Goal: Task Accomplishment & Management: Manage account settings

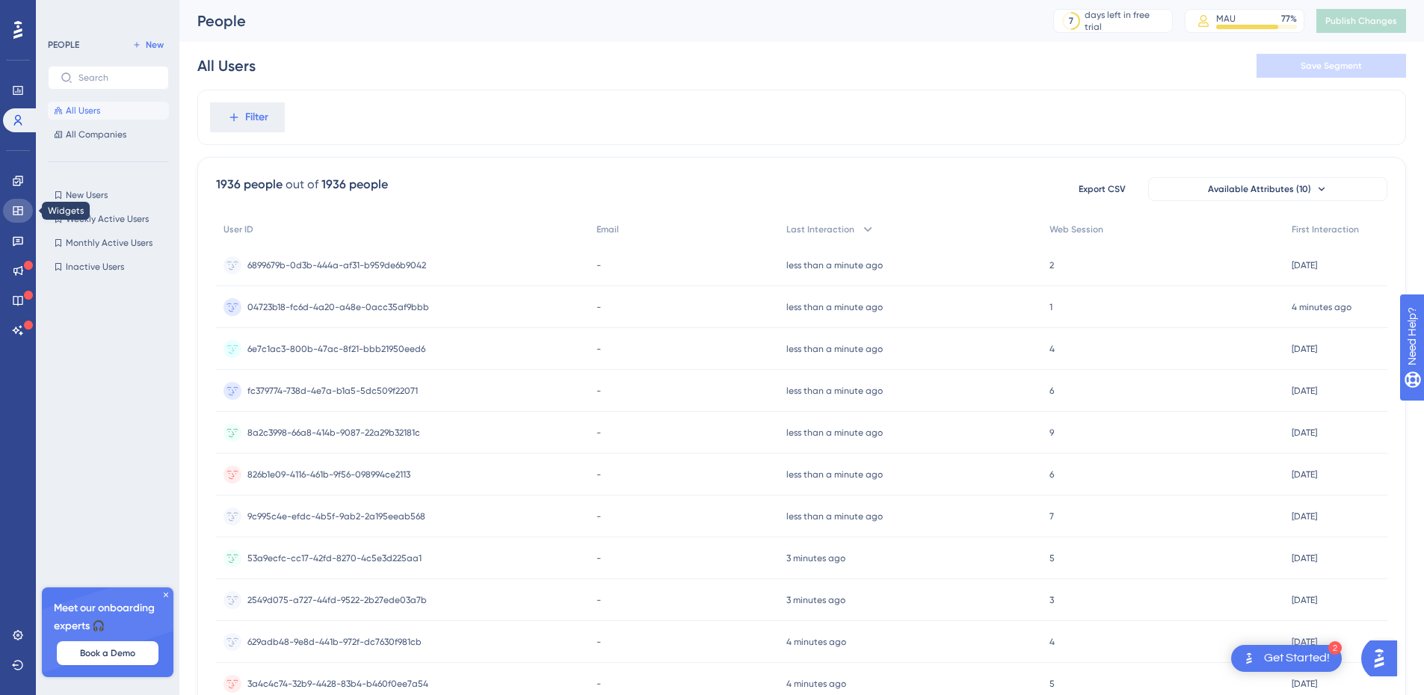
click at [19, 215] on icon at bounding box center [18, 210] width 10 height 9
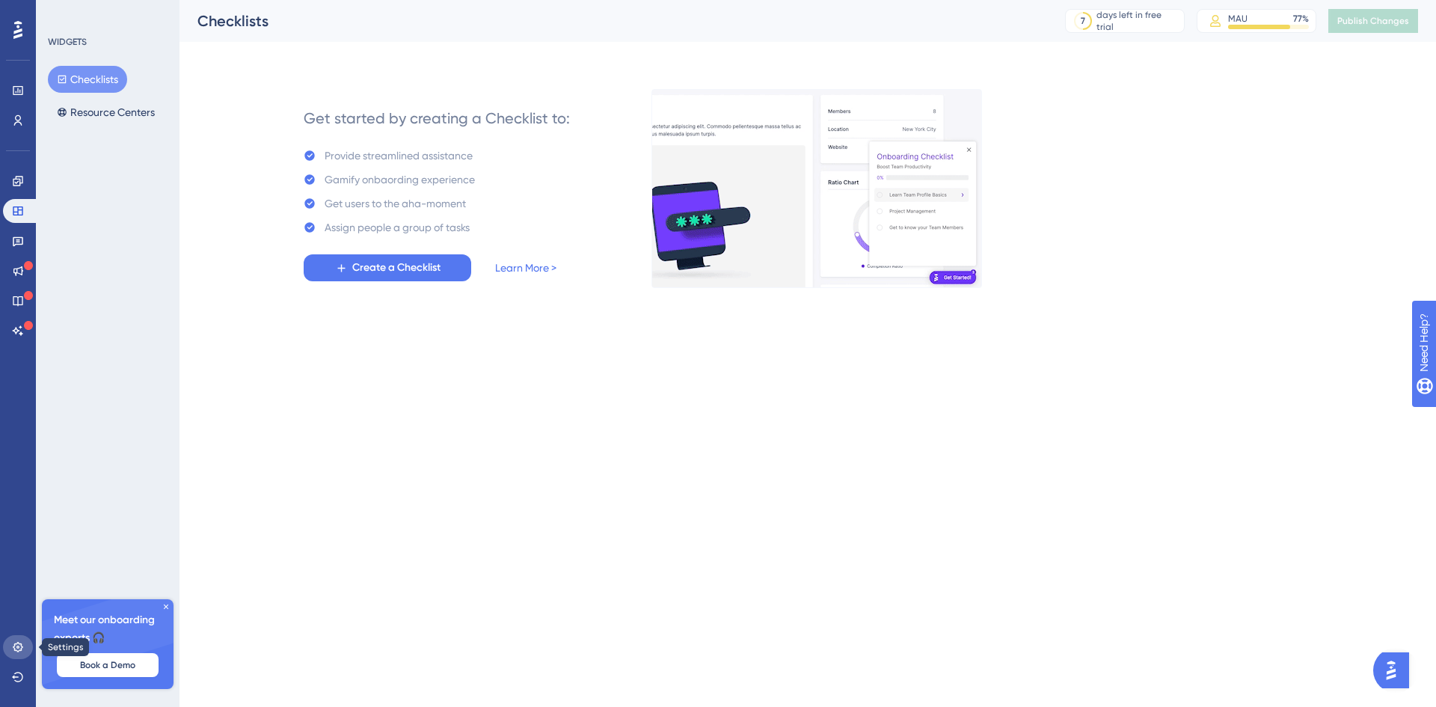
click at [22, 643] on icon at bounding box center [18, 647] width 12 height 12
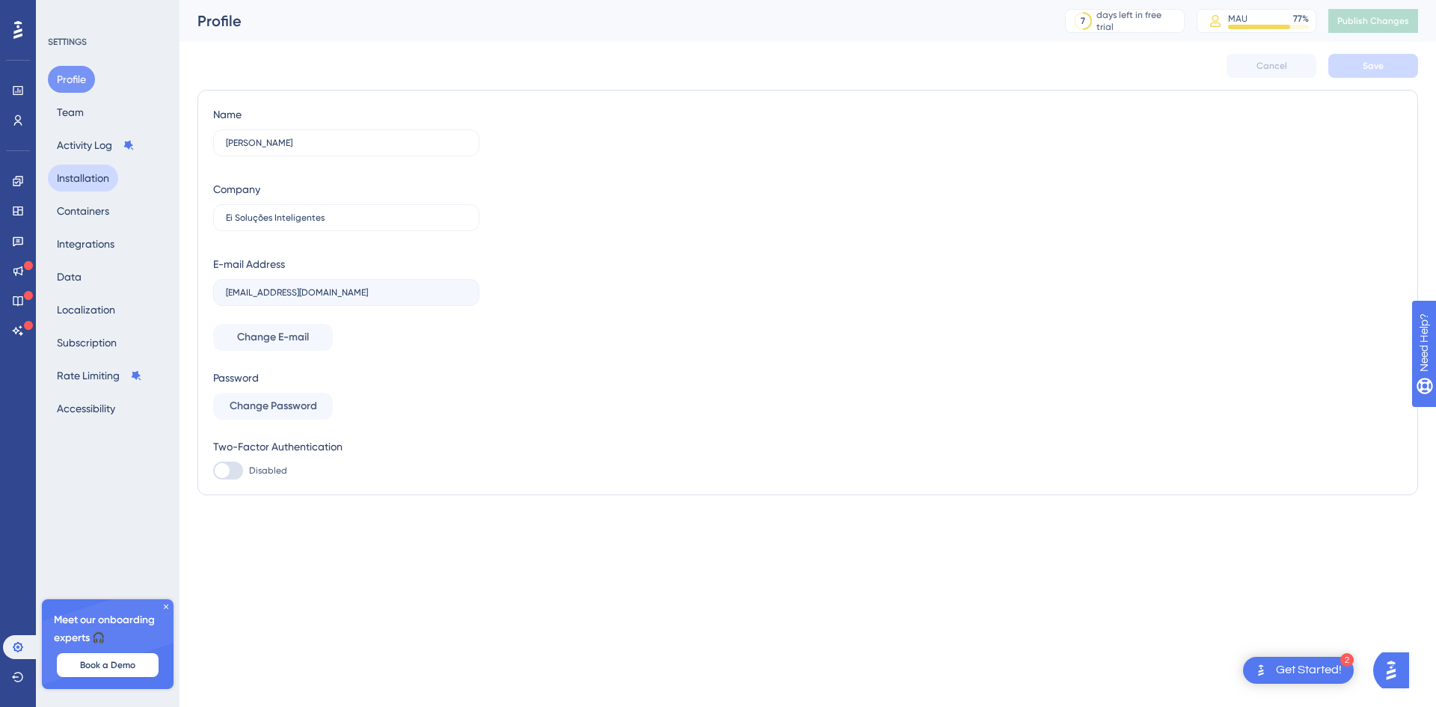
click at [90, 176] on button "Installation" at bounding box center [83, 178] width 70 height 27
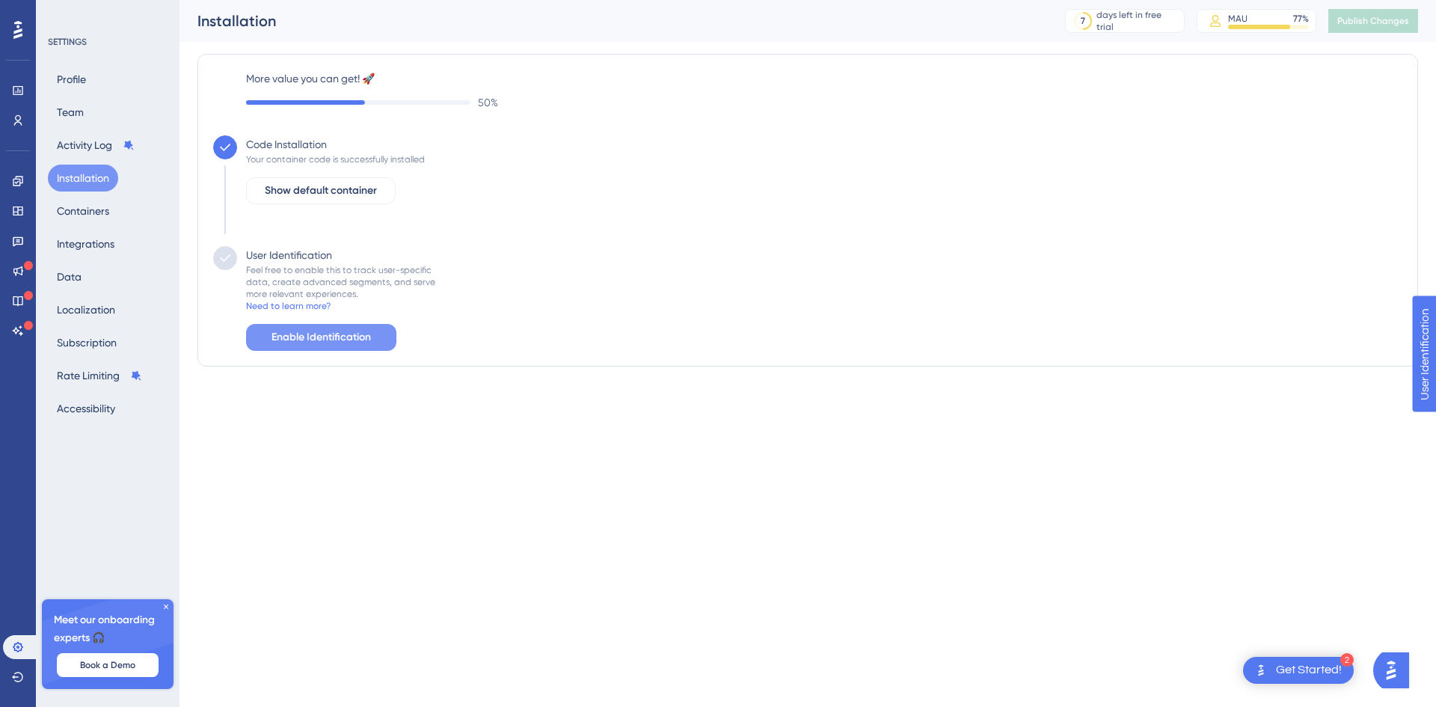
click at [337, 340] on span "Enable Identification" at bounding box center [320, 337] width 99 height 18
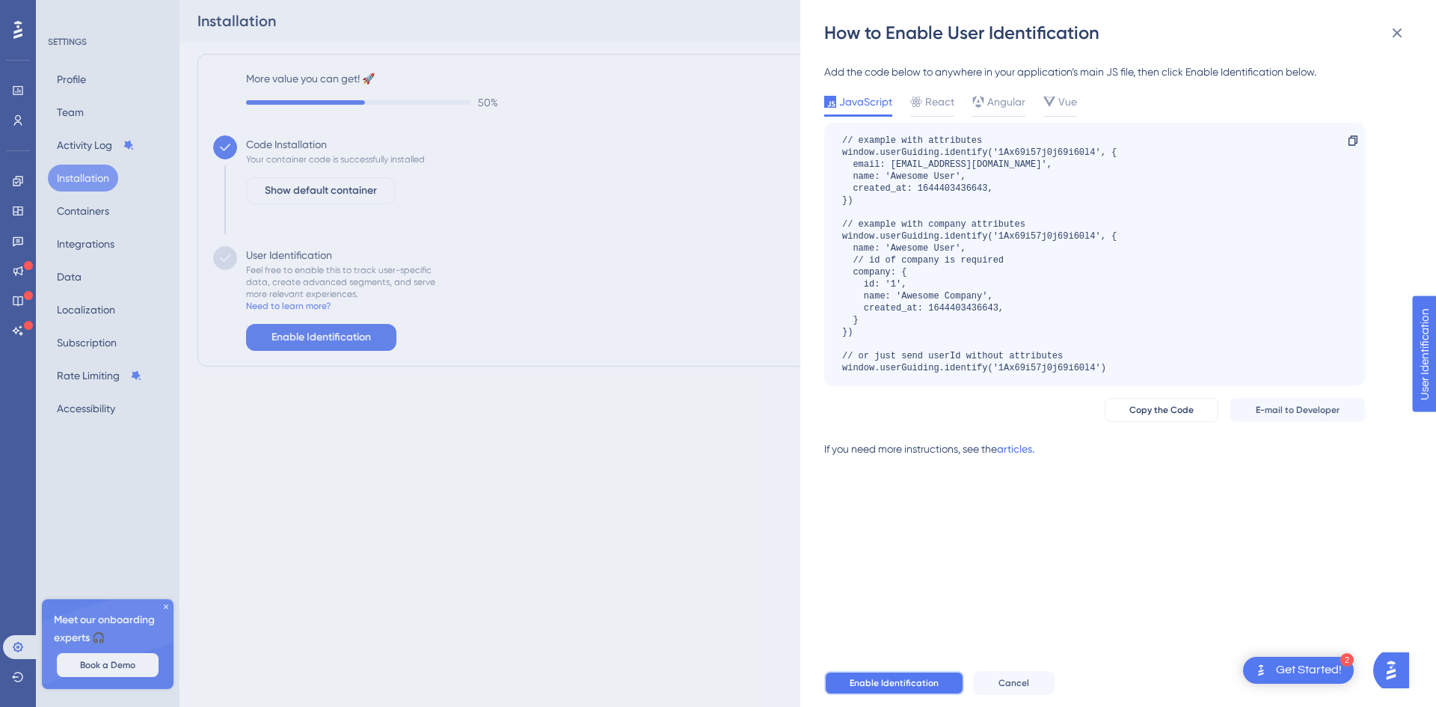
click at [906, 688] on span "Enable Identification" at bounding box center [893, 683] width 89 height 12
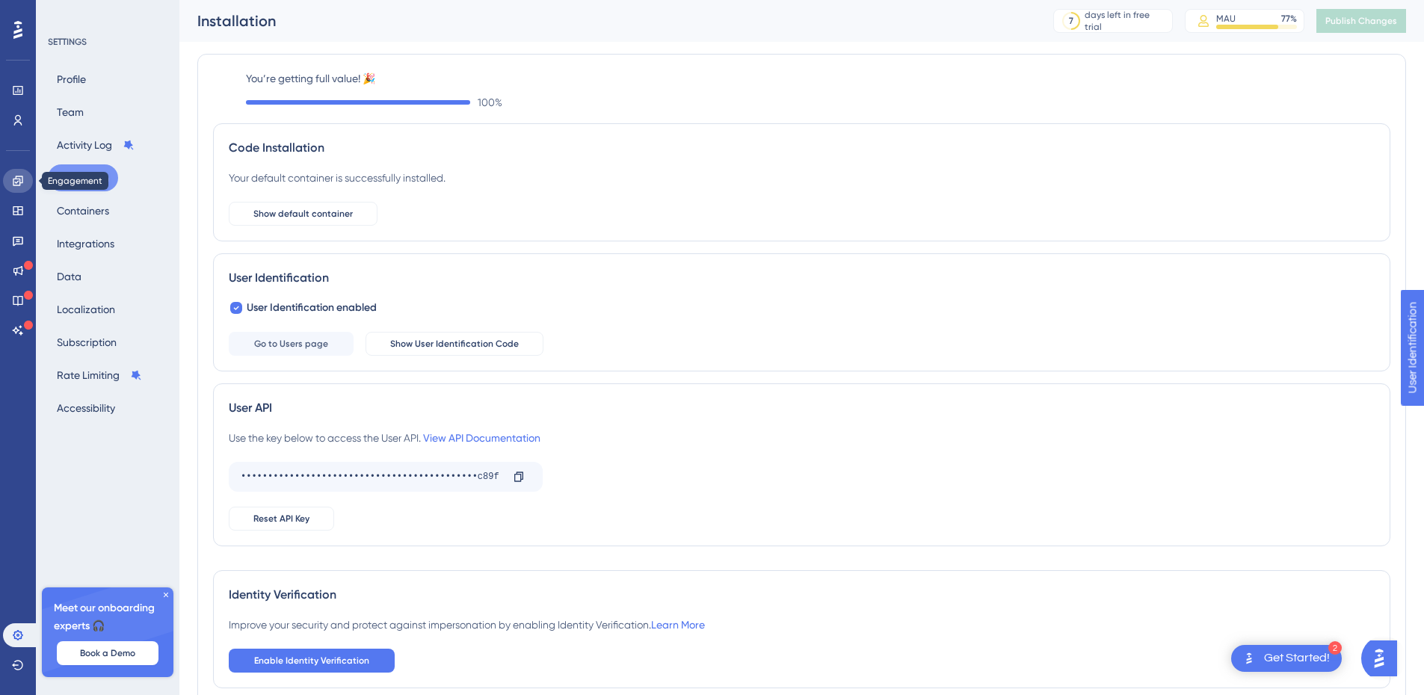
click at [17, 173] on link at bounding box center [18, 181] width 30 height 24
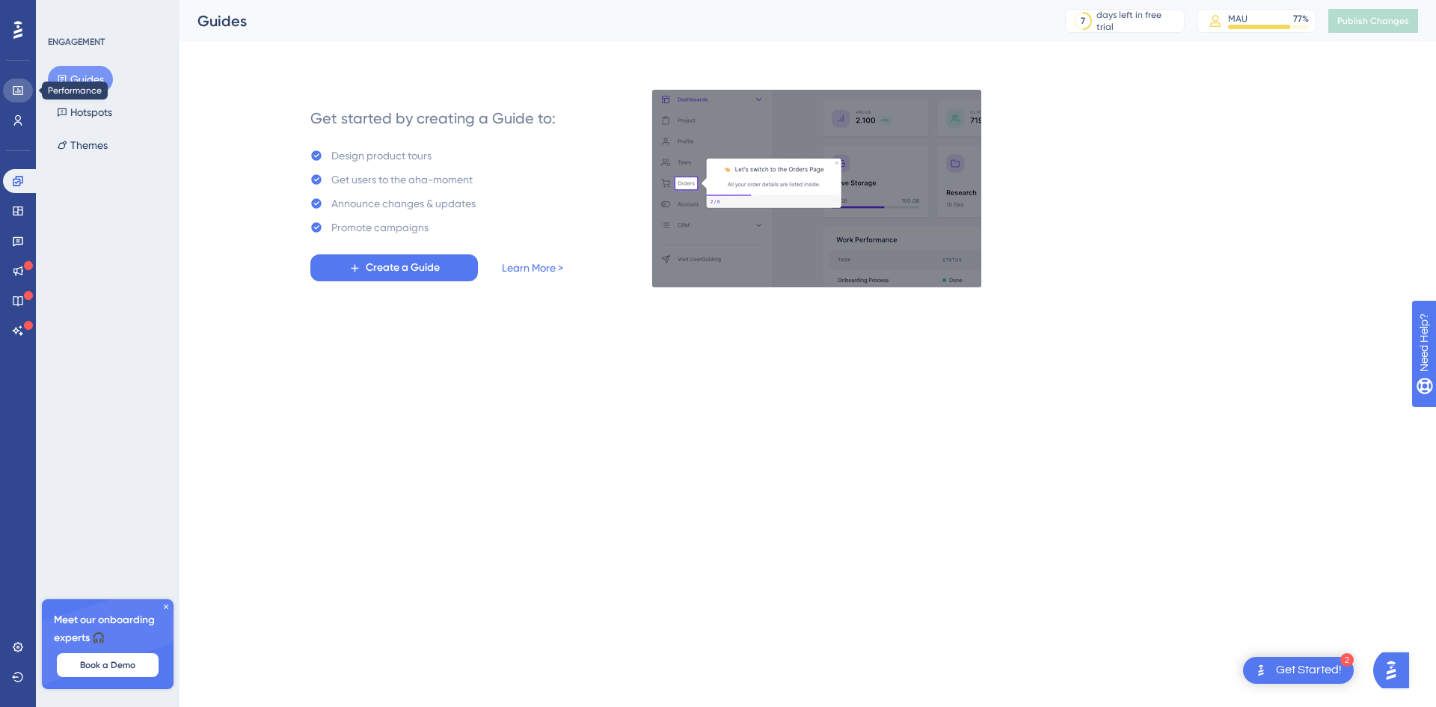
click at [17, 84] on link at bounding box center [18, 91] width 30 height 24
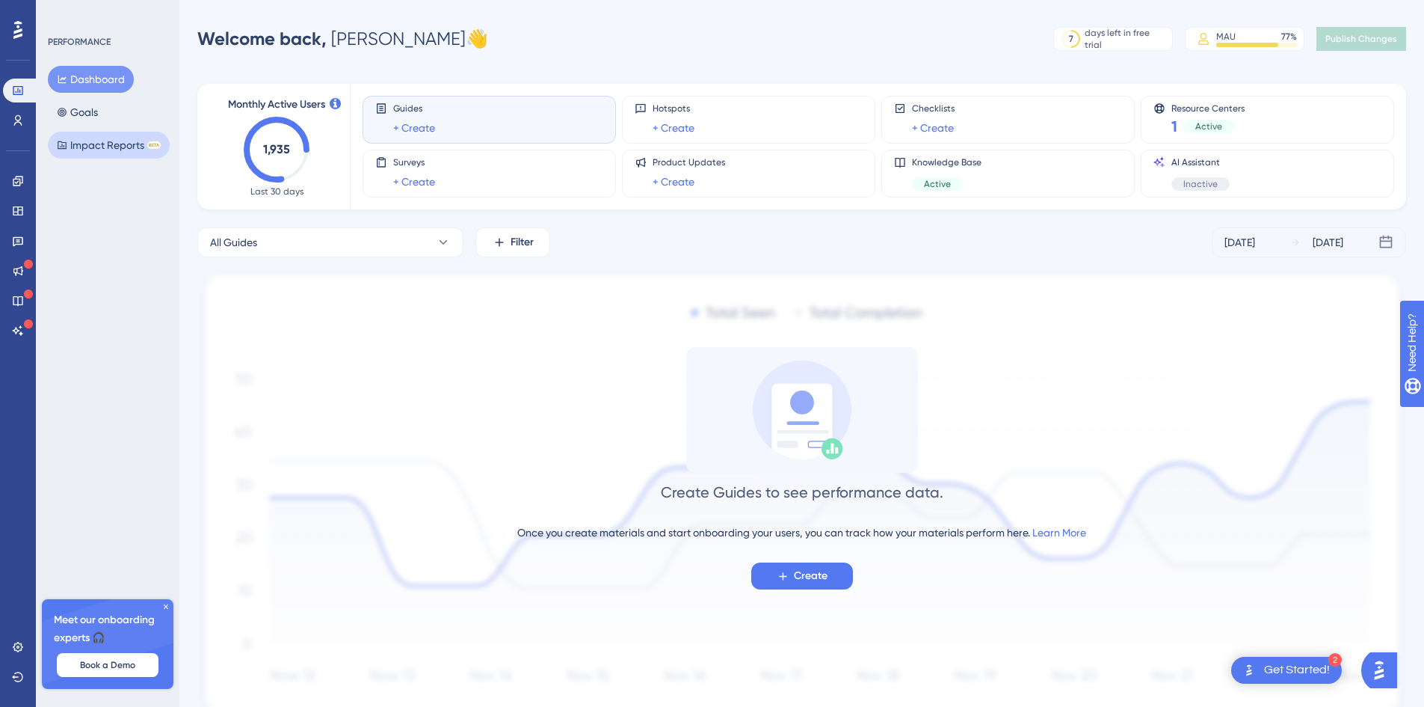
click at [108, 143] on button "Impact Reports BETA" at bounding box center [109, 145] width 122 height 27
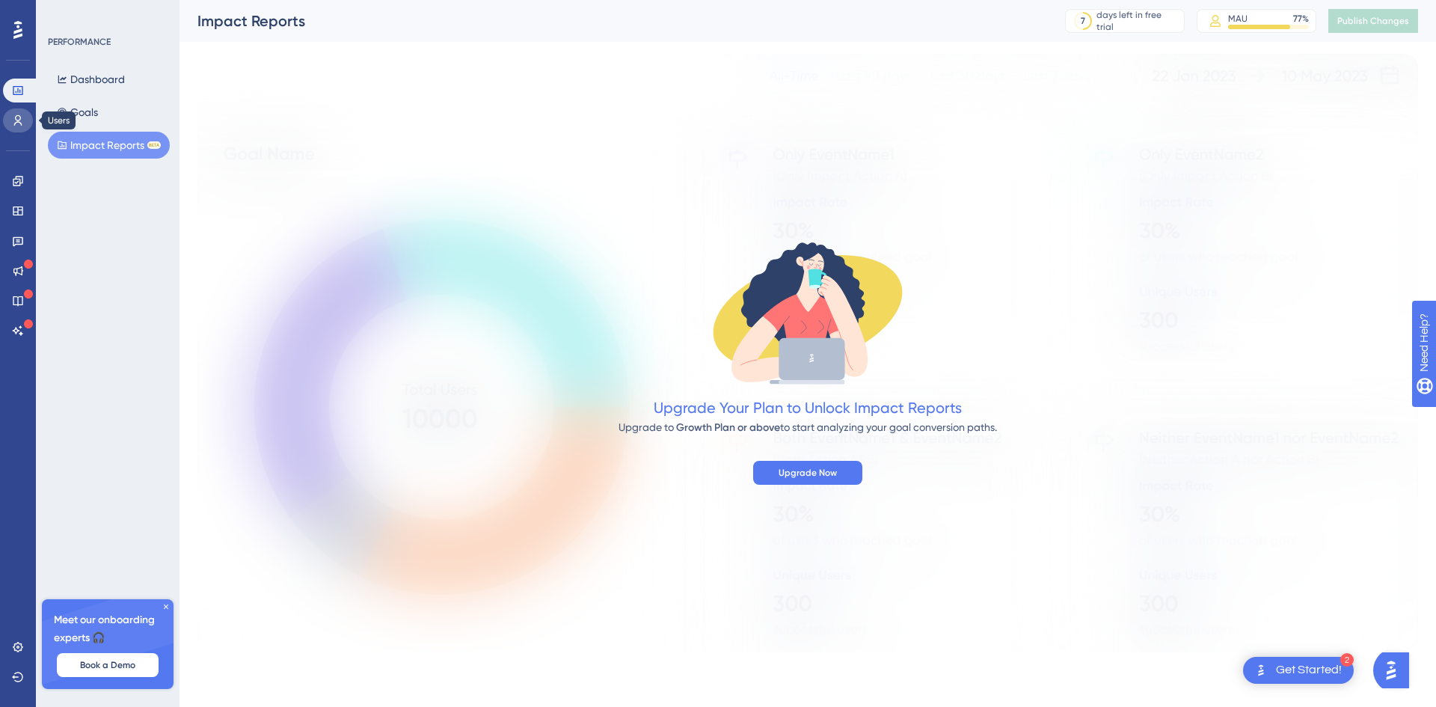
click at [17, 123] on icon at bounding box center [18, 120] width 12 height 12
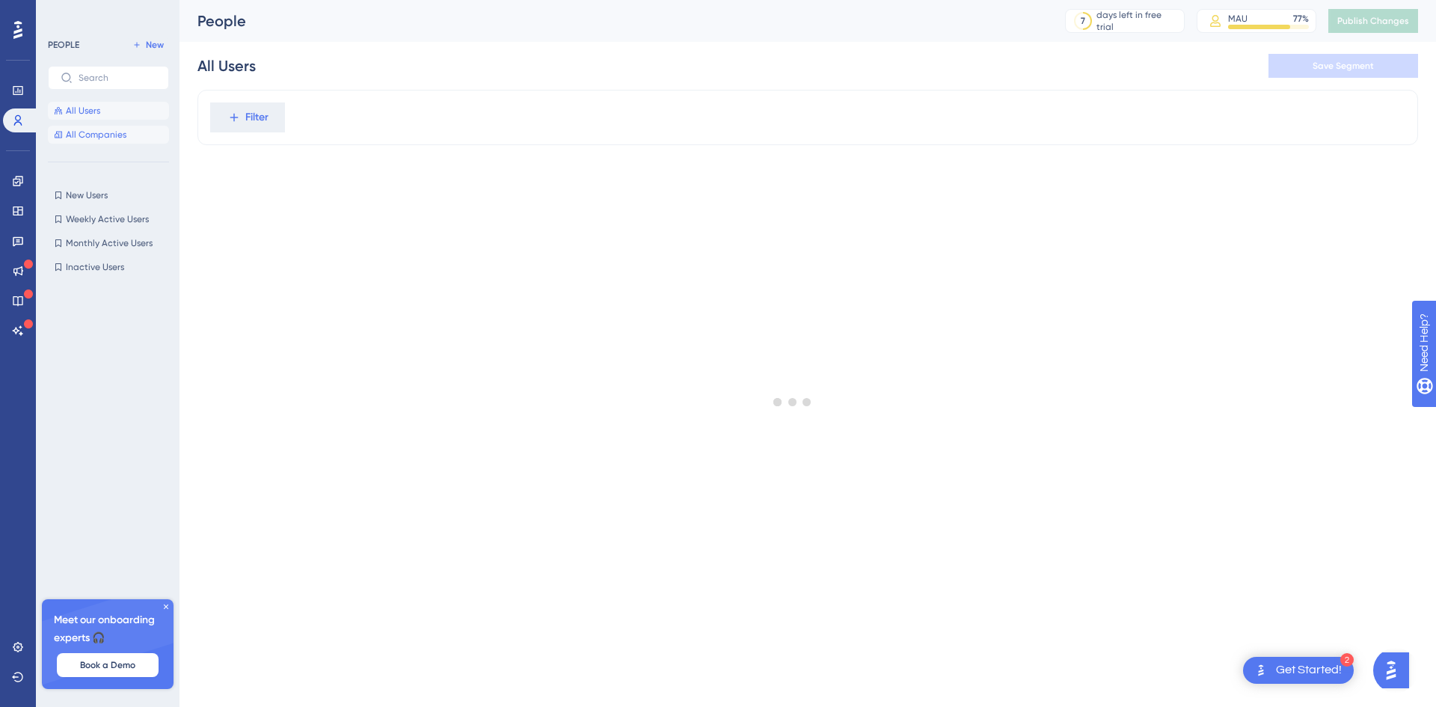
click at [81, 132] on span "All Companies" at bounding box center [96, 135] width 61 height 12
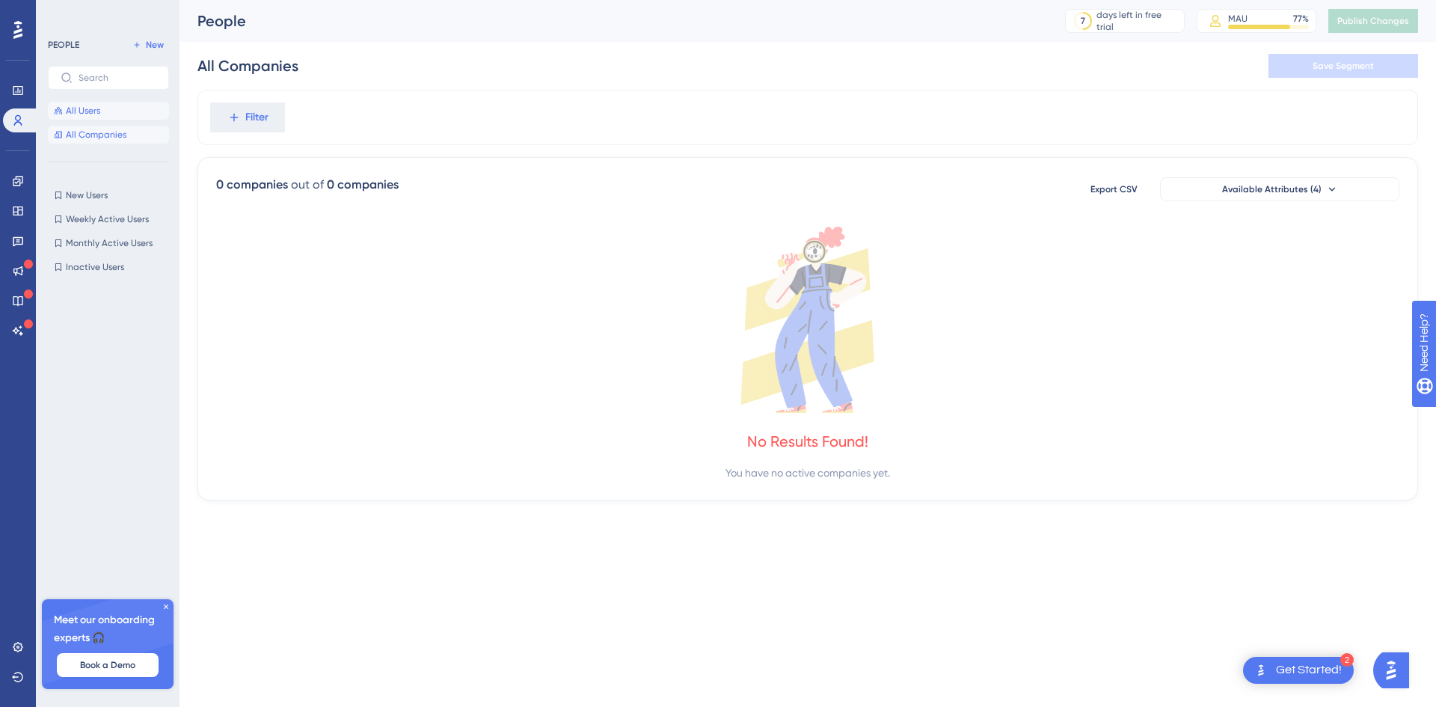
click at [87, 117] on button "All Users" at bounding box center [108, 111] width 121 height 18
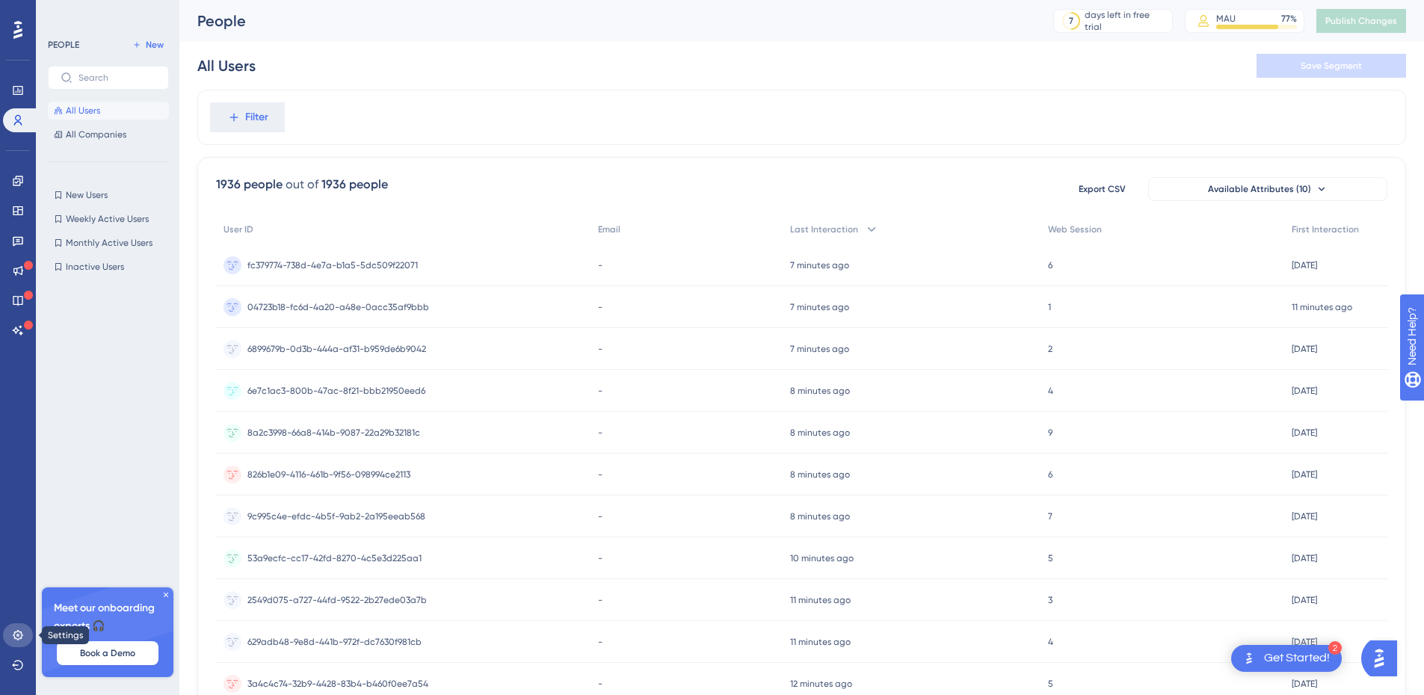
click at [21, 639] on icon at bounding box center [18, 635] width 10 height 10
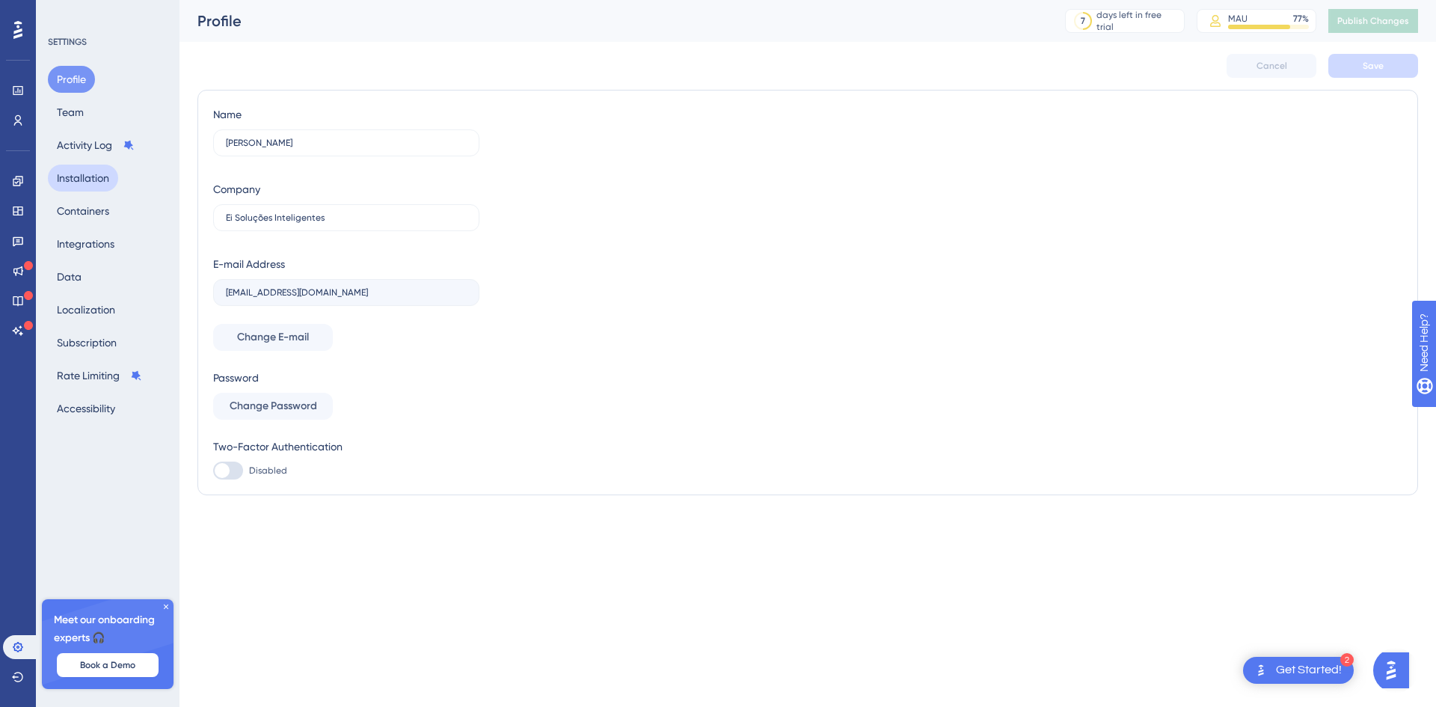
click at [107, 171] on button "Installation" at bounding box center [83, 178] width 70 height 27
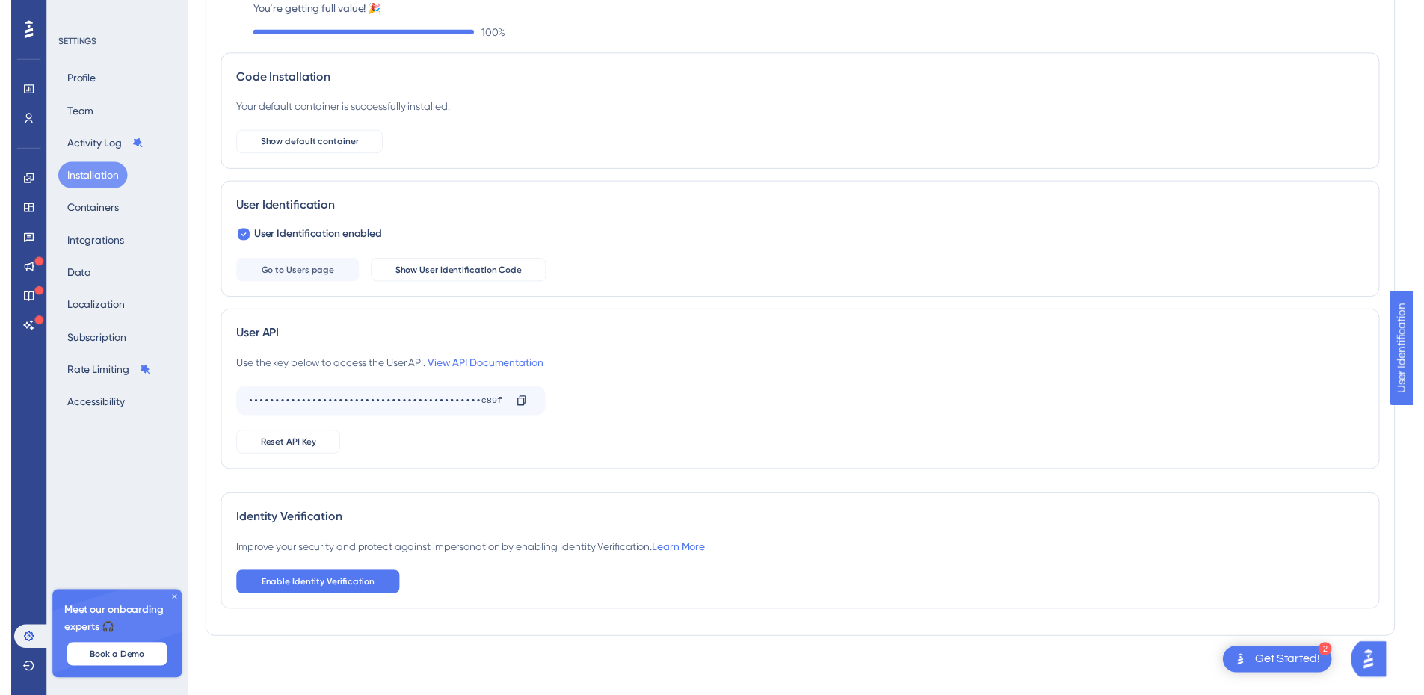
scroll to position [7, 0]
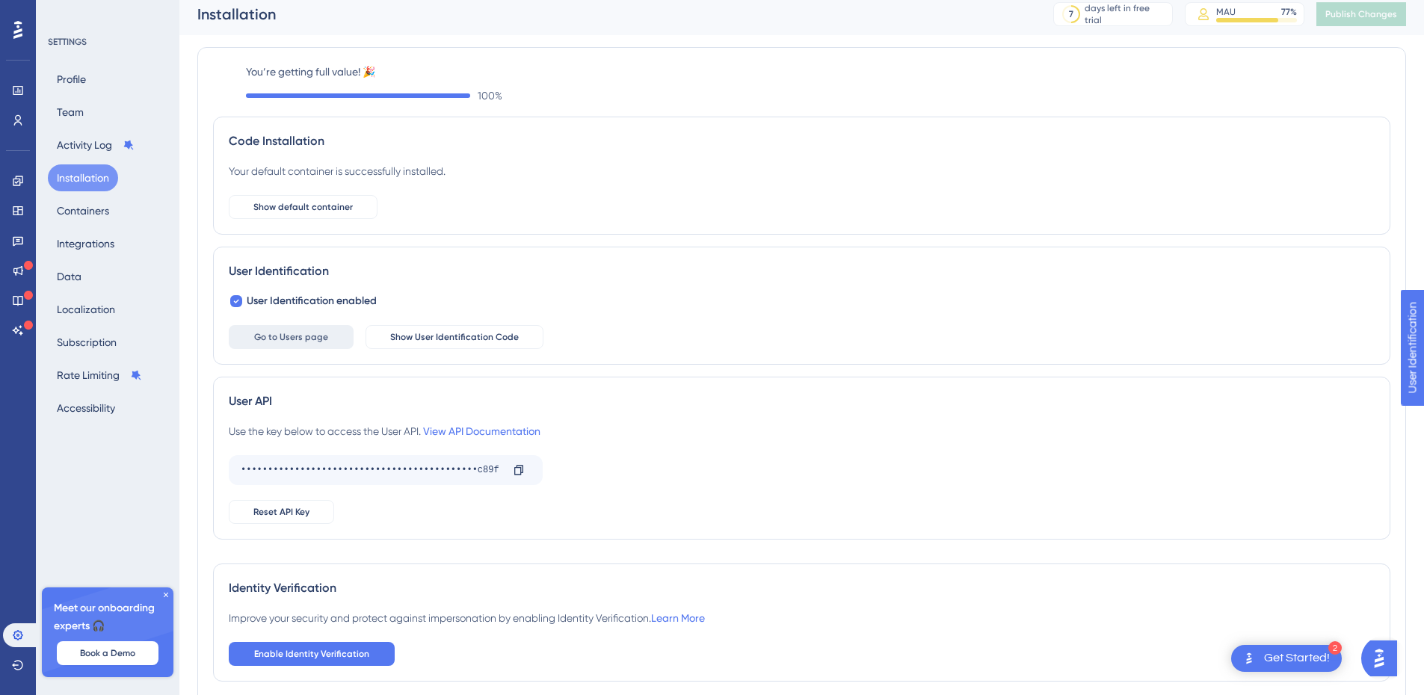
click at [324, 339] on span "Go to Users page" at bounding box center [291, 337] width 74 height 12
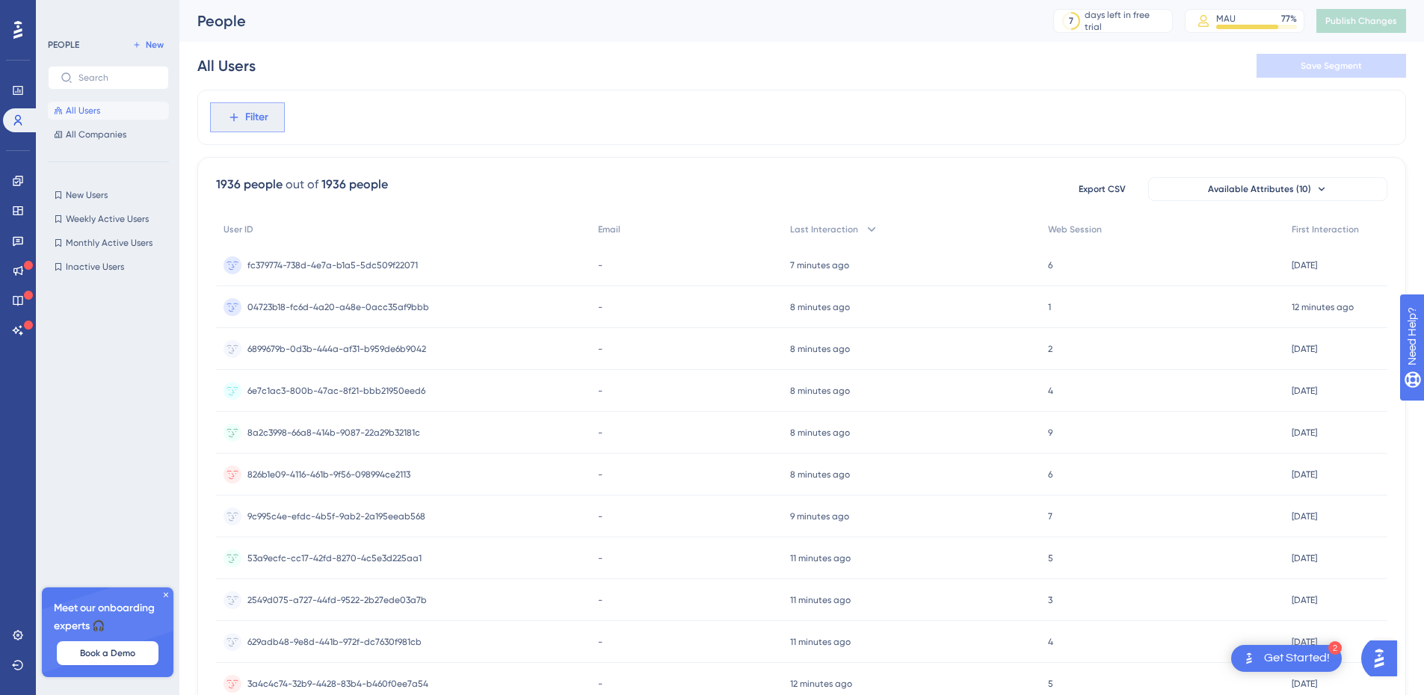
click at [257, 124] on span "Filter" at bounding box center [256, 117] width 23 height 18
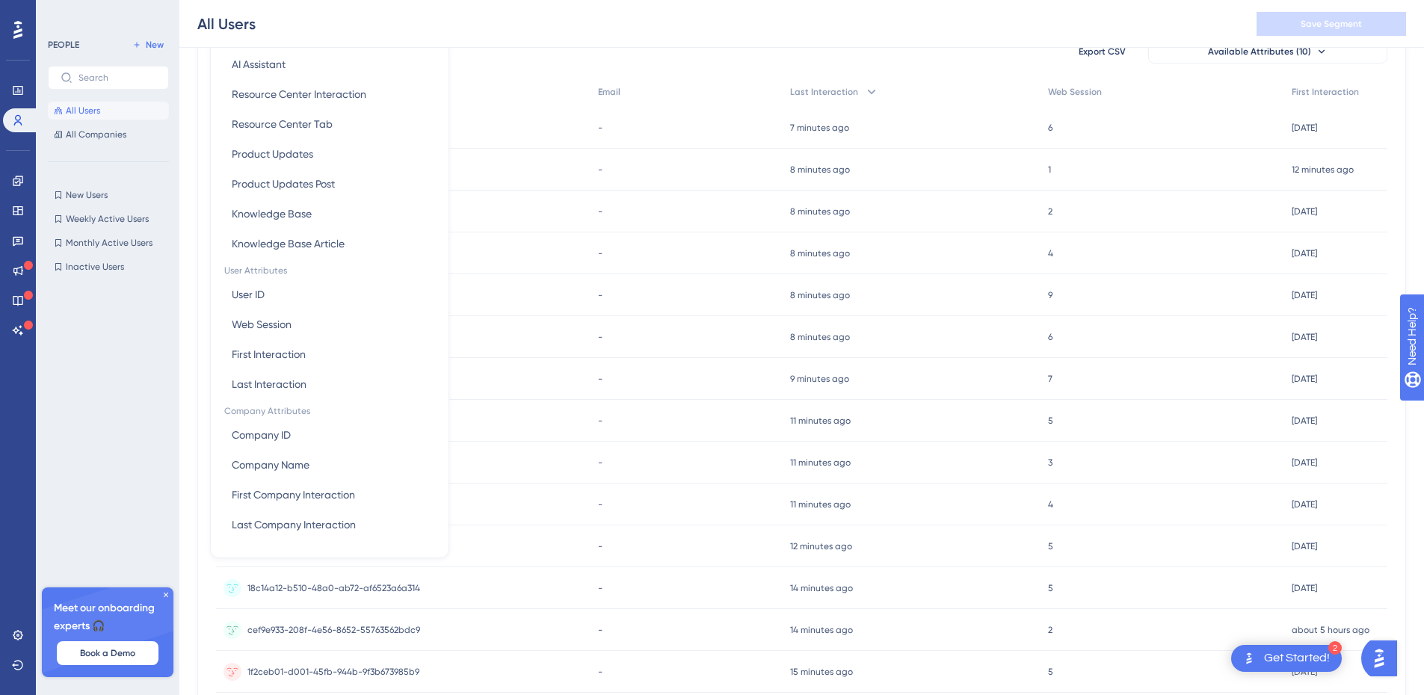
scroll to position [218, 0]
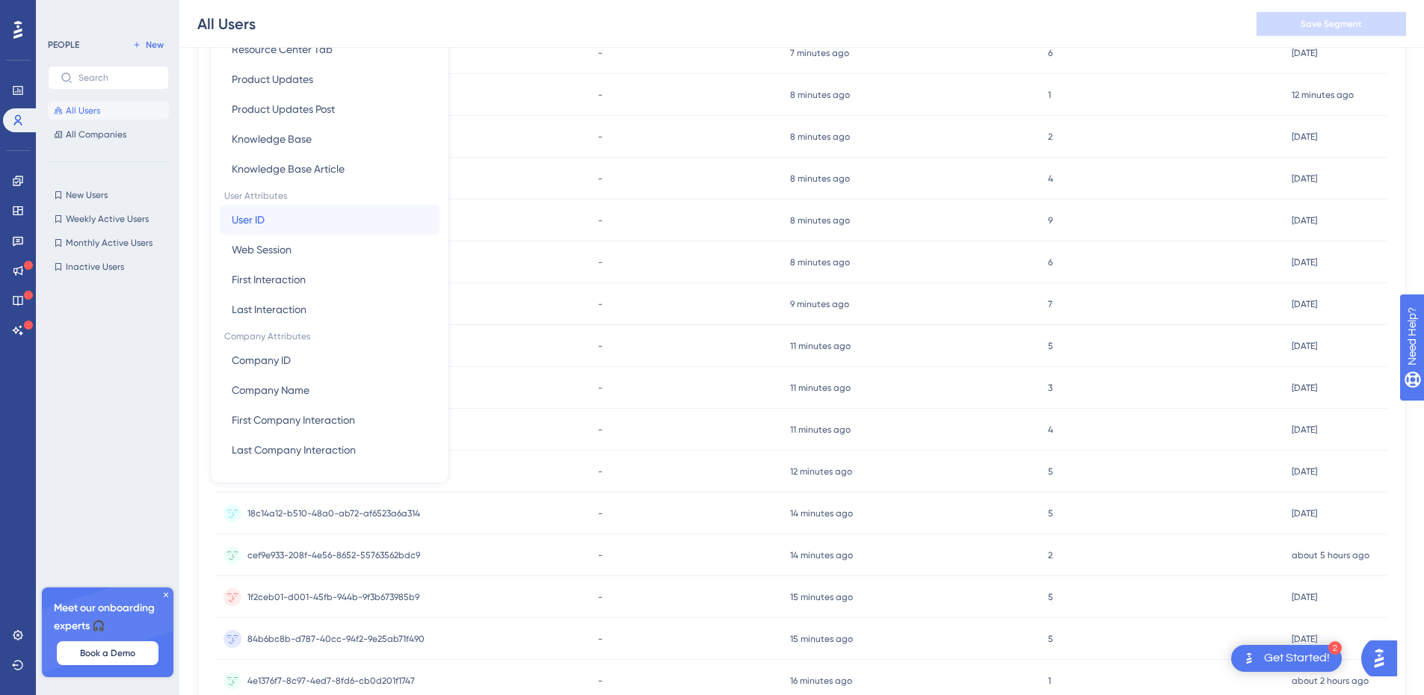
click at [268, 224] on button "User ID User ID" at bounding box center [330, 220] width 220 height 30
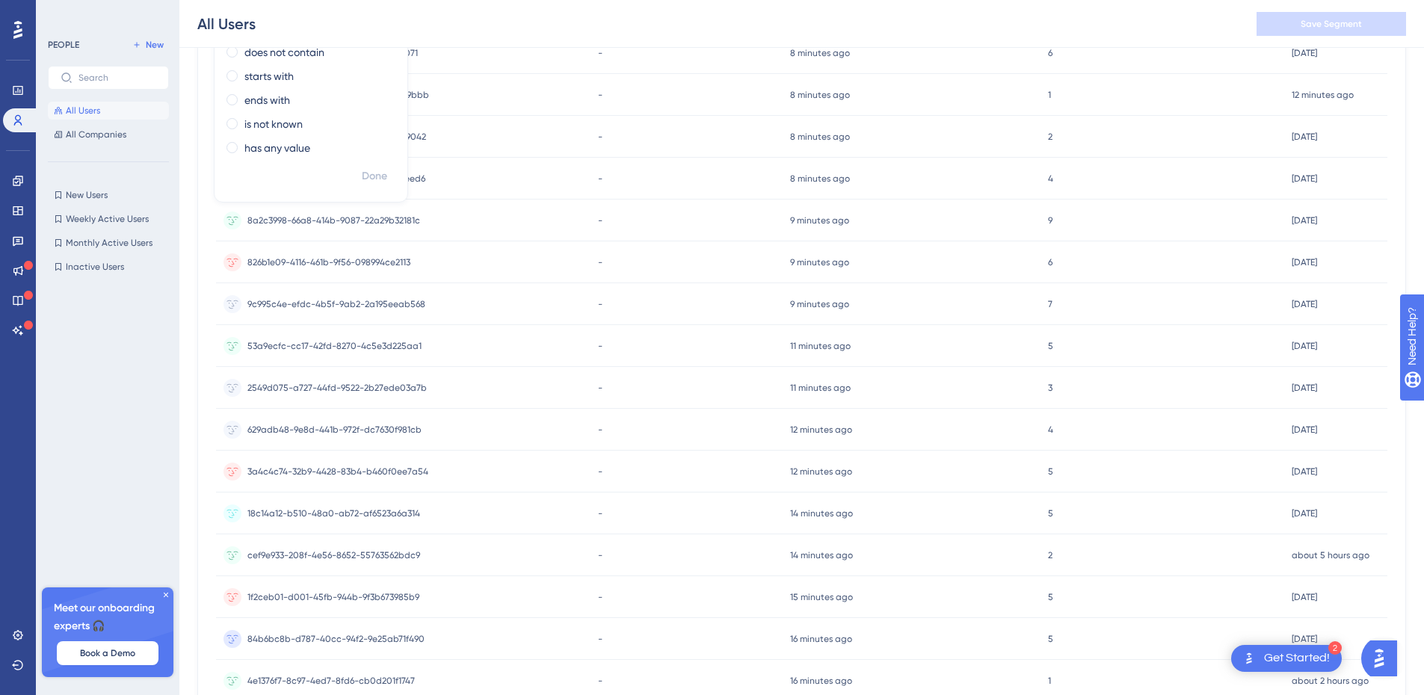
scroll to position [0, 0]
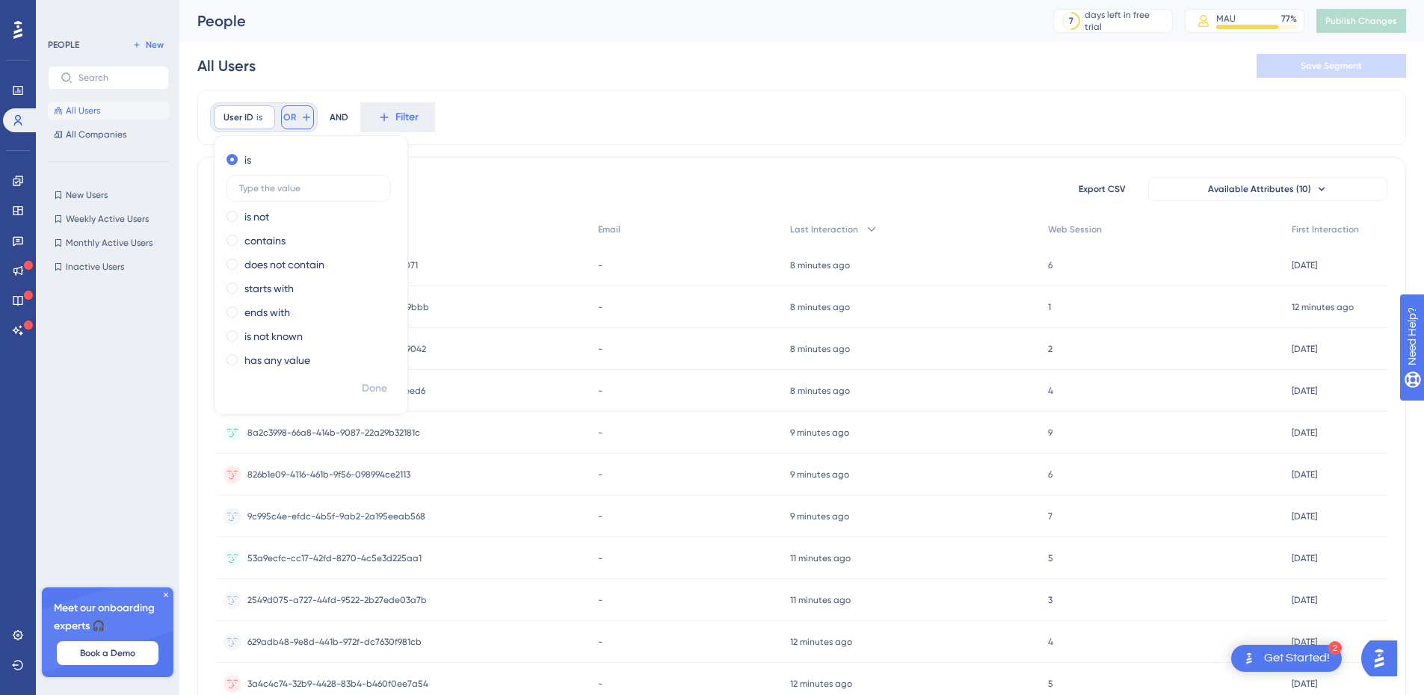
click at [302, 119] on icon at bounding box center [307, 117] width 12 height 12
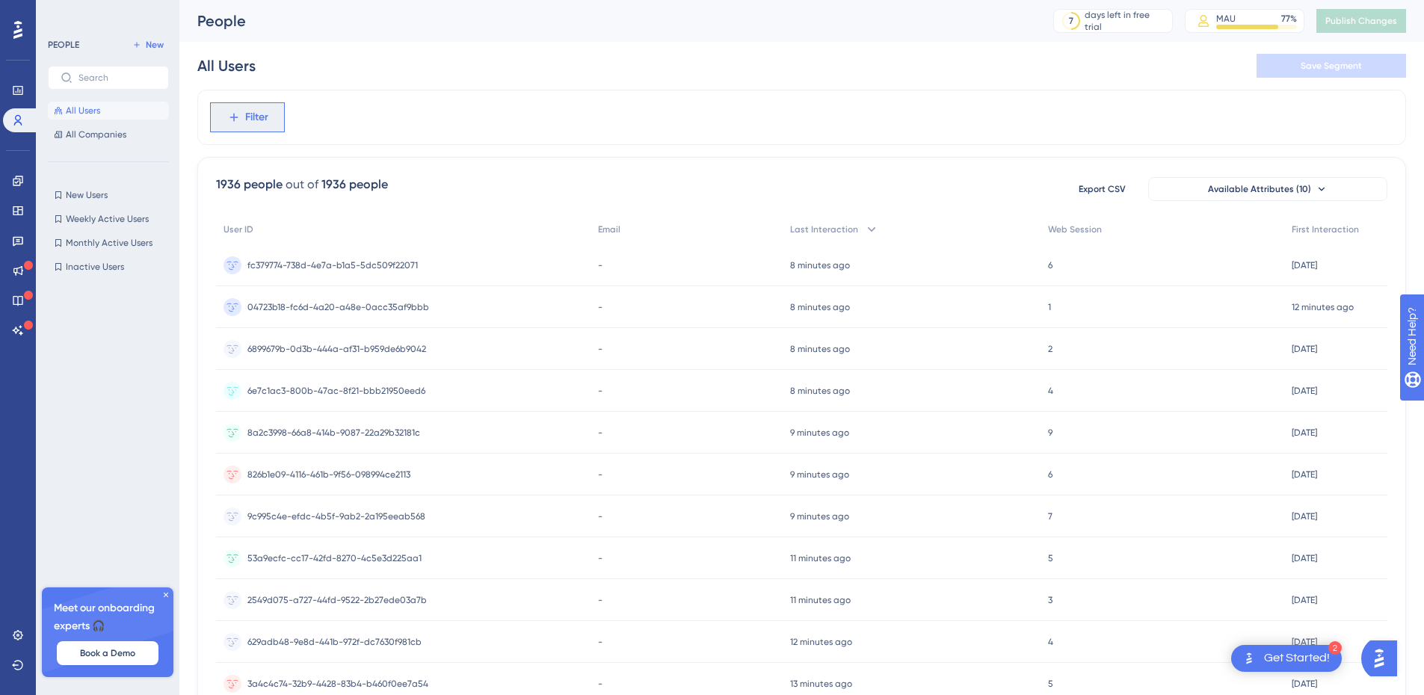
click at [266, 120] on span "Filter" at bounding box center [256, 117] width 23 height 18
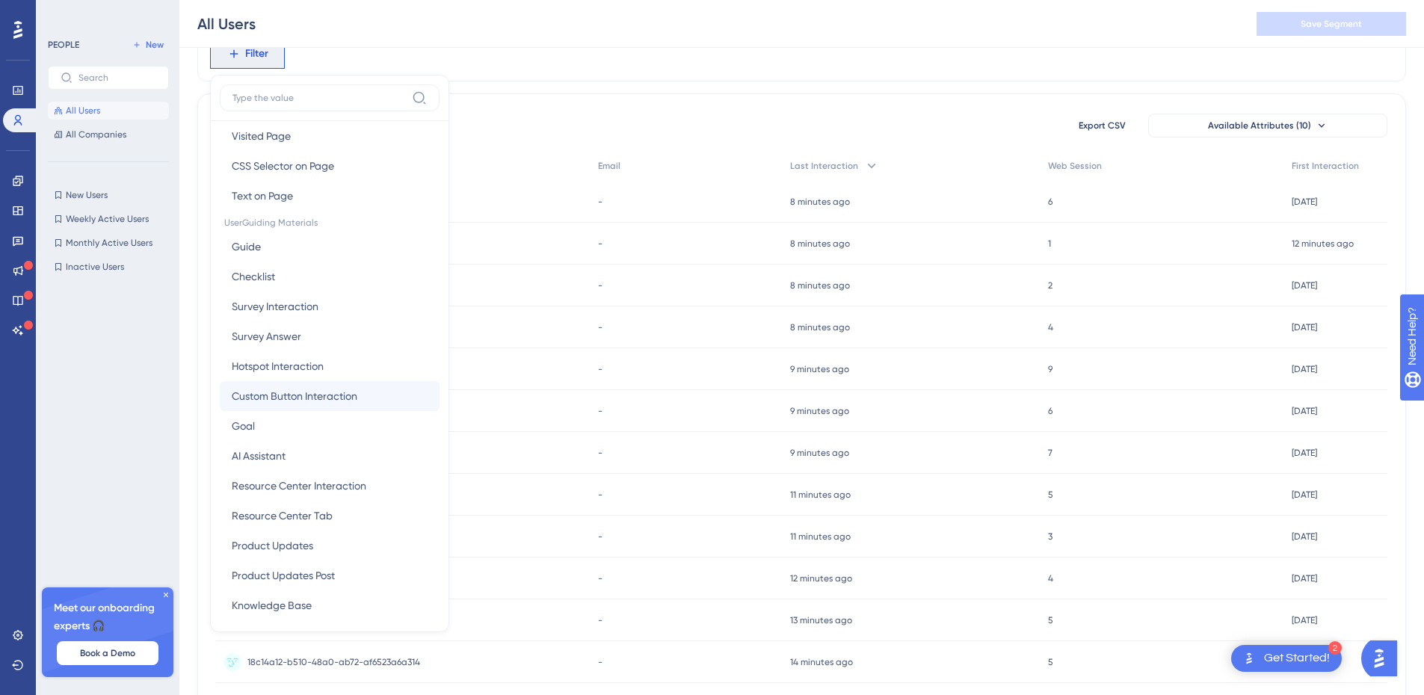
scroll to position [467, 0]
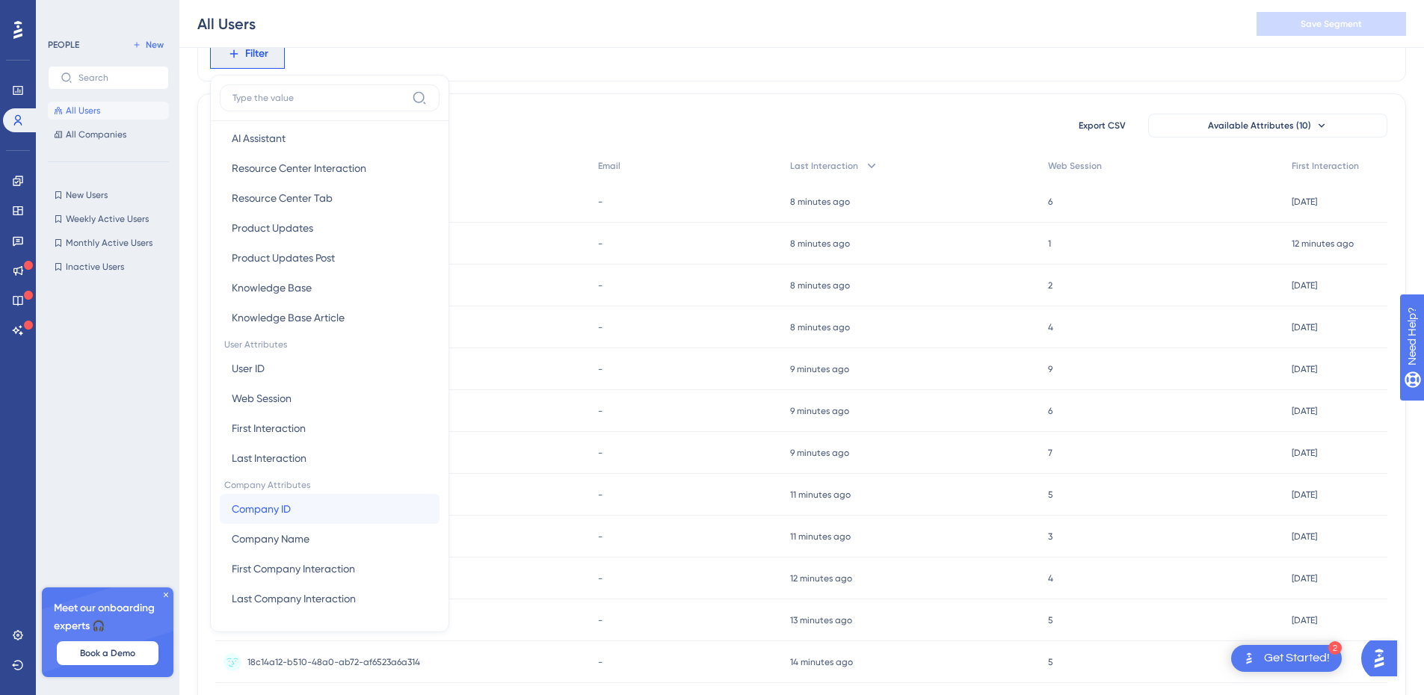
click at [294, 507] on button "Company ID Company ID" at bounding box center [330, 509] width 220 height 30
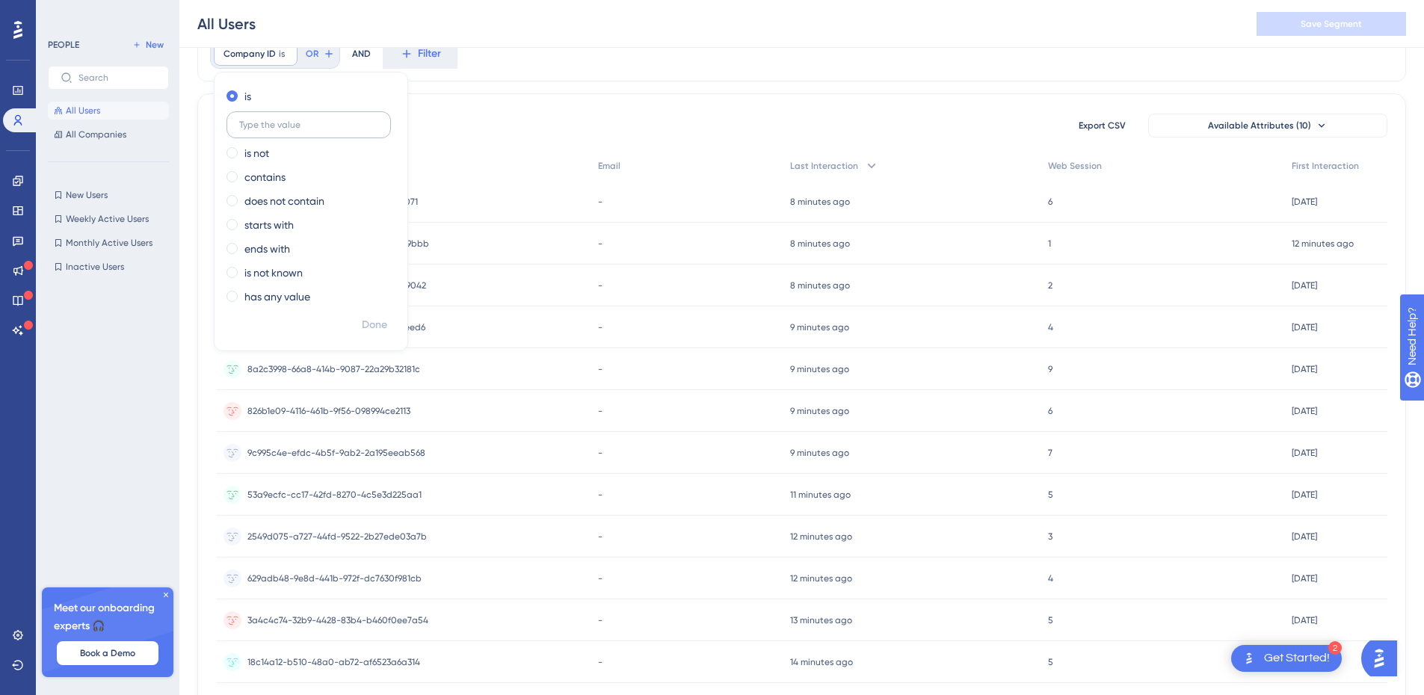
type input "1"
click at [484, 105] on div "1936 people out of 1936 people Export CSV Available Attributes (10) User ID Ema…" at bounding box center [801, 588] width 1209 height 991
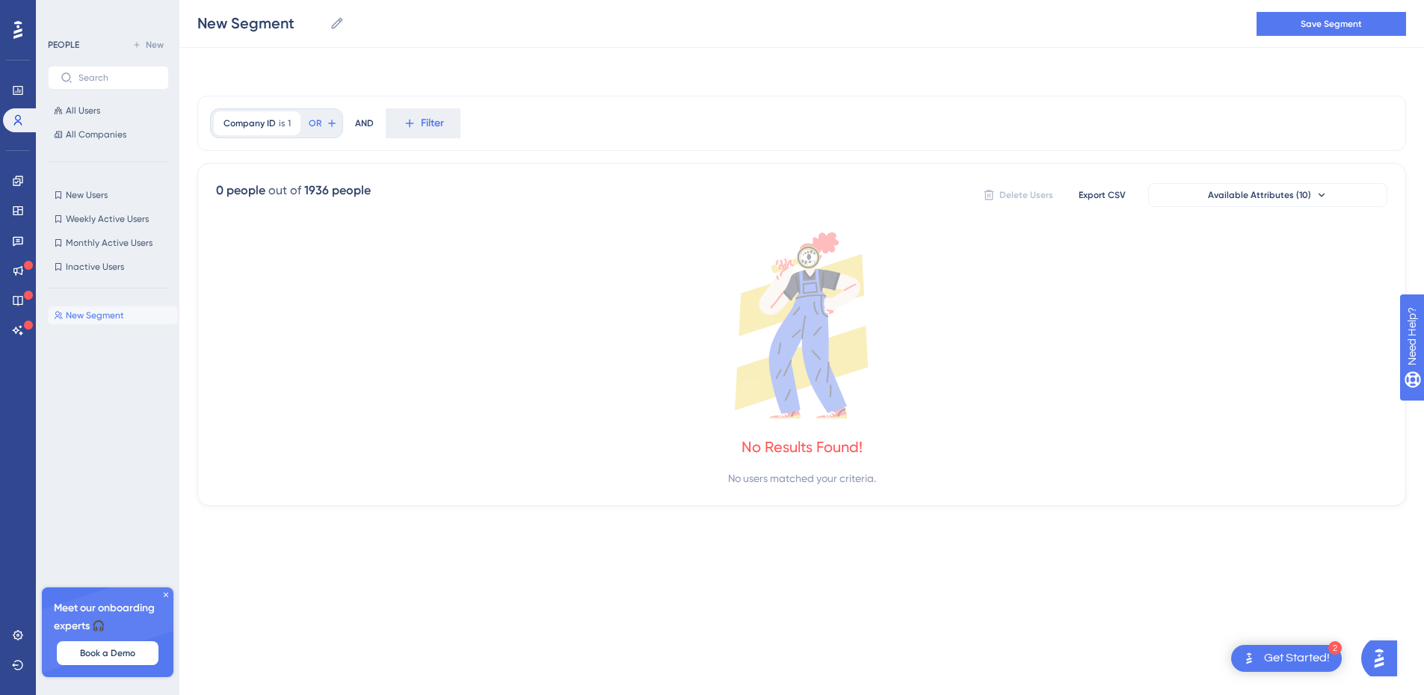
scroll to position [0, 0]
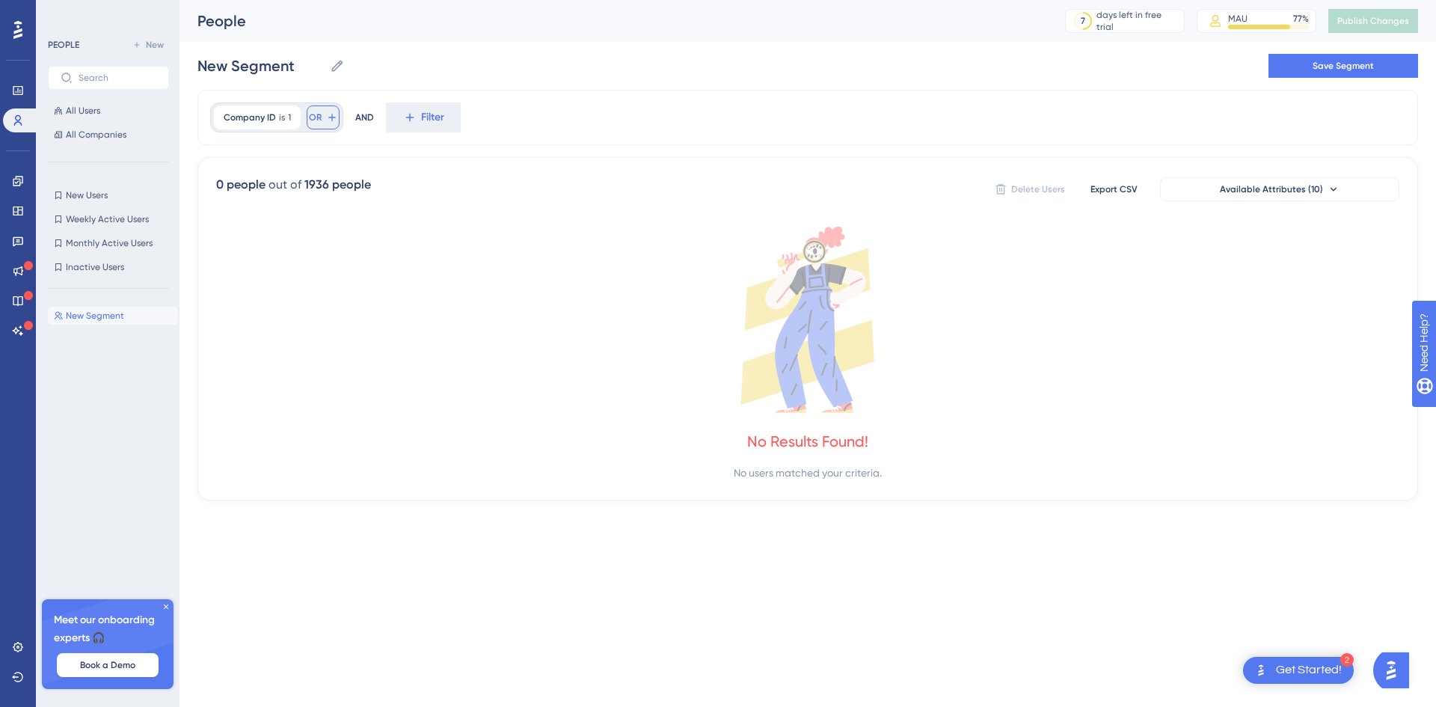
click at [328, 119] on icon at bounding box center [332, 117] width 12 height 12
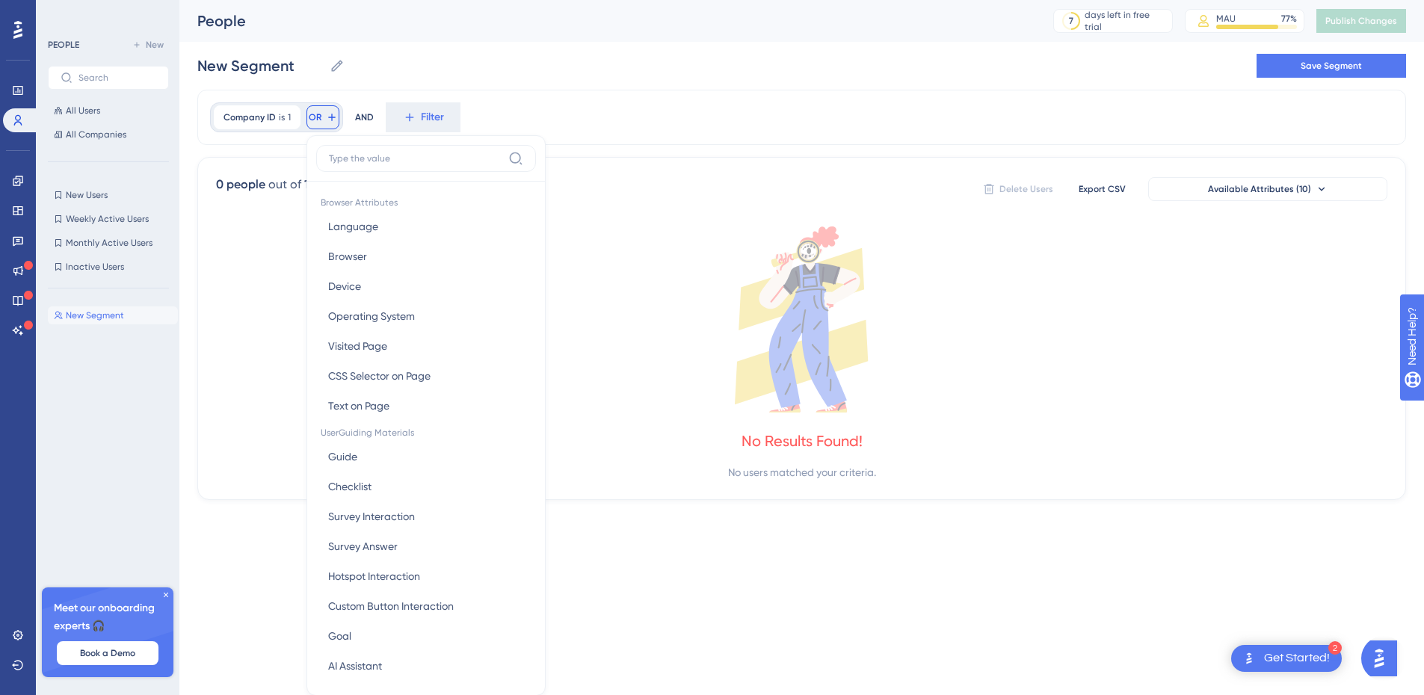
scroll to position [67, 0]
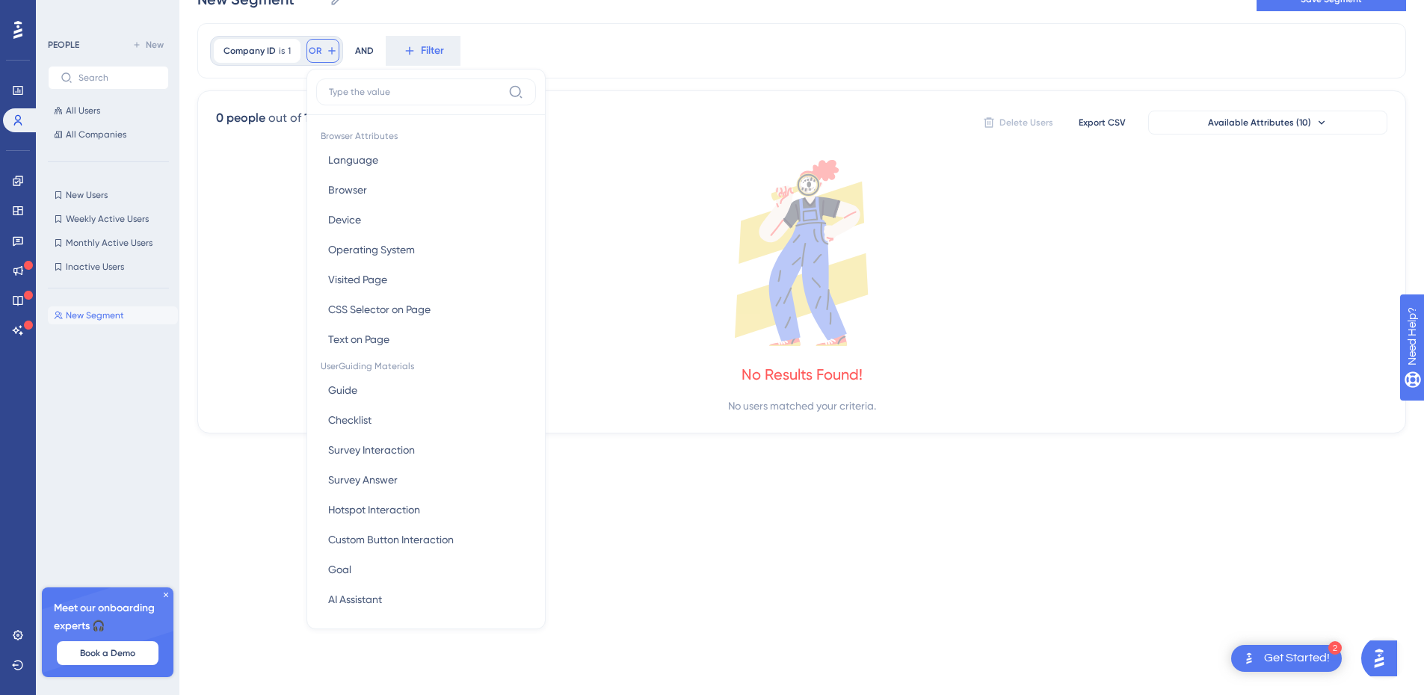
click at [330, 52] on icon at bounding box center [332, 51] width 12 height 12
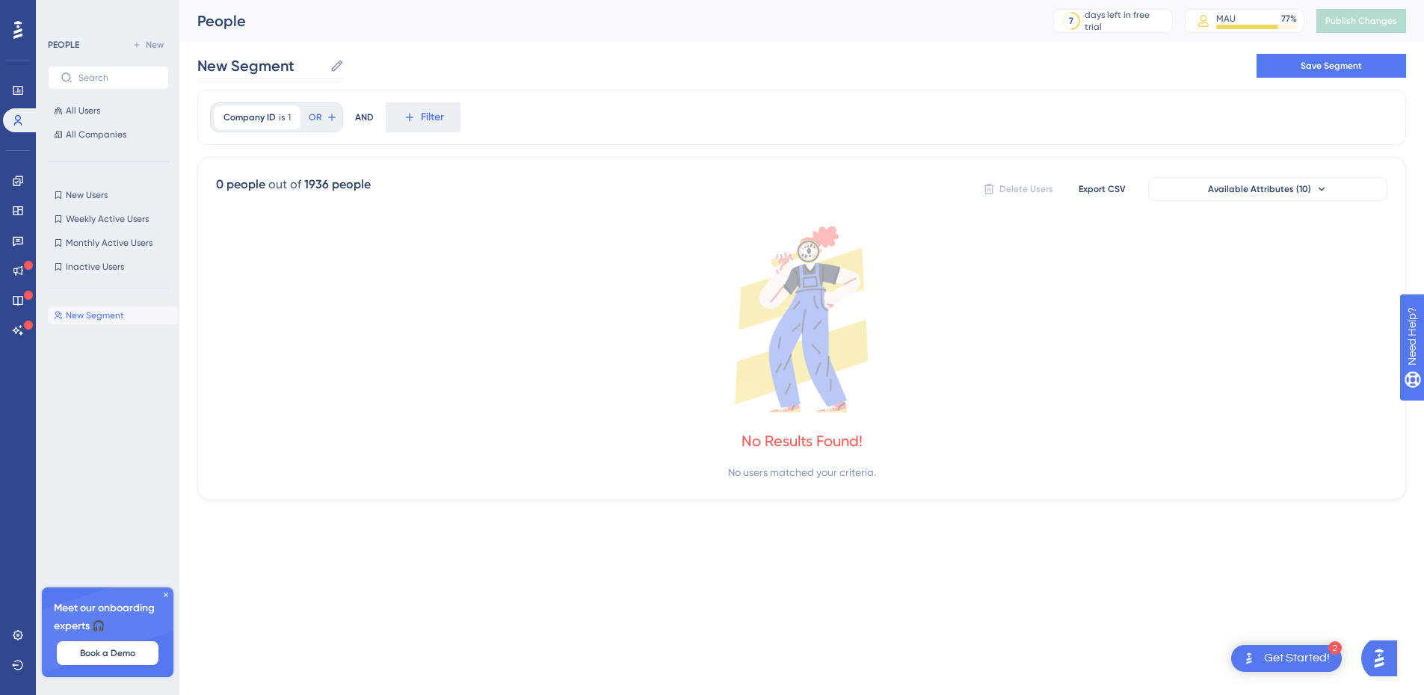
scroll to position [0, 0]
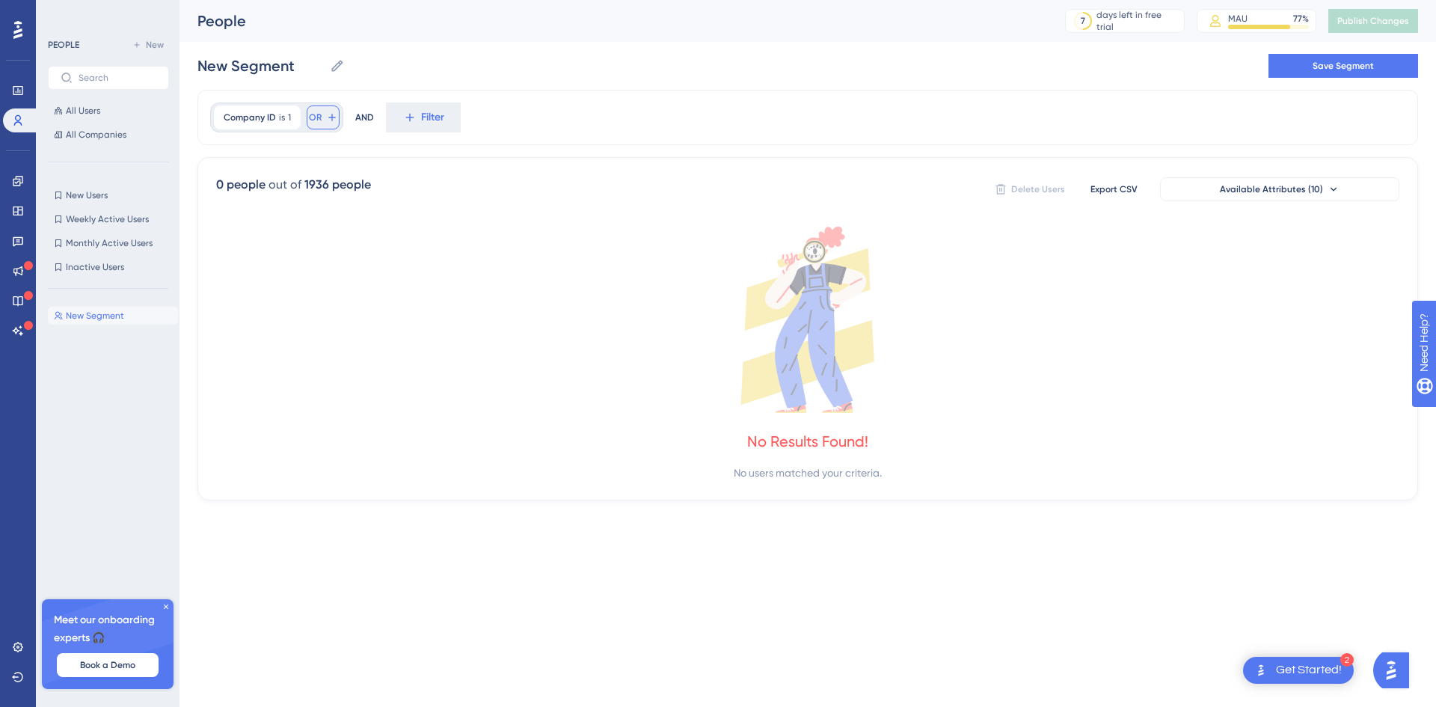
drag, startPoint x: 328, startPoint y: 129, endPoint x: 301, endPoint y: 242, distance: 116.2
click at [301, 242] on div "Company ID is 1 1 Remove OR AND Filter 0 people out of 1936 people Delete Users…" at bounding box center [807, 295] width 1220 height 411
click at [268, 126] on div "Company ID is 1 1 Remove" at bounding box center [257, 117] width 87 height 24
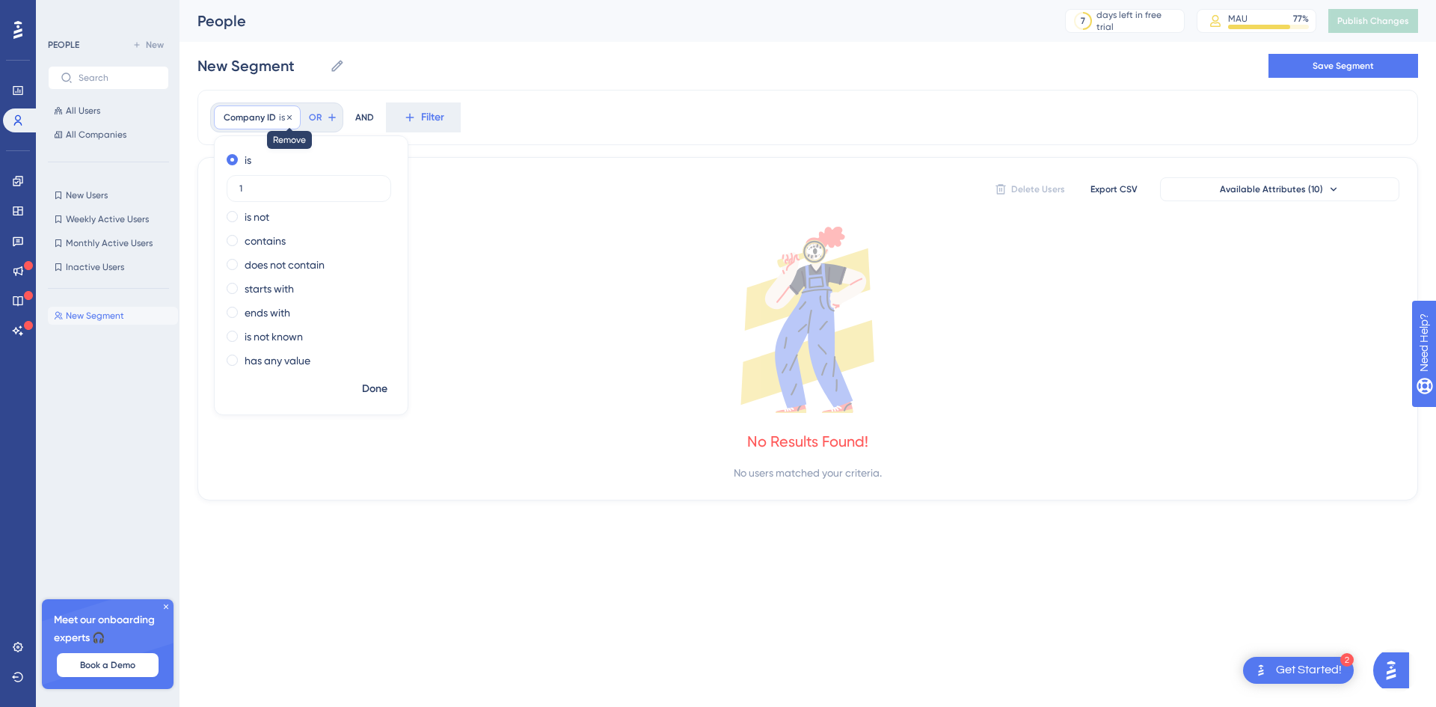
click at [287, 117] on icon at bounding box center [289, 117] width 9 height 9
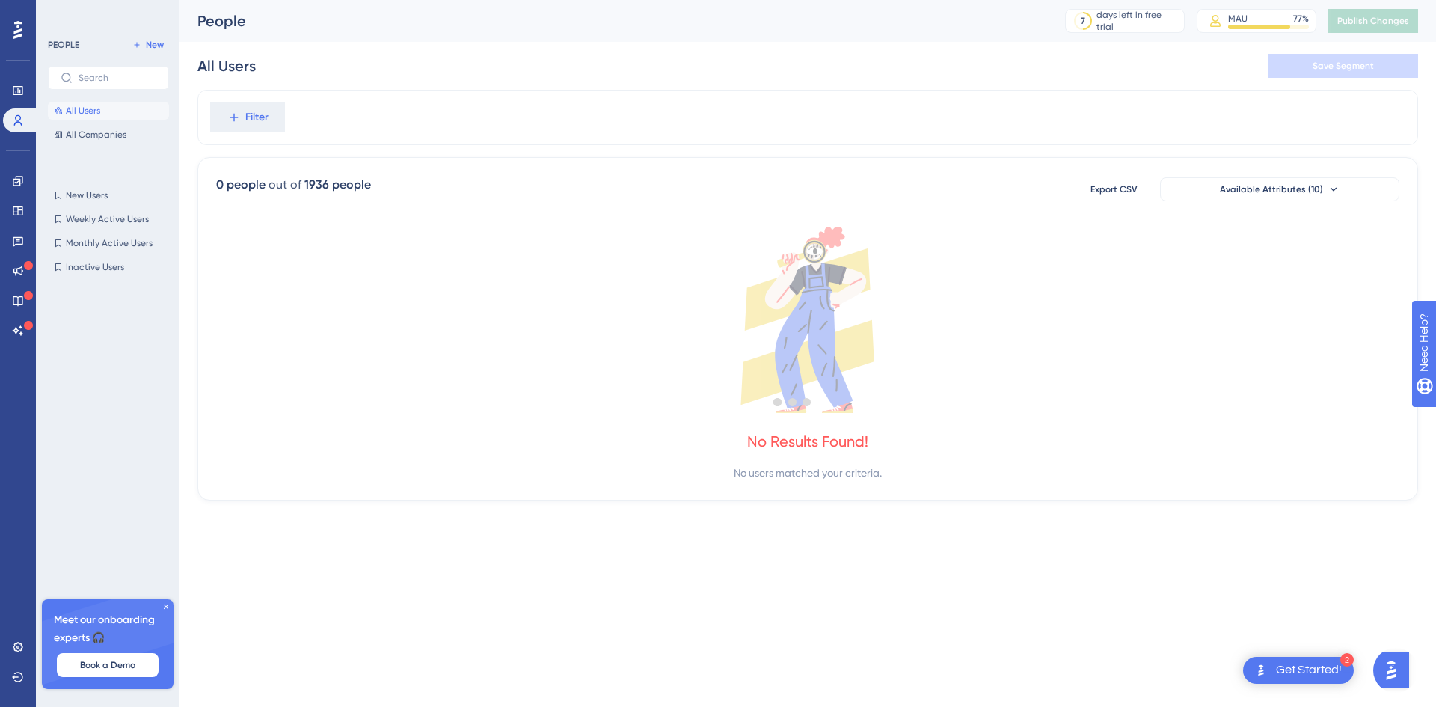
click at [346, 120] on div "Filter" at bounding box center [807, 117] width 1220 height 55
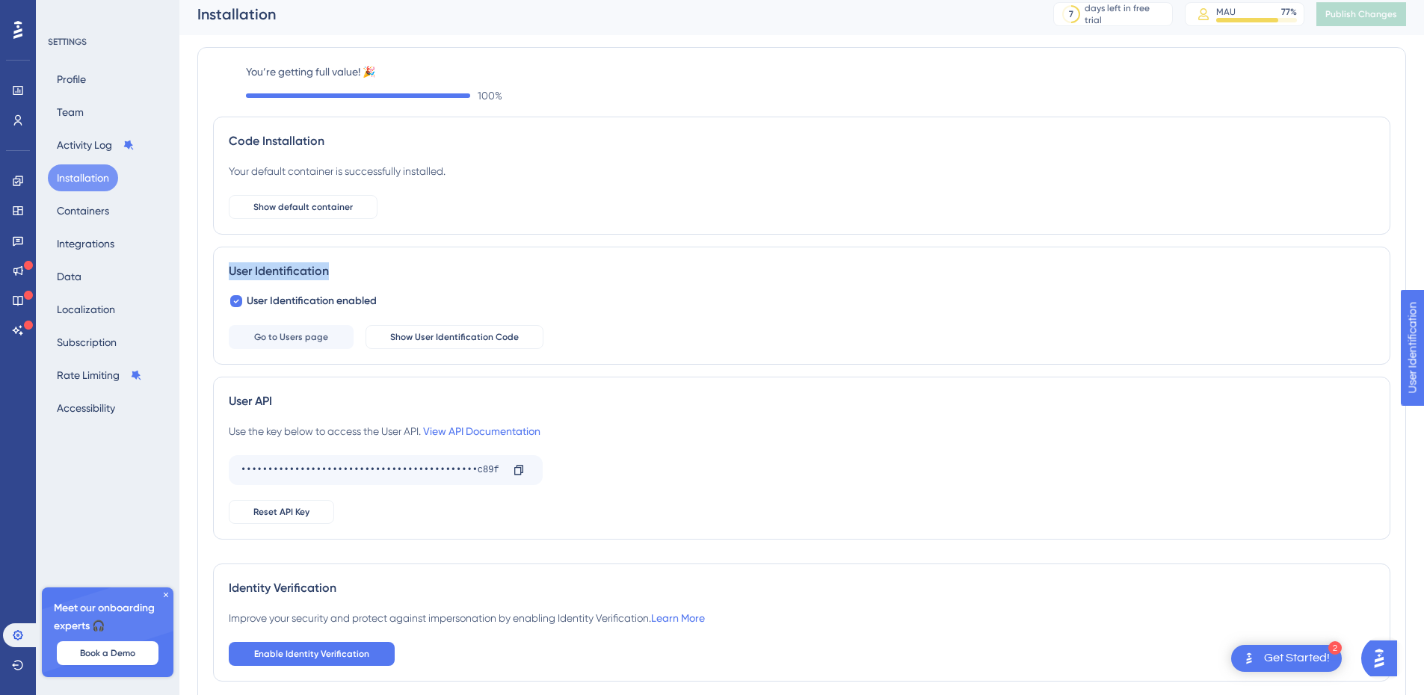
drag, startPoint x: 227, startPoint y: 270, endPoint x: 403, endPoint y: 270, distance: 176.5
click at [403, 270] on div "User Identification User Identification enabled Go to Users page Show User Iden…" at bounding box center [802, 306] width 1178 height 118
copy div "User Identification"
click at [316, 348] on button "Go to Users page" at bounding box center [291, 337] width 125 height 24
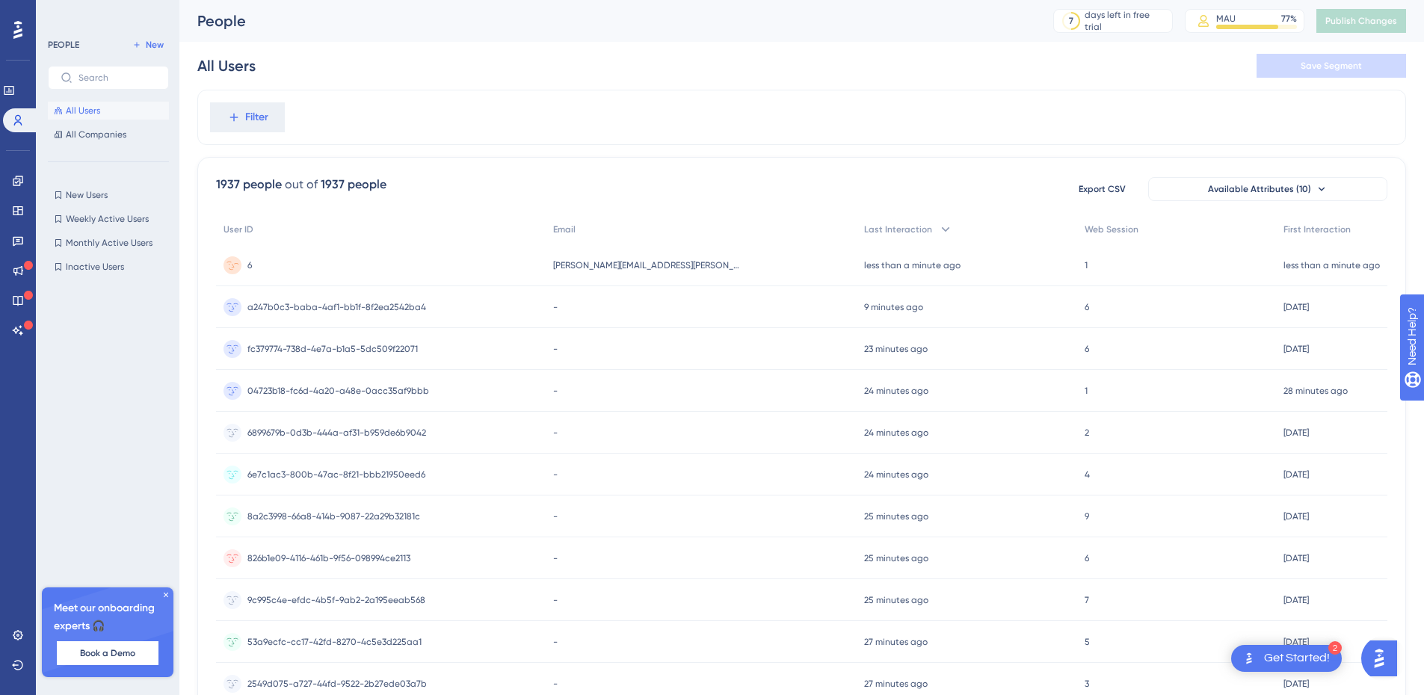
click at [253, 263] on div "6 6" at bounding box center [381, 266] width 330 height 42
click at [360, 266] on div "6 6" at bounding box center [381, 266] width 330 height 42
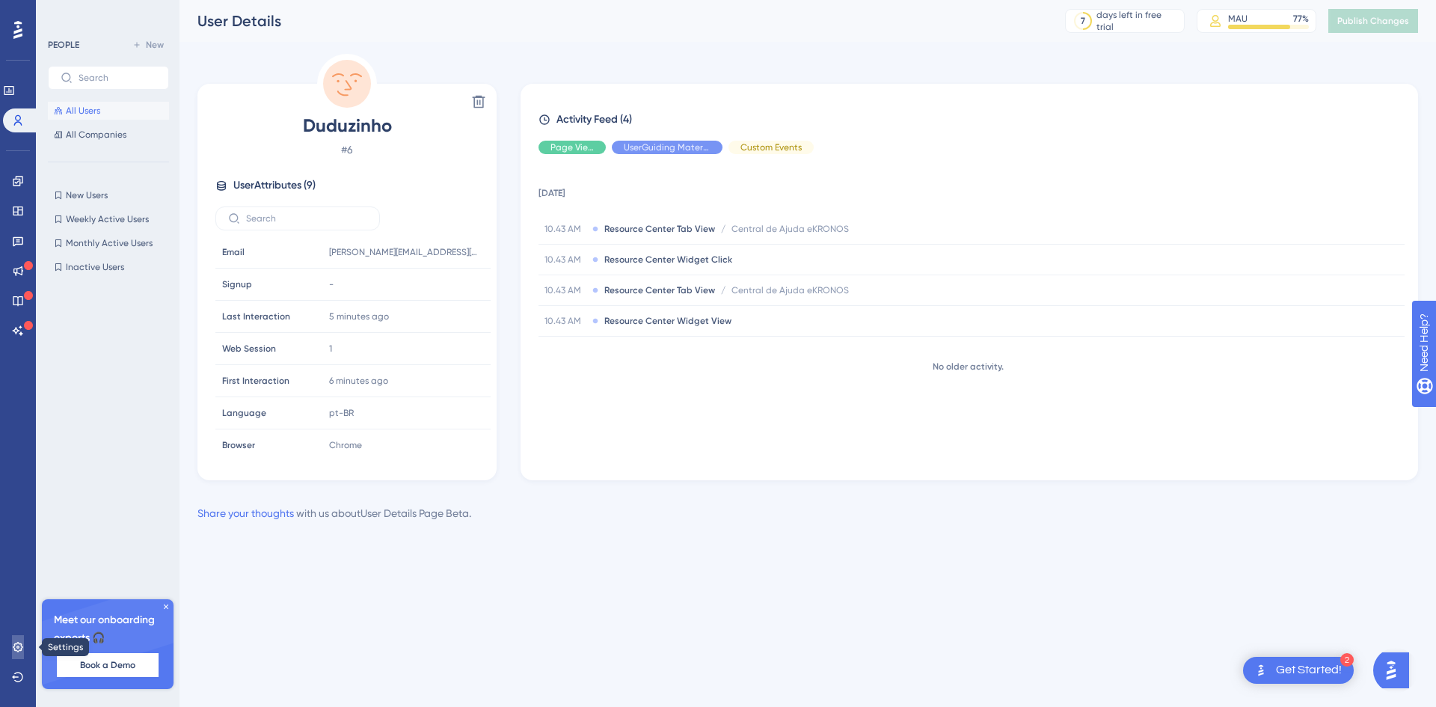
click at [12, 649] on link at bounding box center [18, 647] width 12 height 24
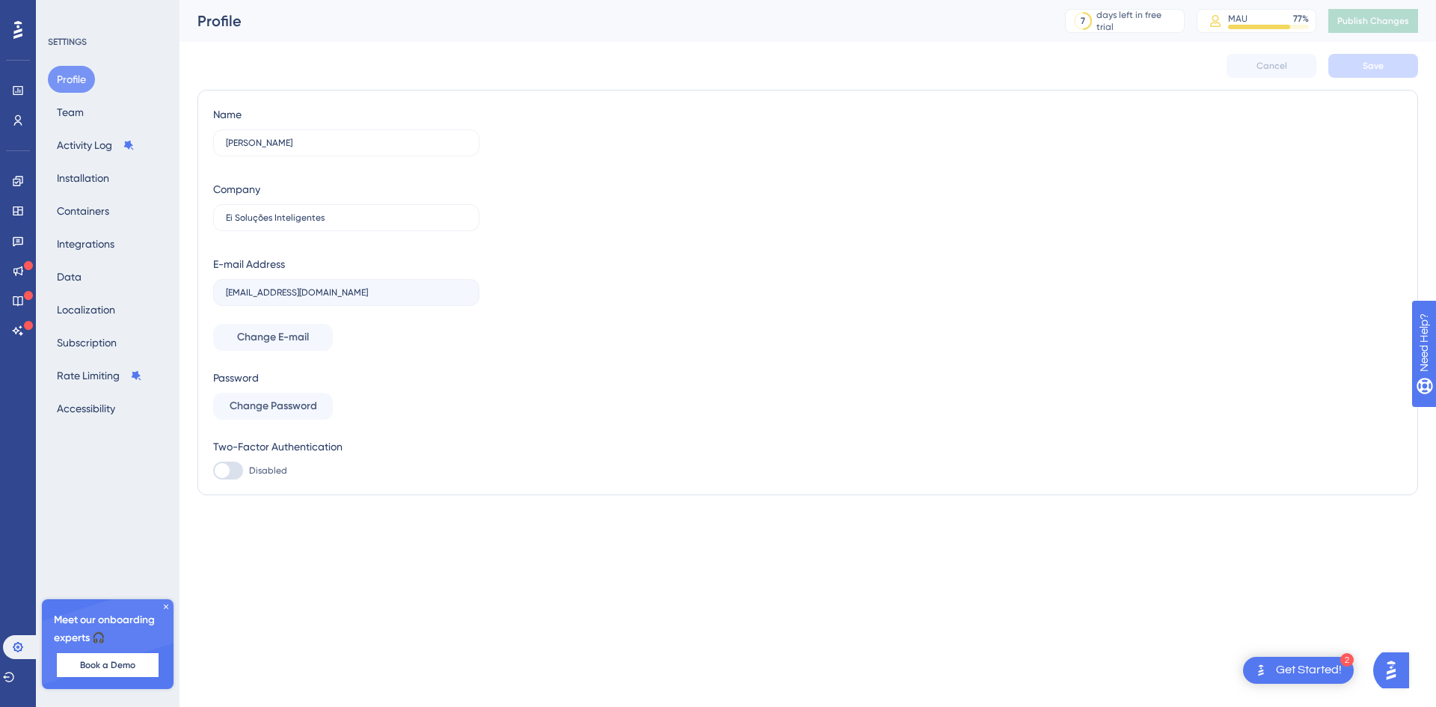
click at [19, 32] on icon at bounding box center [17, 30] width 9 height 18
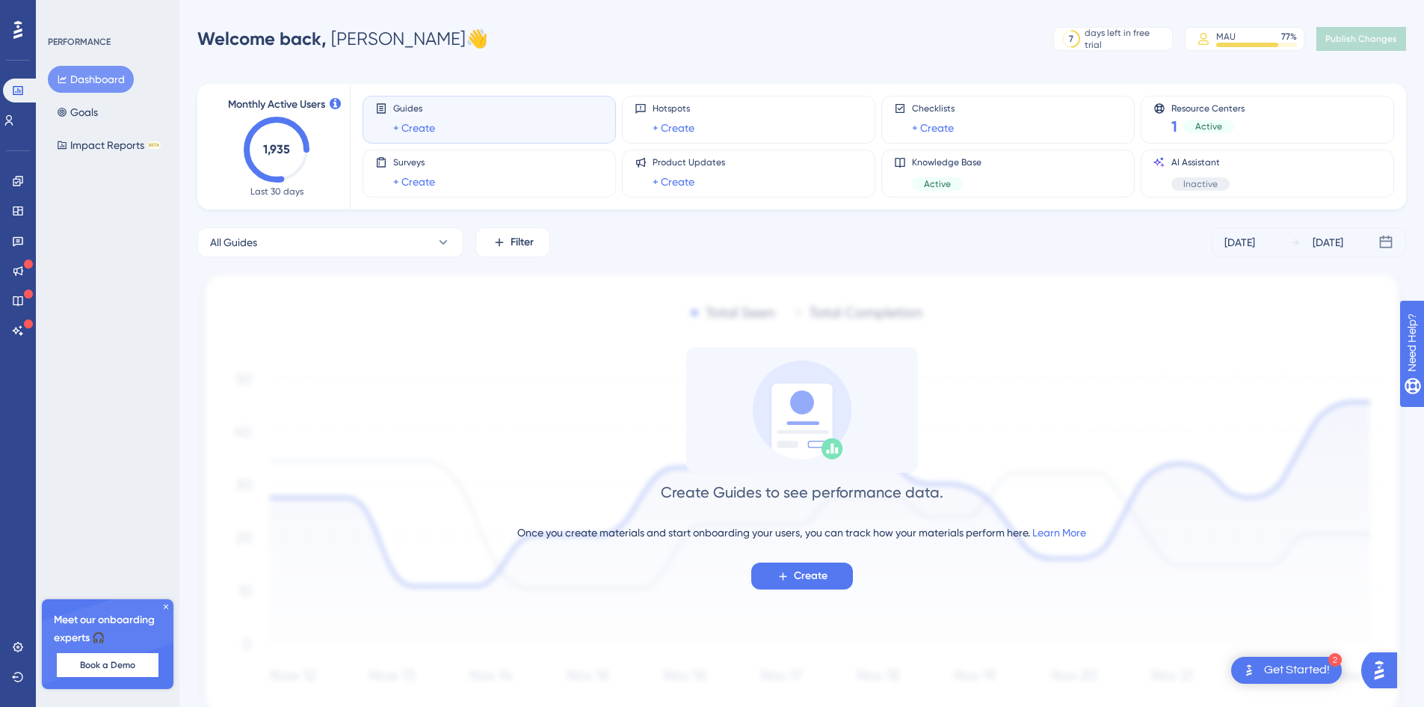
click at [105, 242] on div "PERFORMANCE Dashboard Goals Impact Reports BETA Meet our onboarding experts 🎧 B…" at bounding box center [108, 353] width 144 height 707
click at [15, 206] on icon at bounding box center [18, 211] width 12 height 12
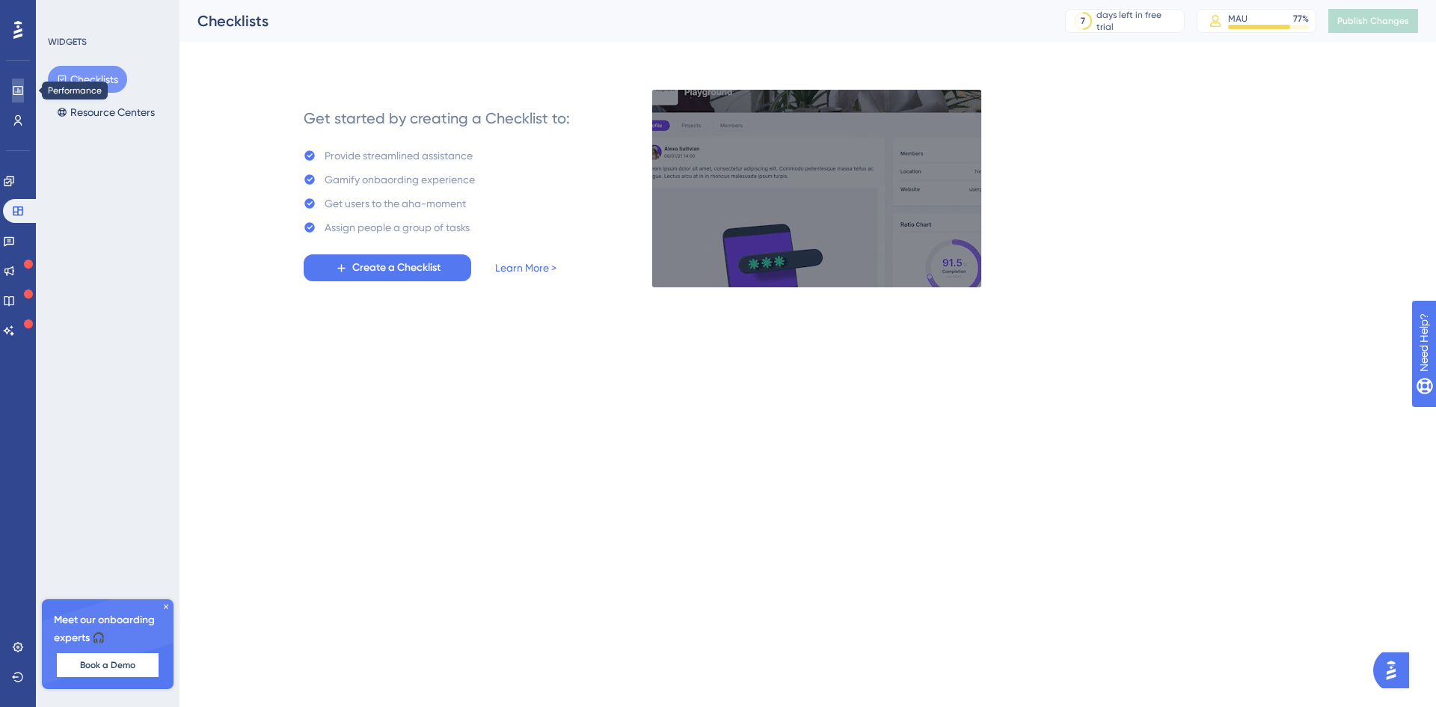
click at [12, 94] on link at bounding box center [18, 91] width 12 height 24
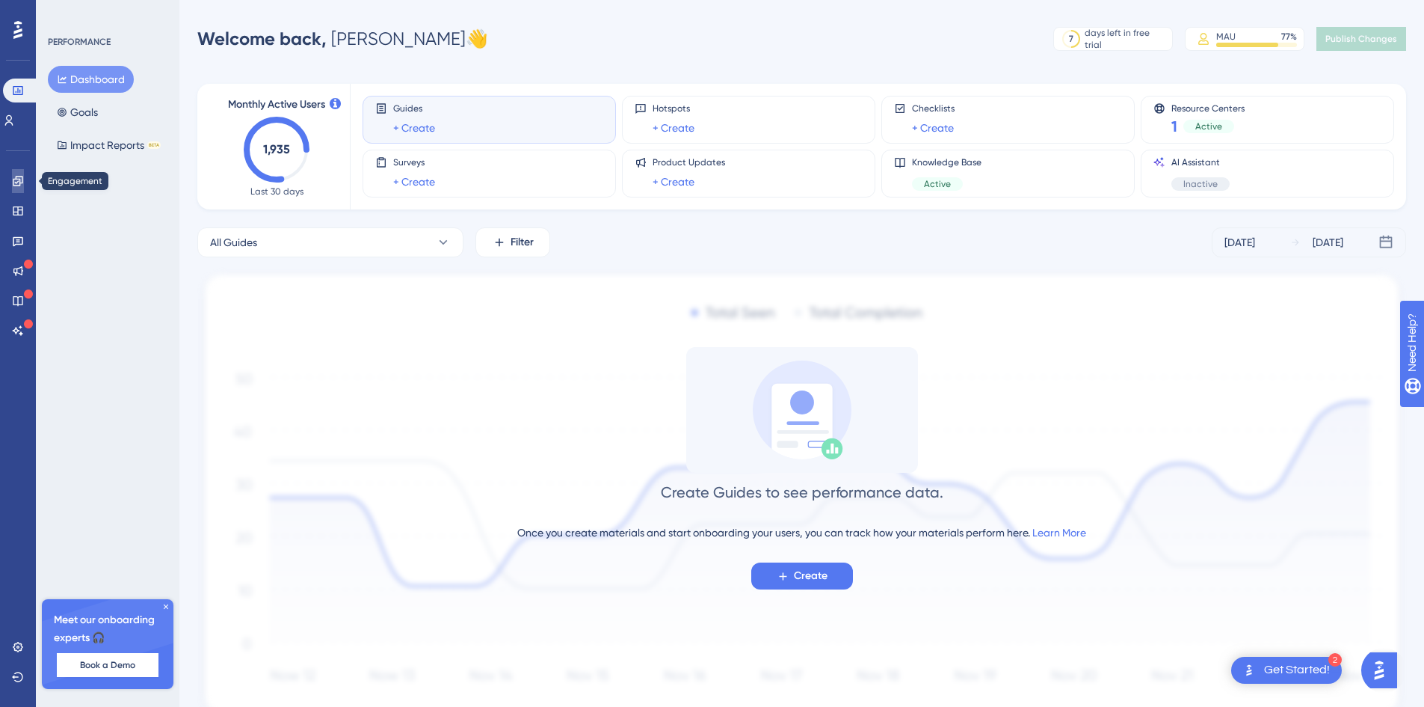
click at [20, 188] on link at bounding box center [18, 181] width 12 height 24
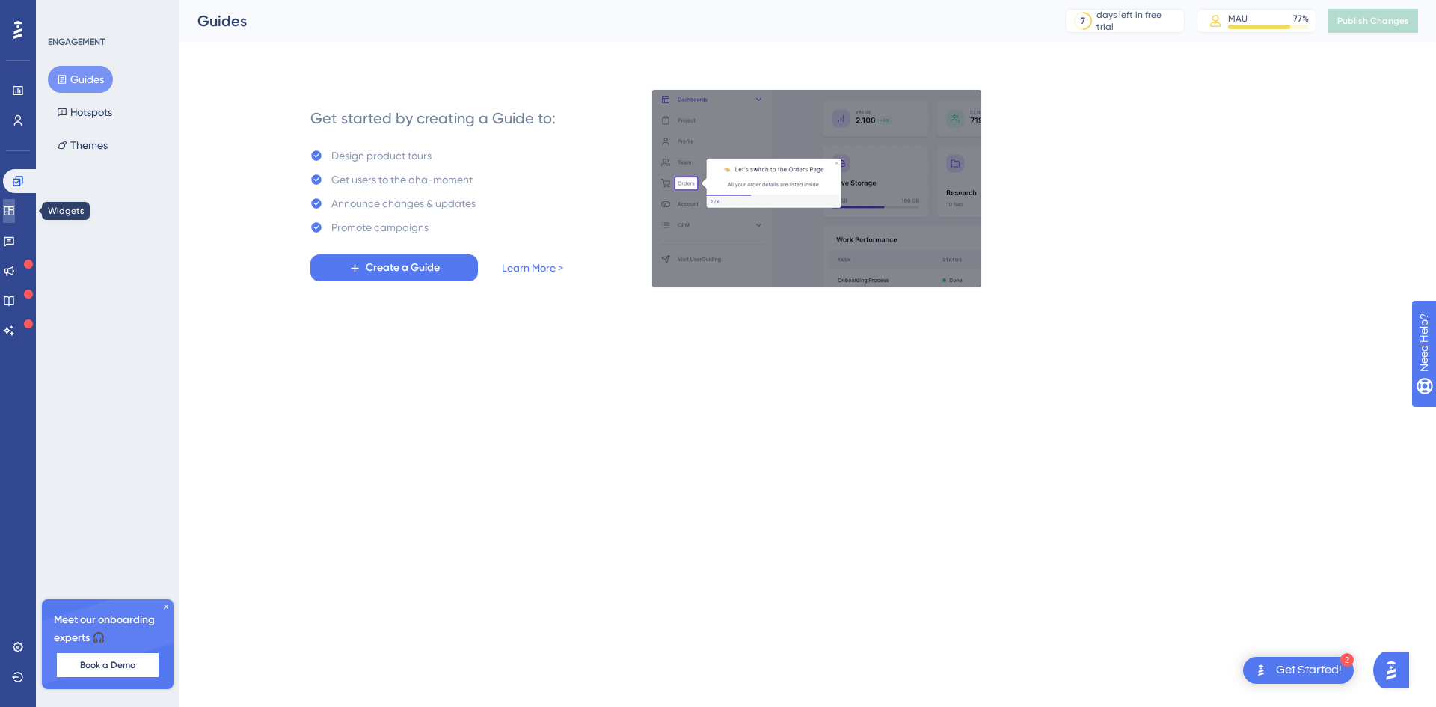
click at [13, 210] on icon at bounding box center [9, 210] width 10 height 9
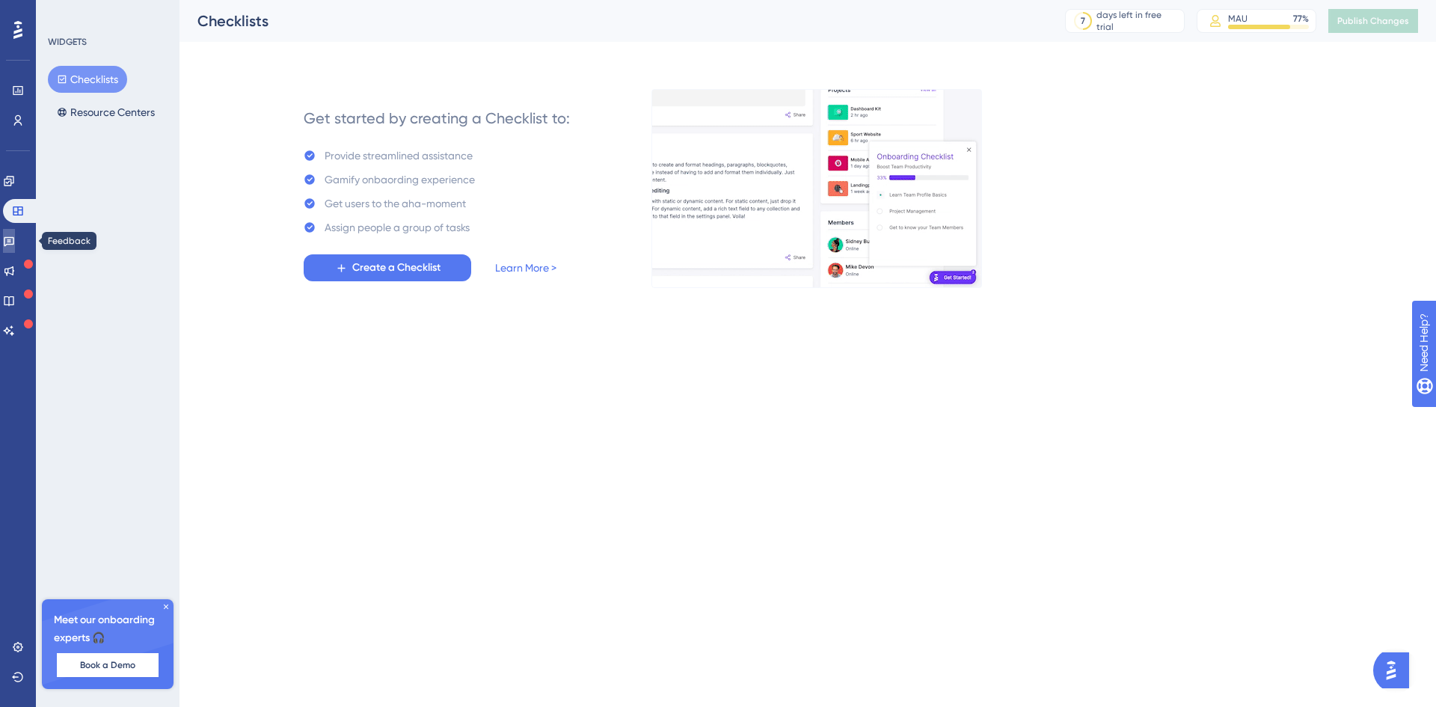
click at [14, 238] on icon at bounding box center [9, 242] width 10 height 10
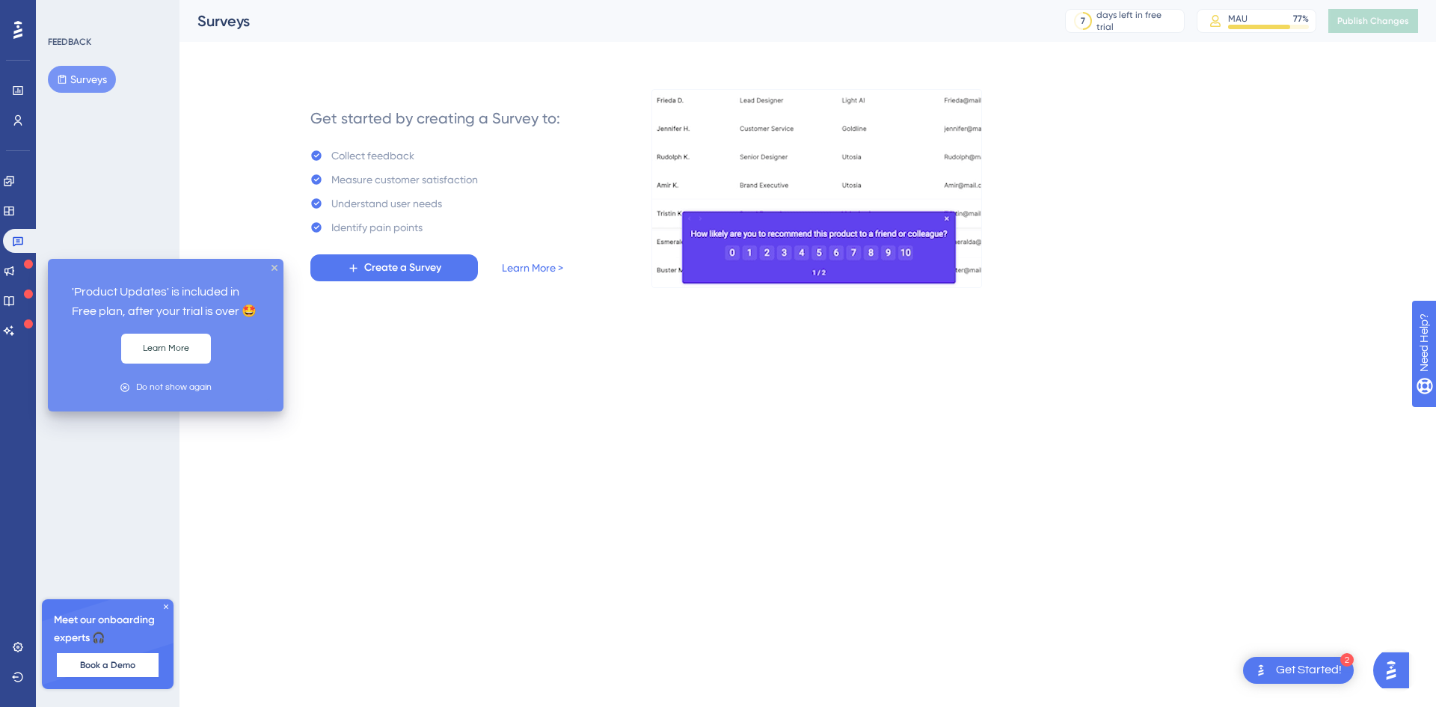
click at [25, 261] on icon at bounding box center [28, 263] width 9 height 9
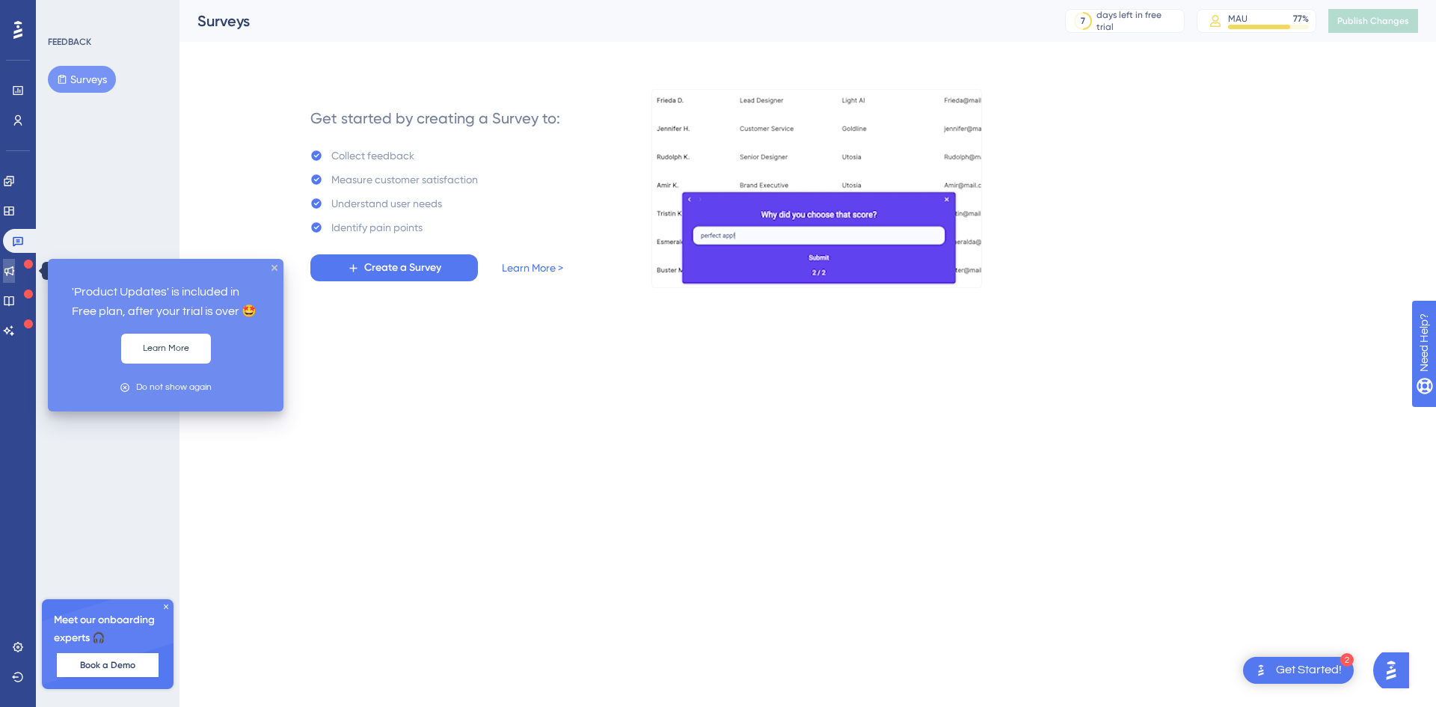
click at [15, 273] on link at bounding box center [9, 271] width 12 height 24
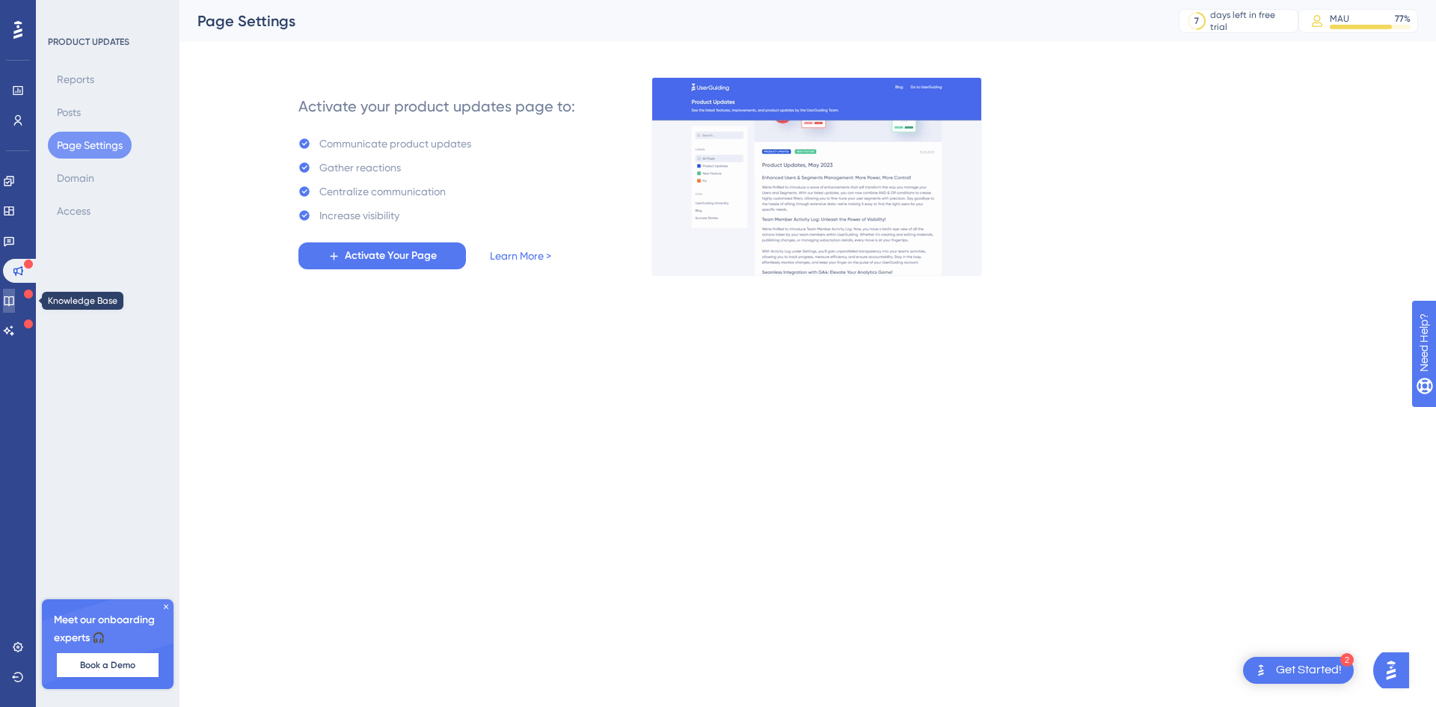
click at [15, 301] on icon at bounding box center [9, 301] width 12 height 12
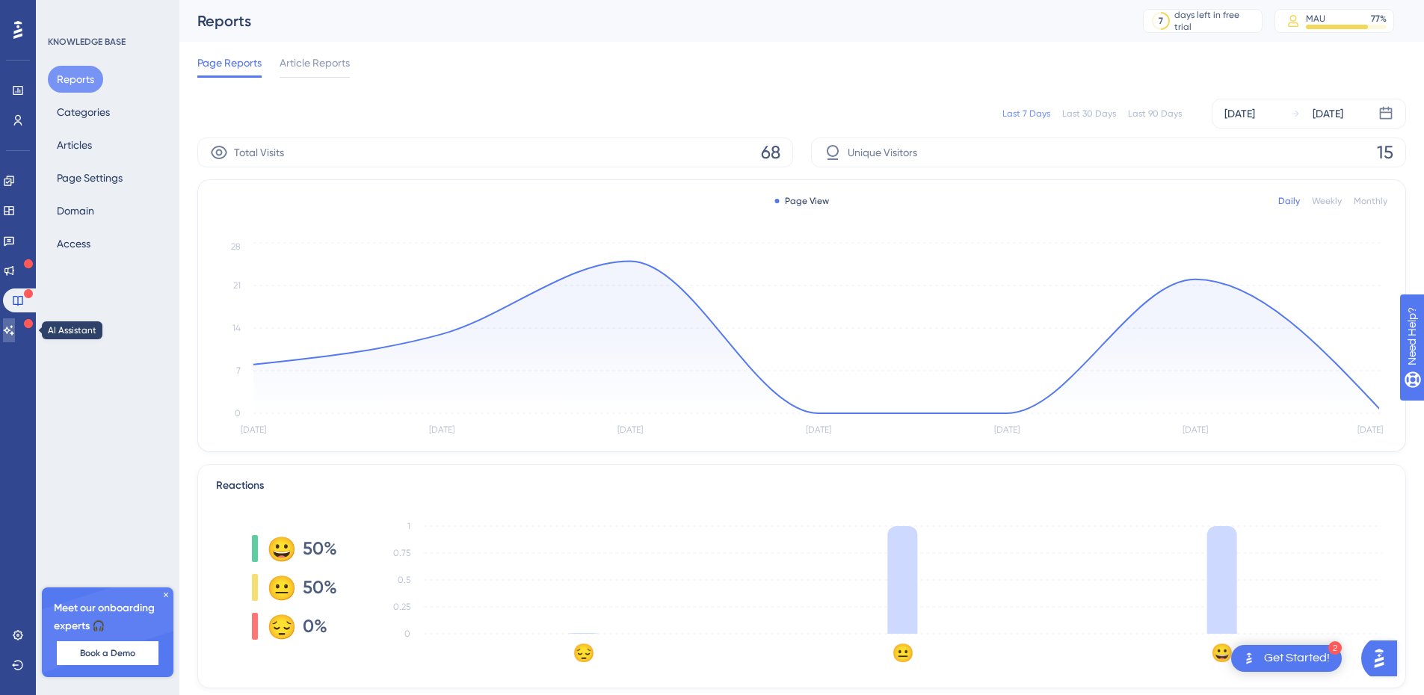
click at [15, 326] on icon at bounding box center [9, 331] width 12 height 12
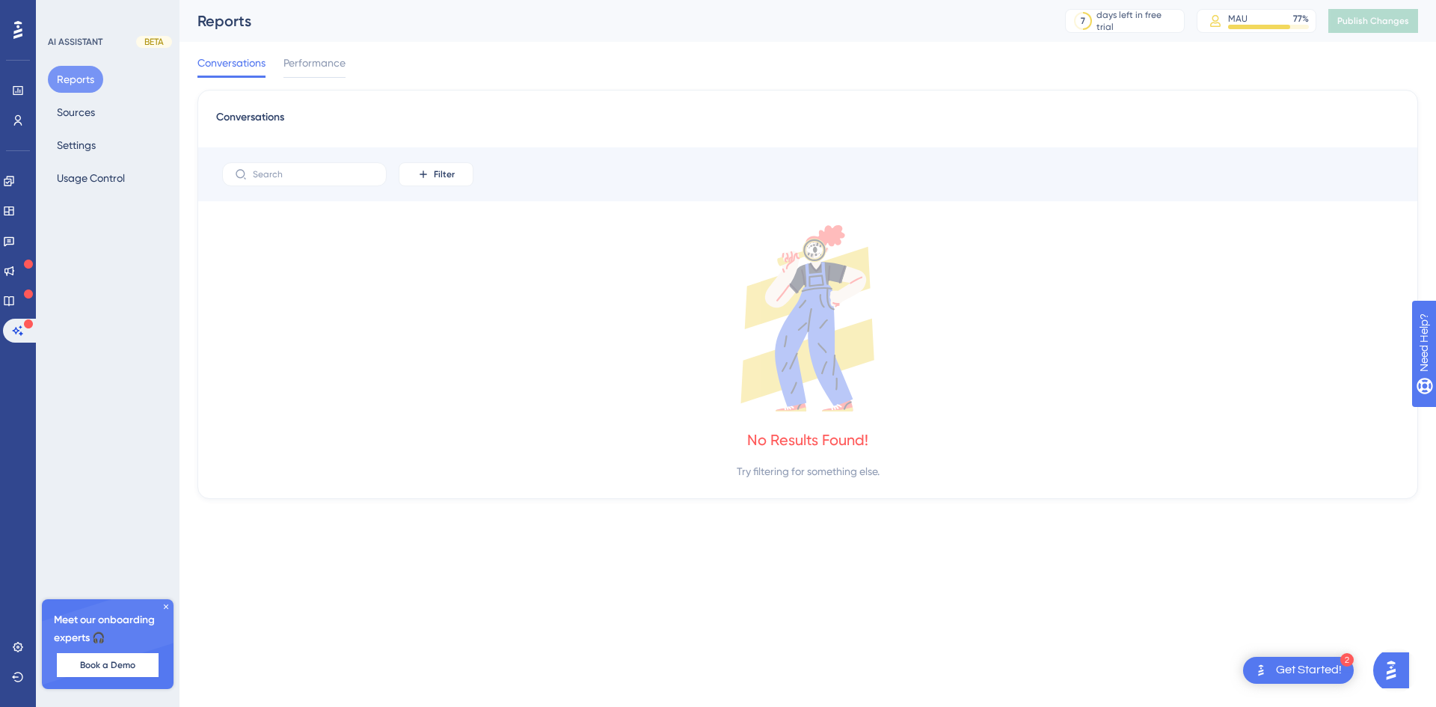
click at [25, 375] on div "Performance Users Engagement Widgets Feedback Product Updates Knowledge Base AI…" at bounding box center [18, 353] width 36 height 707
click at [22, 90] on icon at bounding box center [18, 90] width 12 height 12
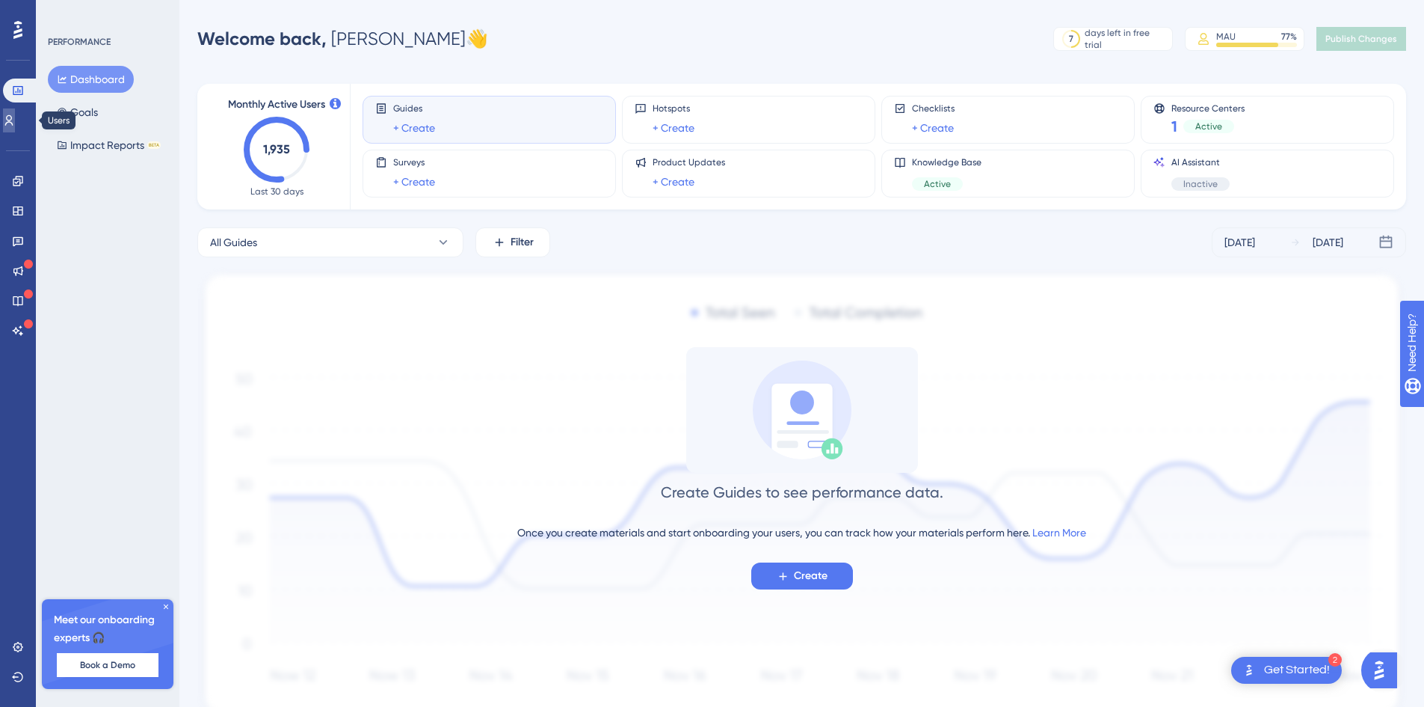
click at [15, 114] on link at bounding box center [9, 120] width 12 height 24
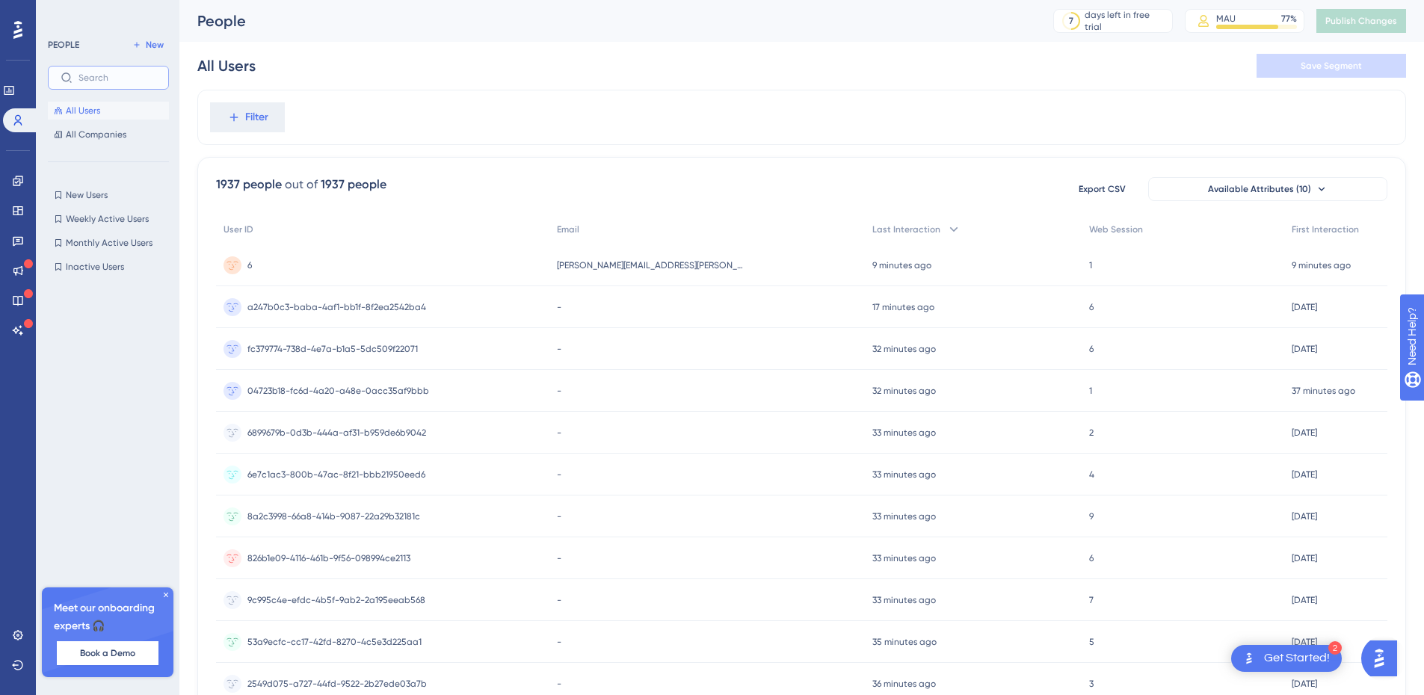
click at [89, 73] on input "text" at bounding box center [118, 78] width 78 height 10
type input "content"
click at [15, 34] on icon at bounding box center [17, 29] width 9 height 19
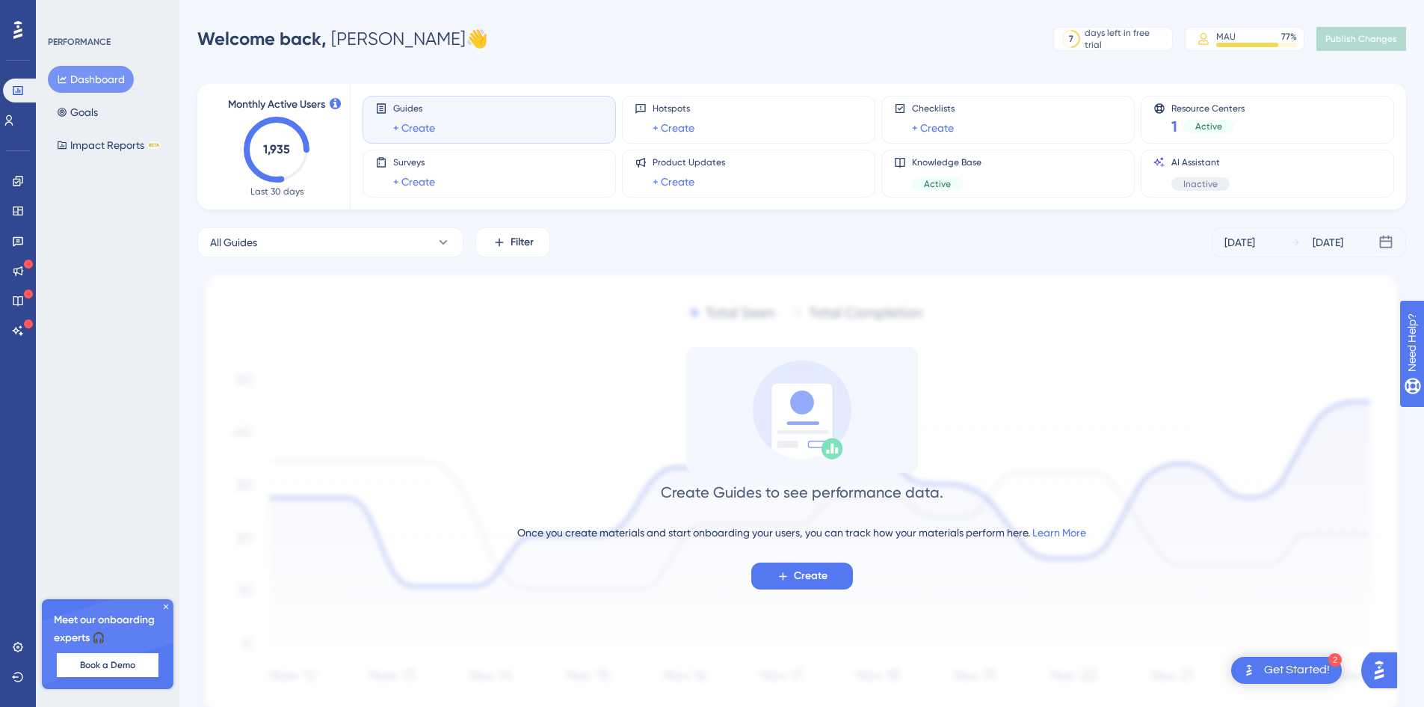
click at [1398, 663] on button "Open AI Assistant Launcher" at bounding box center [1380, 670] width 36 height 36
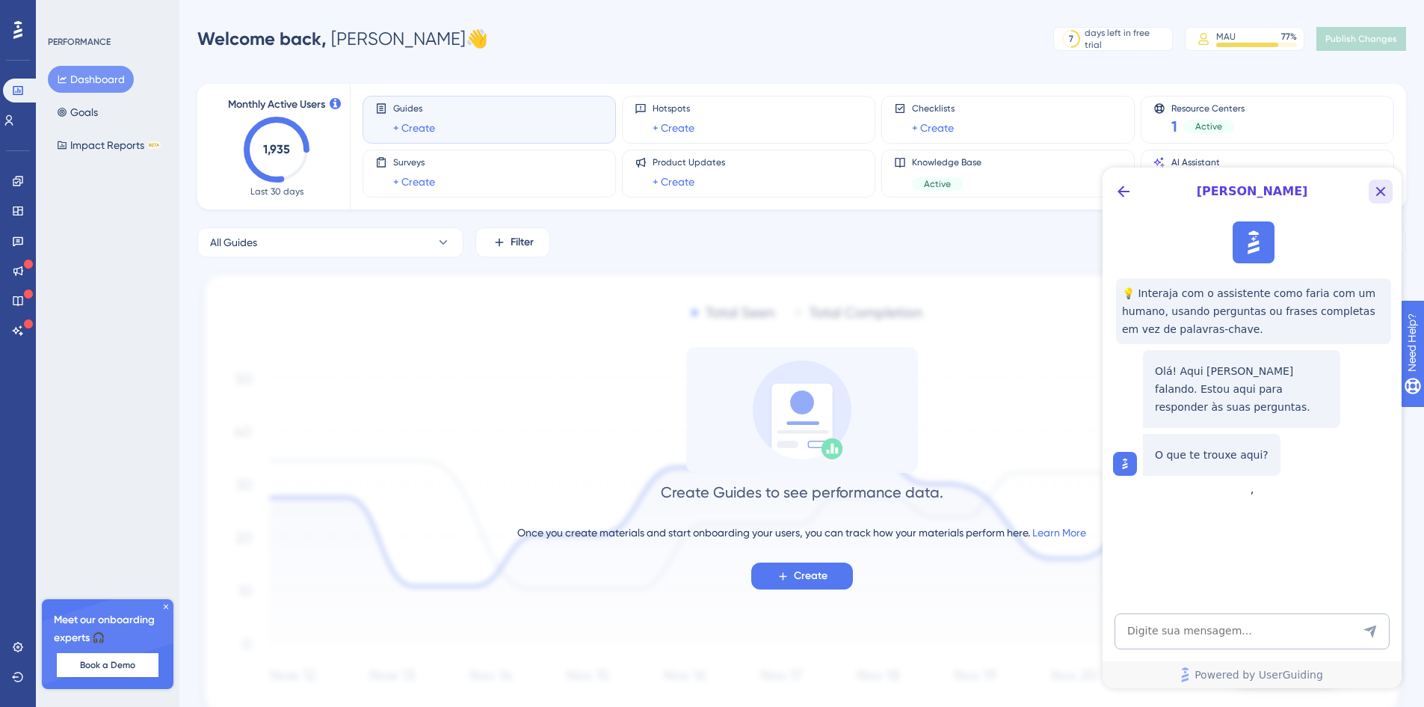
click at [1377, 185] on icon "Close Button" at bounding box center [1381, 191] width 18 height 18
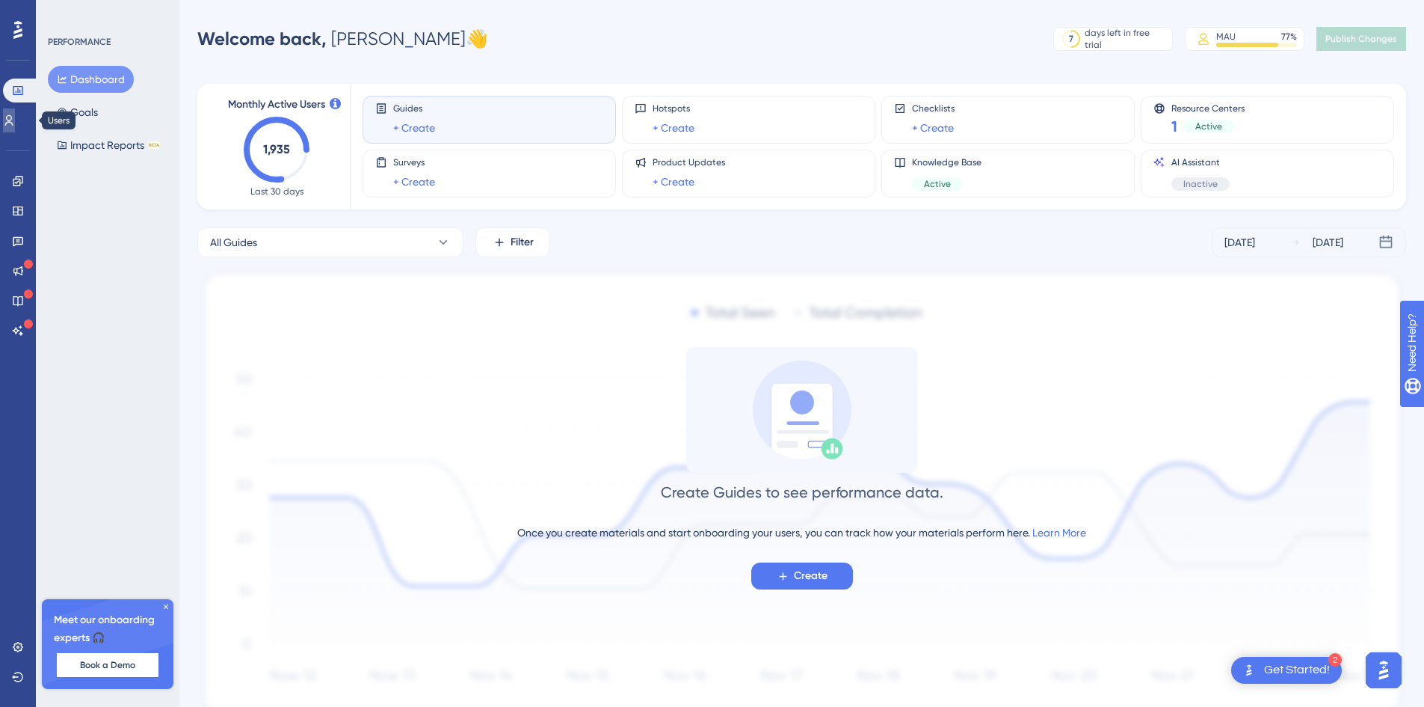
click at [15, 124] on link at bounding box center [9, 120] width 12 height 24
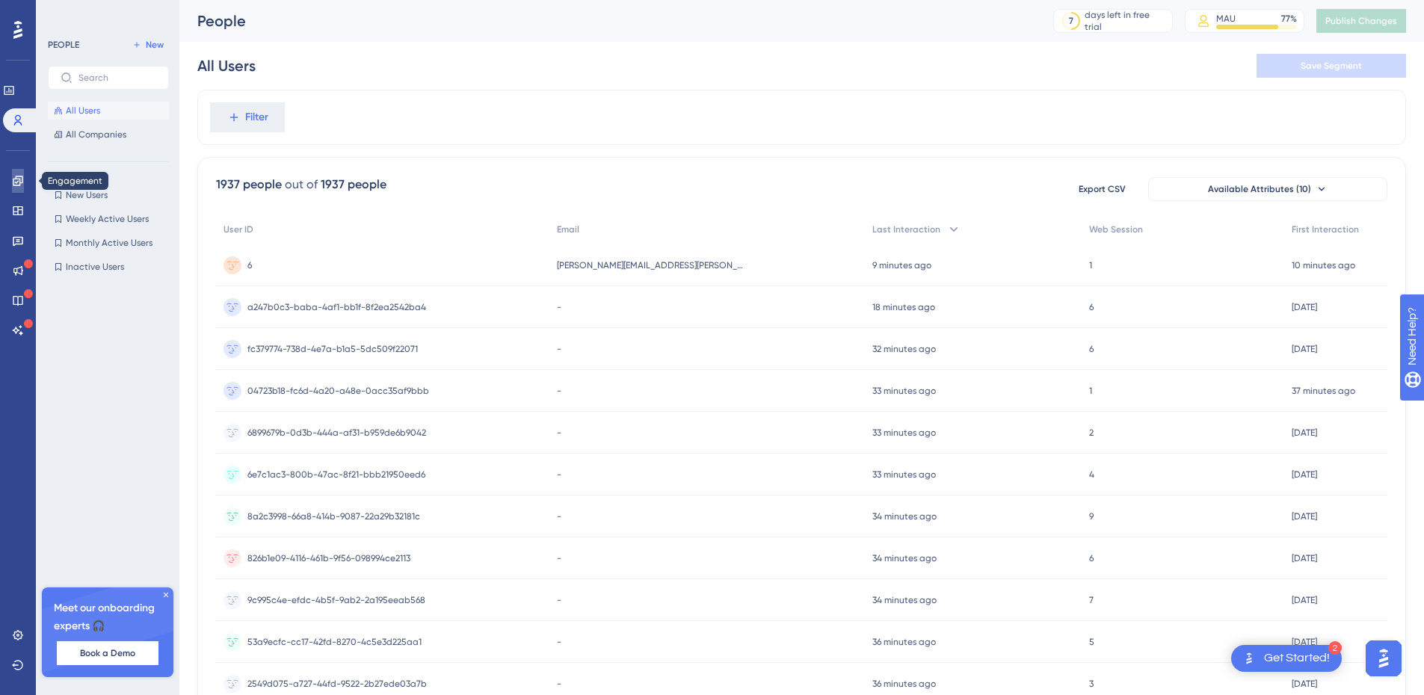
click at [17, 175] on icon at bounding box center [18, 181] width 12 height 12
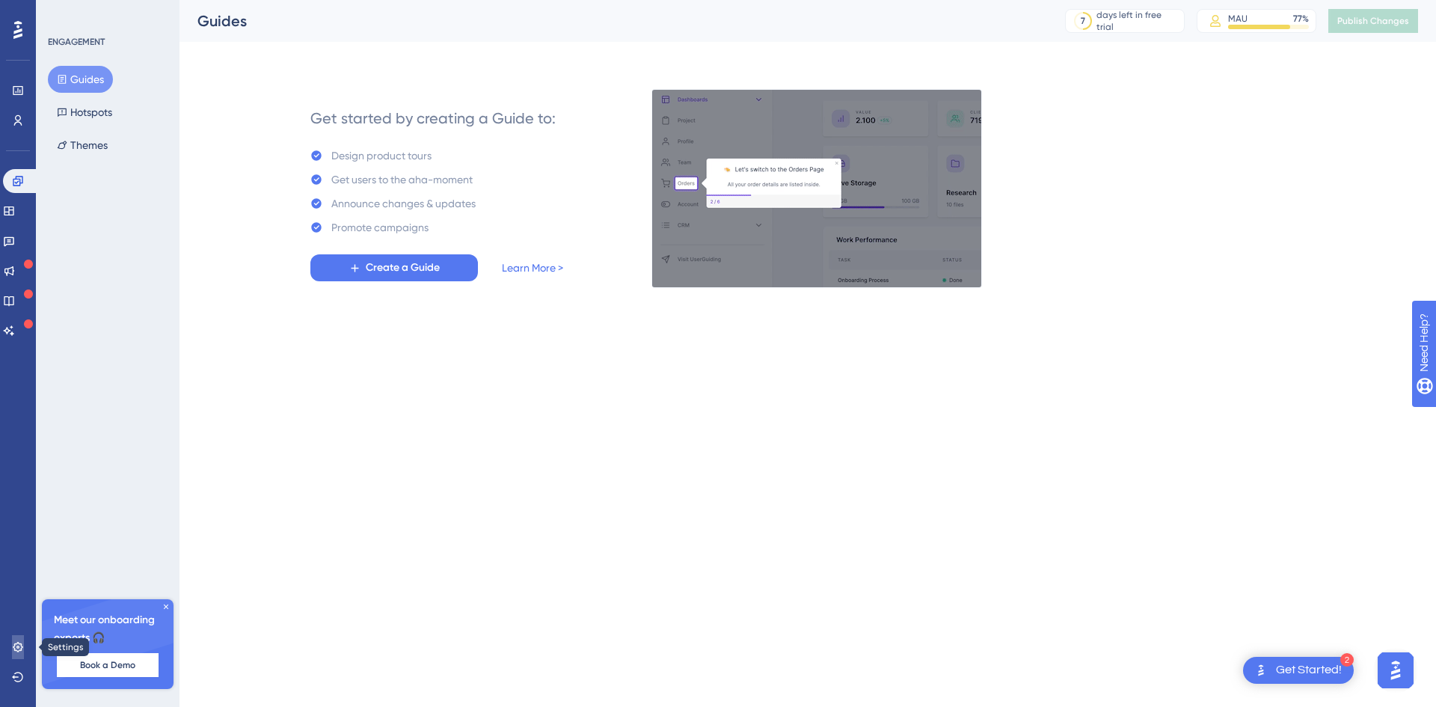
click at [16, 644] on icon at bounding box center [18, 647] width 10 height 10
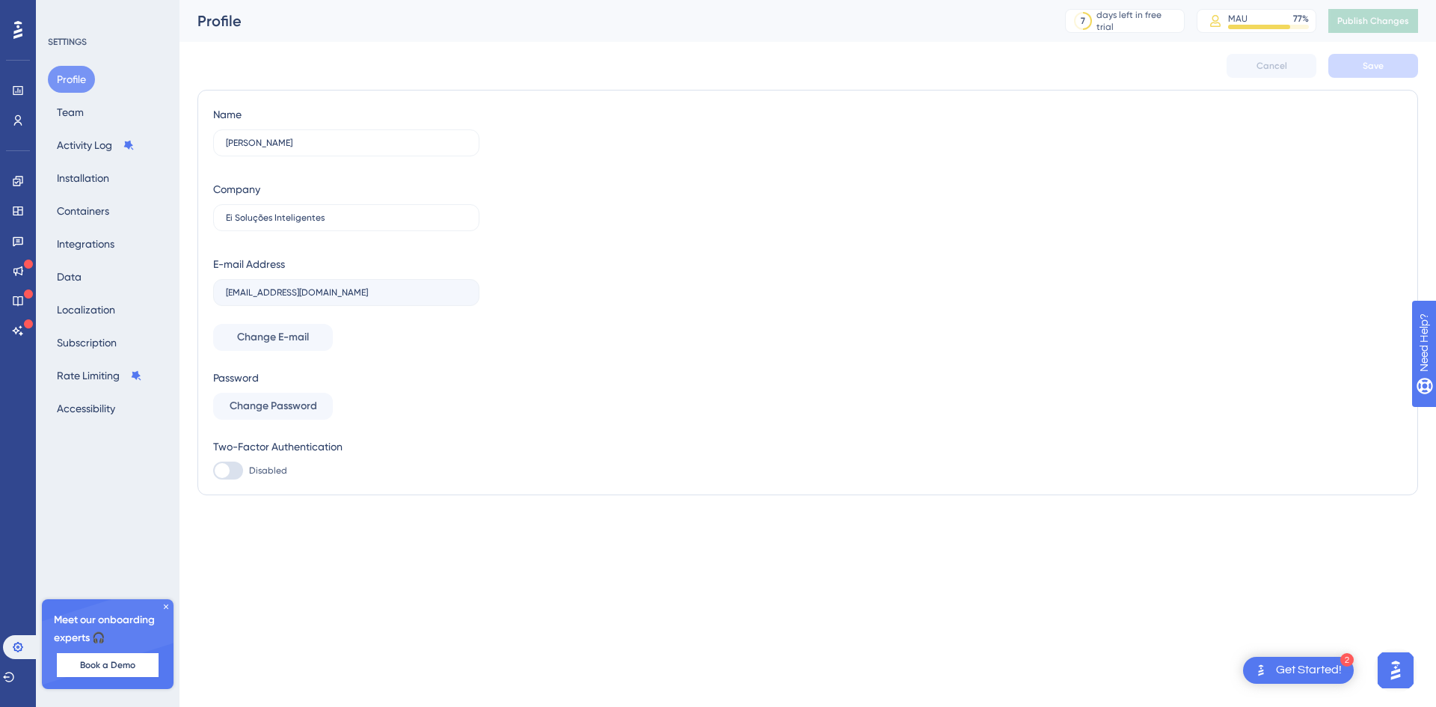
click at [164, 606] on icon at bounding box center [166, 606] width 9 height 9
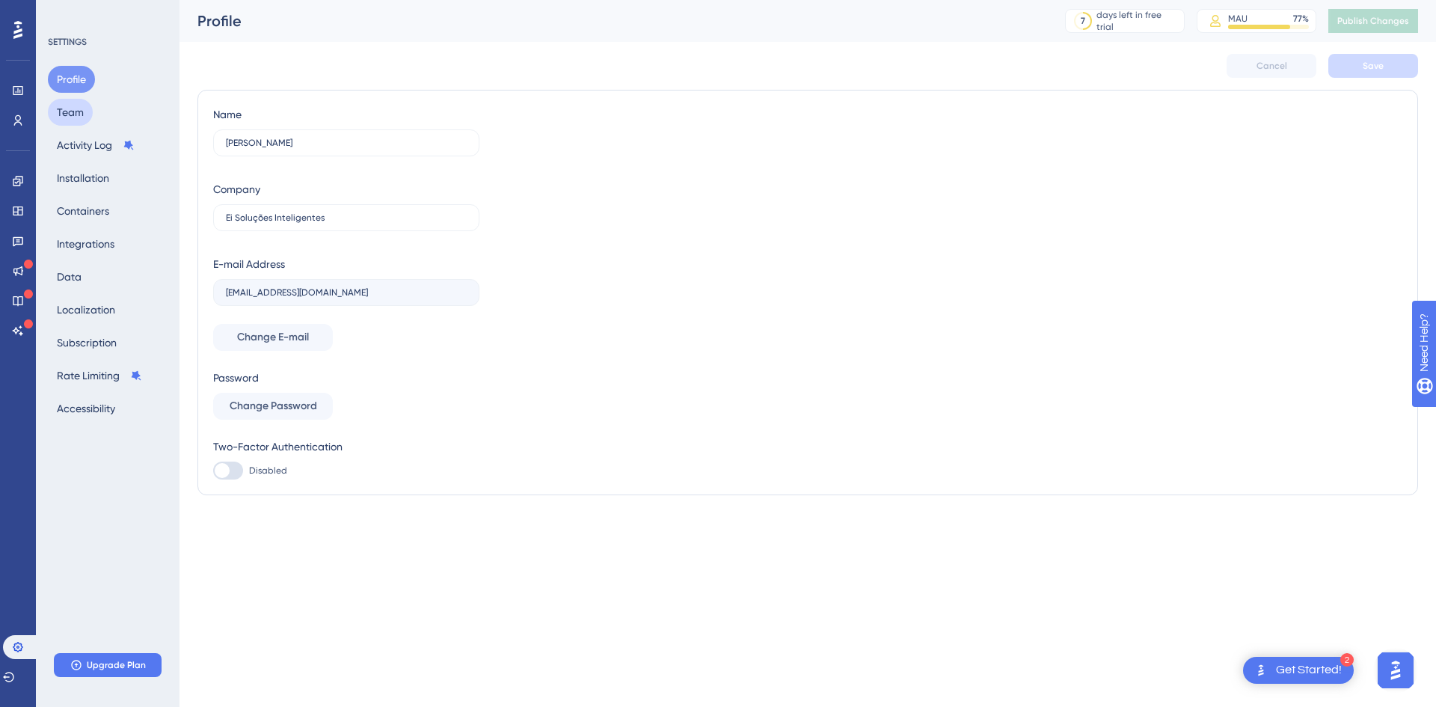
click at [81, 106] on button "Team" at bounding box center [70, 112] width 45 height 27
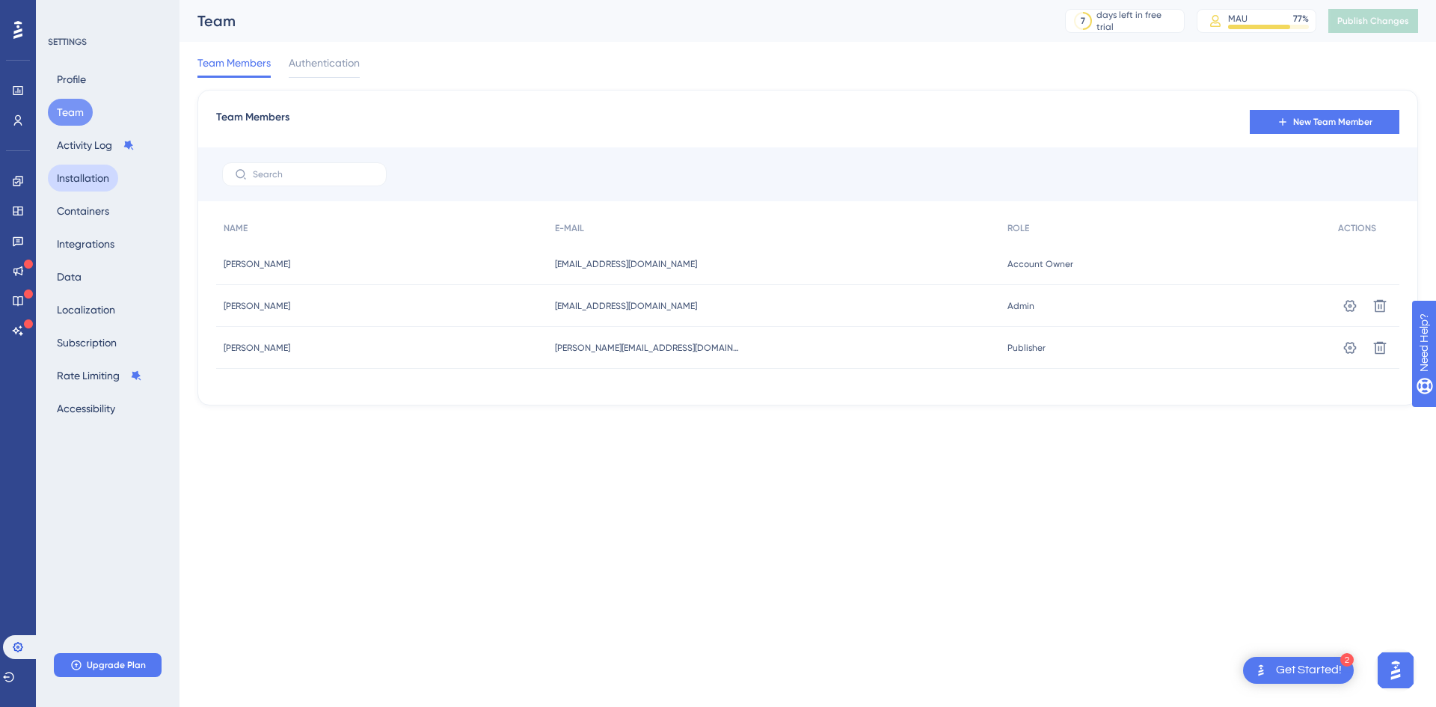
click at [87, 184] on button "Installation" at bounding box center [83, 178] width 70 height 27
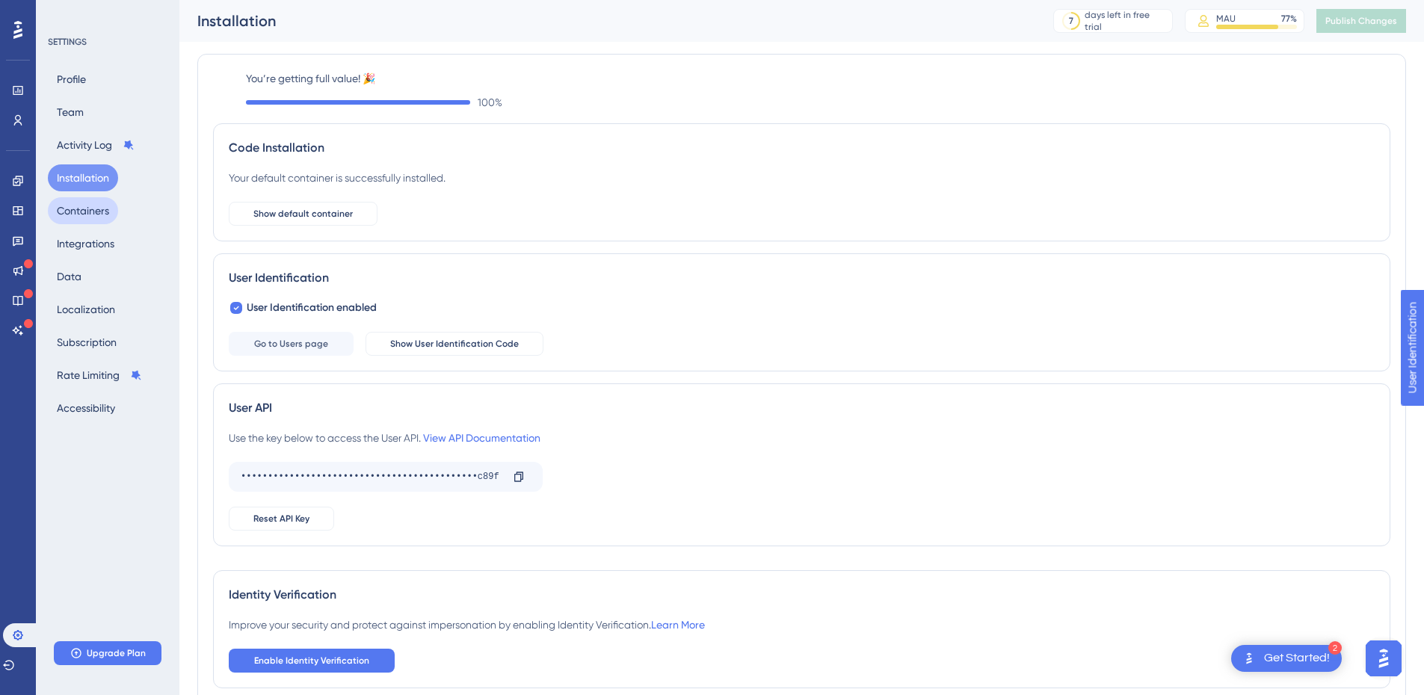
click at [87, 212] on button "Containers" at bounding box center [83, 210] width 70 height 27
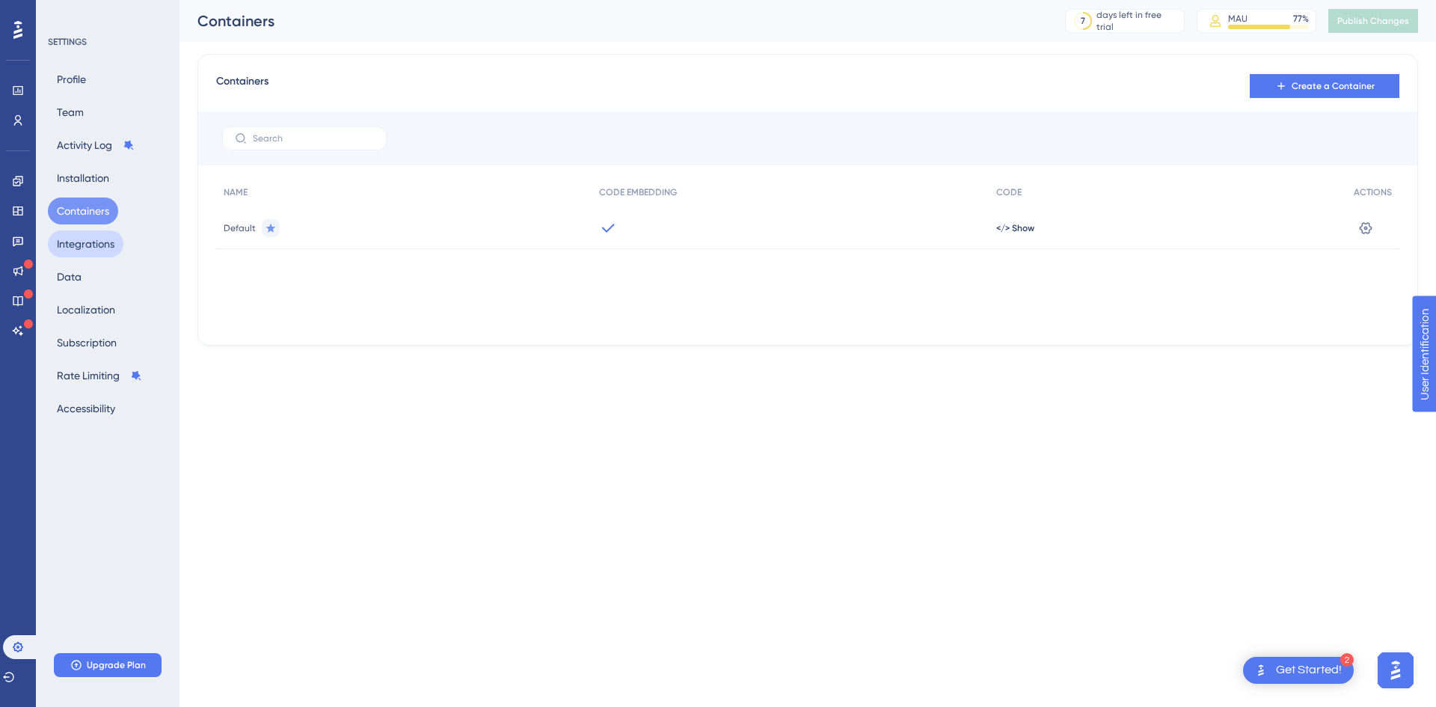
click at [90, 239] on button "Integrations" at bounding box center [86, 243] width 76 height 27
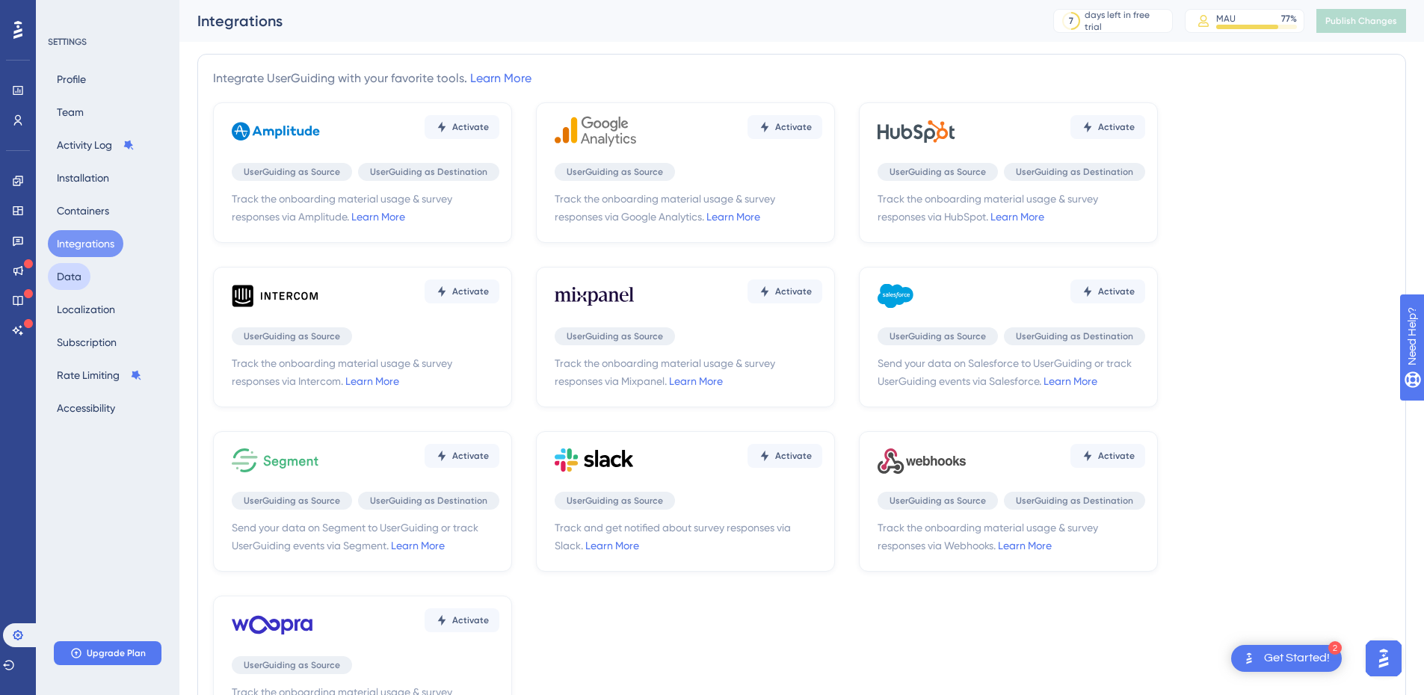
click at [70, 277] on button "Data" at bounding box center [69, 276] width 43 height 27
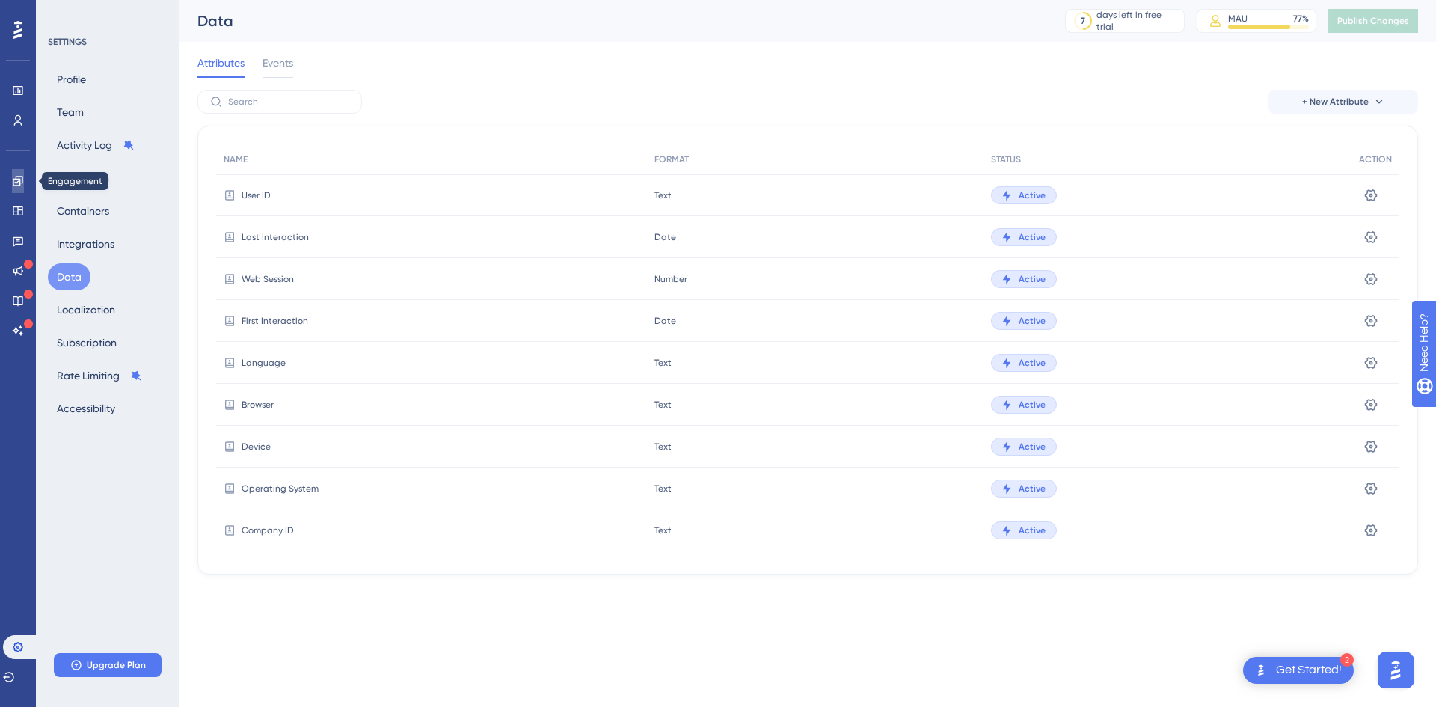
click at [13, 179] on icon at bounding box center [18, 181] width 12 height 12
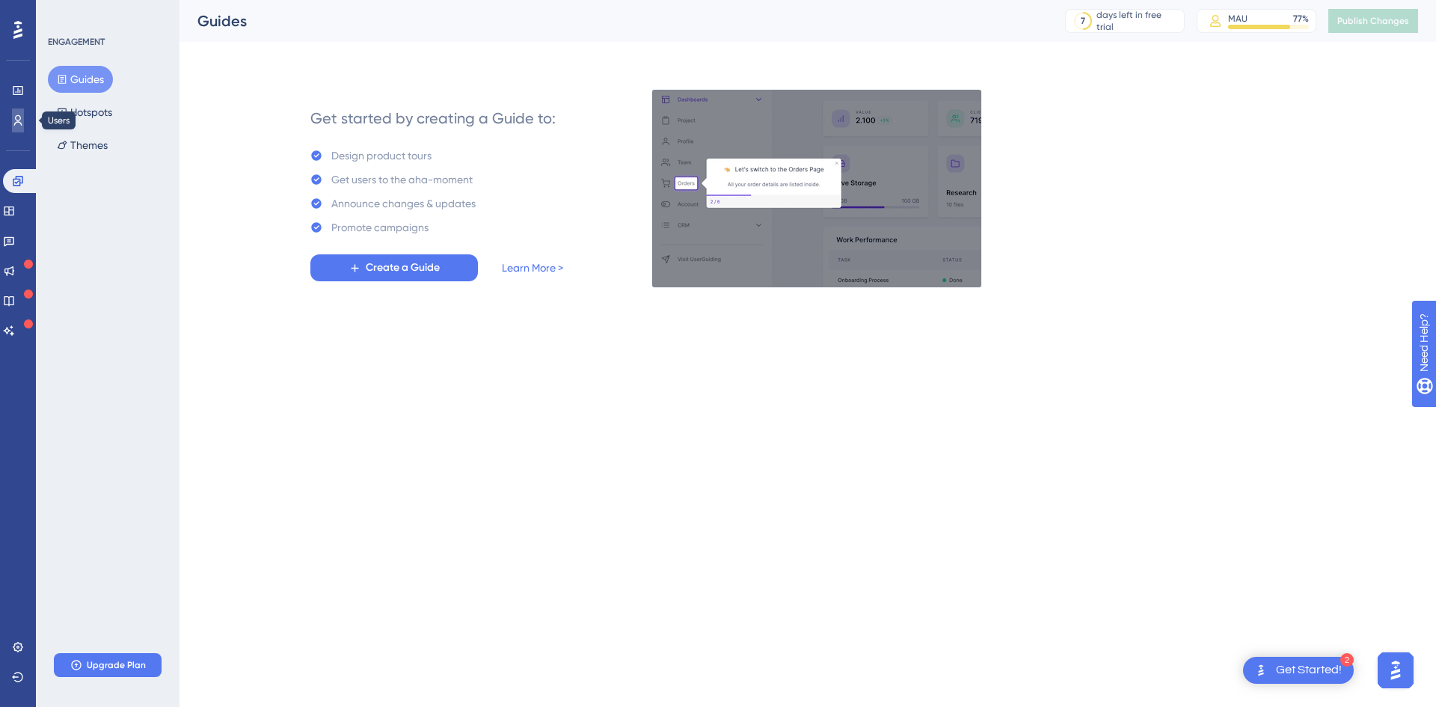
click at [18, 122] on icon at bounding box center [18, 120] width 8 height 10
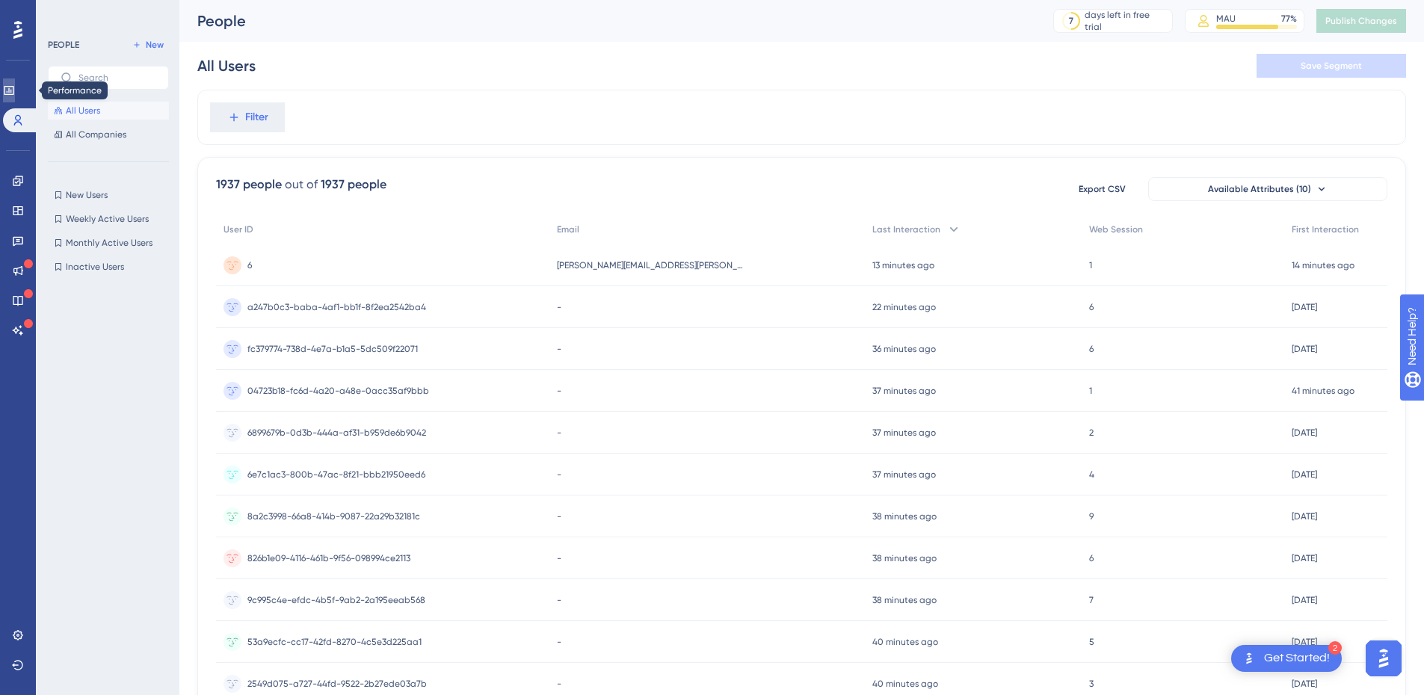
click at [15, 98] on link at bounding box center [9, 91] width 12 height 24
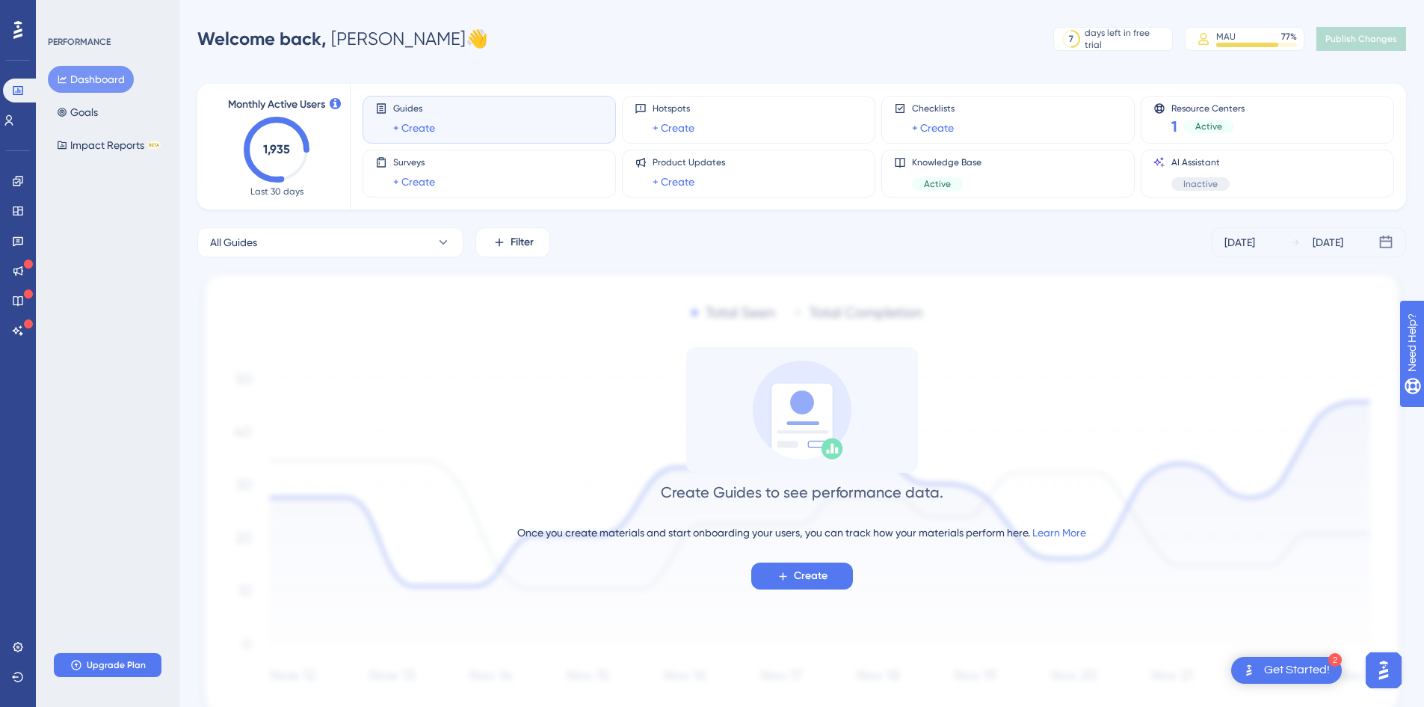
click at [19, 31] on icon at bounding box center [17, 30] width 9 height 18
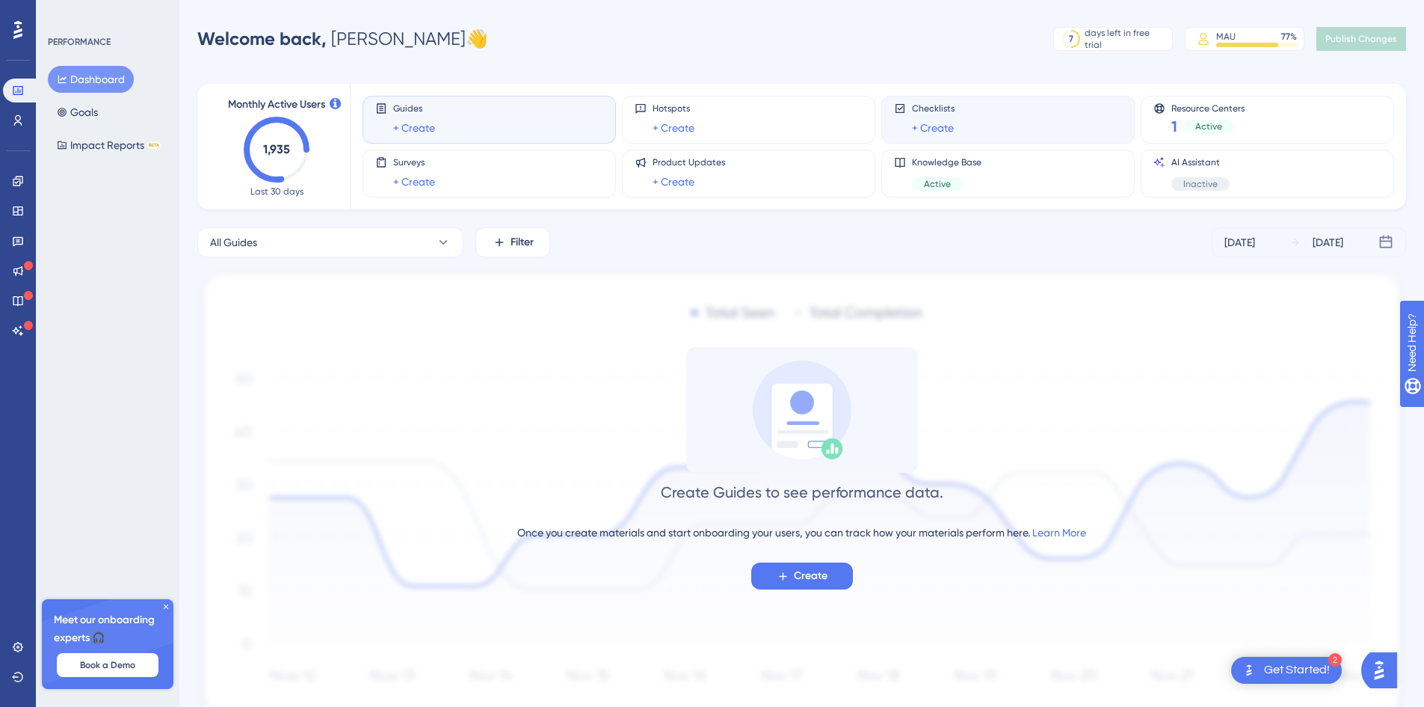
click at [974, 120] on div "Checklists + Create" at bounding box center [1008, 119] width 228 height 34
click at [942, 123] on link "+ Create" at bounding box center [933, 128] width 42 height 18
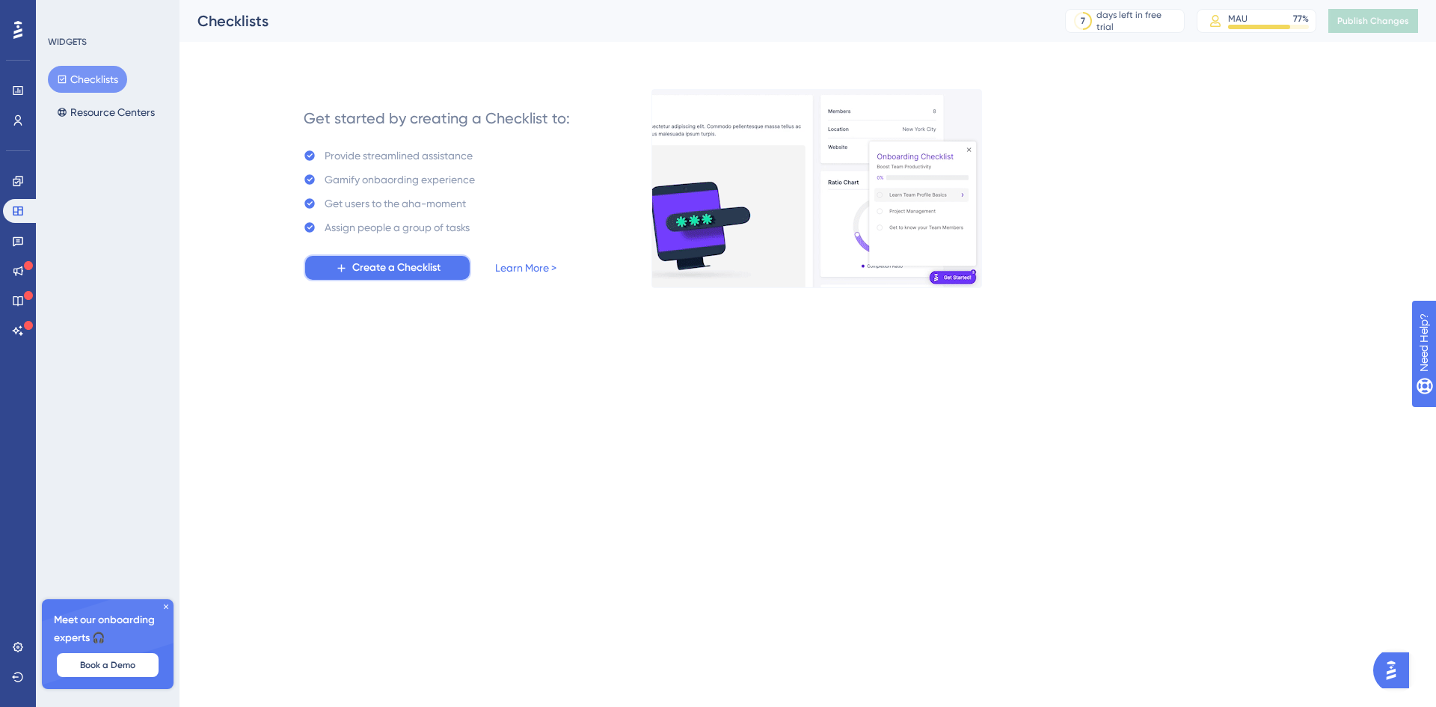
click at [399, 275] on span "Create a Checklist" at bounding box center [396, 268] width 88 height 18
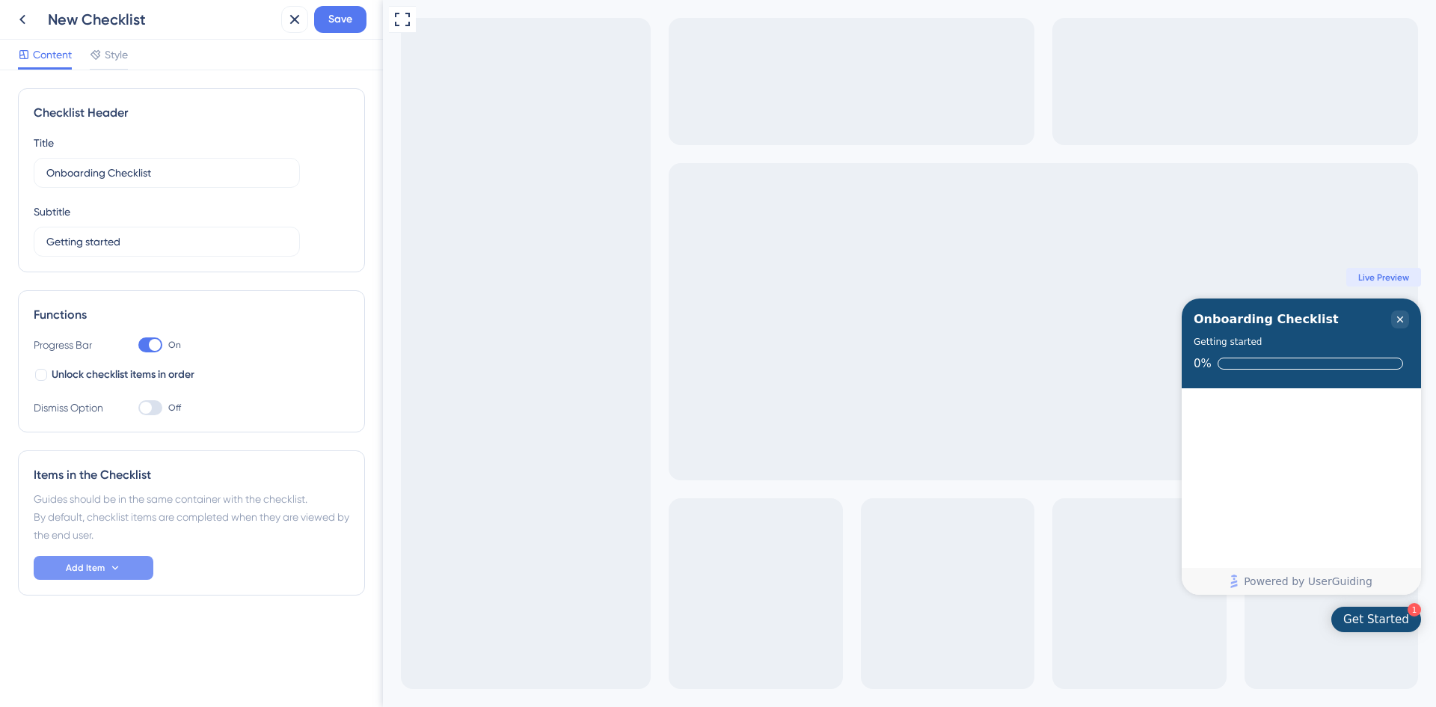
click at [128, 568] on button "Add Item" at bounding box center [94, 568] width 120 height 24
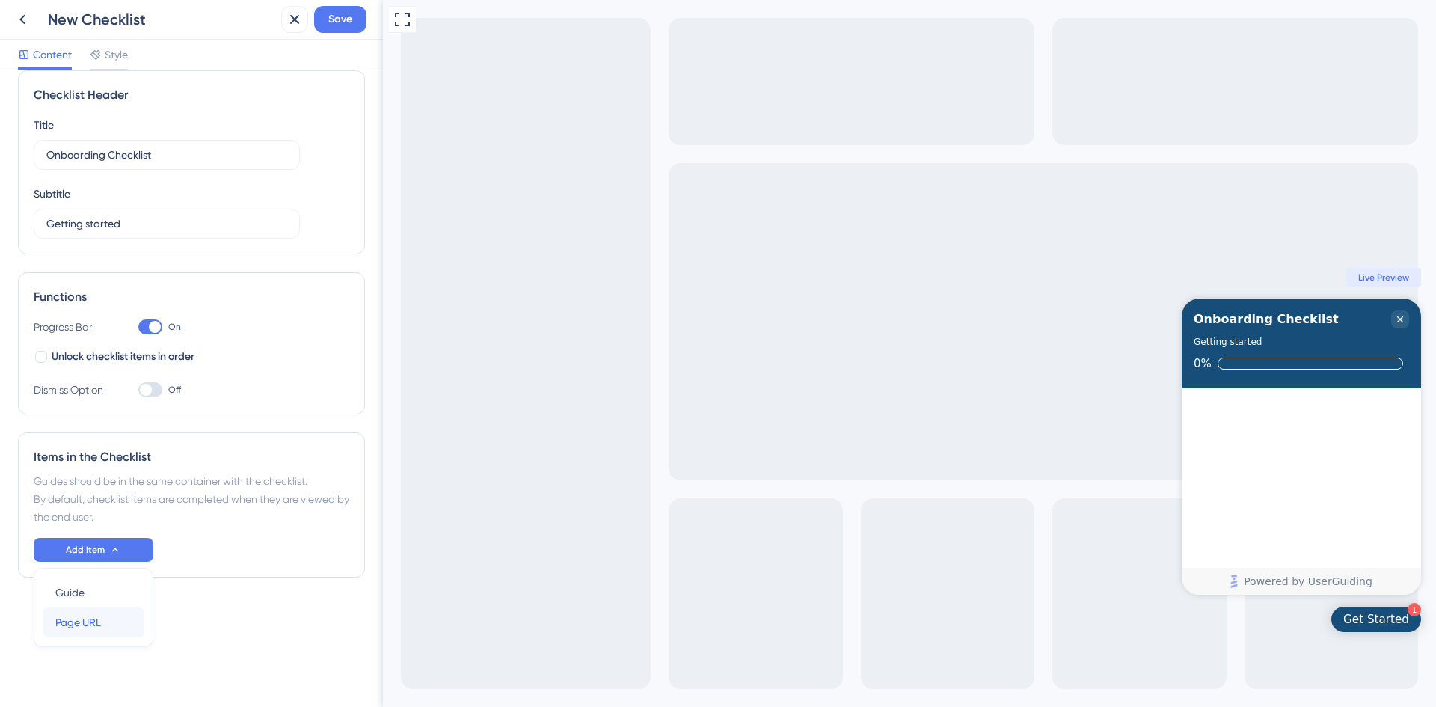
click at [114, 621] on div "Page URL Page URL" at bounding box center [93, 622] width 76 height 30
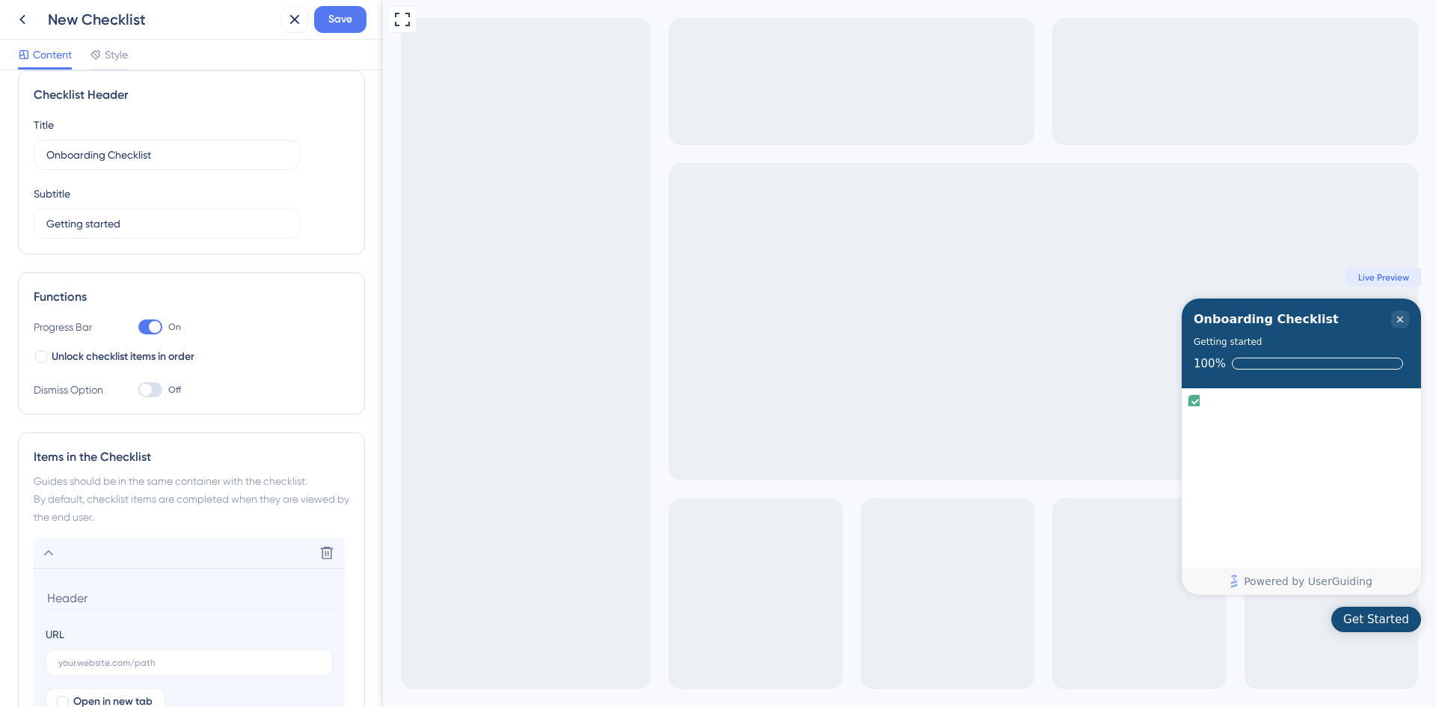
scroll to position [236, 0]
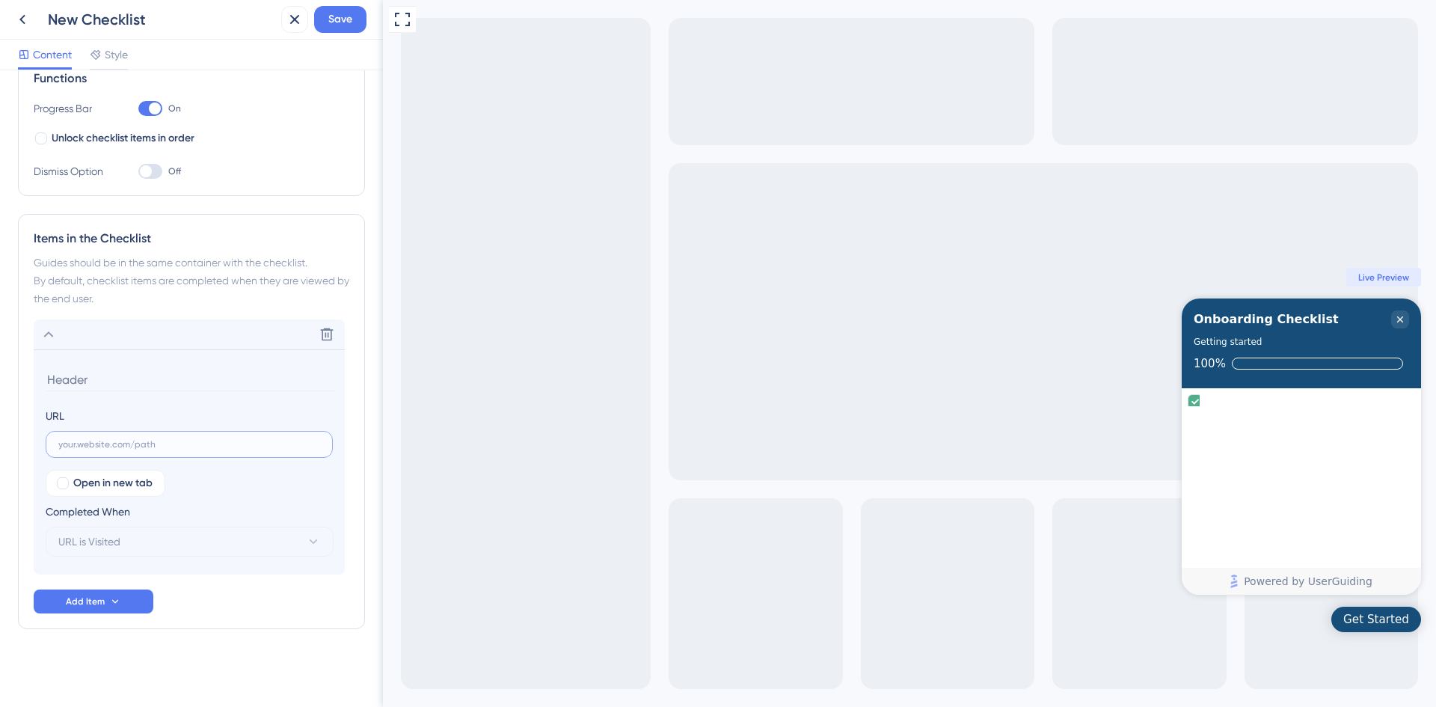
click at [124, 444] on input "text" at bounding box center [189, 444] width 262 height 10
type input "*"
click at [169, 535] on button "URL is Visited" at bounding box center [190, 541] width 288 height 30
click at [186, 480] on div "Open in new tab Completed When URL is Visited URL is Visited URL is Visited Goa…" at bounding box center [189, 513] width 287 height 87
click at [322, 332] on icon at bounding box center [326, 334] width 15 height 15
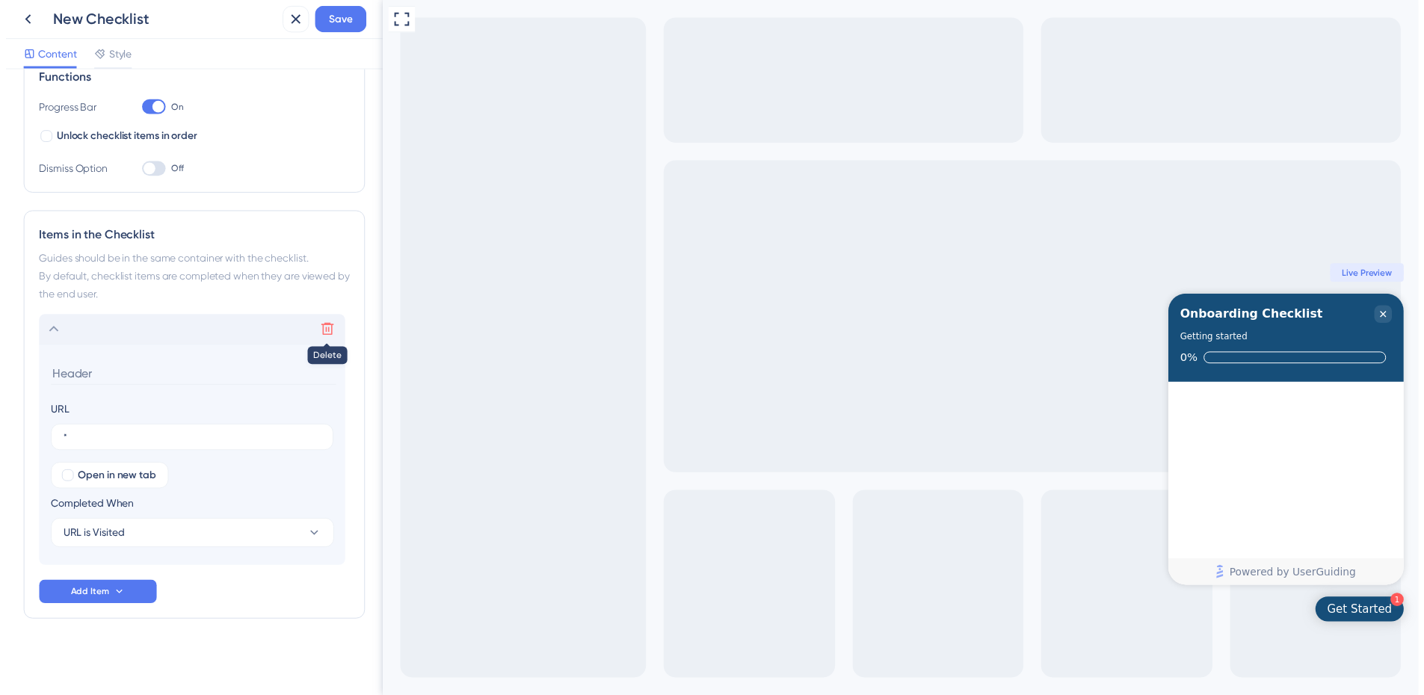
scroll to position [0, 0]
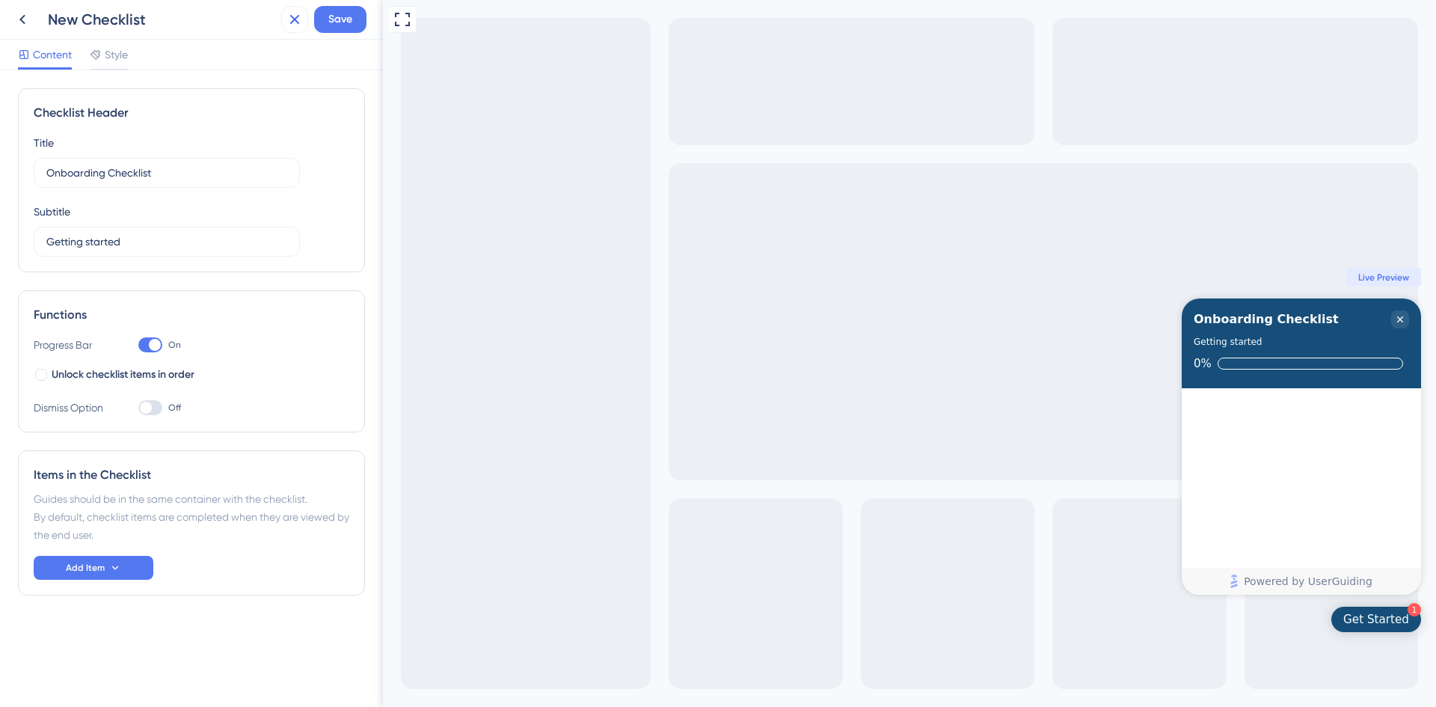
click at [295, 23] on icon at bounding box center [295, 19] width 18 height 18
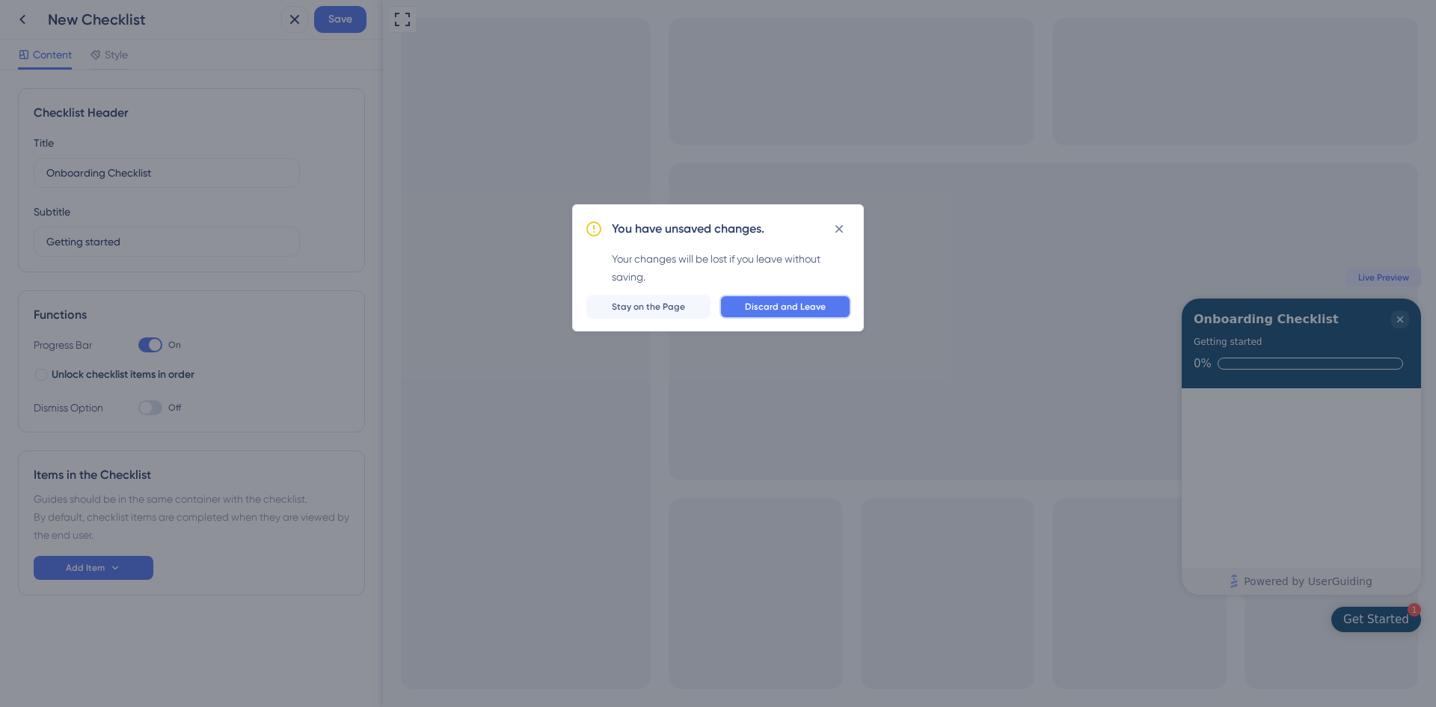
click at [748, 313] on button "Discard and Leave" at bounding box center [785, 307] width 132 height 24
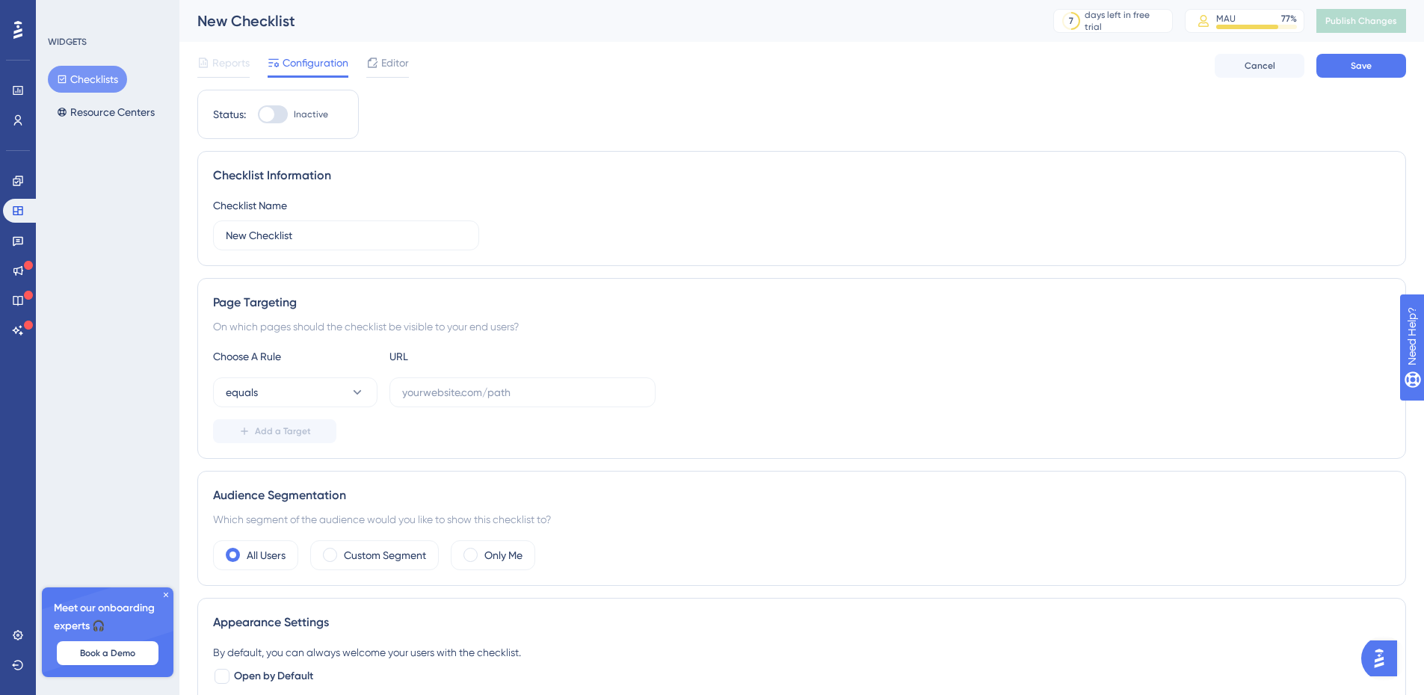
click at [283, 114] on div at bounding box center [273, 114] width 30 height 18
click at [258, 114] on input "Inactive" at bounding box center [257, 114] width 1 height 1
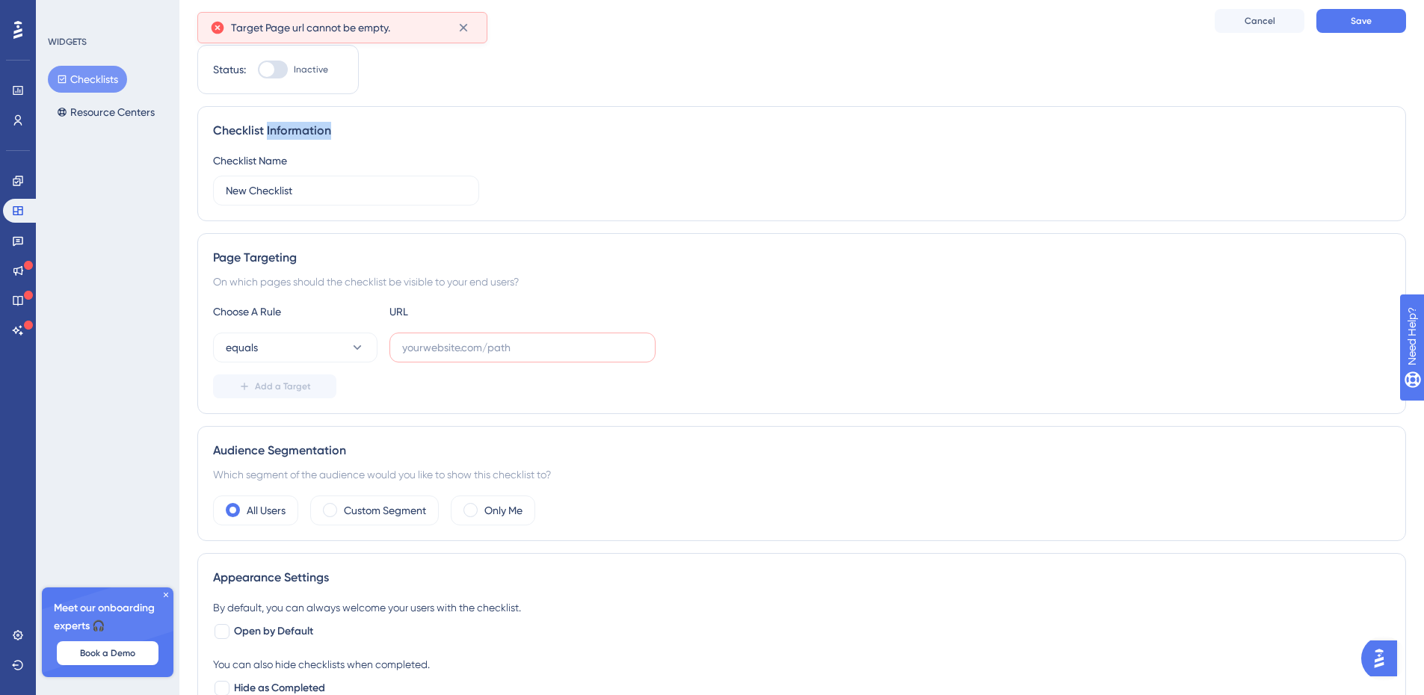
click at [283, 114] on div "Checklist Information Checklist Name New Checklist" at bounding box center [801, 163] width 1209 height 115
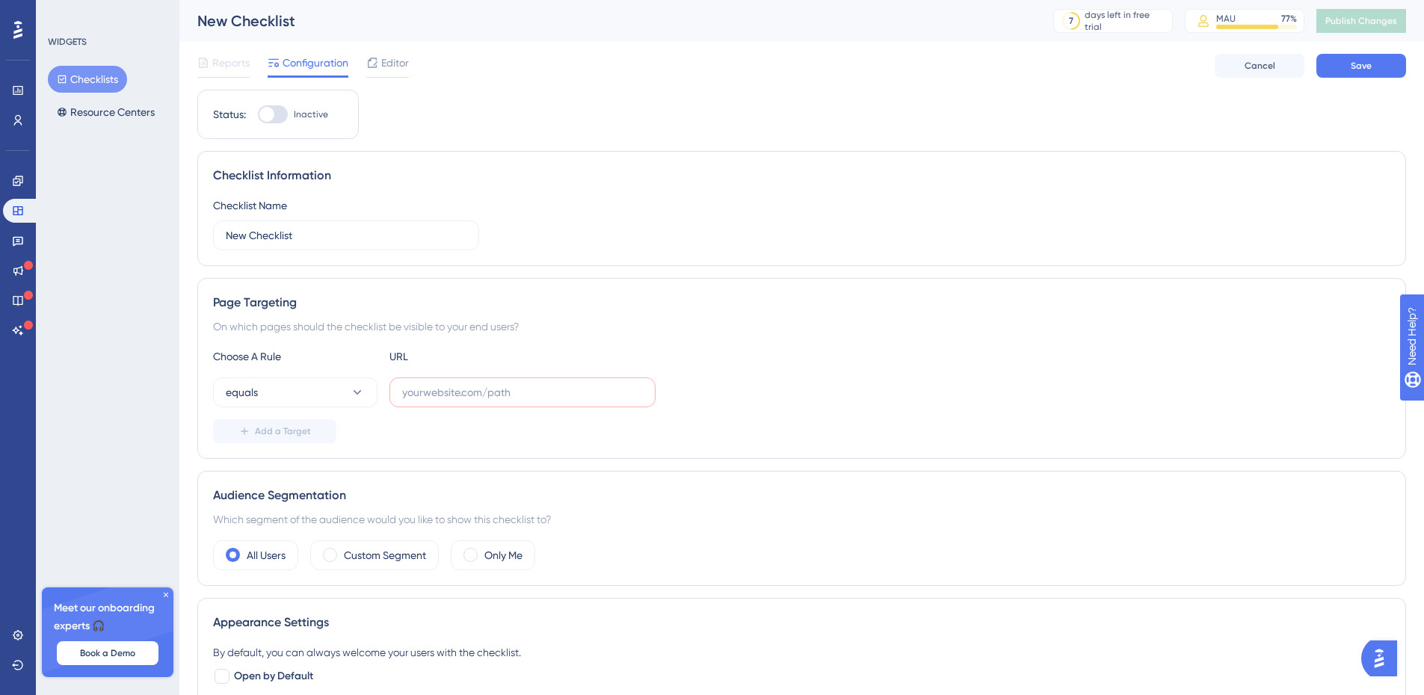
click at [271, 115] on div at bounding box center [266, 114] width 15 height 15
click at [258, 115] on input "Inactive" at bounding box center [257, 114] width 1 height 1
checkbox input "false"
click at [349, 399] on button "equals" at bounding box center [295, 393] width 165 height 30
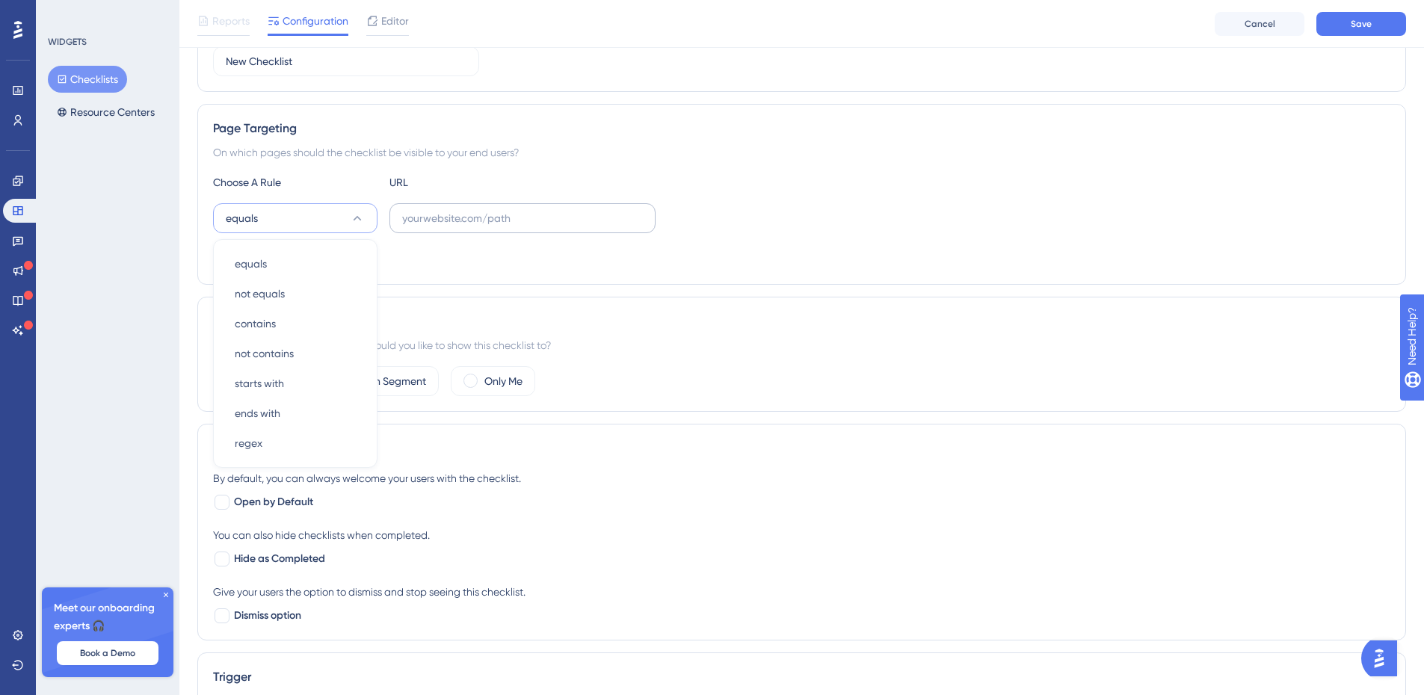
click at [418, 229] on div "Choose A Rule URL equals equals equals not equals not equals contains contains …" at bounding box center [802, 221] width 1178 height 96
click at [418, 229] on label at bounding box center [523, 218] width 266 height 30
click at [418, 227] on input "text" at bounding box center [522, 218] width 241 height 16
type input "*"
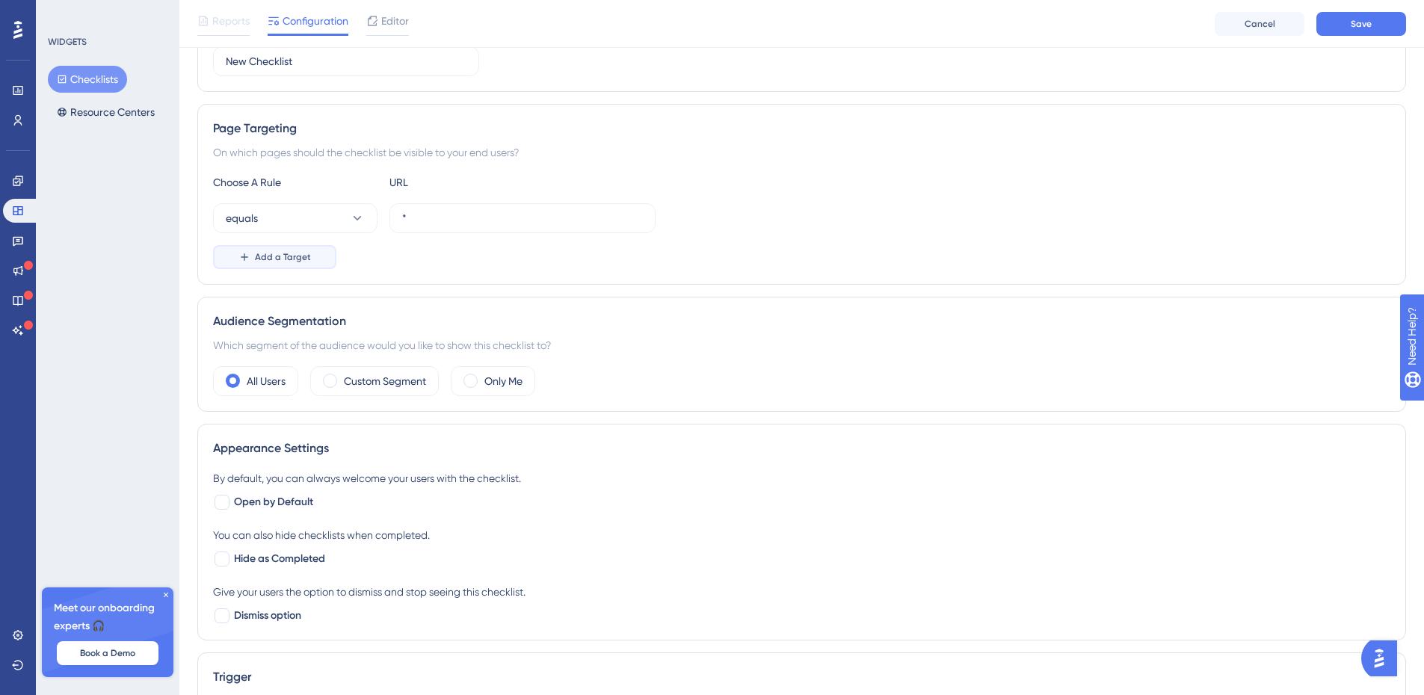
click at [260, 256] on span "Add a Target" at bounding box center [283, 257] width 56 height 12
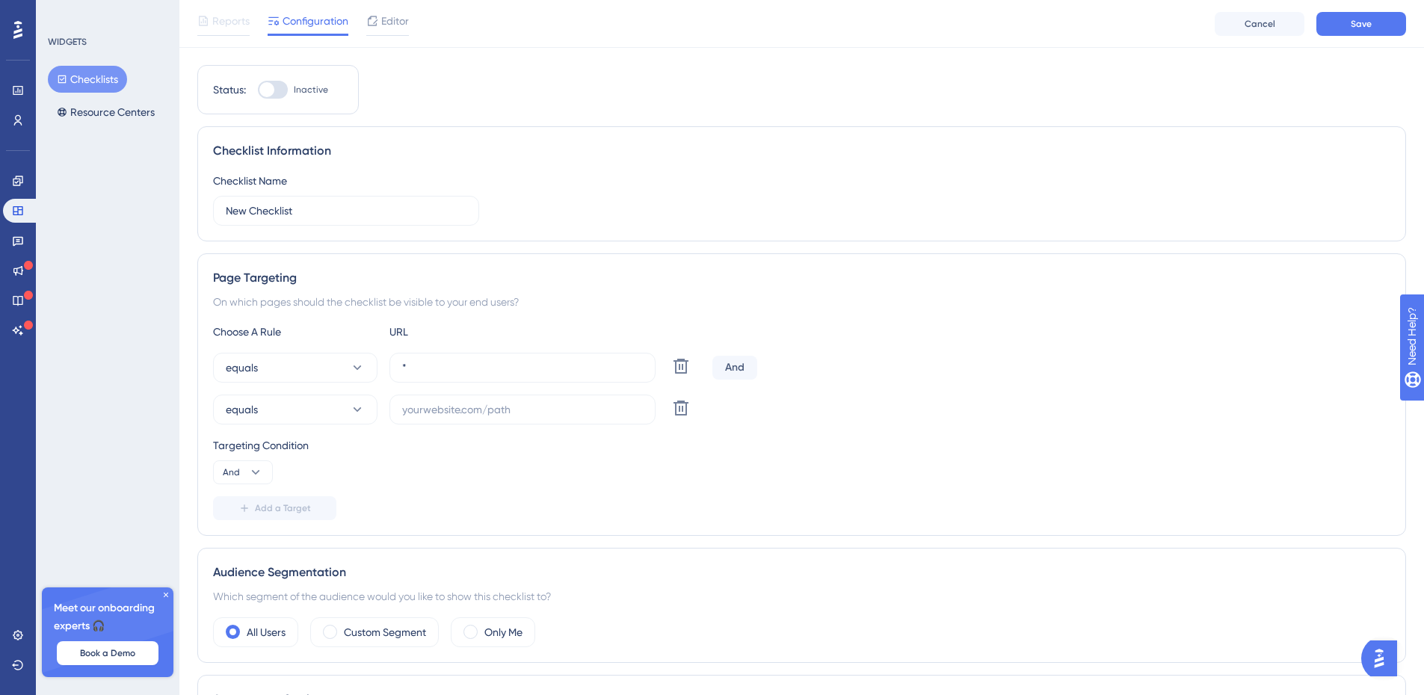
scroll to position [0, 0]
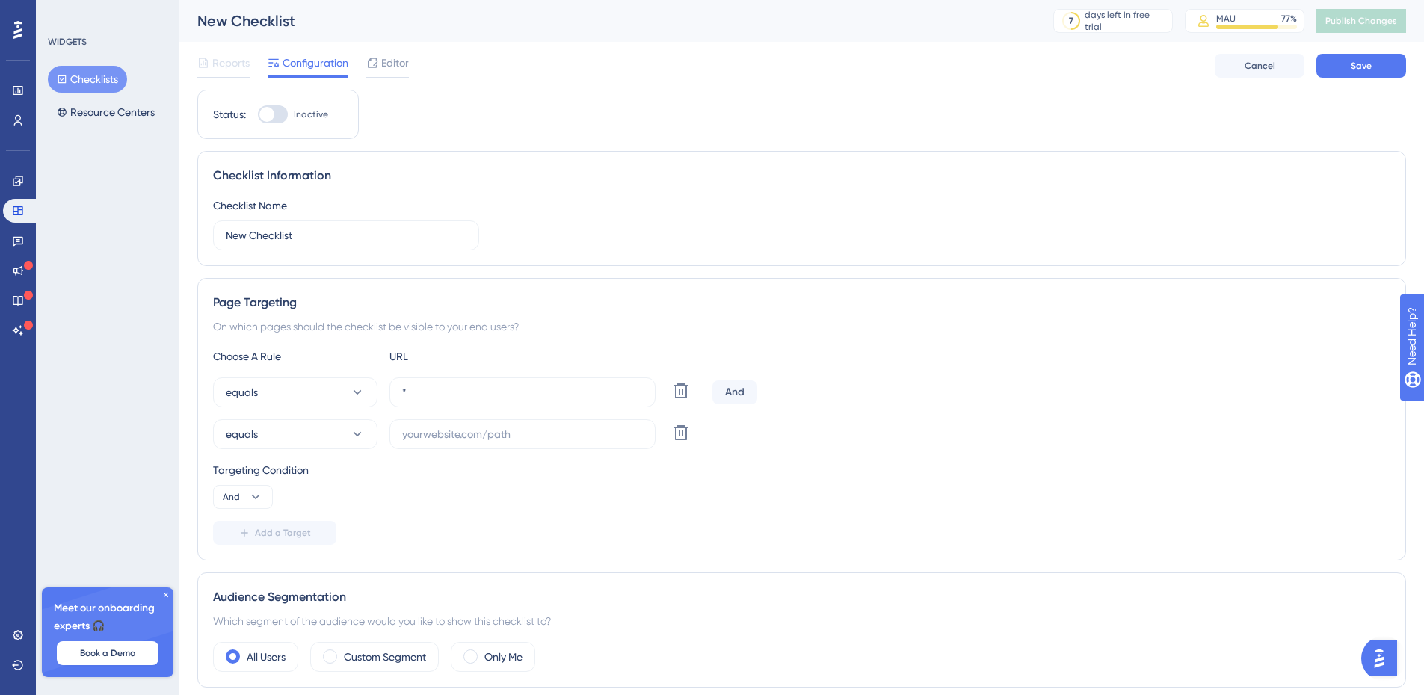
click at [277, 119] on div at bounding box center [273, 114] width 30 height 18
click at [258, 115] on input "Inactive" at bounding box center [257, 114] width 1 height 1
checkbox input "false"
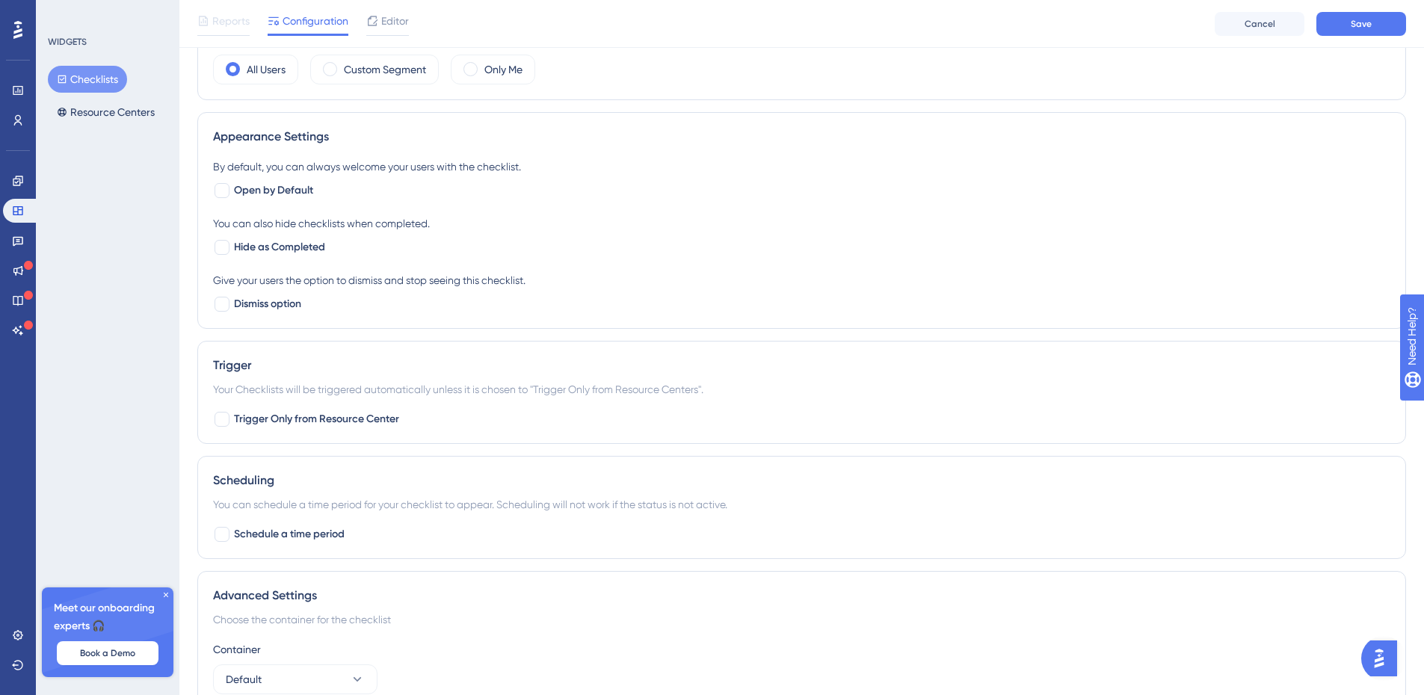
scroll to position [668, 0]
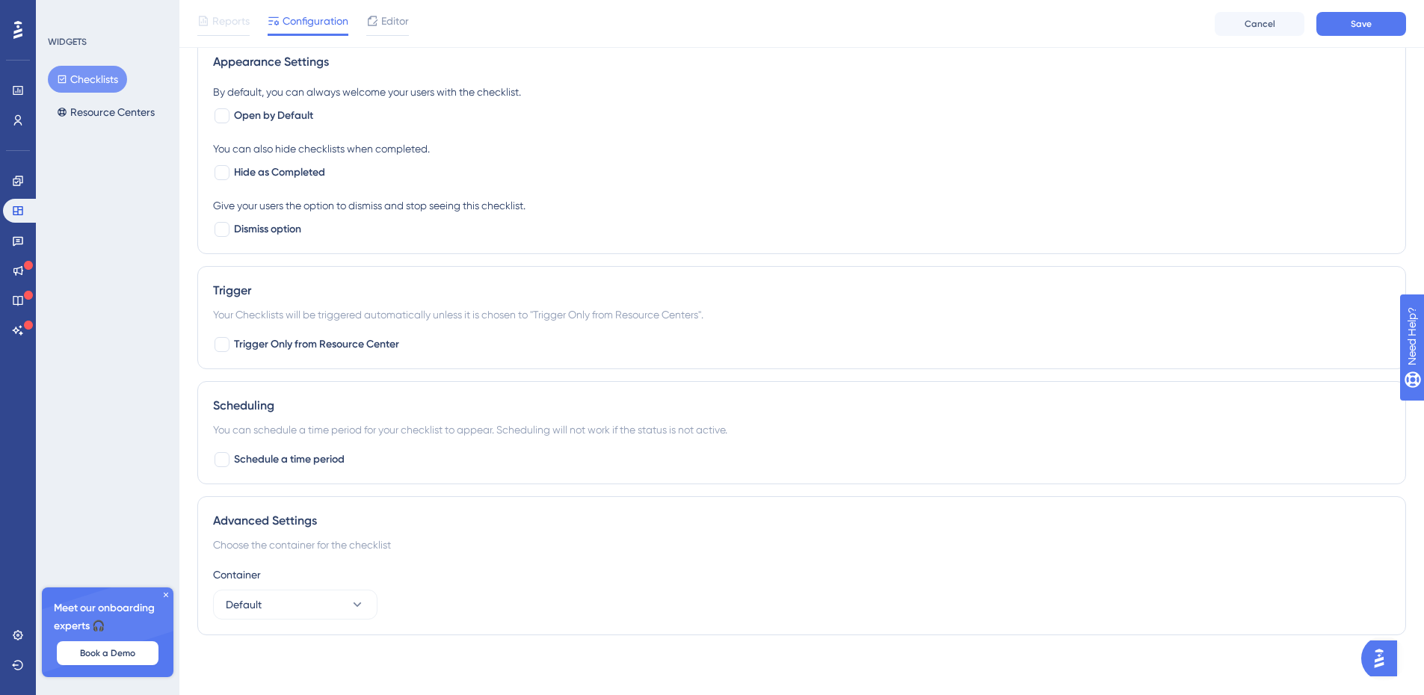
click at [799, 119] on div "By default, you can always welcome your users with the checklist. Open by Defau…" at bounding box center [802, 104] width 1178 height 42
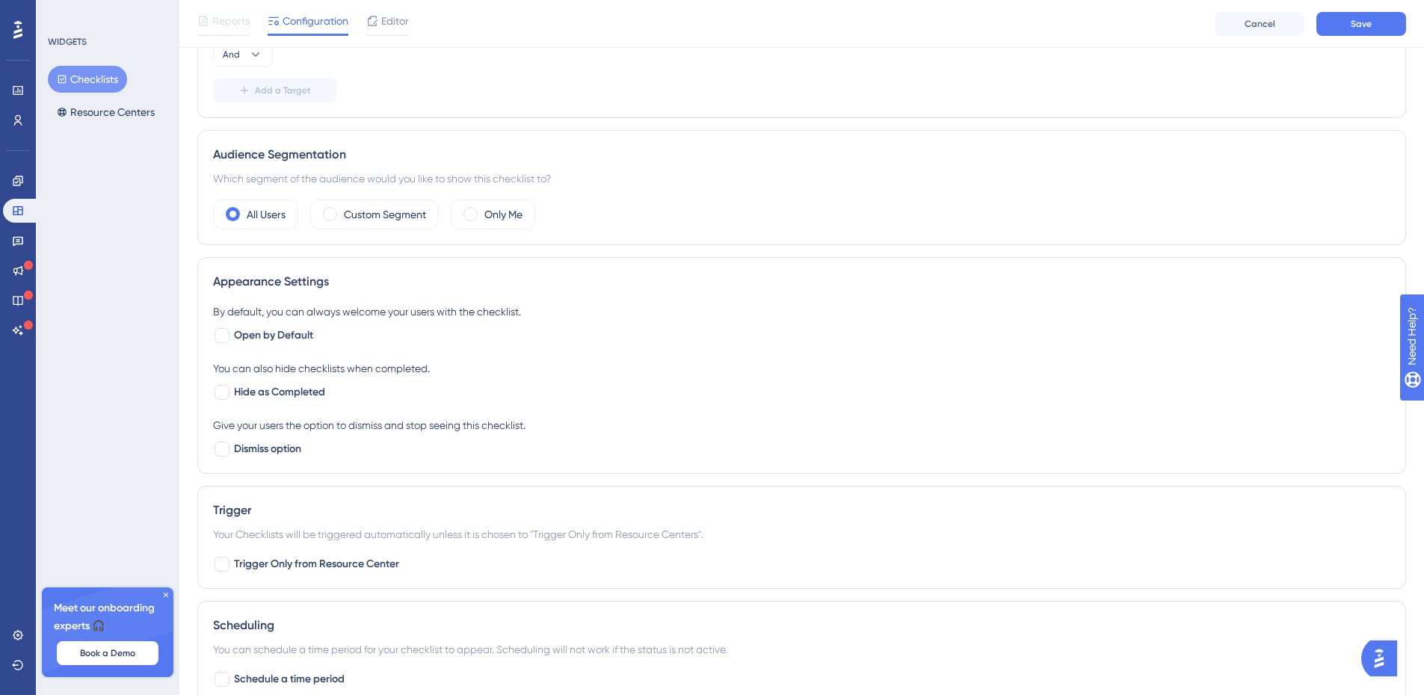
scroll to position [598, 0]
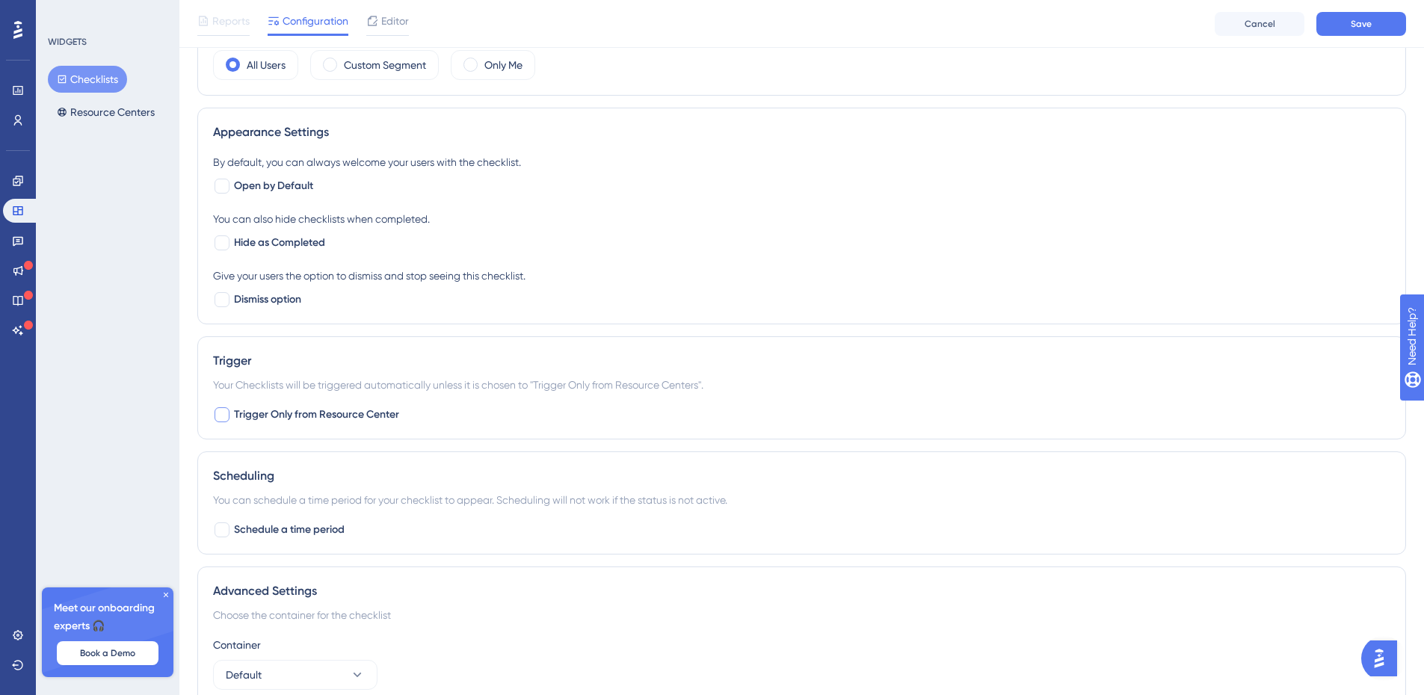
click at [262, 416] on span "Trigger Only from Resource Center" at bounding box center [316, 415] width 165 height 18
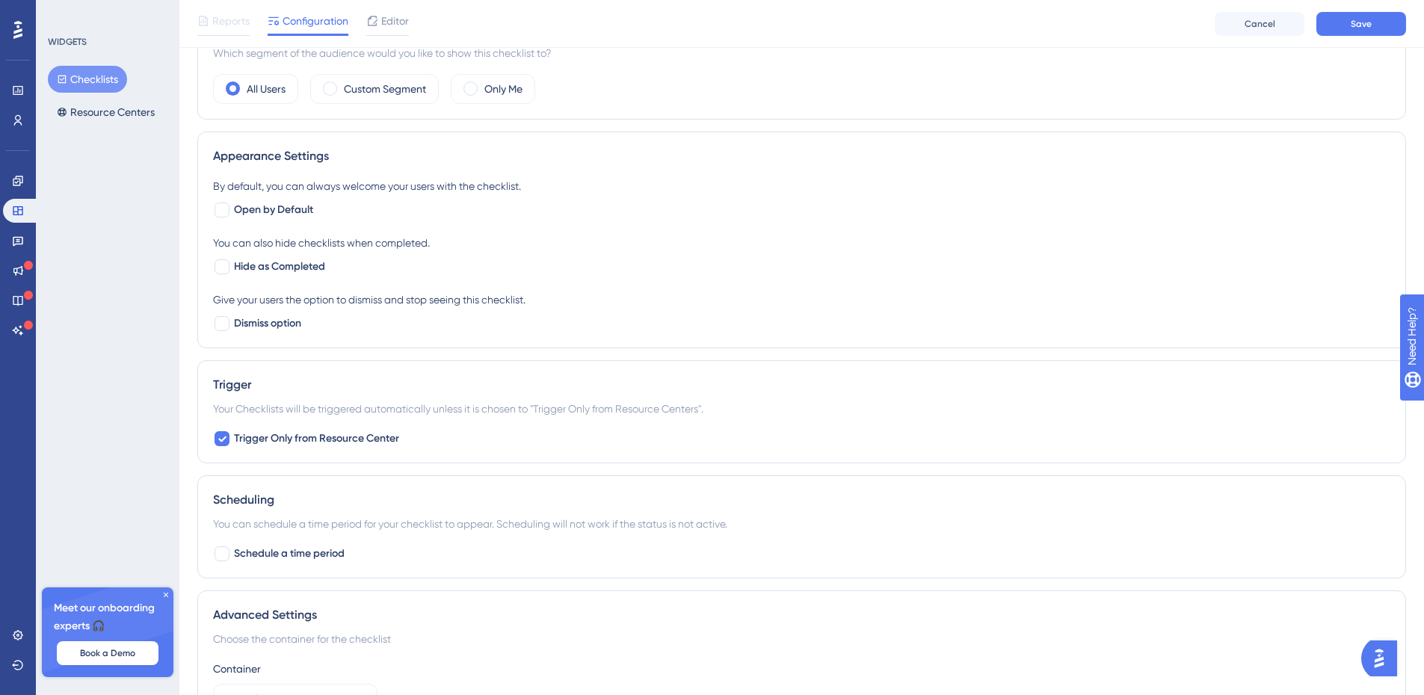
scroll to position [649, 0]
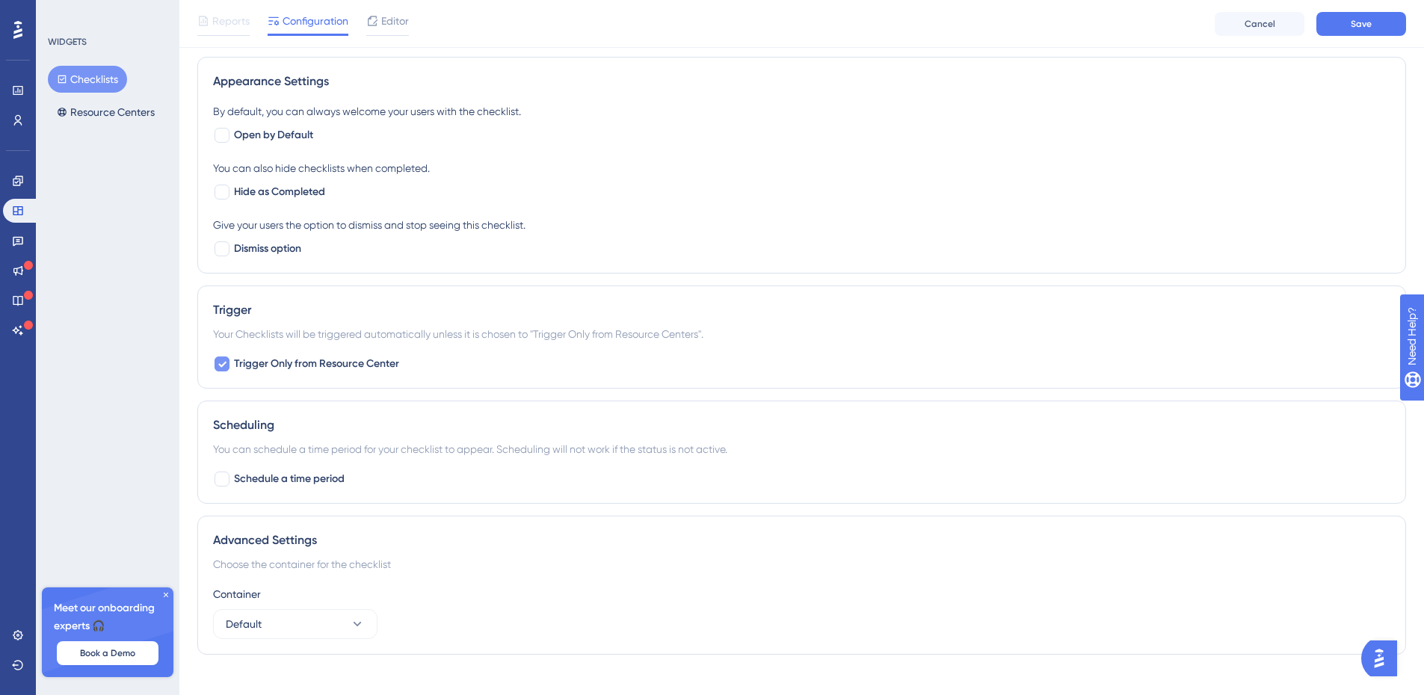
click at [222, 369] on icon at bounding box center [222, 364] width 9 height 12
checkbox input "false"
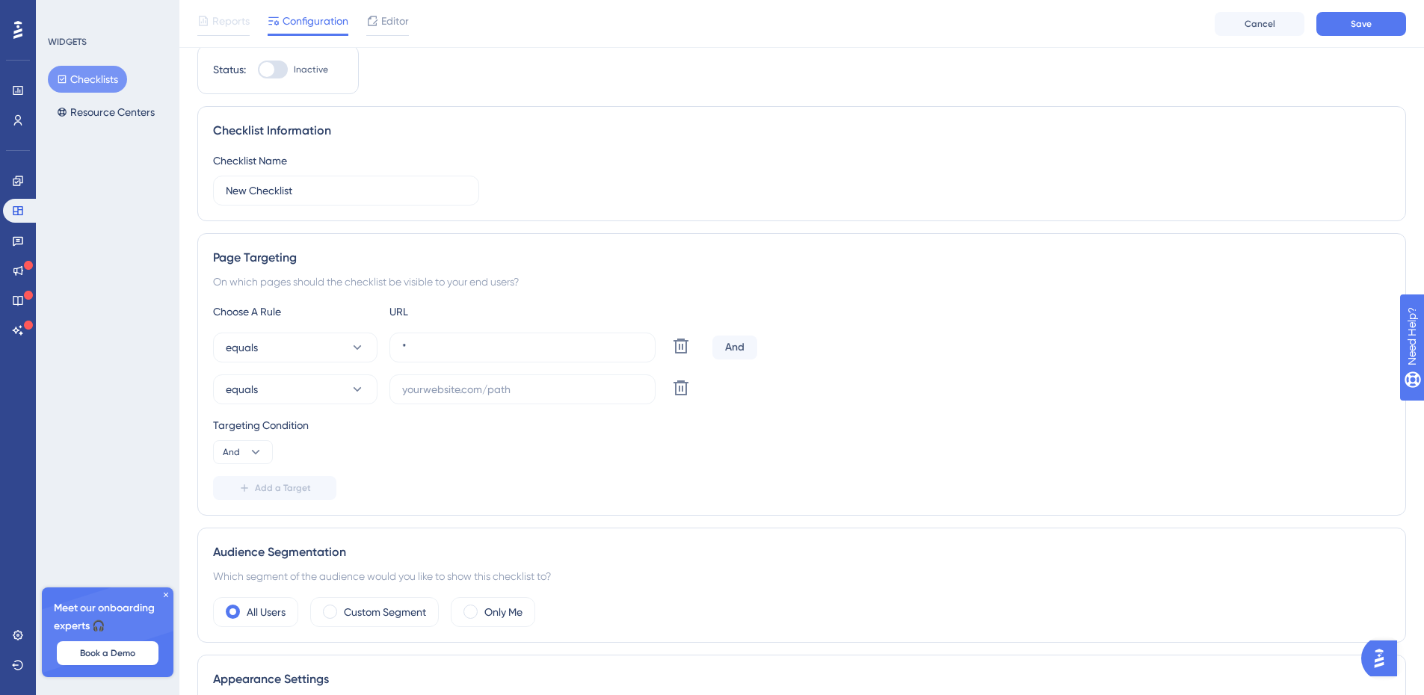
scroll to position [0, 0]
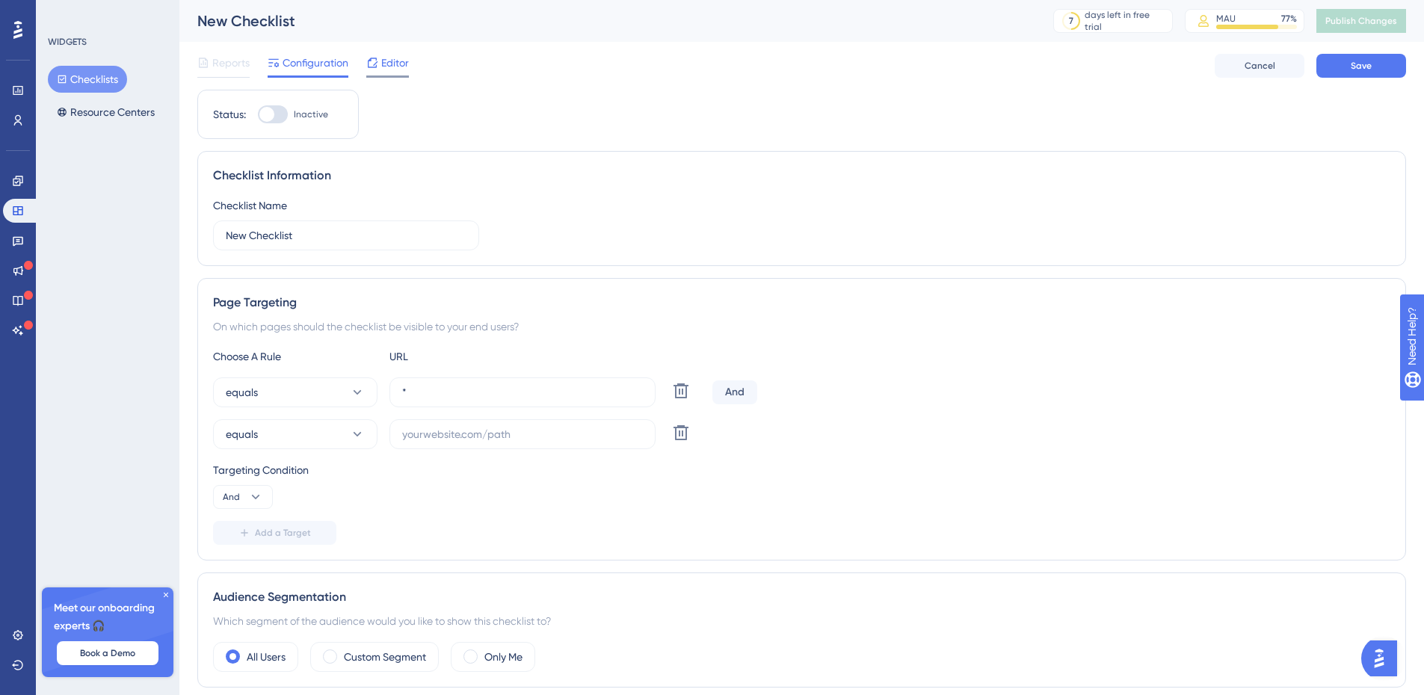
click at [398, 64] on span "Editor" at bounding box center [395, 63] width 28 height 18
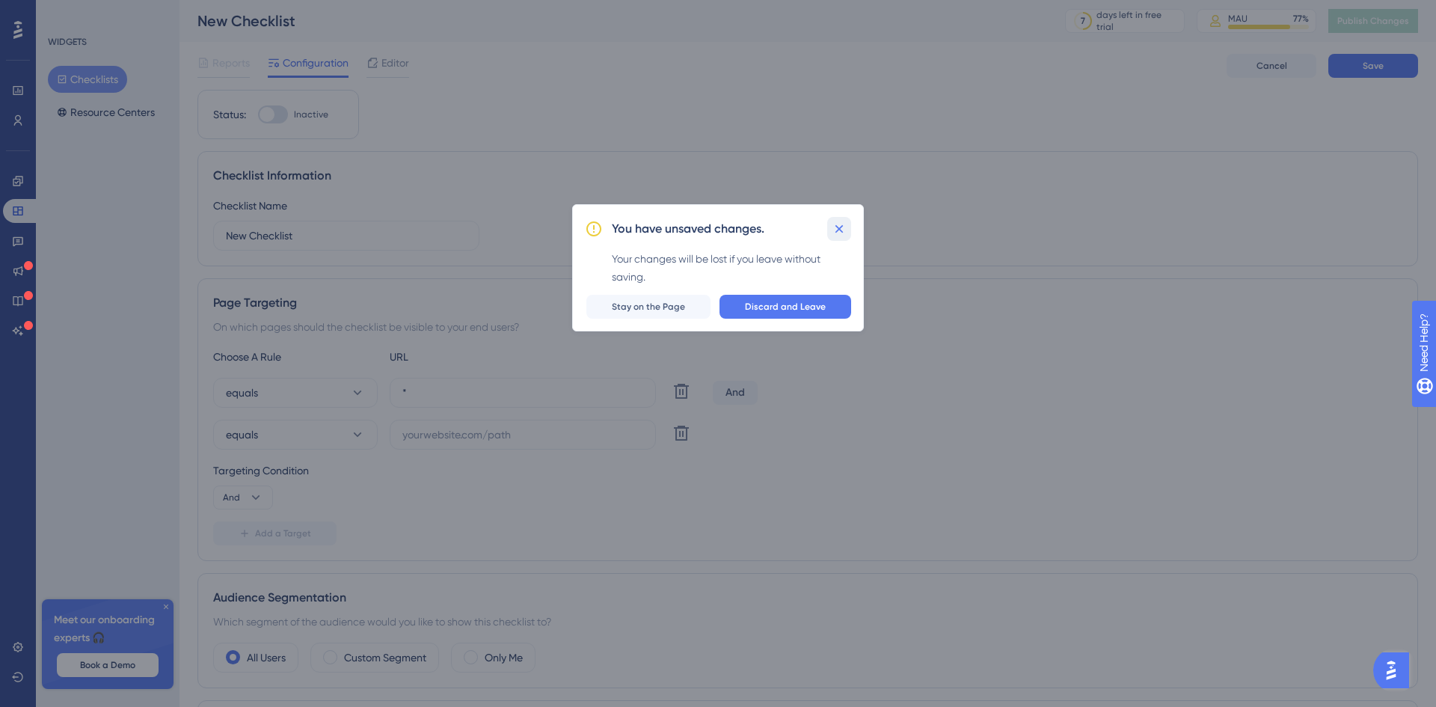
click at [838, 225] on icon at bounding box center [838, 228] width 15 height 15
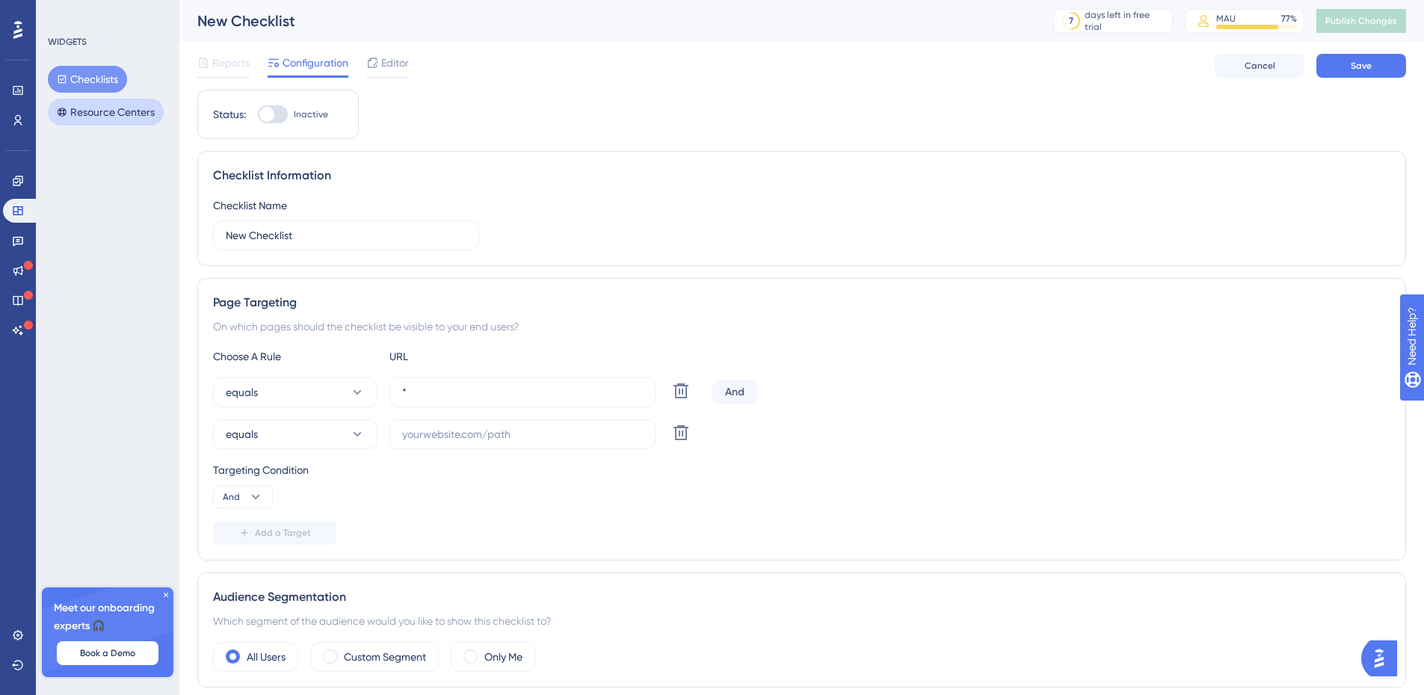
click at [123, 113] on button "Resource Centers" at bounding box center [106, 112] width 116 height 27
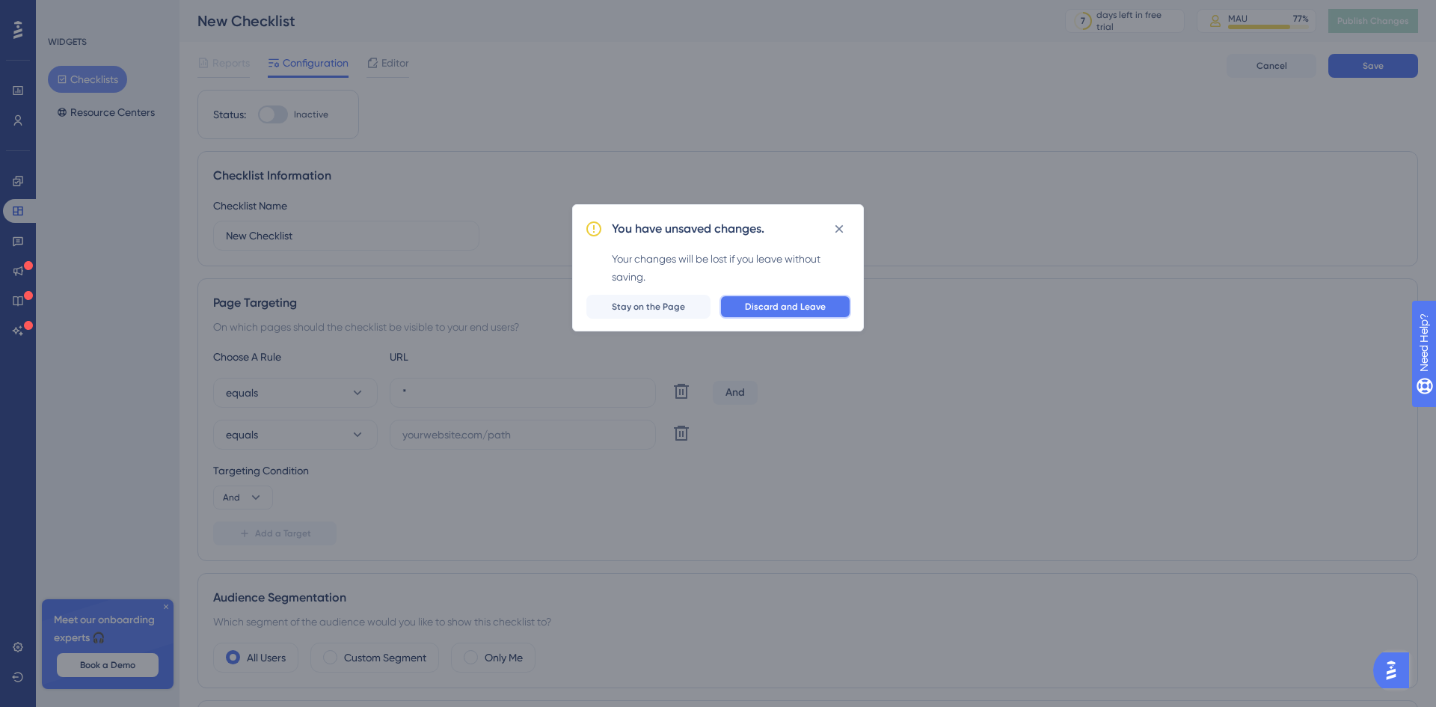
click at [748, 299] on button "Discard and Leave" at bounding box center [785, 307] width 132 height 24
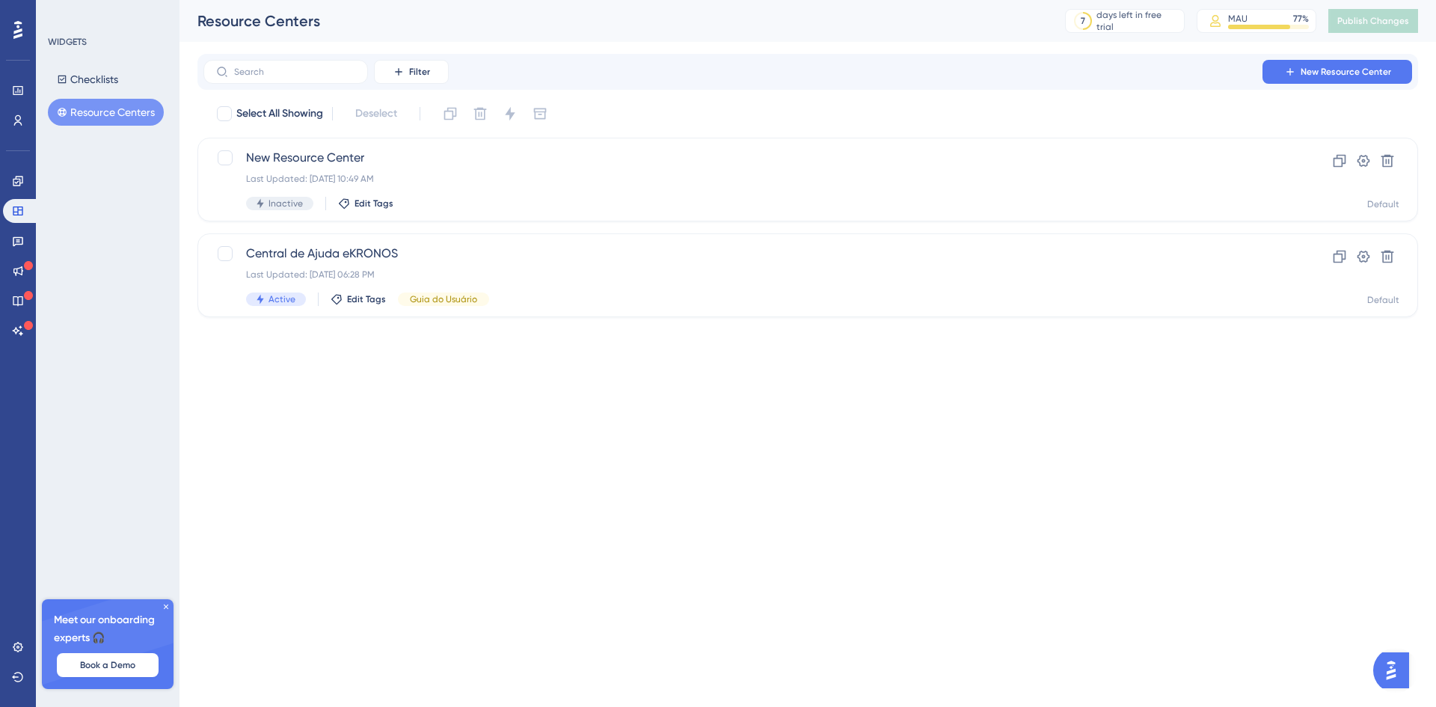
click at [474, 0] on html "Performance Users Engagement Widgets Feedback Product Updates Knowledge Base AI…" at bounding box center [718, 0] width 1436 height 0
click at [1359, 255] on icon at bounding box center [1363, 256] width 13 height 12
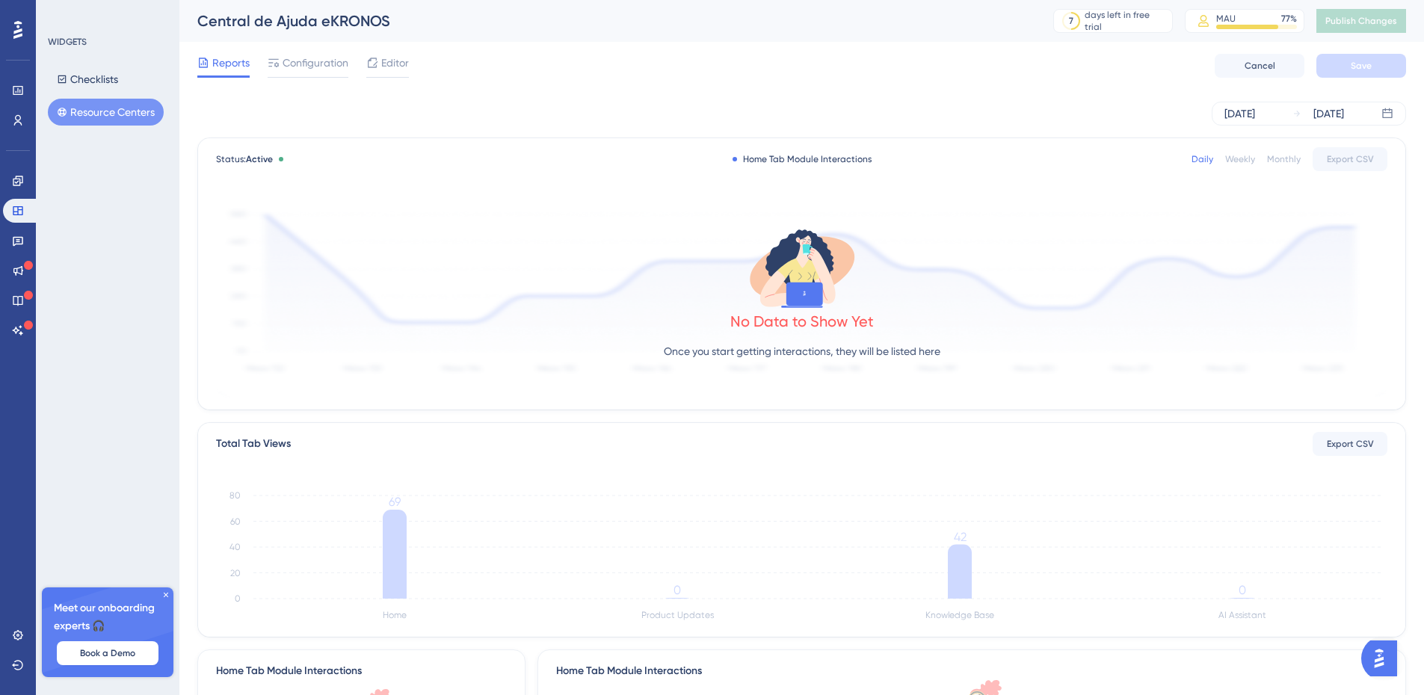
click at [123, 115] on button "Resource Centers" at bounding box center [106, 112] width 116 height 27
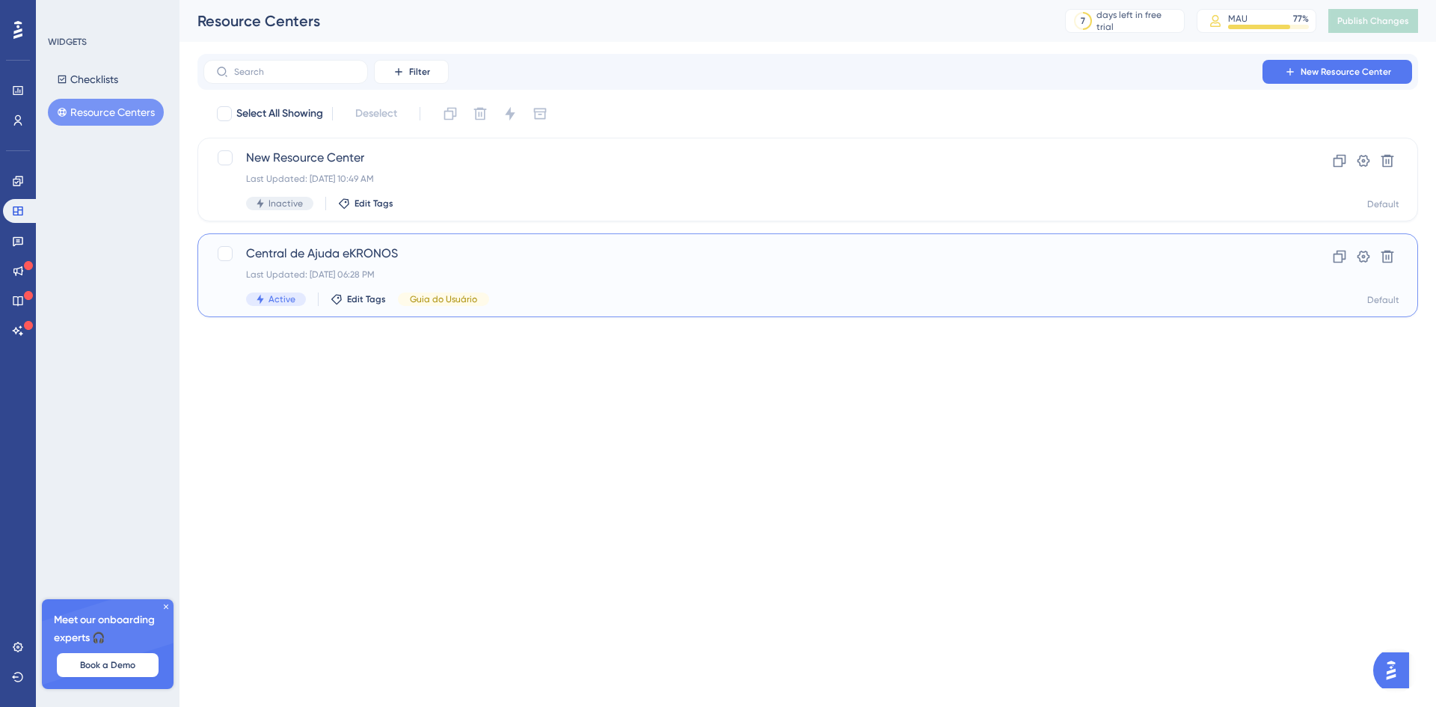
click at [300, 250] on span "Central de Ajuda eKRONOS" at bounding box center [747, 254] width 1003 height 18
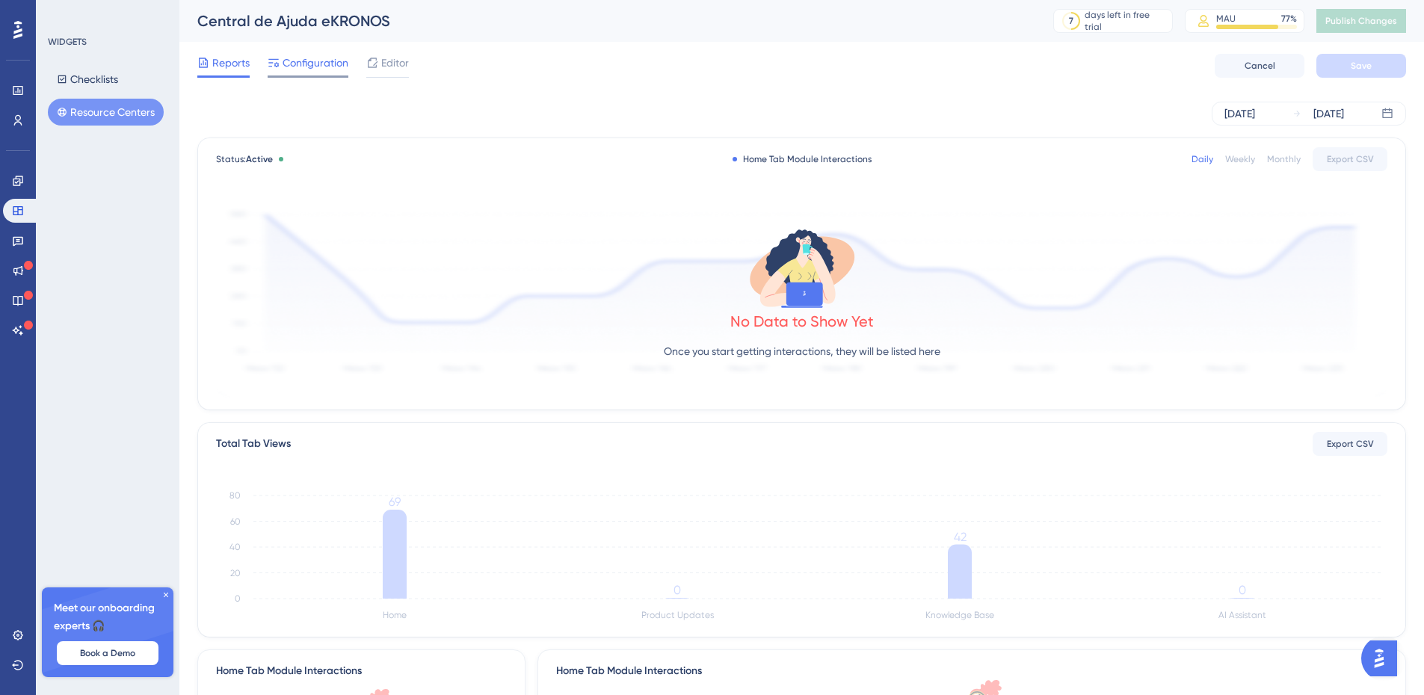
click at [336, 59] on span "Configuration" at bounding box center [316, 63] width 66 height 18
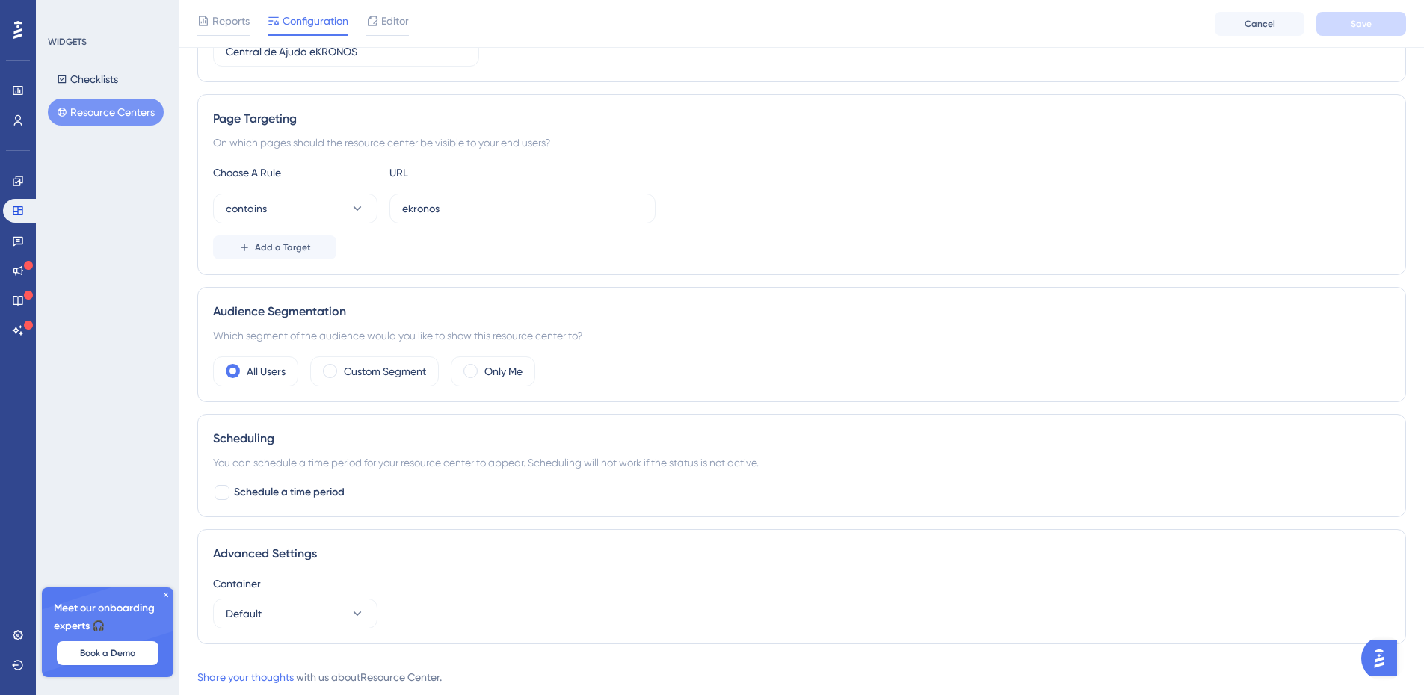
scroll to position [263, 0]
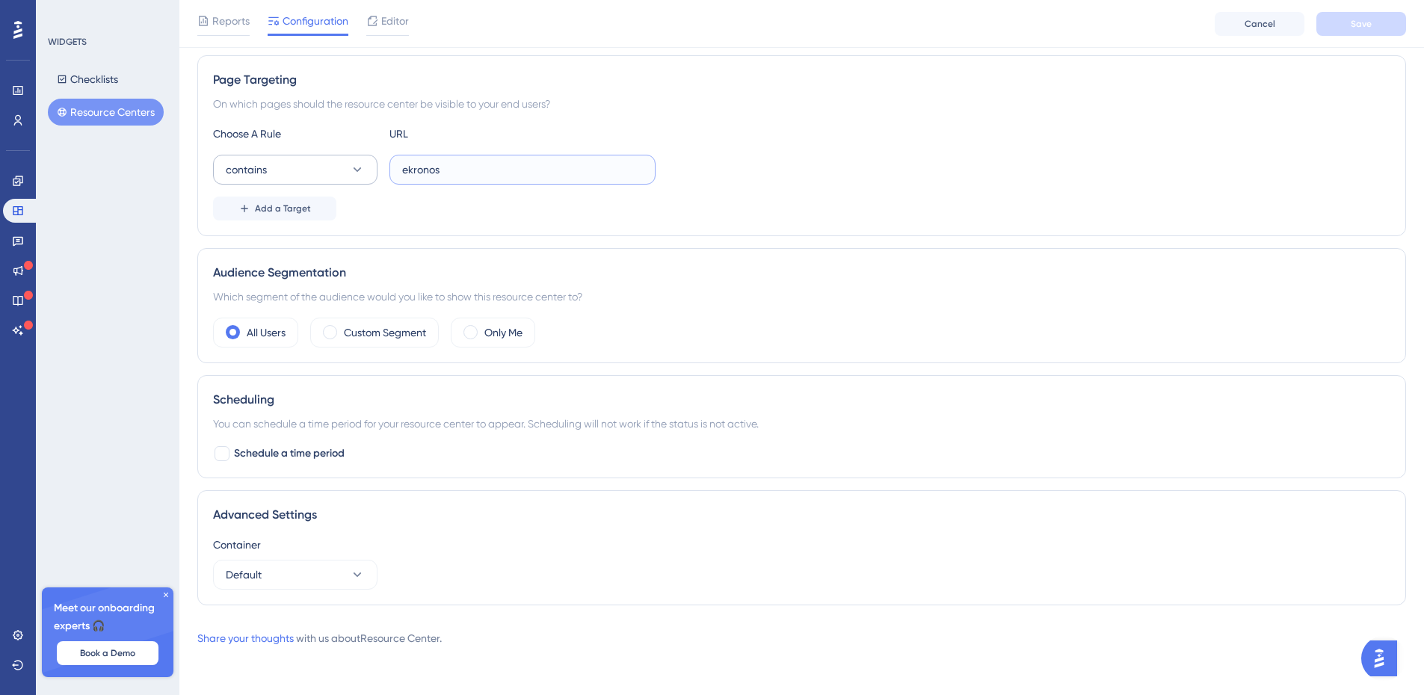
drag, startPoint x: 456, startPoint y: 173, endPoint x: 369, endPoint y: 165, distance: 87.1
click at [369, 165] on div "contains ekronos" at bounding box center [434, 170] width 443 height 30
type input "*"
click at [1350, 27] on button "Save" at bounding box center [1362, 24] width 90 height 24
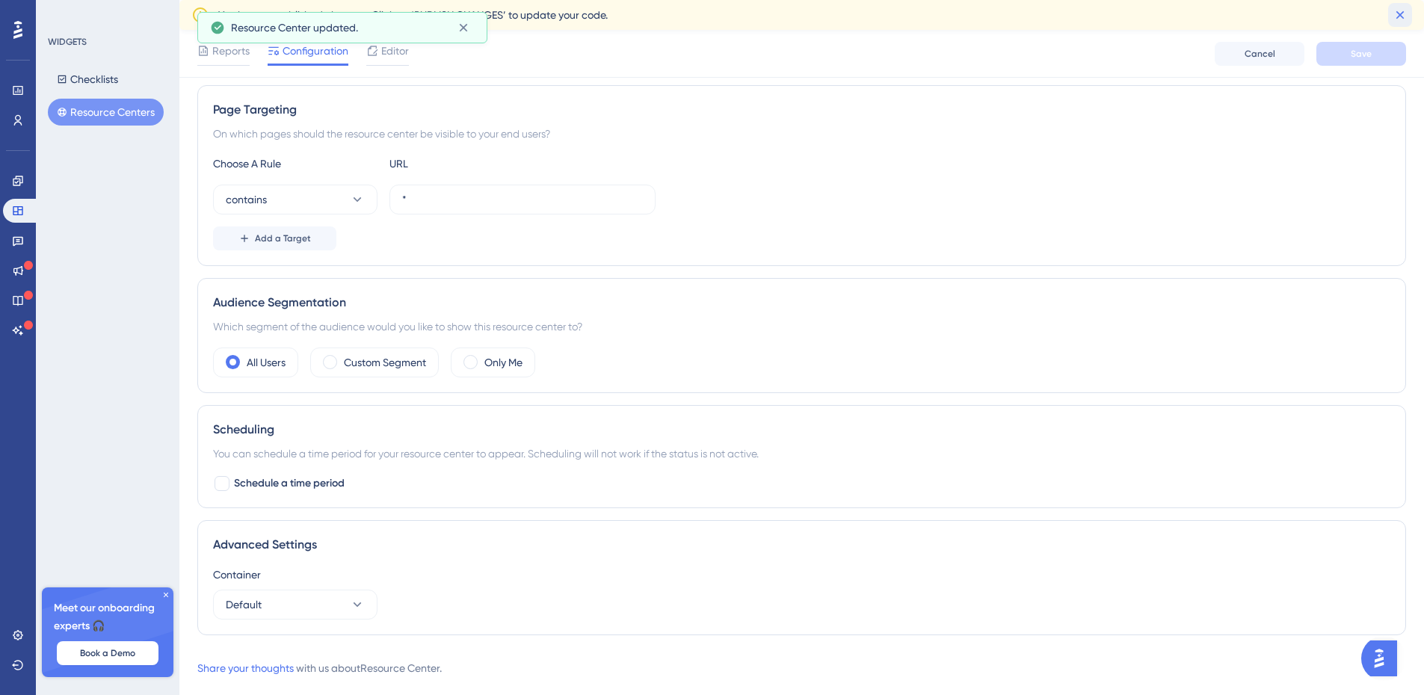
click at [1399, 16] on icon at bounding box center [1401, 15] width 8 height 8
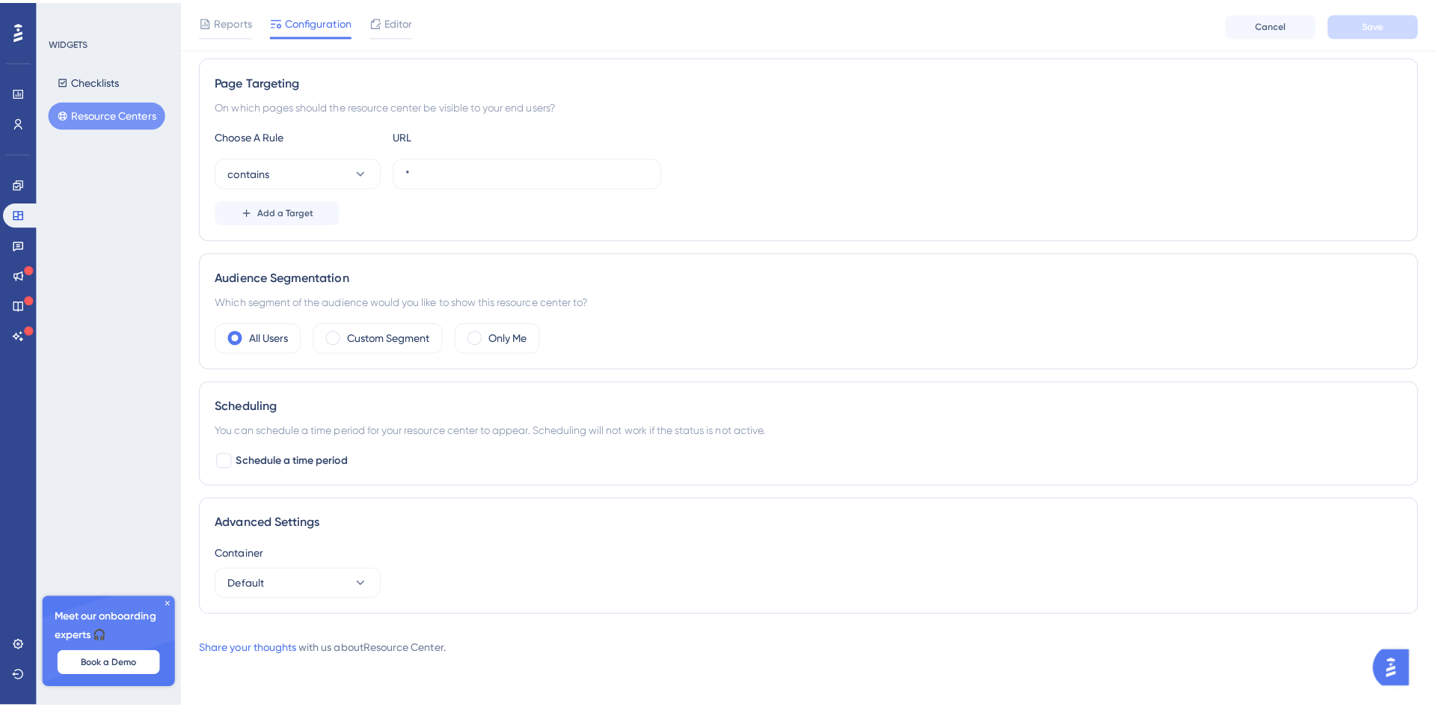
scroll to position [0, 0]
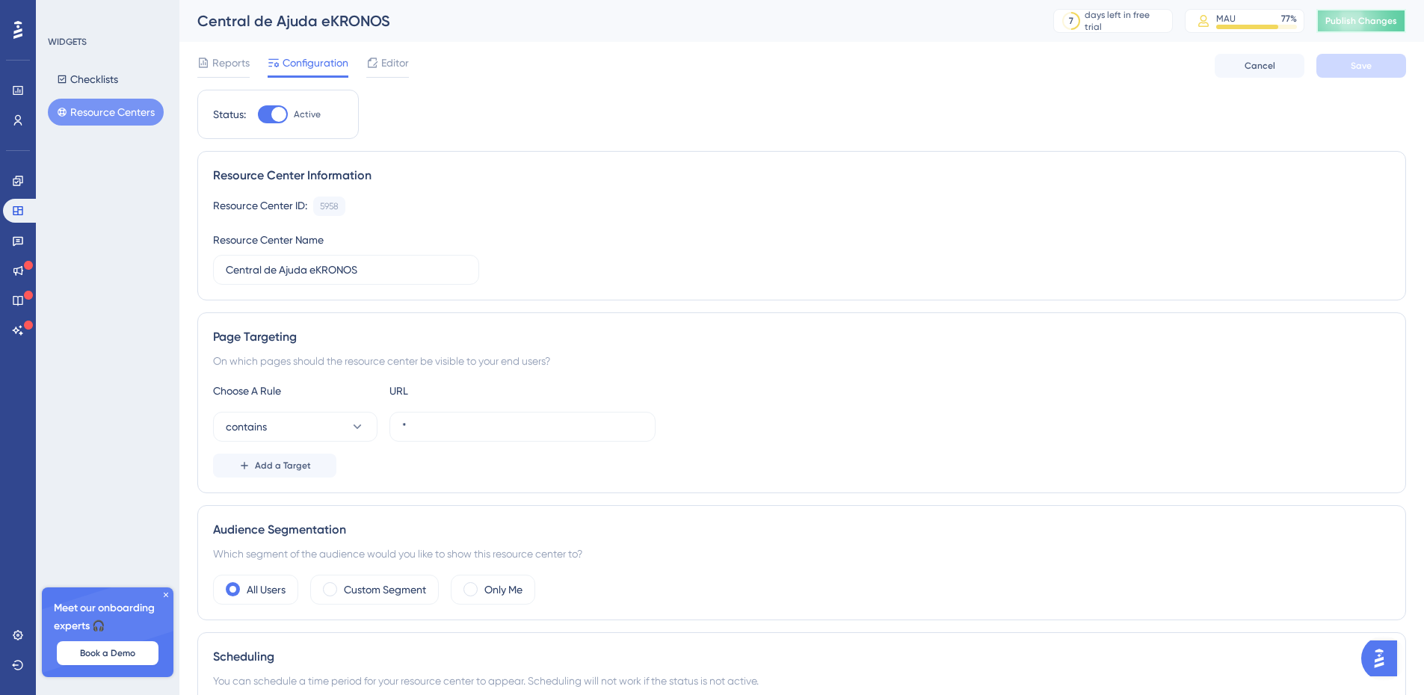
click at [1362, 27] on button "Publish Changes" at bounding box center [1362, 21] width 90 height 24
click at [396, 66] on span "Editor" at bounding box center [395, 63] width 28 height 18
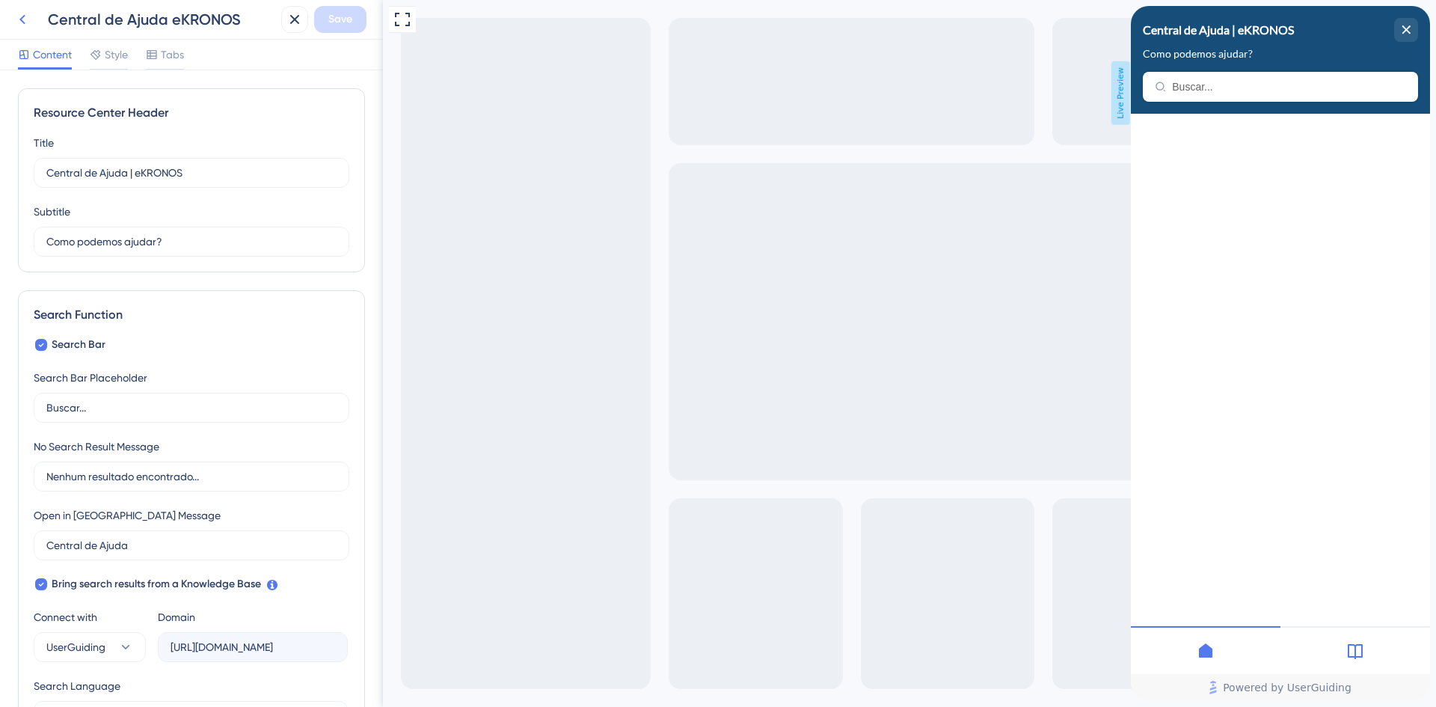
click at [24, 22] on icon at bounding box center [22, 20] width 6 height 10
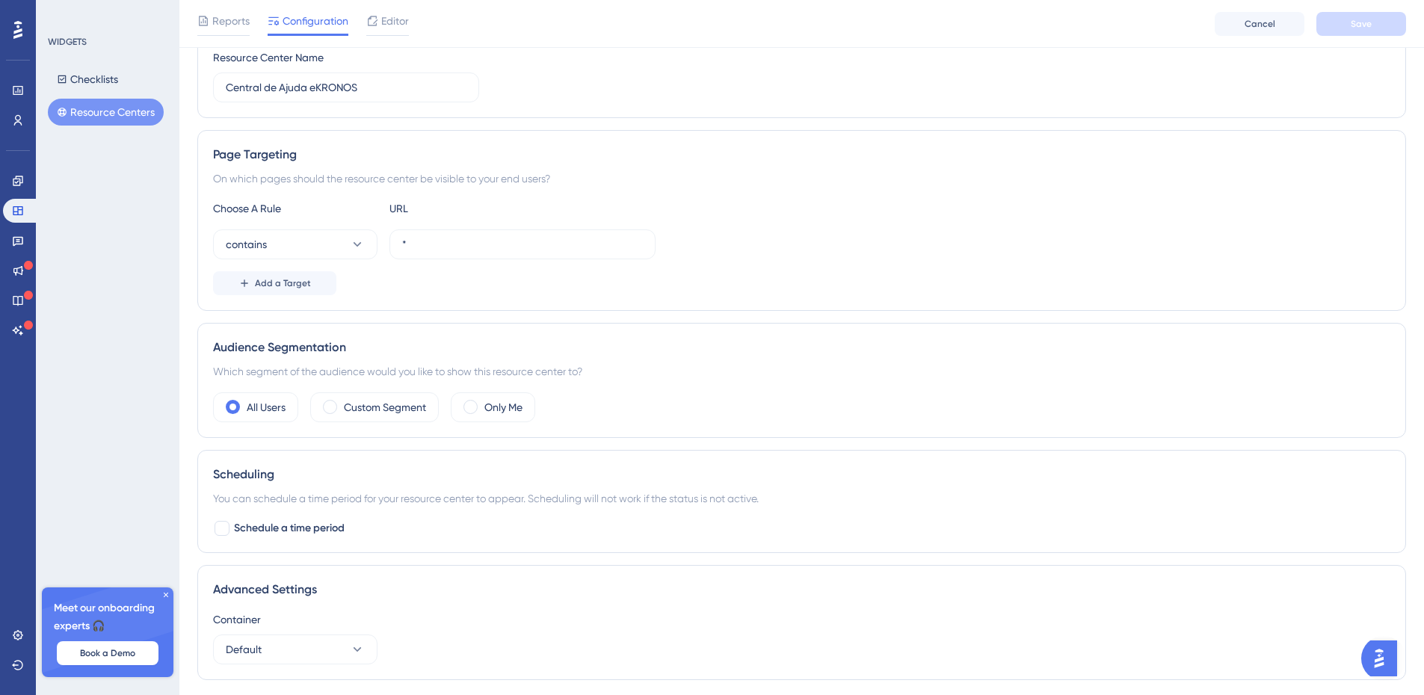
scroll to position [263, 0]
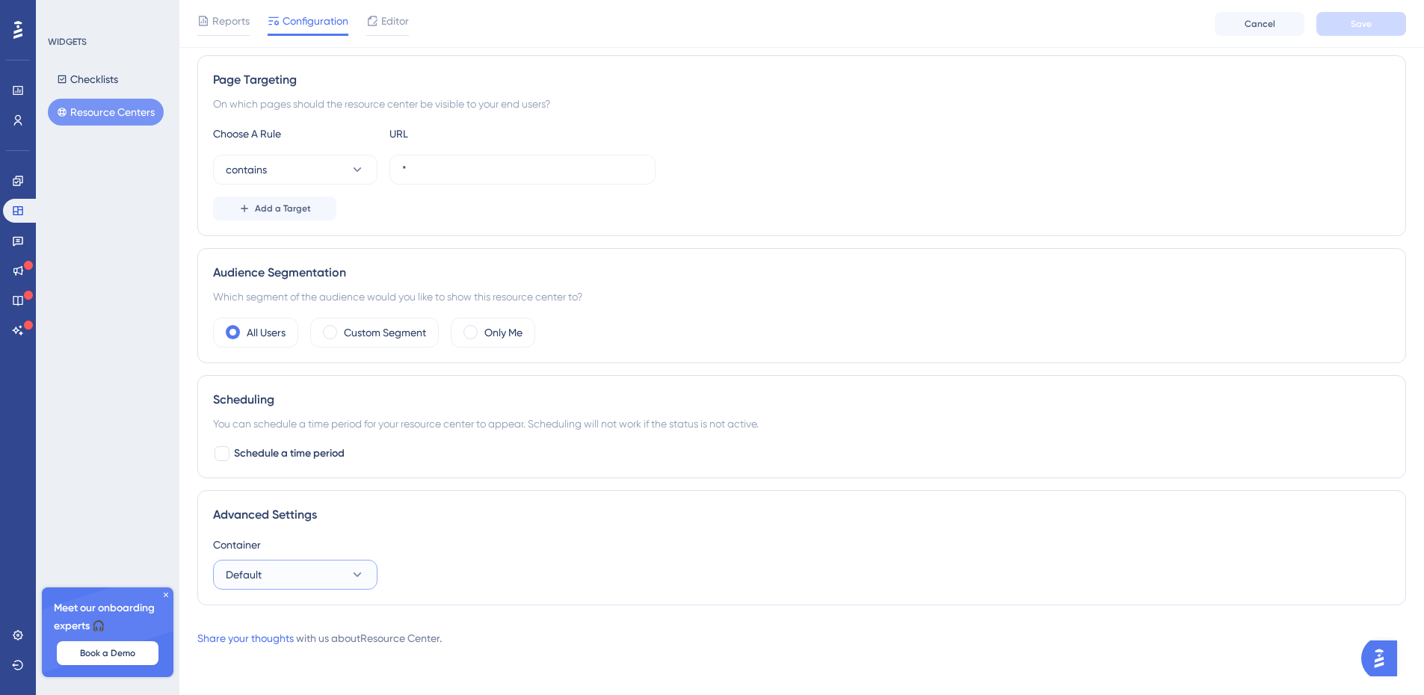
click at [363, 568] on icon at bounding box center [357, 575] width 15 height 15
click at [521, 537] on div "Container" at bounding box center [802, 545] width 1178 height 18
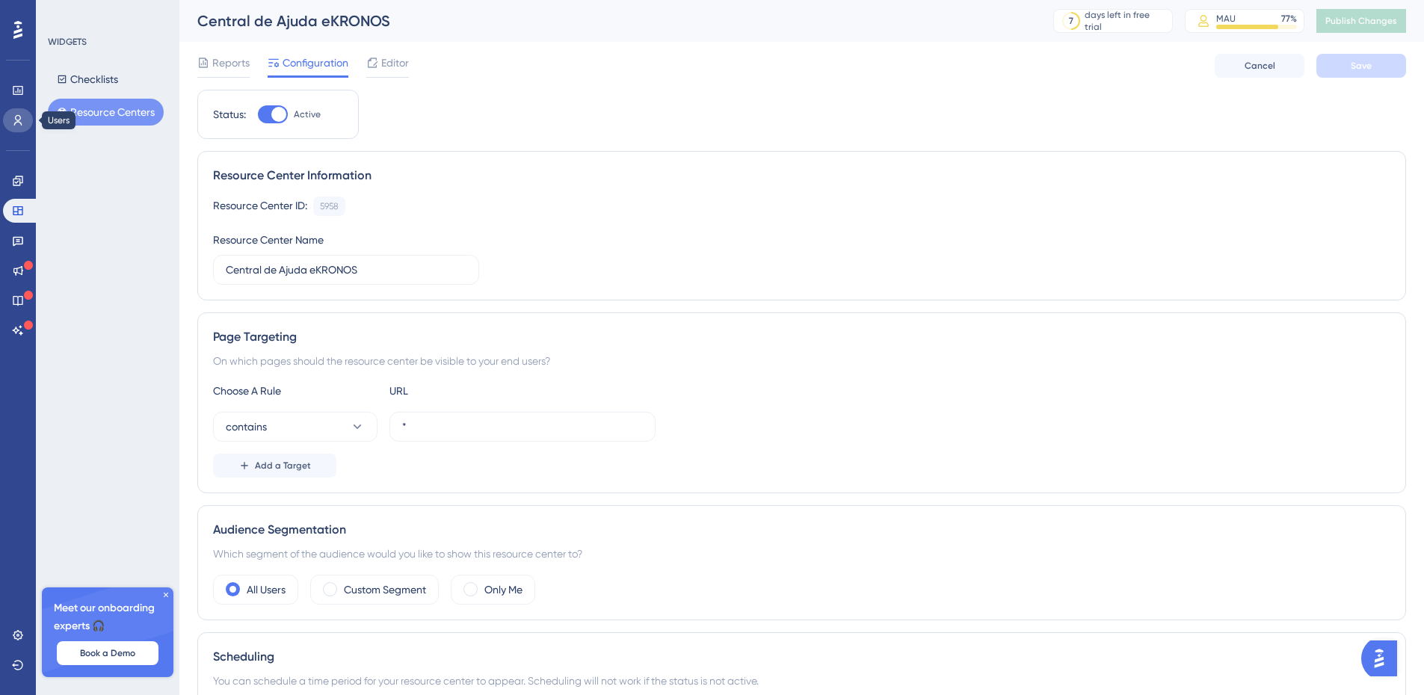
click at [18, 118] on icon at bounding box center [18, 120] width 12 height 12
click at [102, 79] on button "Checklists" at bounding box center [87, 79] width 79 height 27
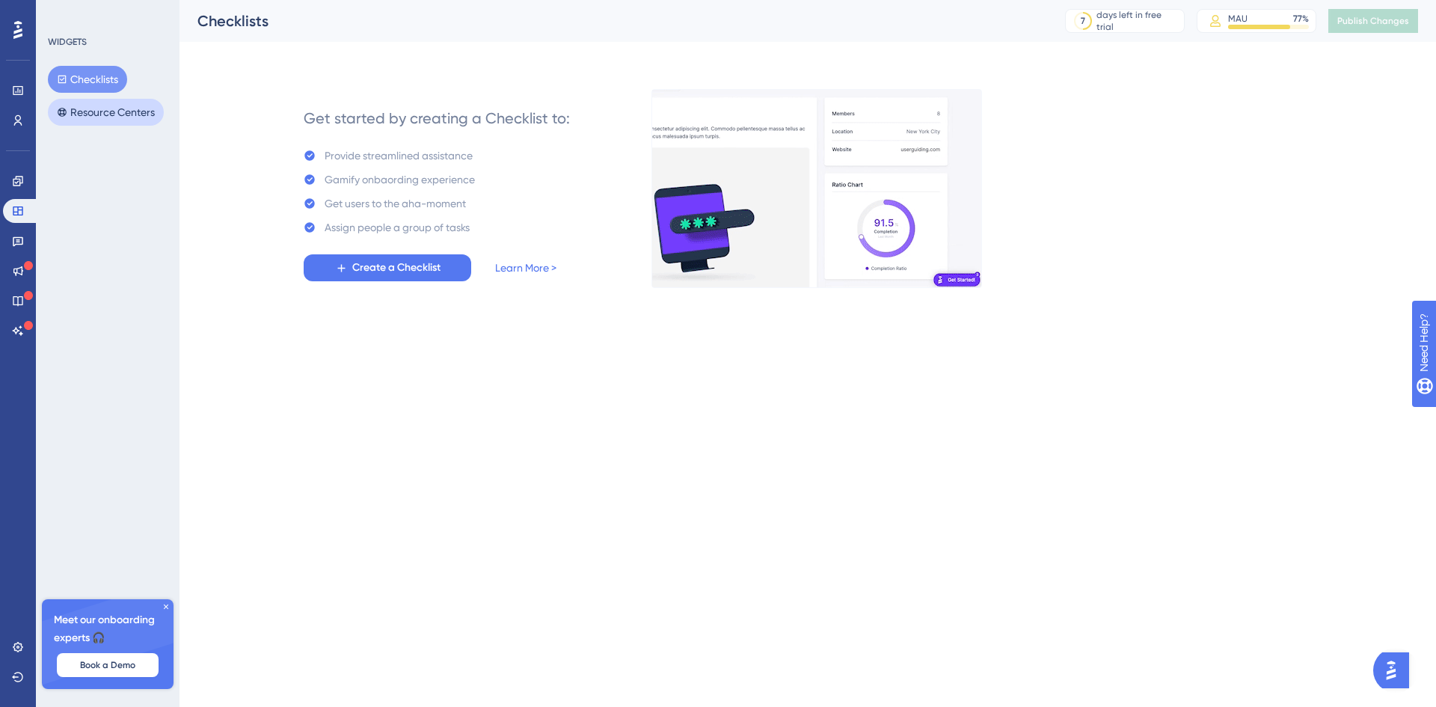
click at [96, 115] on button "Resource Centers" at bounding box center [106, 112] width 116 height 27
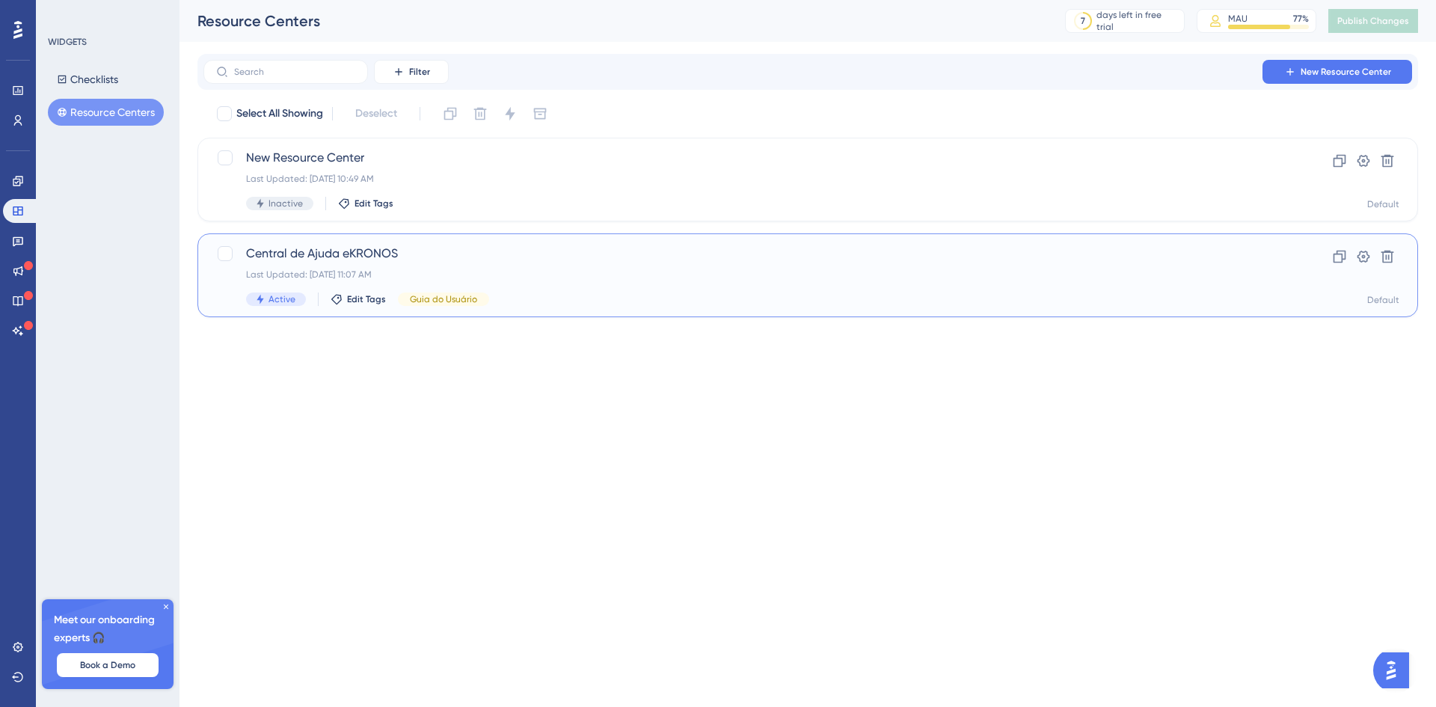
click at [374, 248] on span "Central de Ajuda eKRONOS" at bounding box center [747, 254] width 1003 height 18
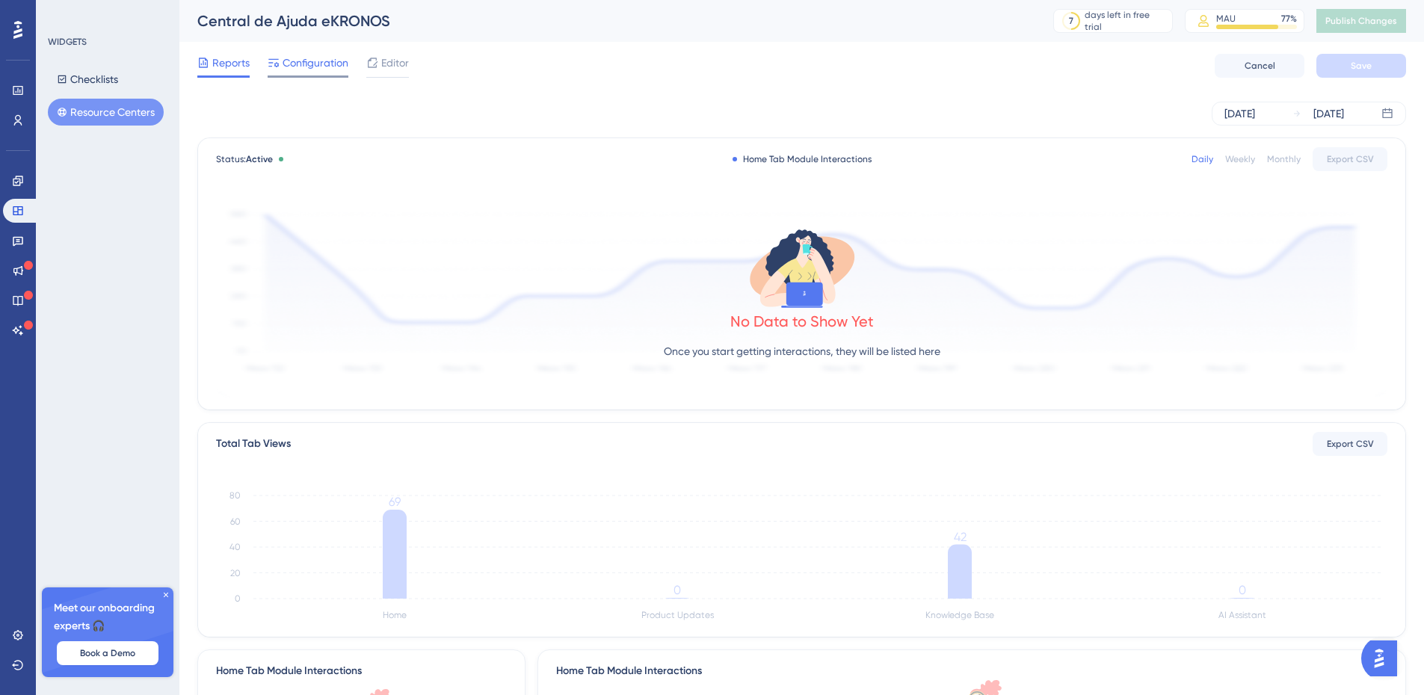
click at [304, 76] on div at bounding box center [308, 77] width 81 height 2
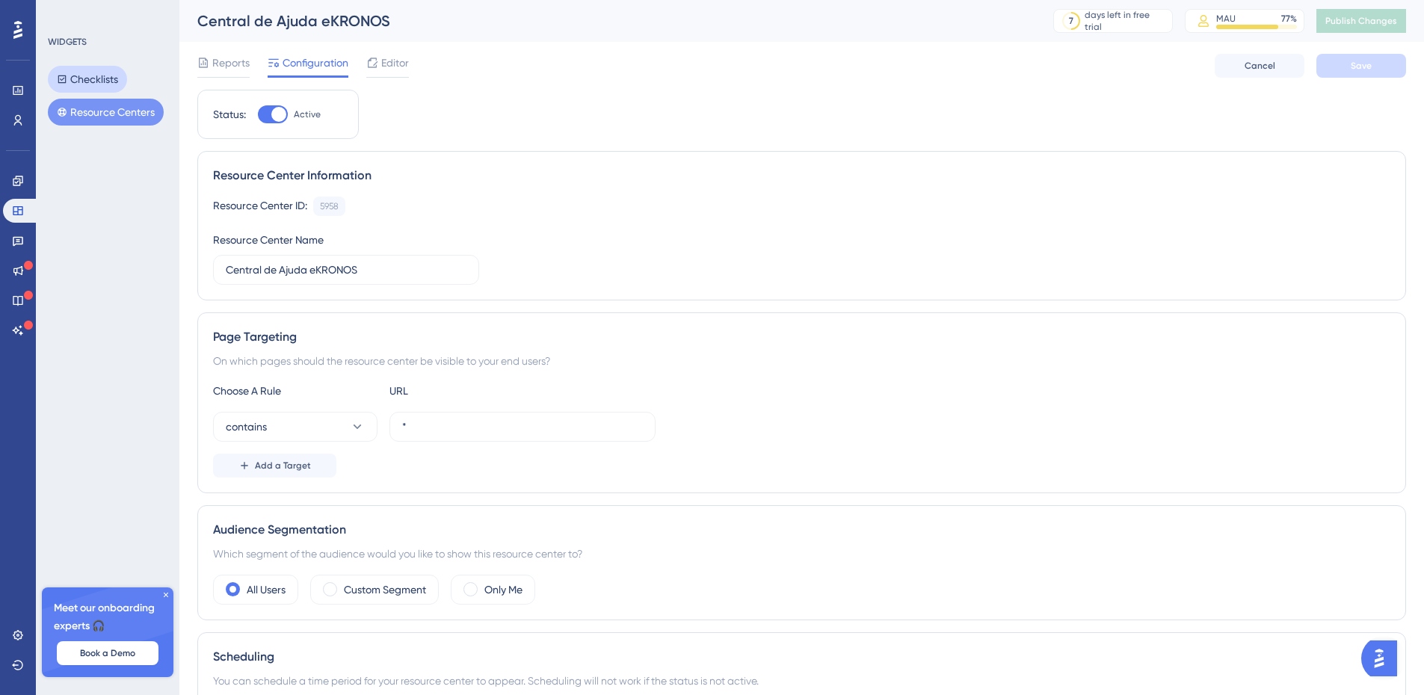
click at [115, 73] on button "Checklists" at bounding box center [87, 79] width 79 height 27
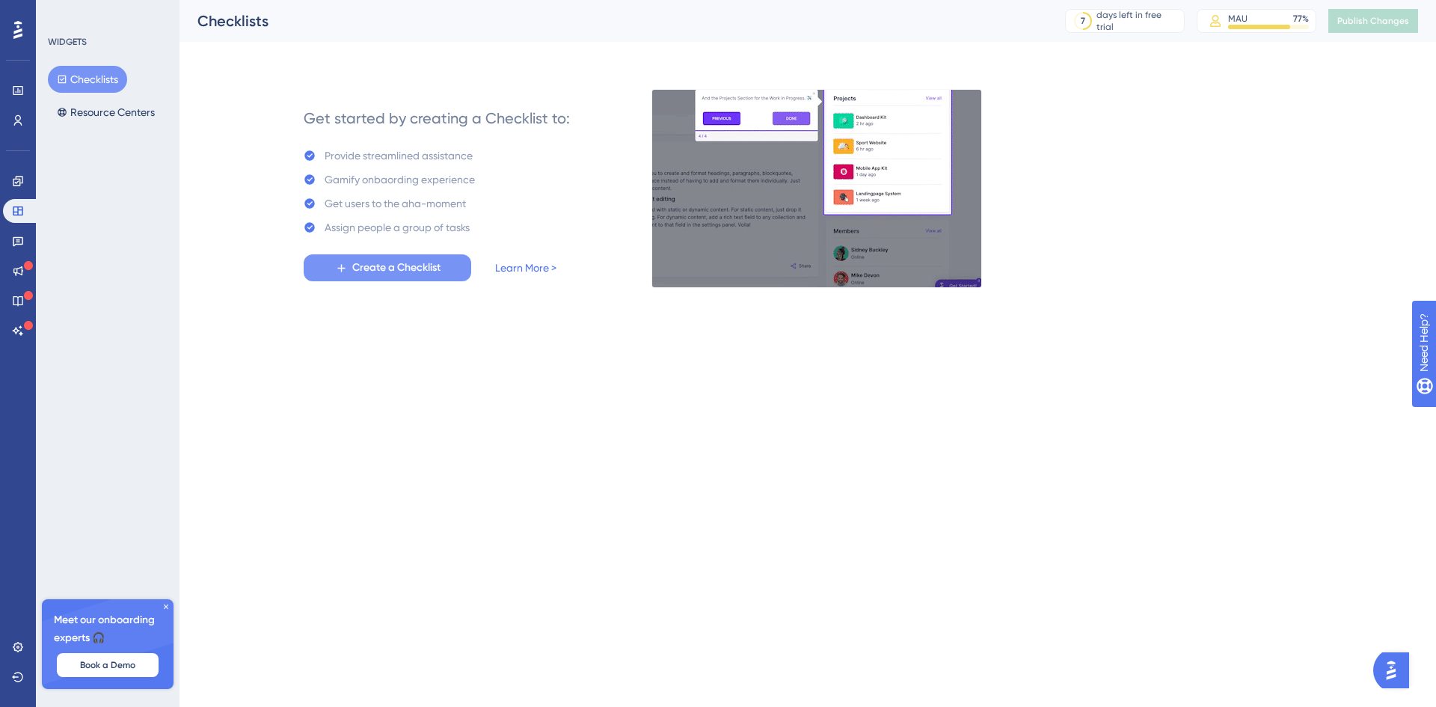
click at [399, 265] on span "Create a Checklist" at bounding box center [396, 268] width 88 height 18
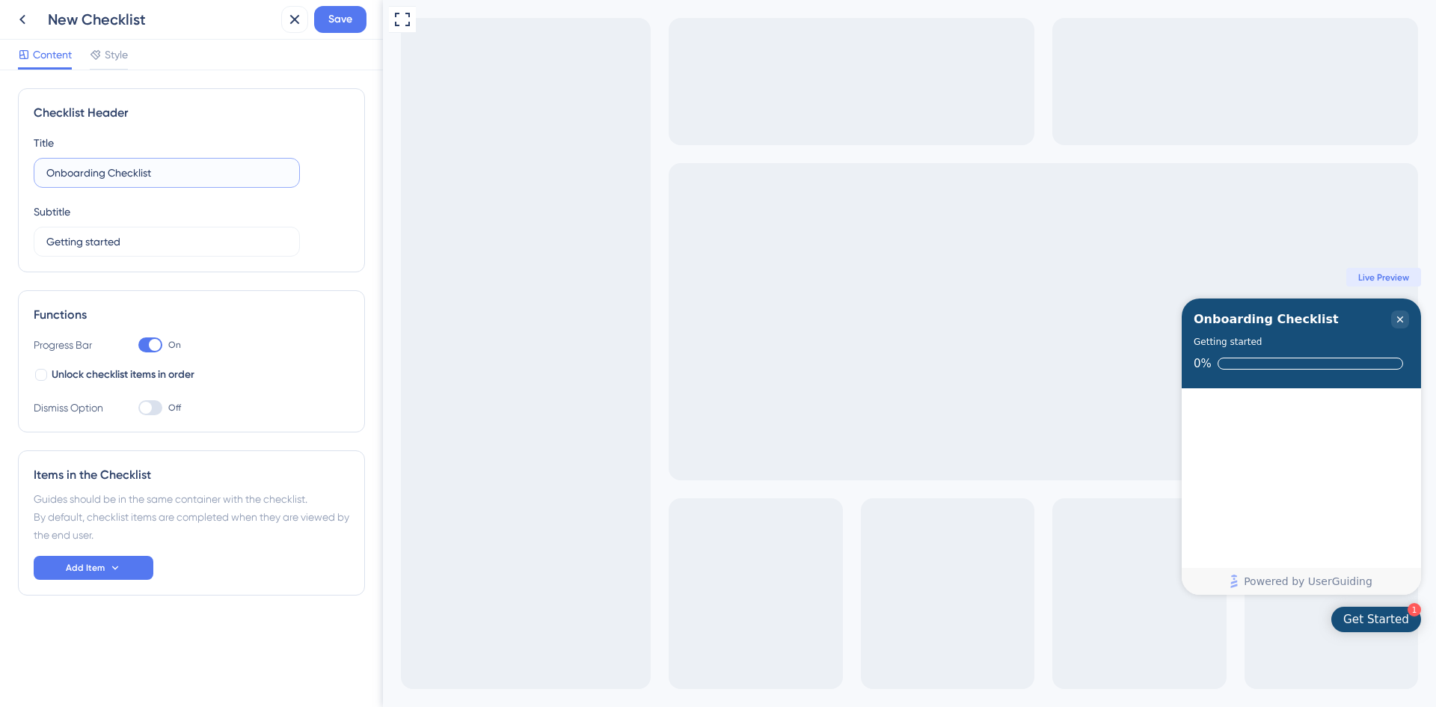
click at [224, 180] on input "Onboarding Checklist" at bounding box center [166, 173] width 241 height 16
click at [231, 244] on input "Getting started" at bounding box center [166, 241] width 241 height 16
click at [239, 352] on div "Progress Bar On" at bounding box center [192, 345] width 316 height 18
click at [226, 25] on div "New Checklist" at bounding box center [161, 19] width 227 height 21
click at [342, 17] on span "Save" at bounding box center [340, 19] width 24 height 18
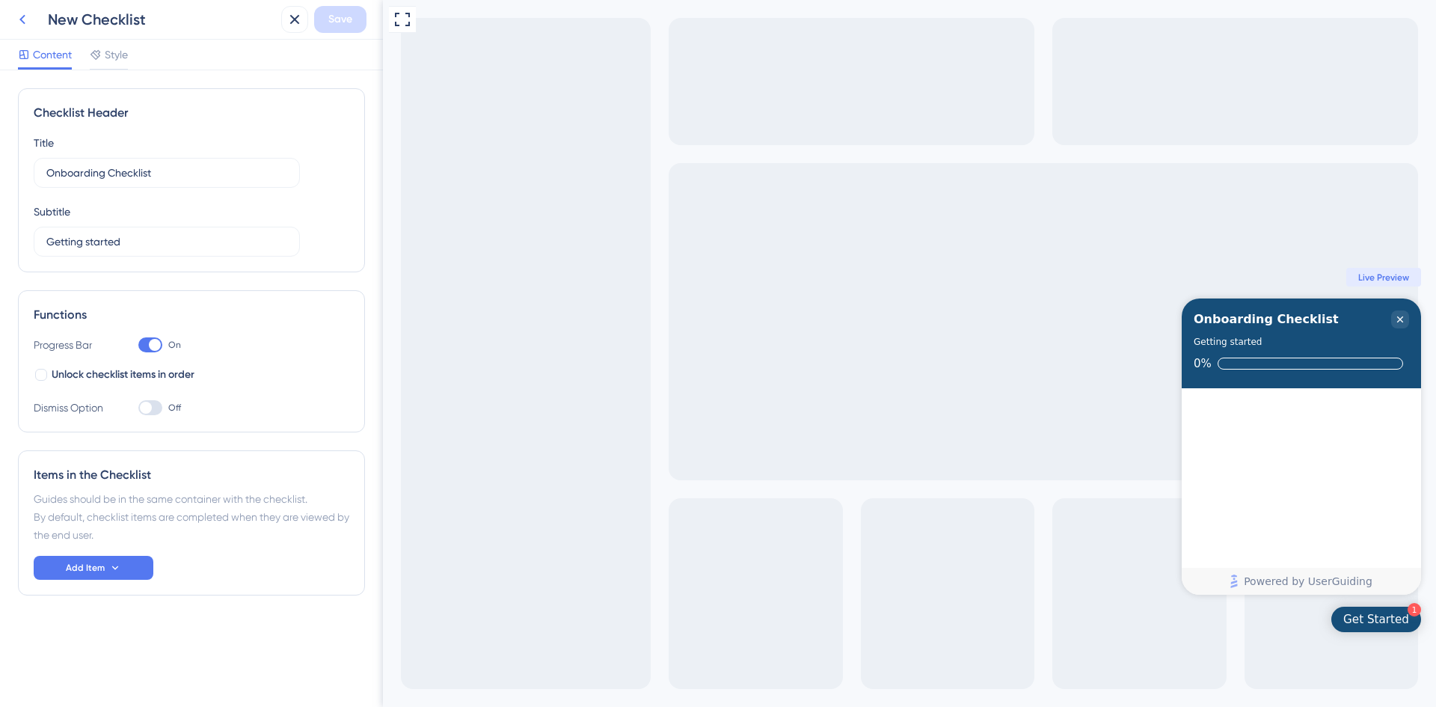
click at [25, 17] on icon at bounding box center [22, 19] width 18 height 18
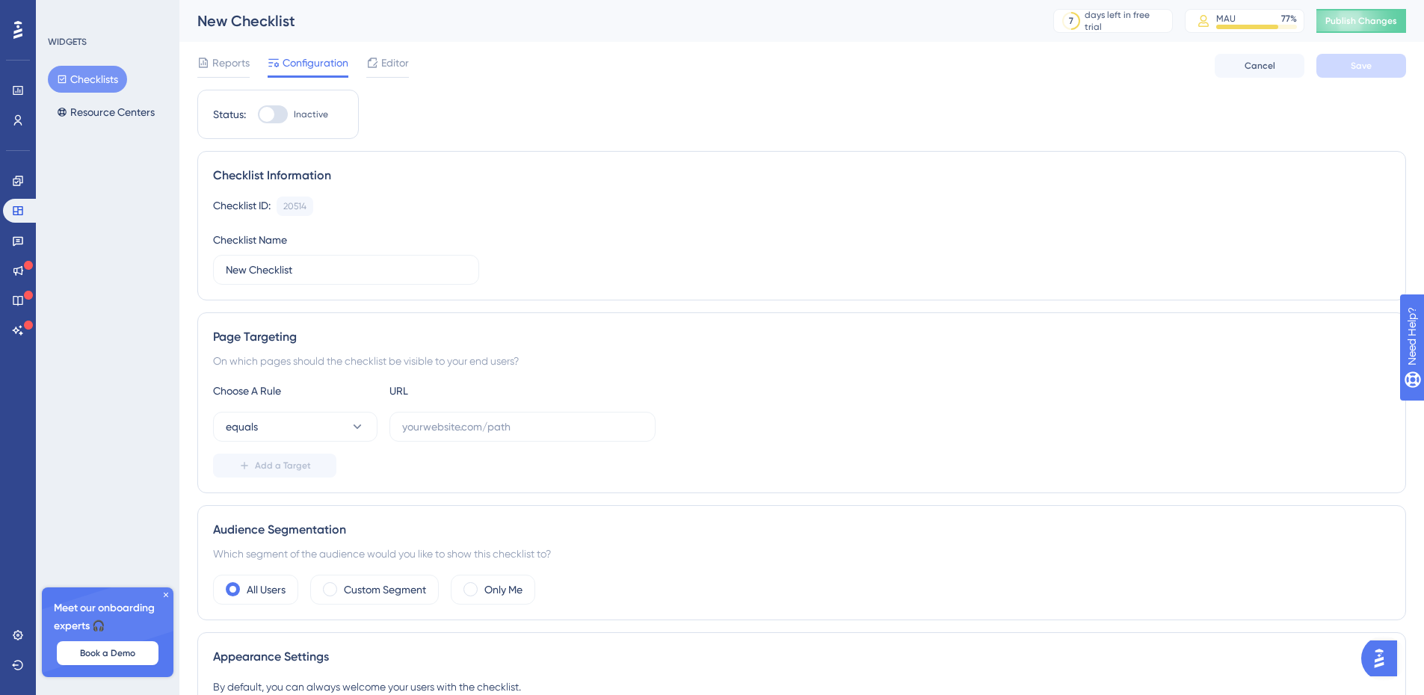
click at [81, 82] on button "Checklists" at bounding box center [87, 79] width 79 height 27
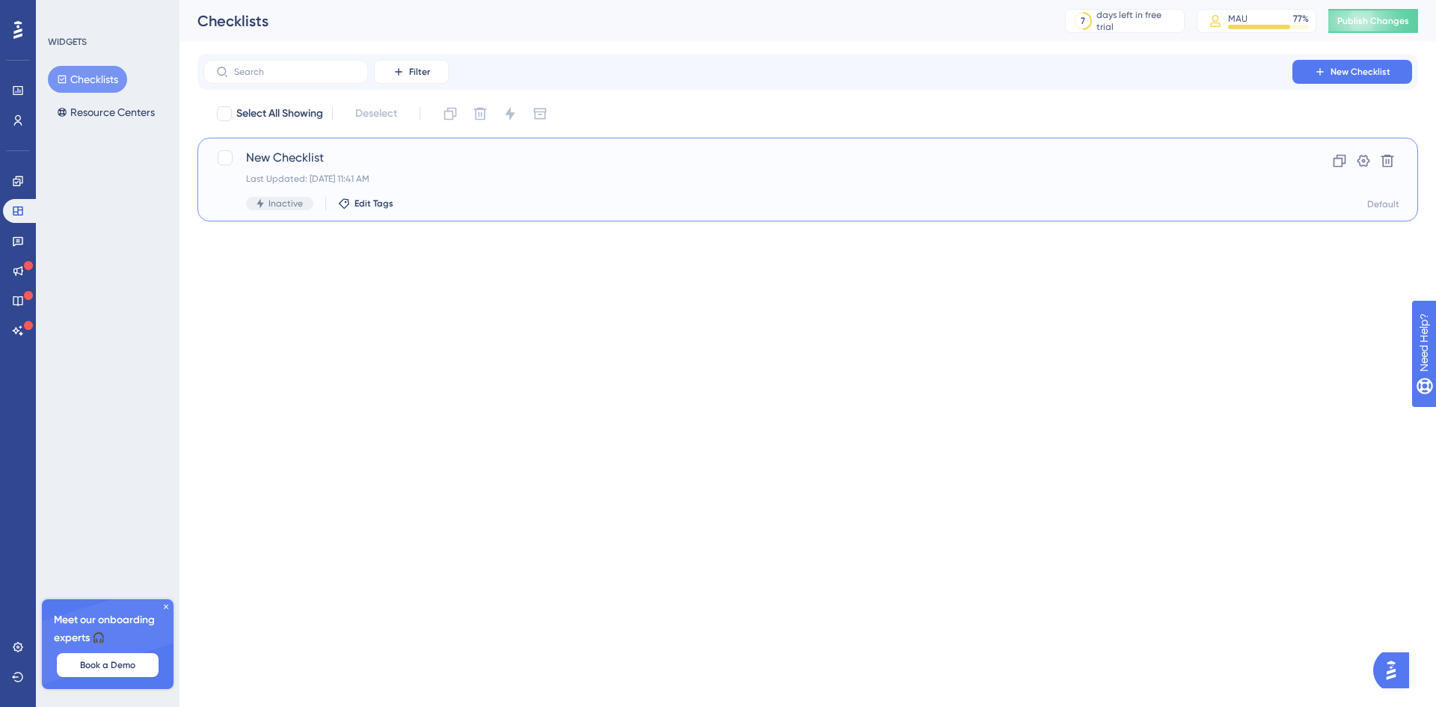
click at [390, 162] on span "New Checklist" at bounding box center [747, 158] width 1003 height 18
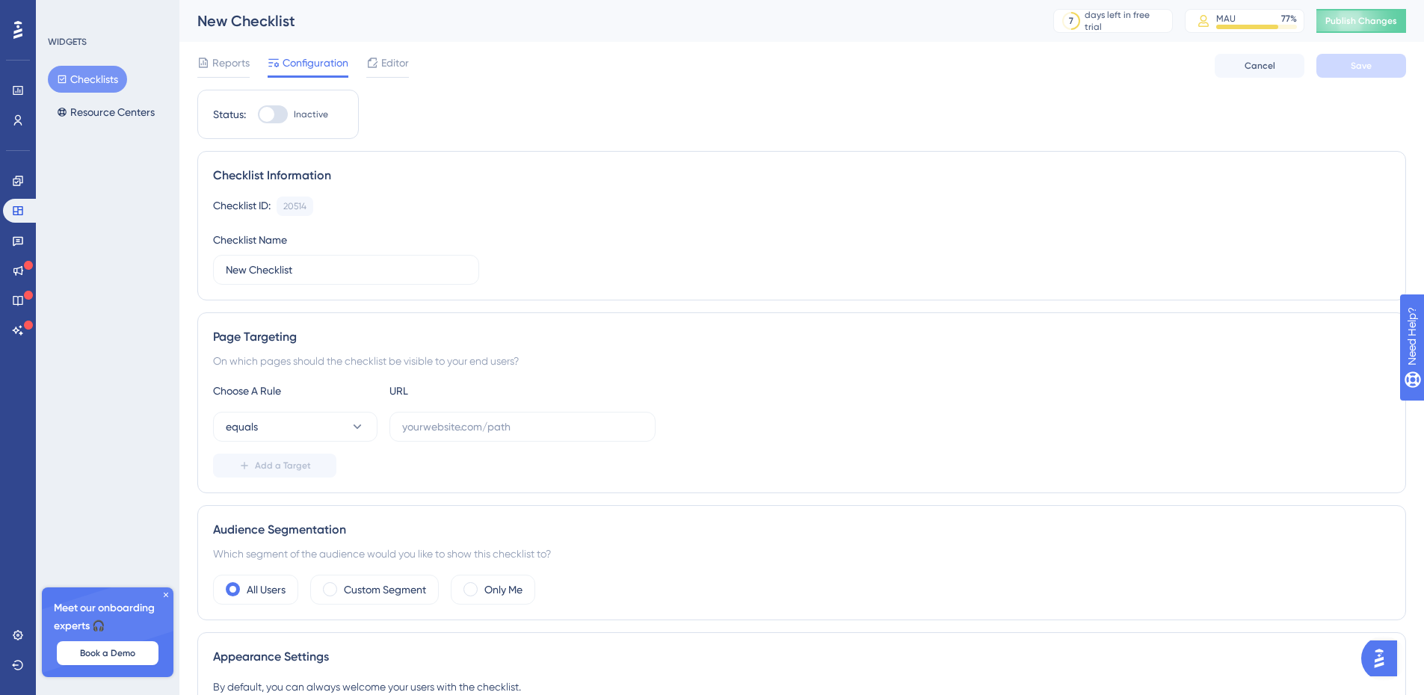
click at [273, 117] on div at bounding box center [266, 114] width 15 height 15
click at [258, 115] on input "Inactive" at bounding box center [257, 114] width 1 height 1
checkbox input "false"
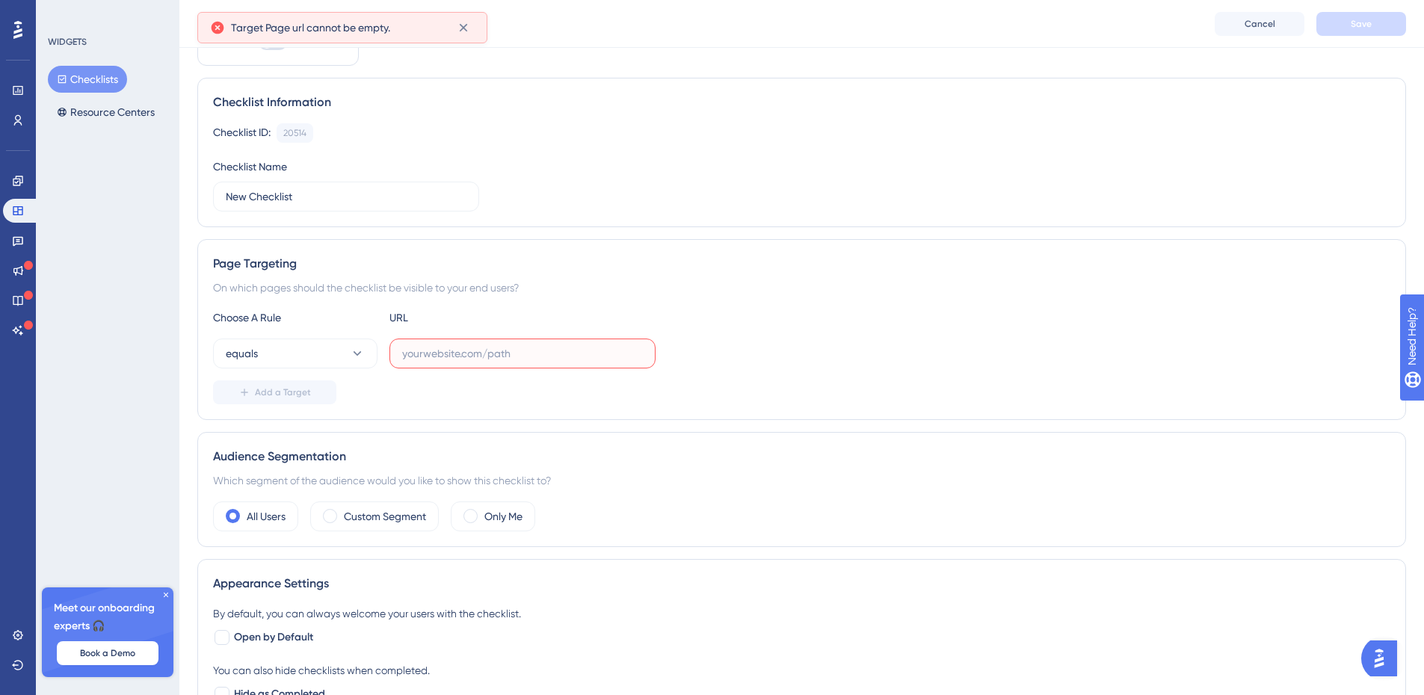
click at [470, 354] on input "text" at bounding box center [522, 353] width 241 height 16
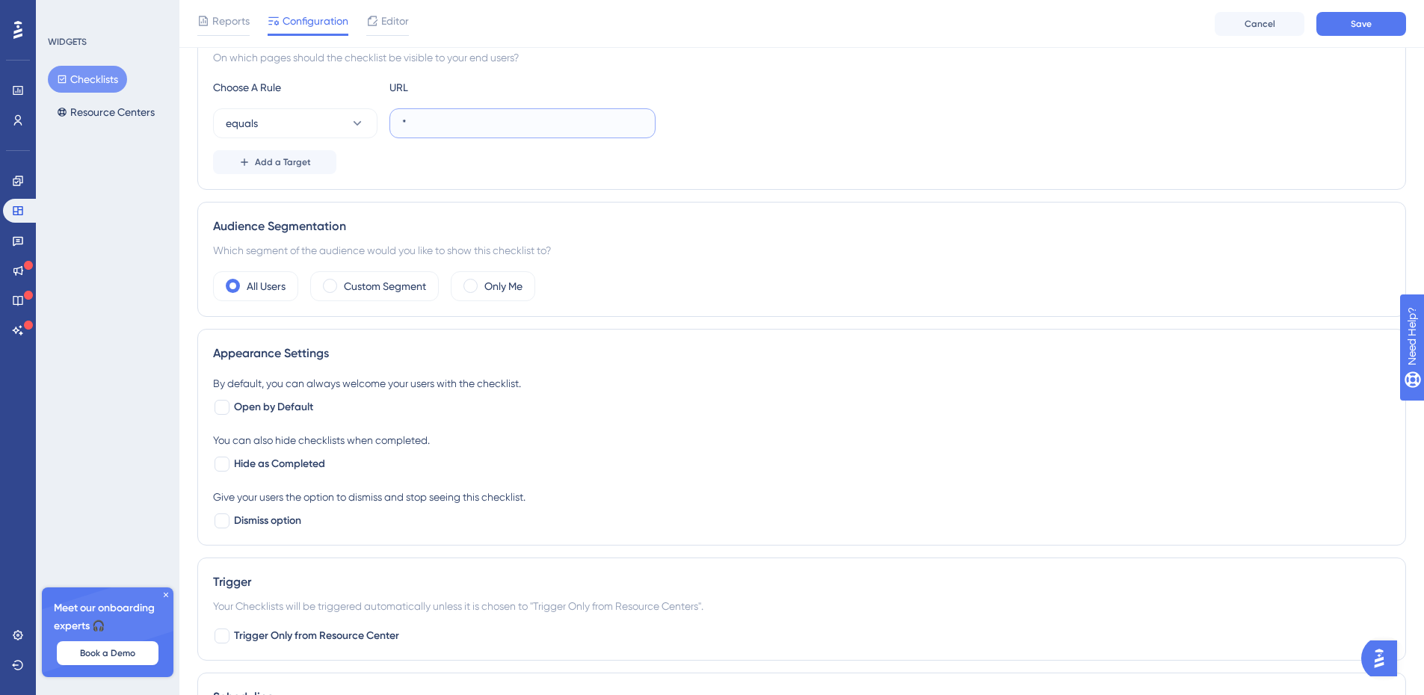
scroll to position [384, 0]
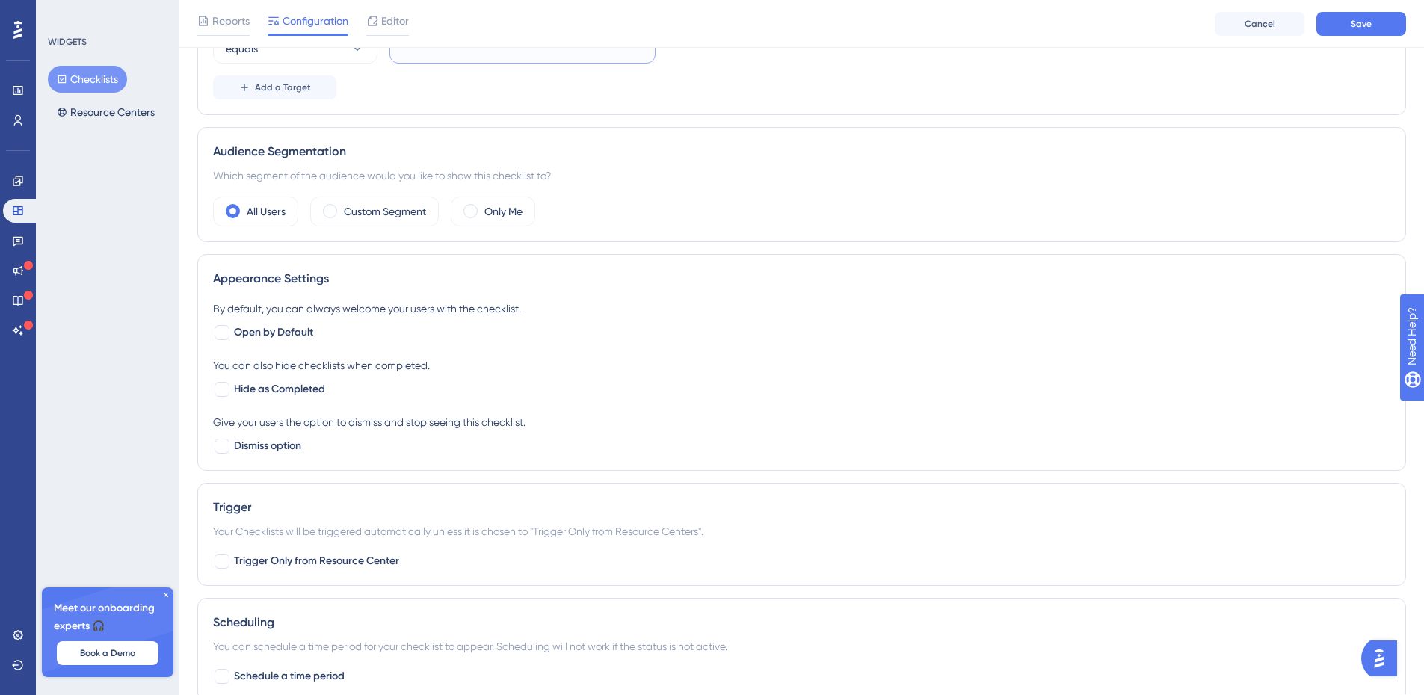
type input "*"
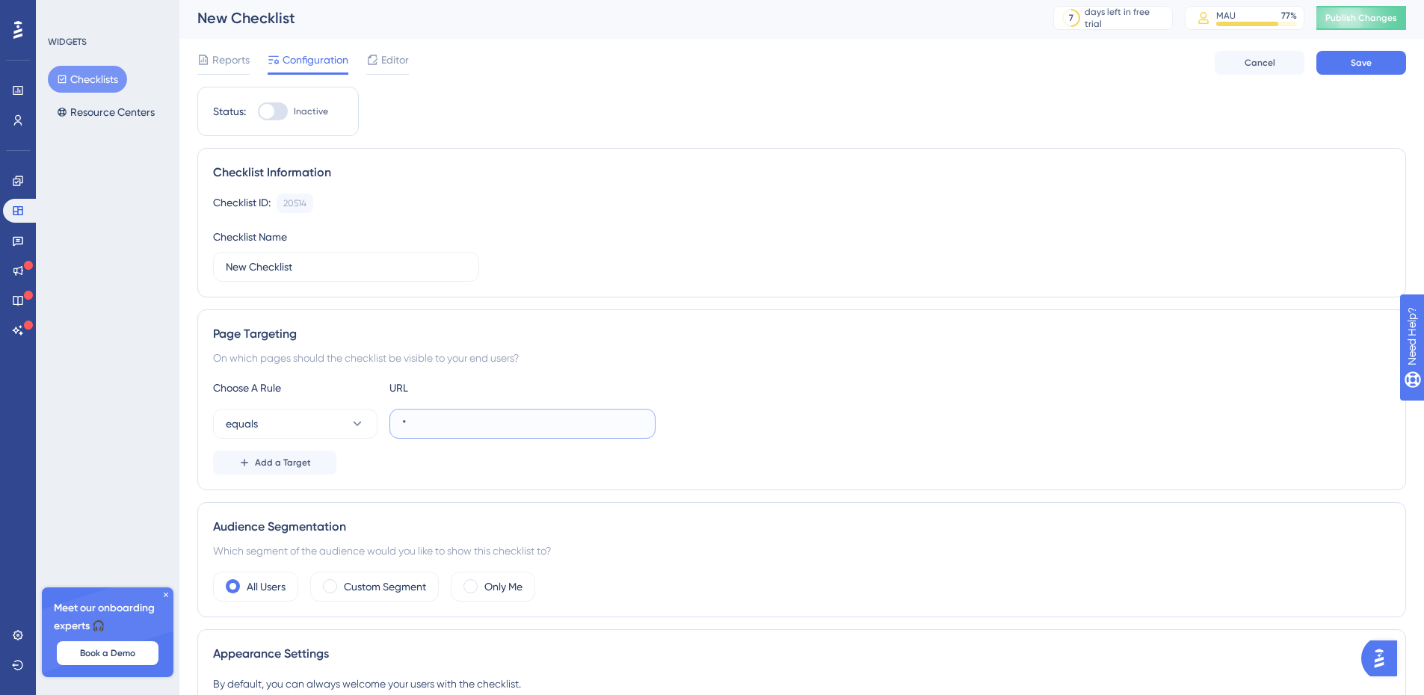
scroll to position [0, 0]
click at [277, 113] on div at bounding box center [273, 114] width 30 height 18
click at [258, 114] on input "Inactive" at bounding box center [257, 114] width 1 height 1
checkbox input "true"
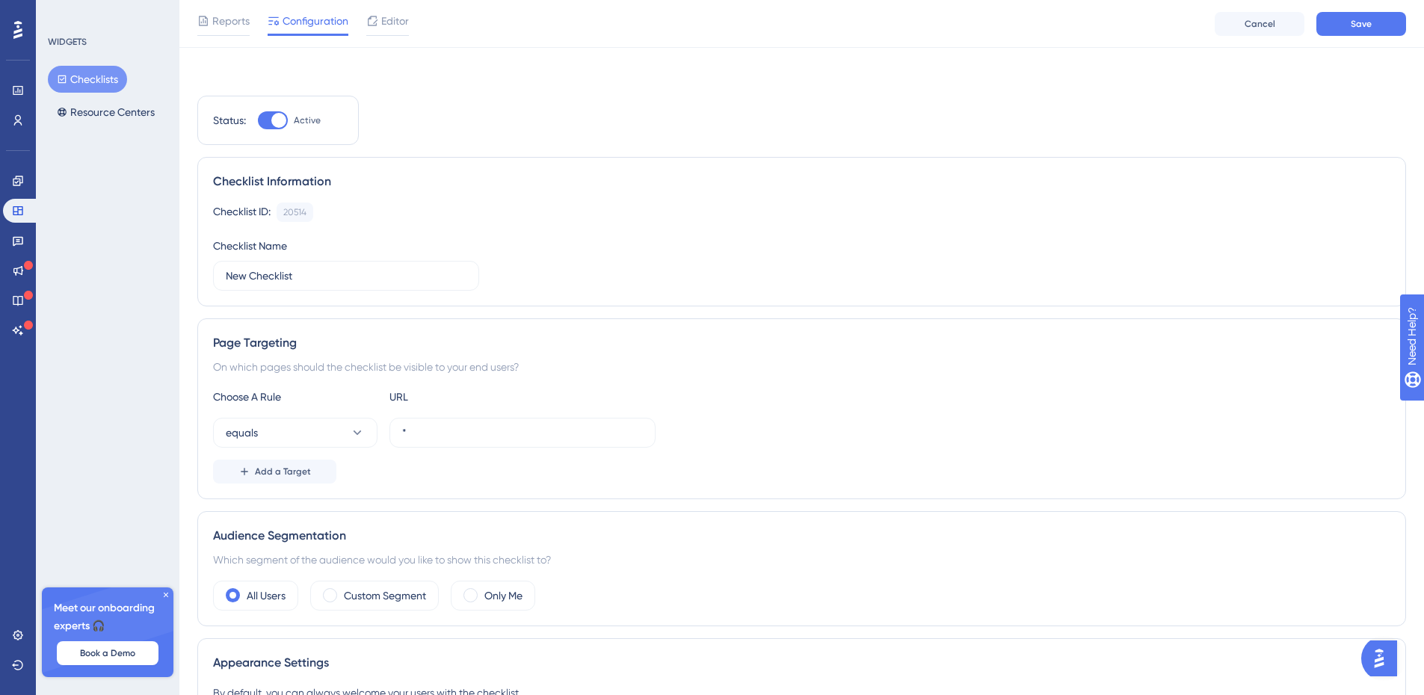
scroll to position [75, 0]
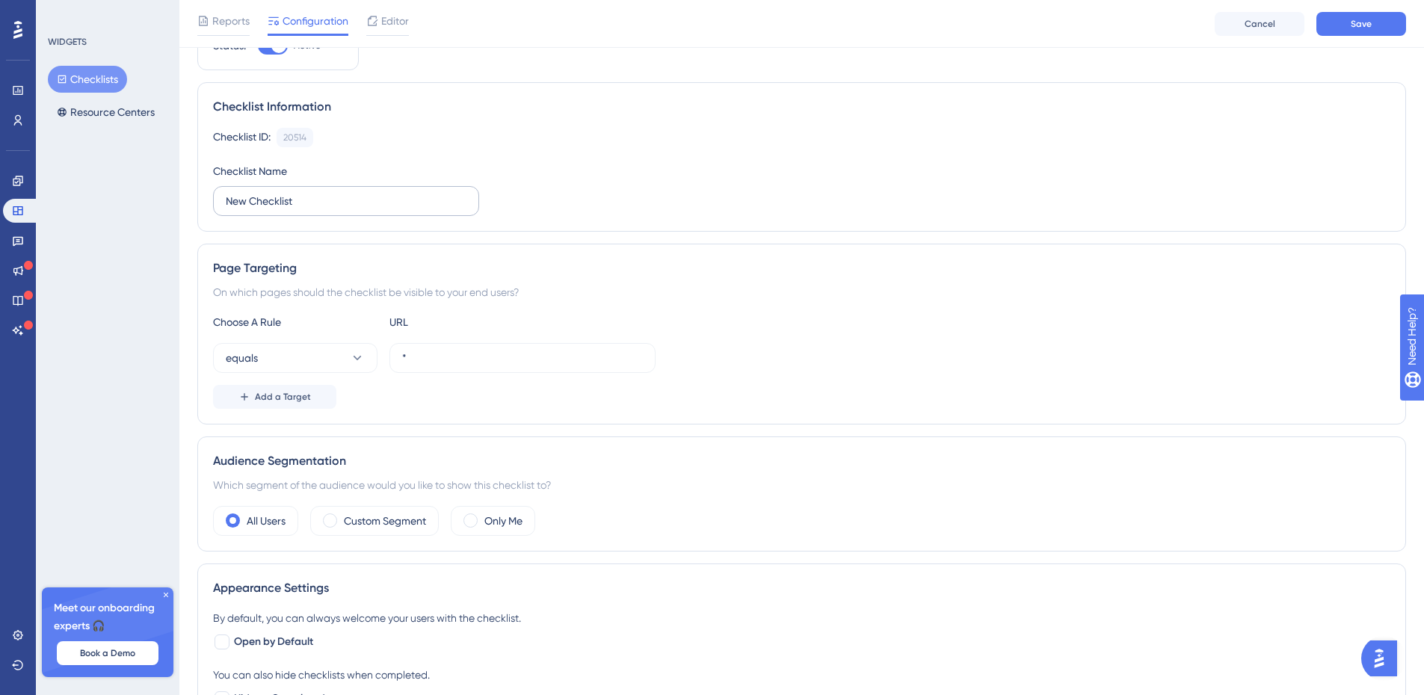
click at [463, 212] on label "New Checklist" at bounding box center [346, 201] width 266 height 30
click at [463, 209] on input "New Checklist" at bounding box center [346, 201] width 241 height 16
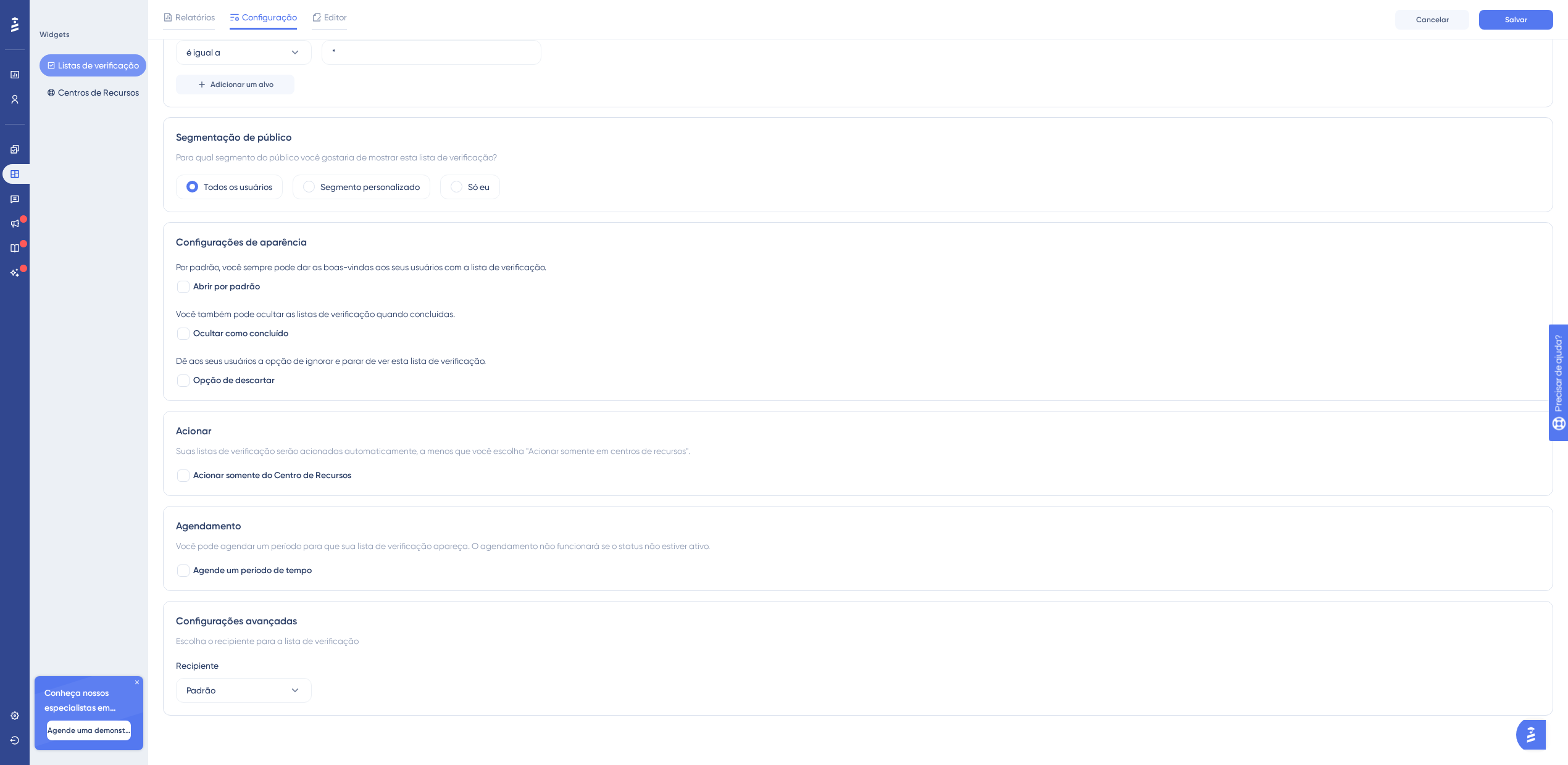
scroll to position [144, 0]
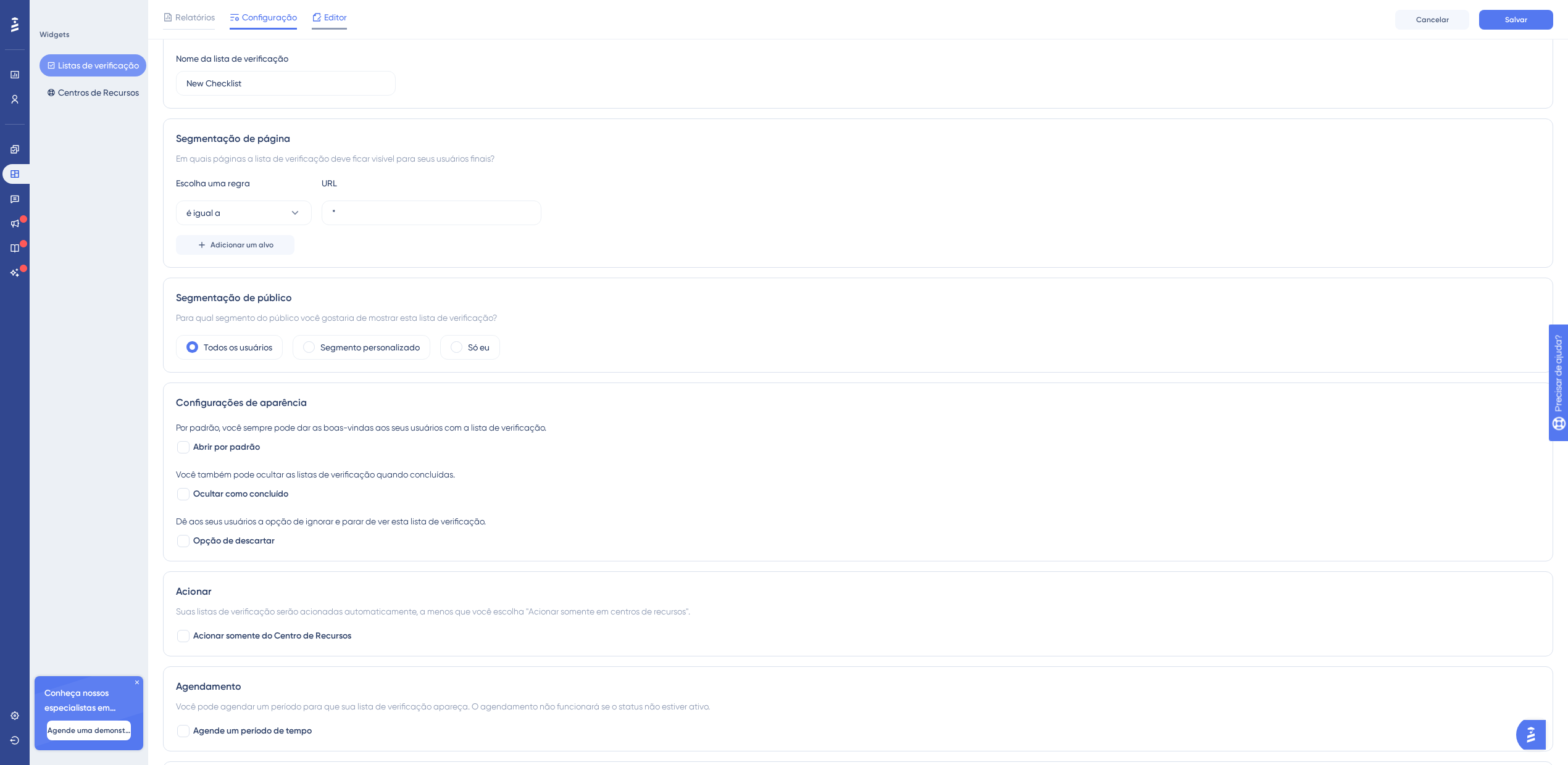
click at [322, 22] on div "Editor" at bounding box center [329, 17] width 36 height 15
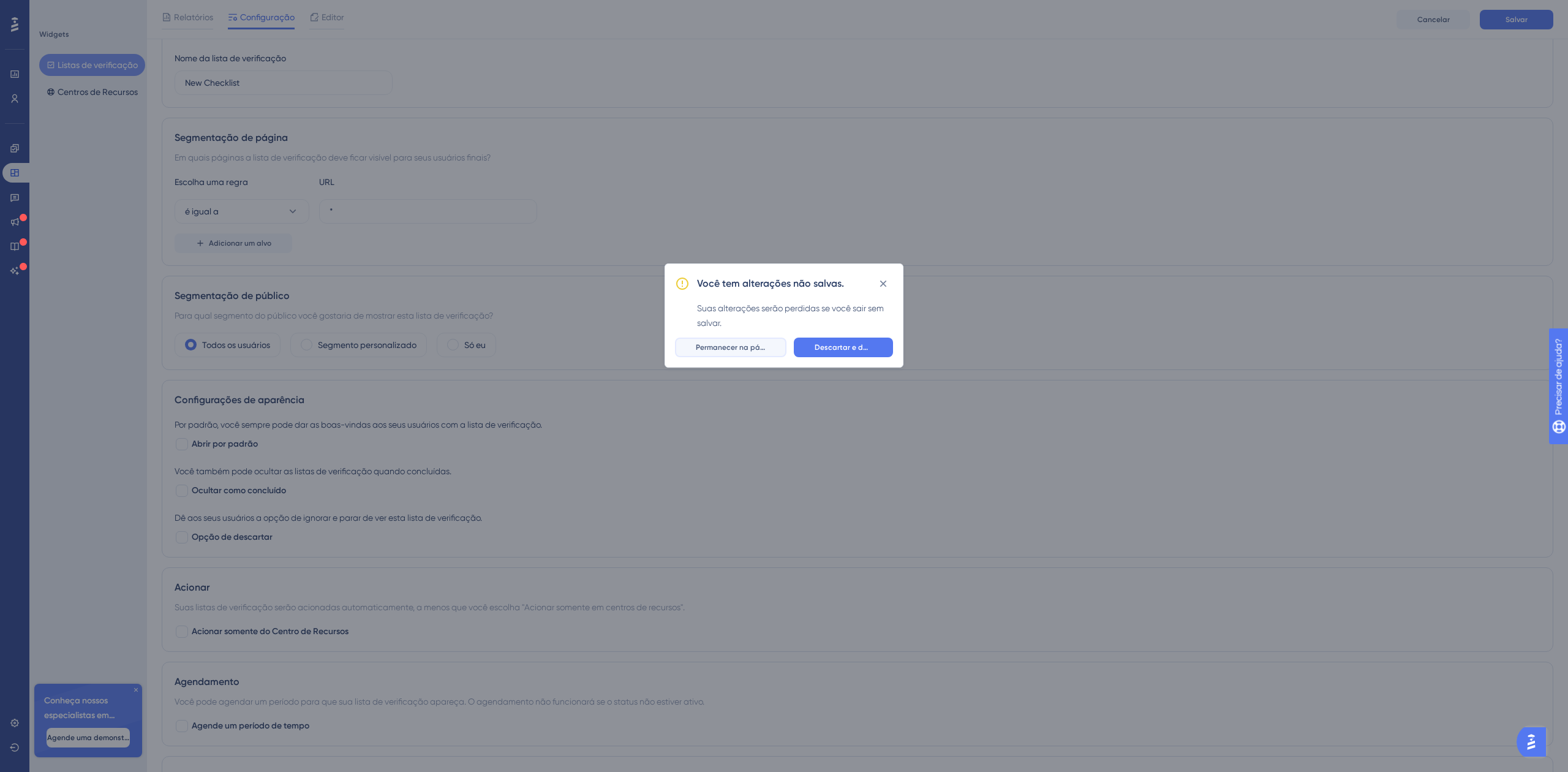
click at [753, 351] on font "Permanecer na página" at bounding box center [736, 347] width 80 height 8
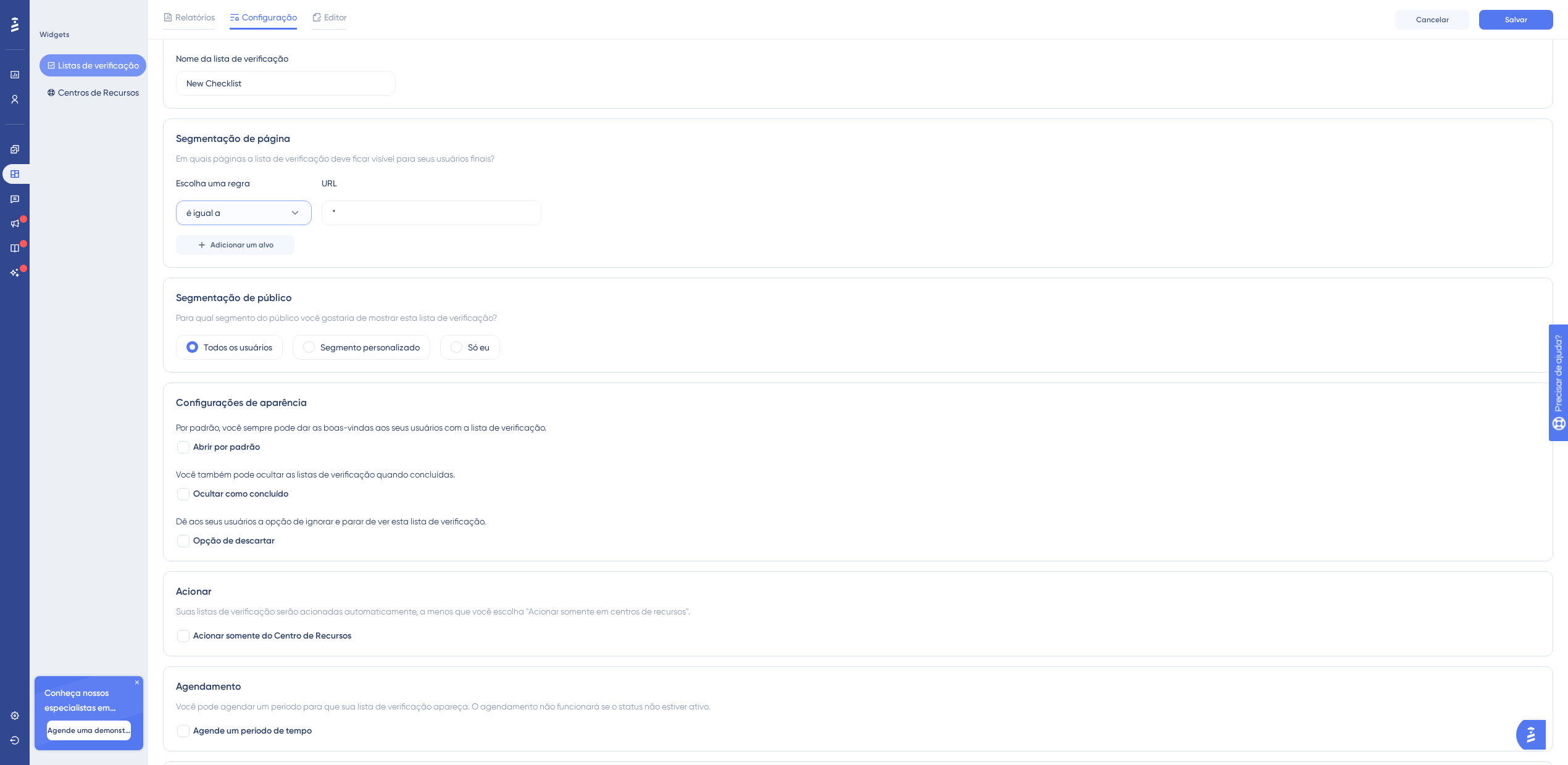
click at [230, 219] on button "é igual a" at bounding box center [244, 213] width 136 height 25
click at [241, 300] on div "contém contém" at bounding box center [244, 300] width 100 height 25
drag, startPoint x: 353, startPoint y: 214, endPoint x: 321, endPoint y: 215, distance: 32.0
click at [319, 215] on div "contém *" at bounding box center [358, 213] width 366 height 25
click at [373, 224] on label "*" at bounding box center [432, 213] width 220 height 25
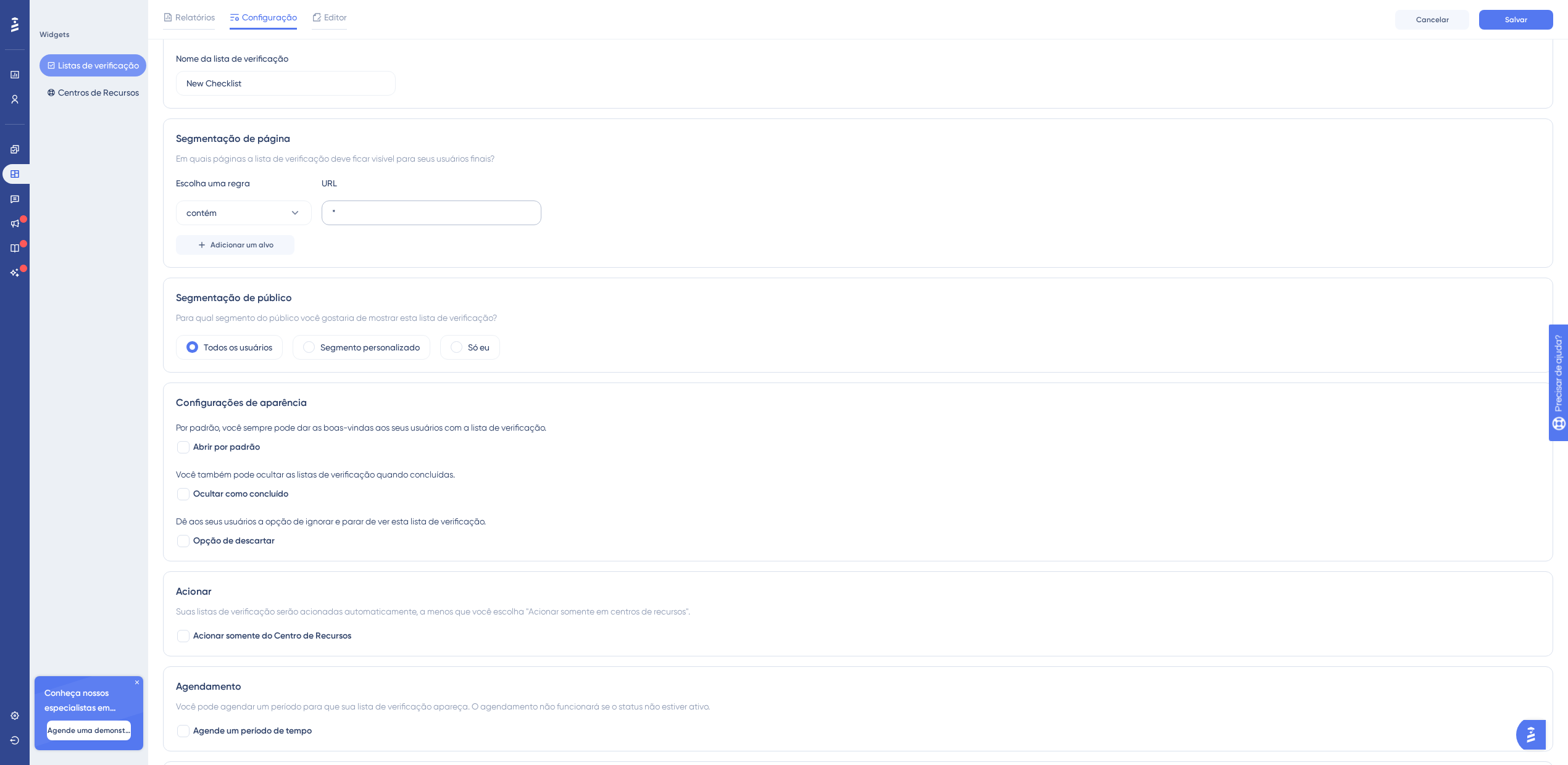
click at [373, 220] on input "*" at bounding box center [431, 213] width 199 height 13
click at [373, 224] on label "*" at bounding box center [432, 213] width 220 height 25
click at [373, 220] on input "*" at bounding box center [431, 213] width 199 height 13
click at [369, 215] on input "*" at bounding box center [431, 213] width 199 height 13
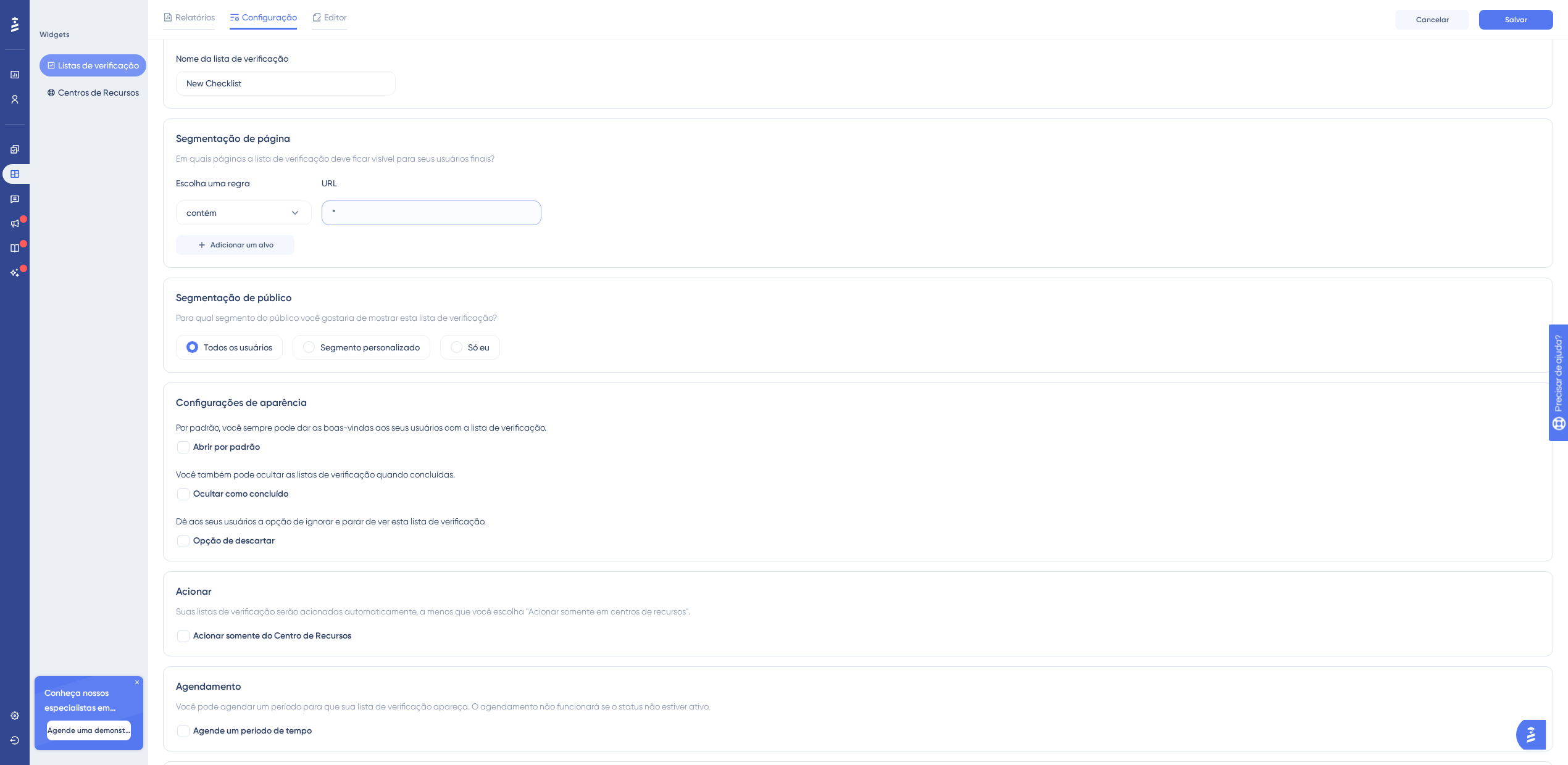
paste input "ekronos"
drag, startPoint x: 381, startPoint y: 212, endPoint x: 317, endPoint y: 217, distance: 64.2
click at [315, 213] on div "contém ekronos" at bounding box center [358, 213] width 366 height 25
paste input "/"
type input "/"
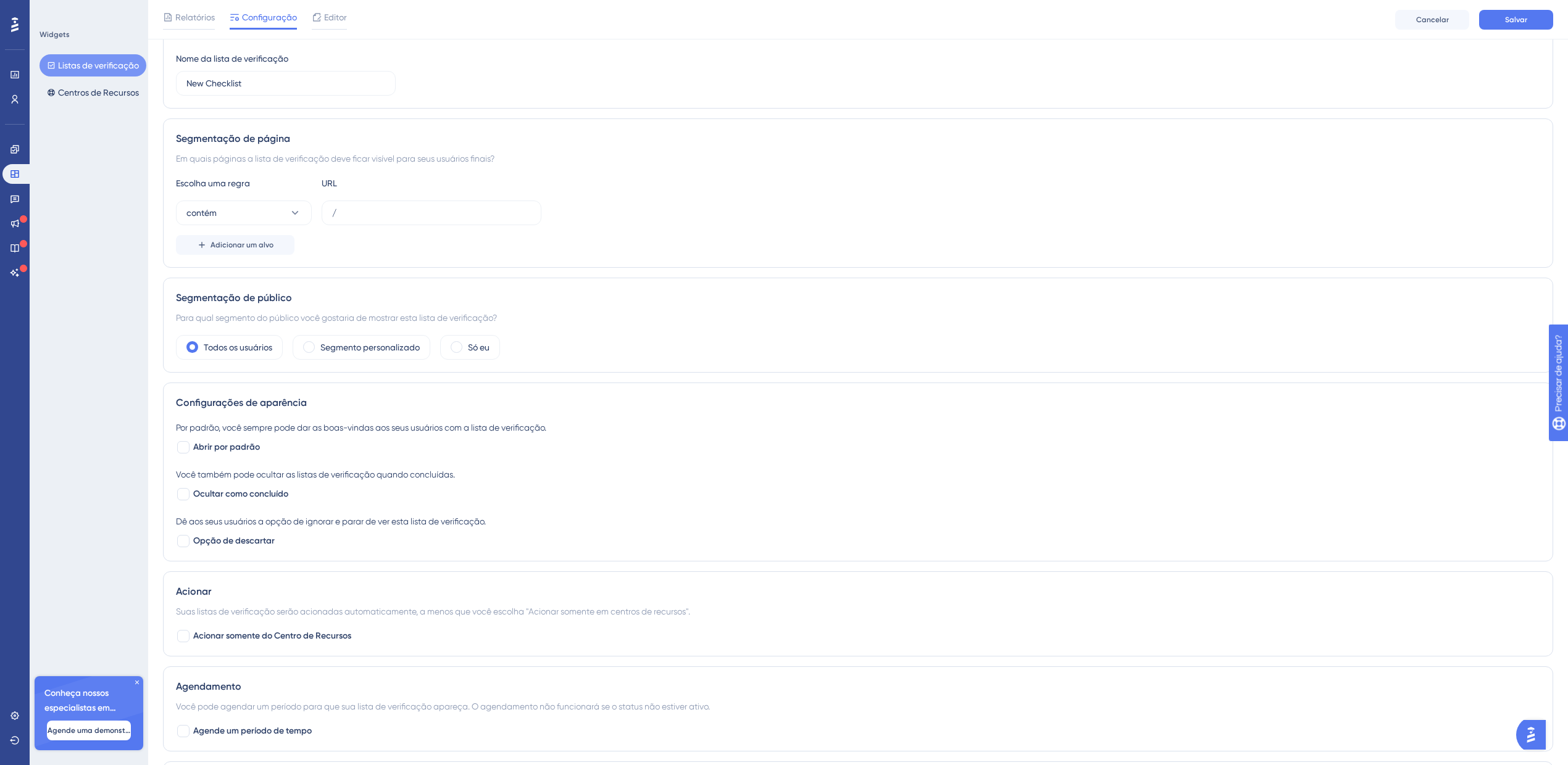
click at [599, 430] on div "Por padrão, você sempre pode dar as boas-vindas aos seus usuários com a lista d…" at bounding box center [858, 427] width 1364 height 15
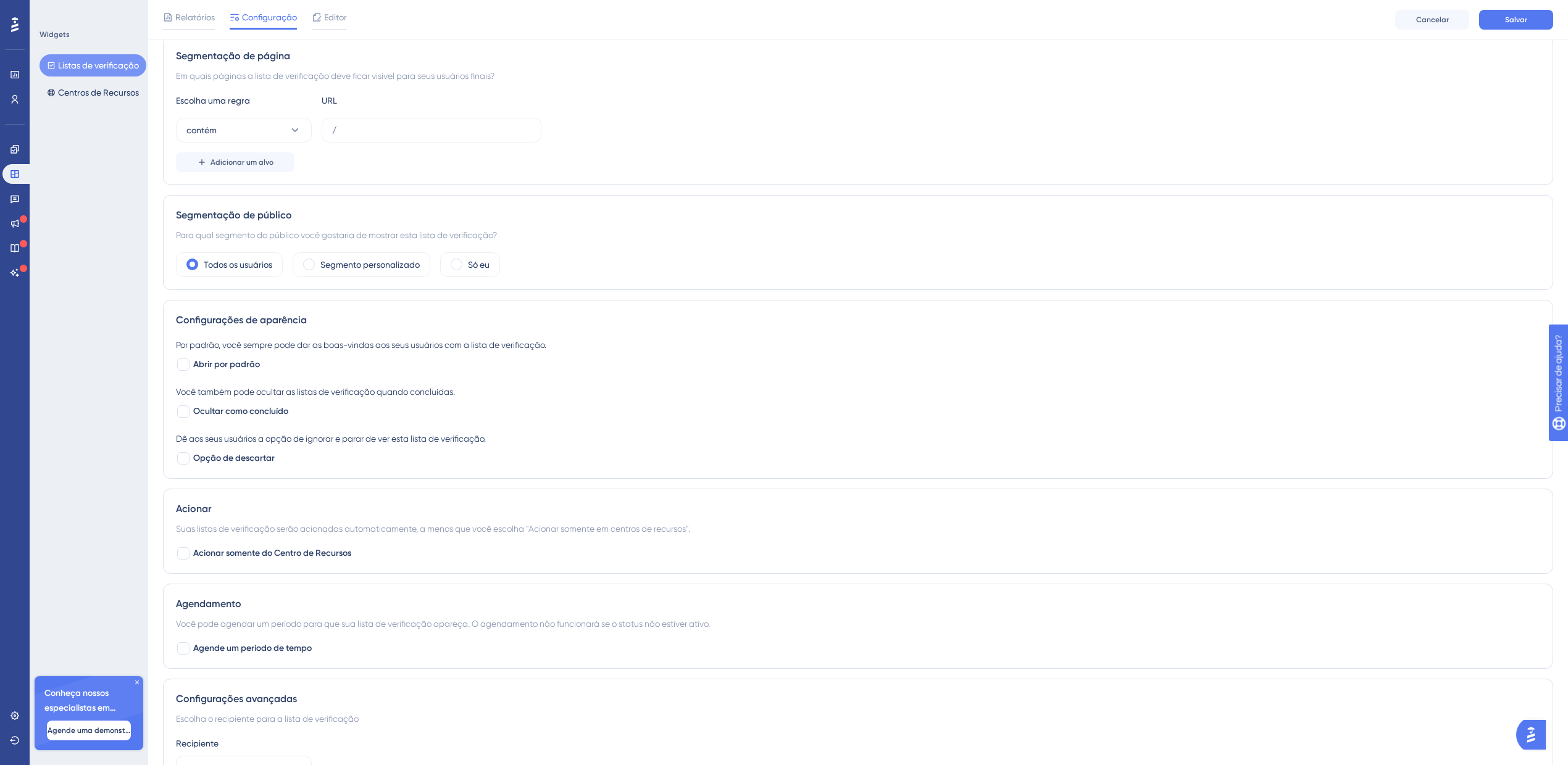
scroll to position [309, 0]
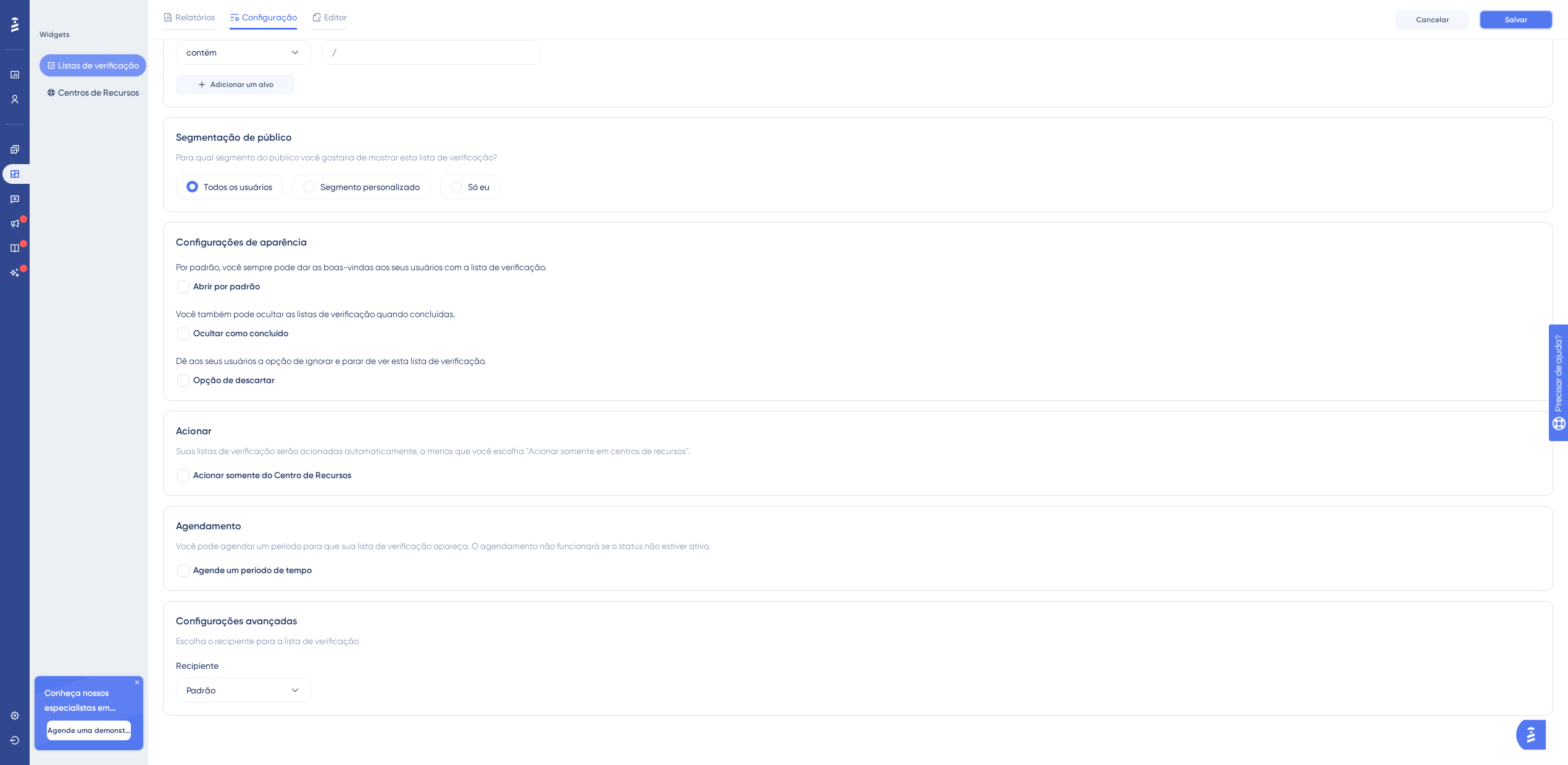
click at [1185, 20] on button "Salvar" at bounding box center [1517, 20] width 74 height 20
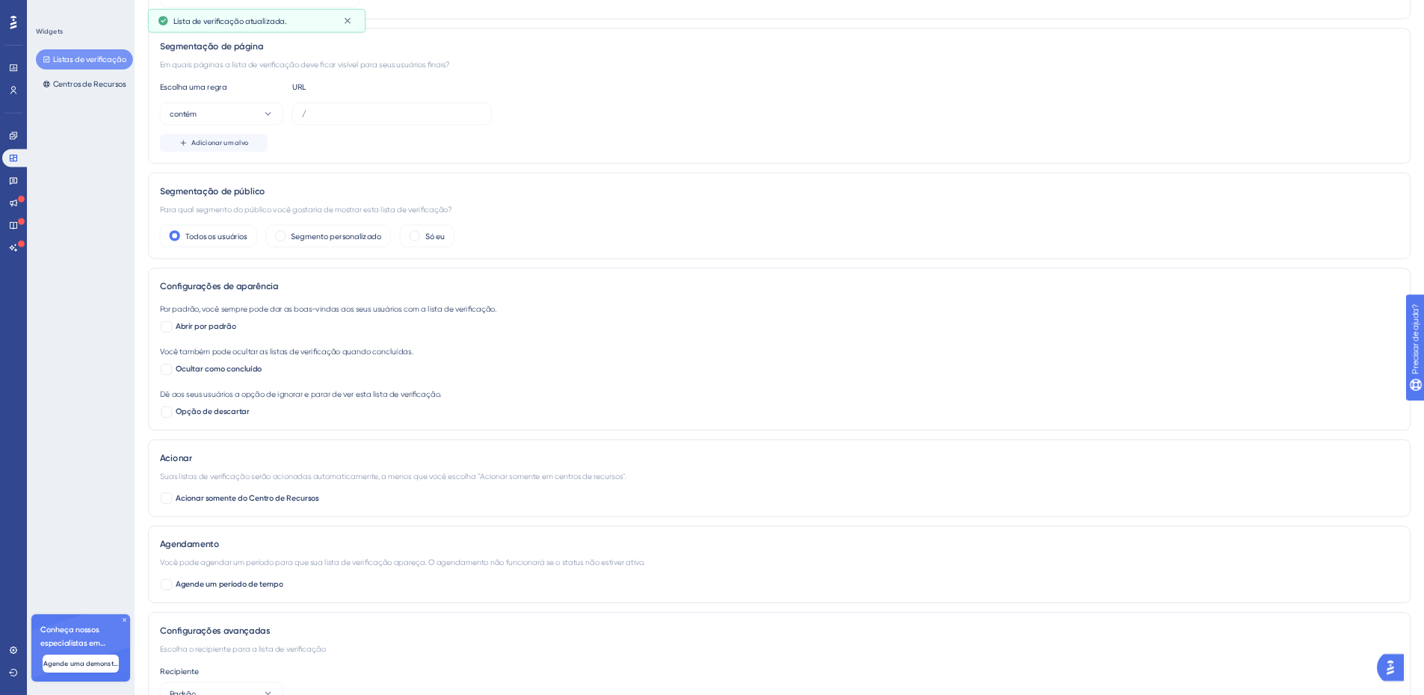
scroll to position [0, 0]
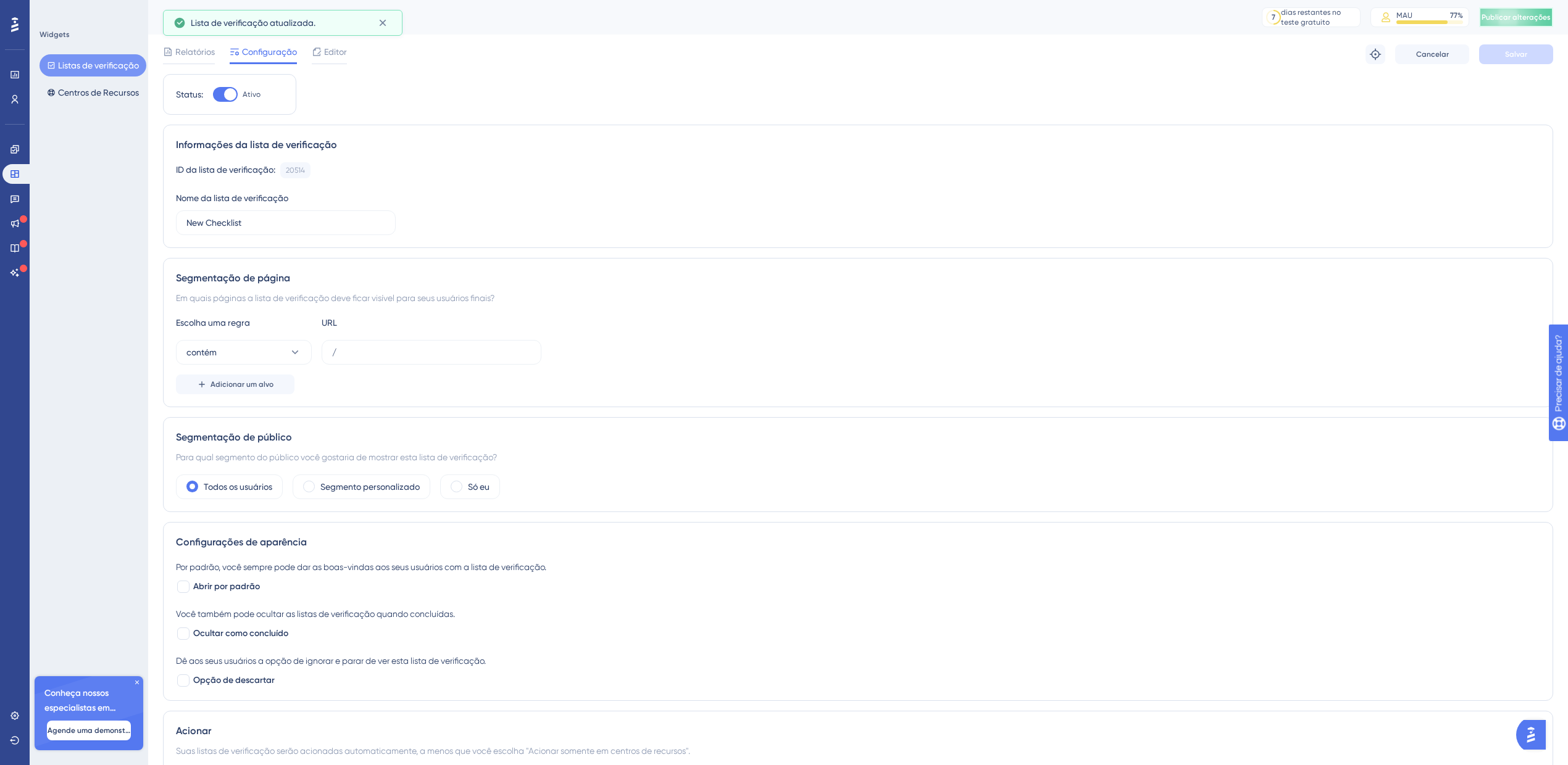
click at [1185, 13] on button "Publicar alterações" at bounding box center [1517, 17] width 74 height 20
click at [222, 92] on div at bounding box center [225, 94] width 25 height 15
click at [213, 94] on input "Ativo" at bounding box center [212, 94] width 1 height 1
checkbox input "false"
click at [1185, 50] on font "Salvar" at bounding box center [1516, 54] width 22 height 8
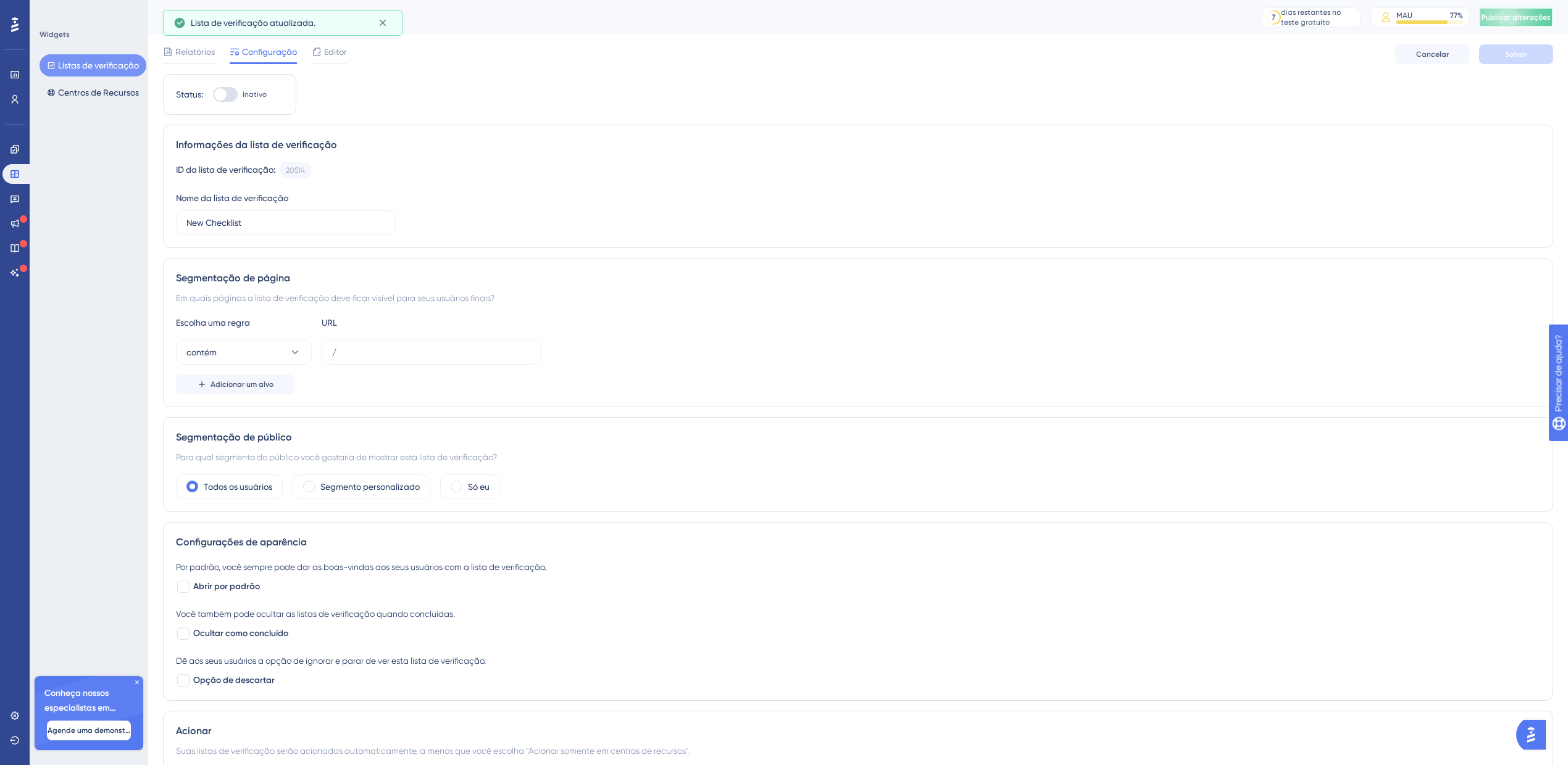
click at [1185, 26] on button "Publicar alterações" at bounding box center [1517, 17] width 74 height 20
click at [16, 92] on link at bounding box center [15, 99] width 25 height 20
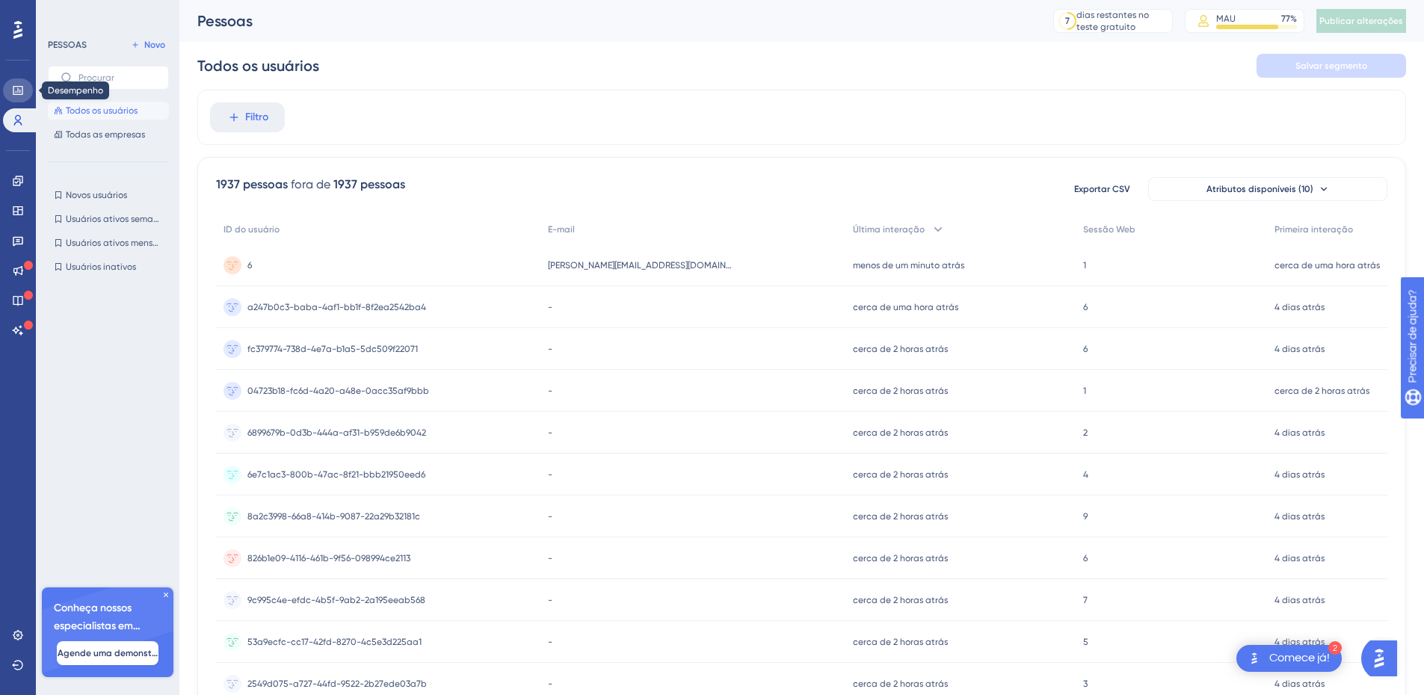
click at [19, 90] on icon at bounding box center [18, 90] width 12 height 12
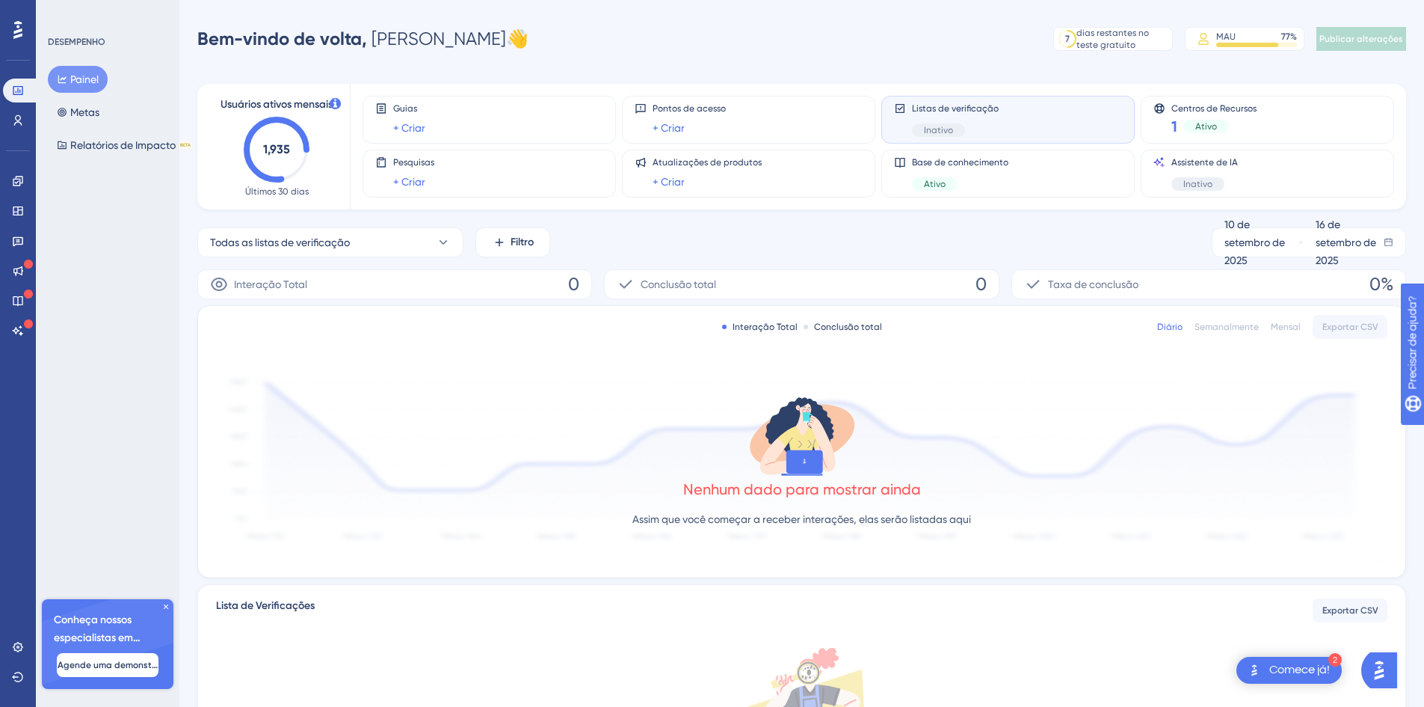
click at [1017, 126] on div "Listas de verificação Inativo" at bounding box center [1008, 119] width 228 height 34
click at [959, 128] on div "Inativo" at bounding box center [938, 129] width 53 height 13
click at [961, 116] on div "Listas de verificação Inativo" at bounding box center [955, 119] width 87 height 34
click at [963, 107] on font "Listas de verificação" at bounding box center [955, 108] width 87 height 10
click at [1089, 108] on div "Listas de verificação Inativo" at bounding box center [1008, 119] width 228 height 34
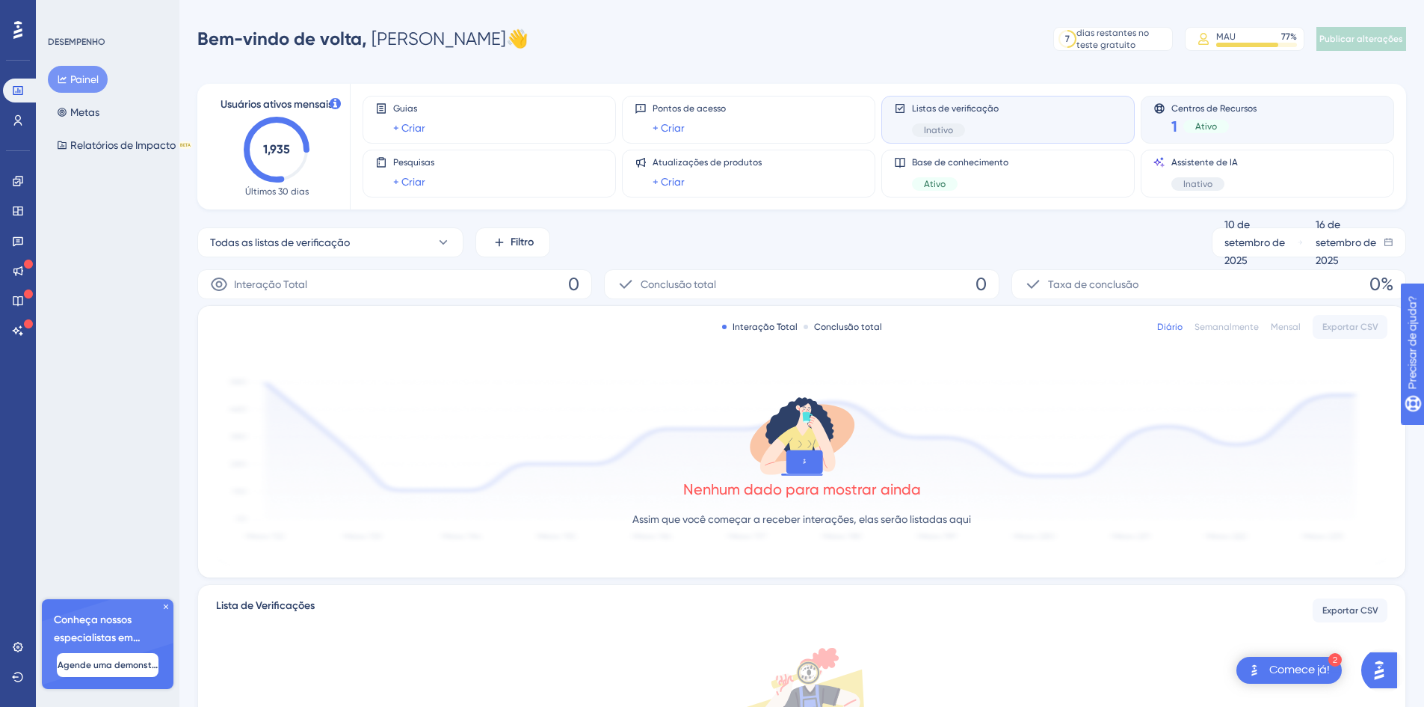
click at [1341, 123] on div "Centros de Recursos 1 Ativo" at bounding box center [1268, 119] width 228 height 34
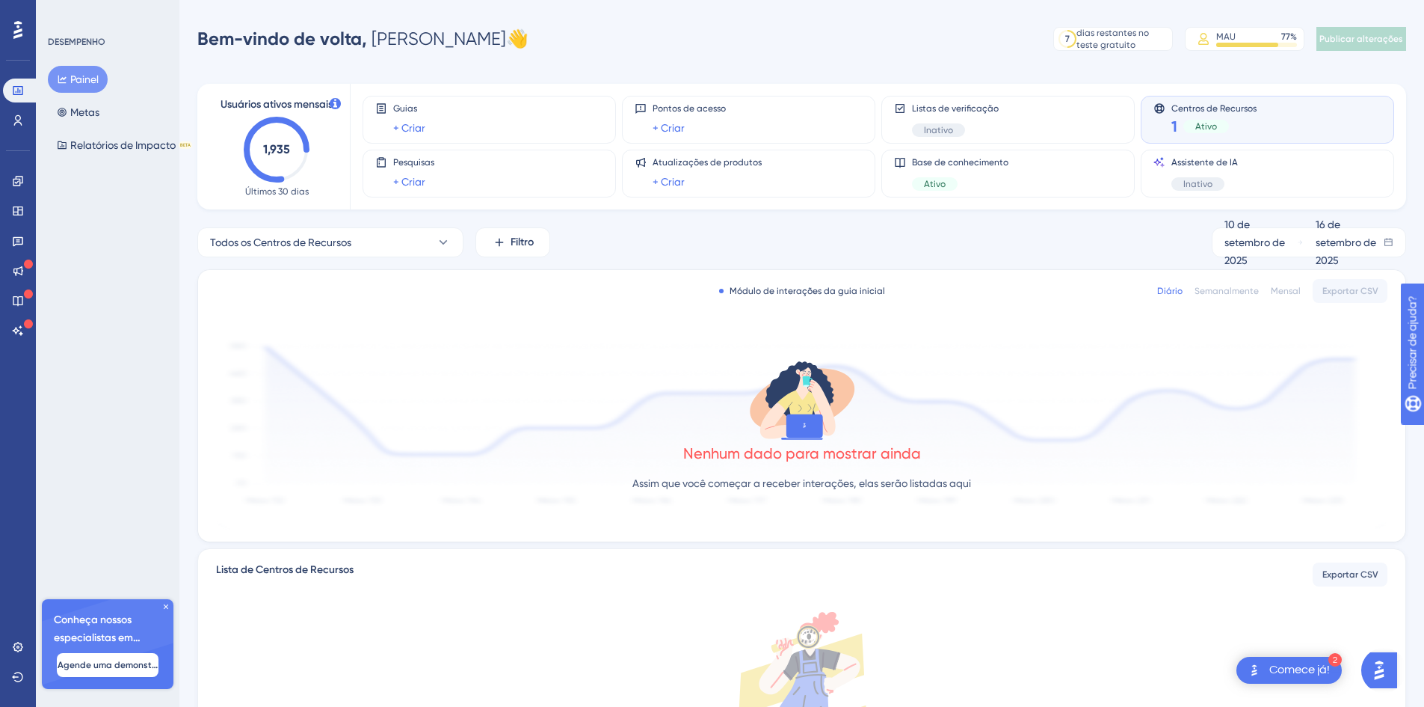
click at [1209, 118] on div "1 Ativo" at bounding box center [1214, 126] width 85 height 21
click at [1206, 123] on font "Ativo" at bounding box center [1207, 126] width 22 height 10
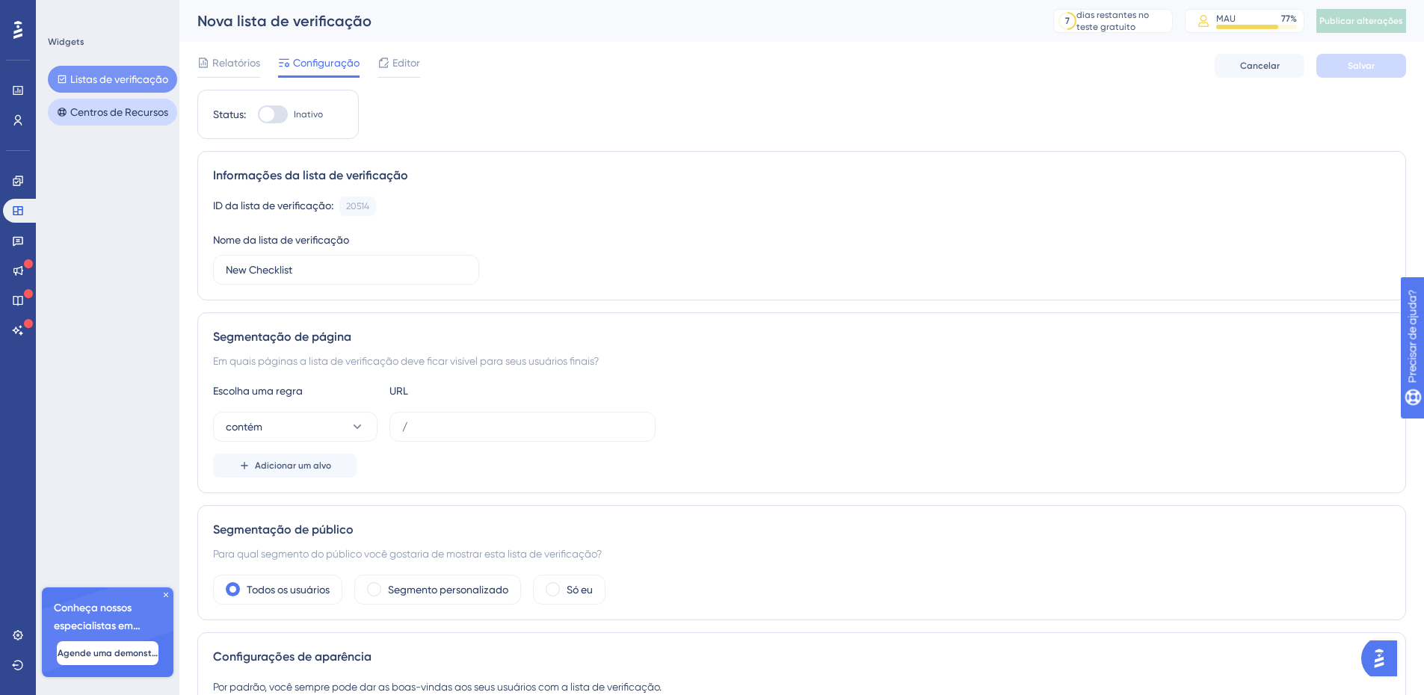
click at [163, 116] on font "Centros de Recursos" at bounding box center [119, 112] width 98 height 12
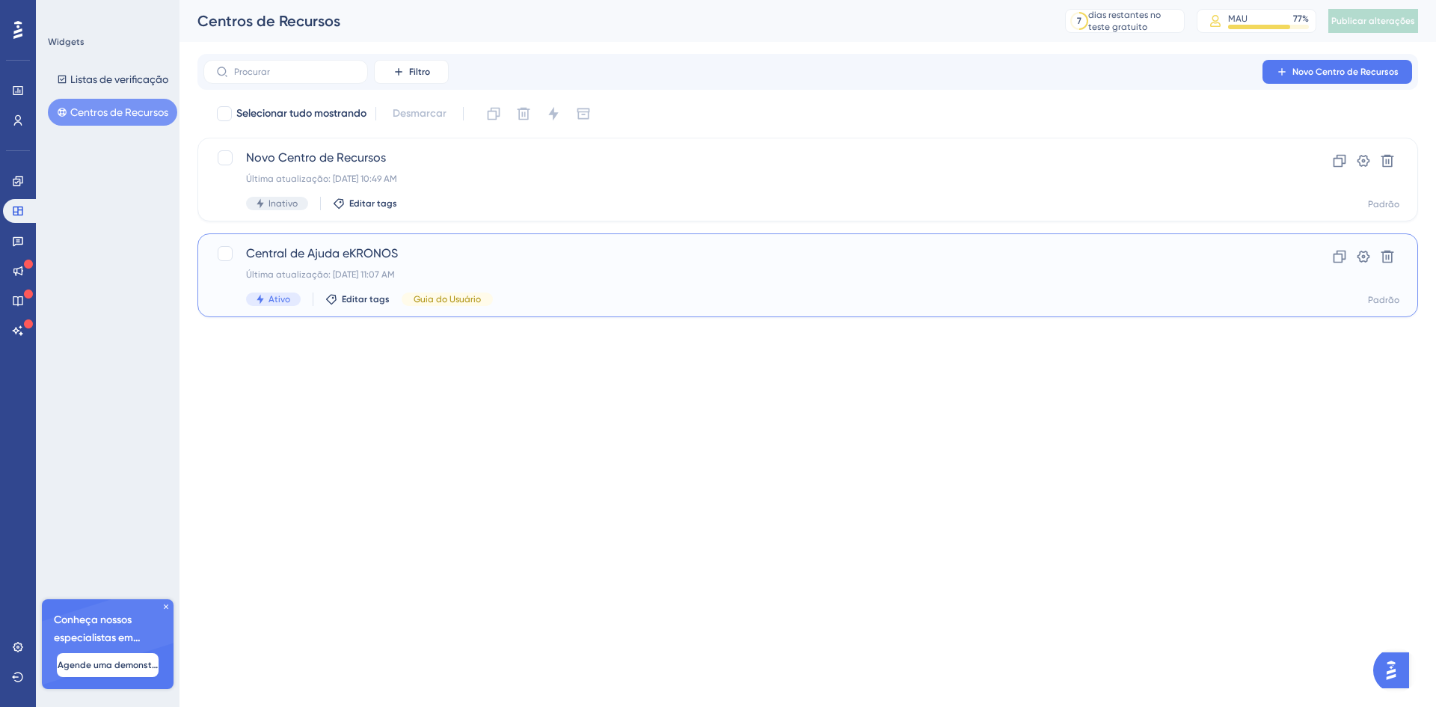
click at [328, 260] on span "Central de Ajuda eKRONOS" at bounding box center [747, 254] width 1003 height 18
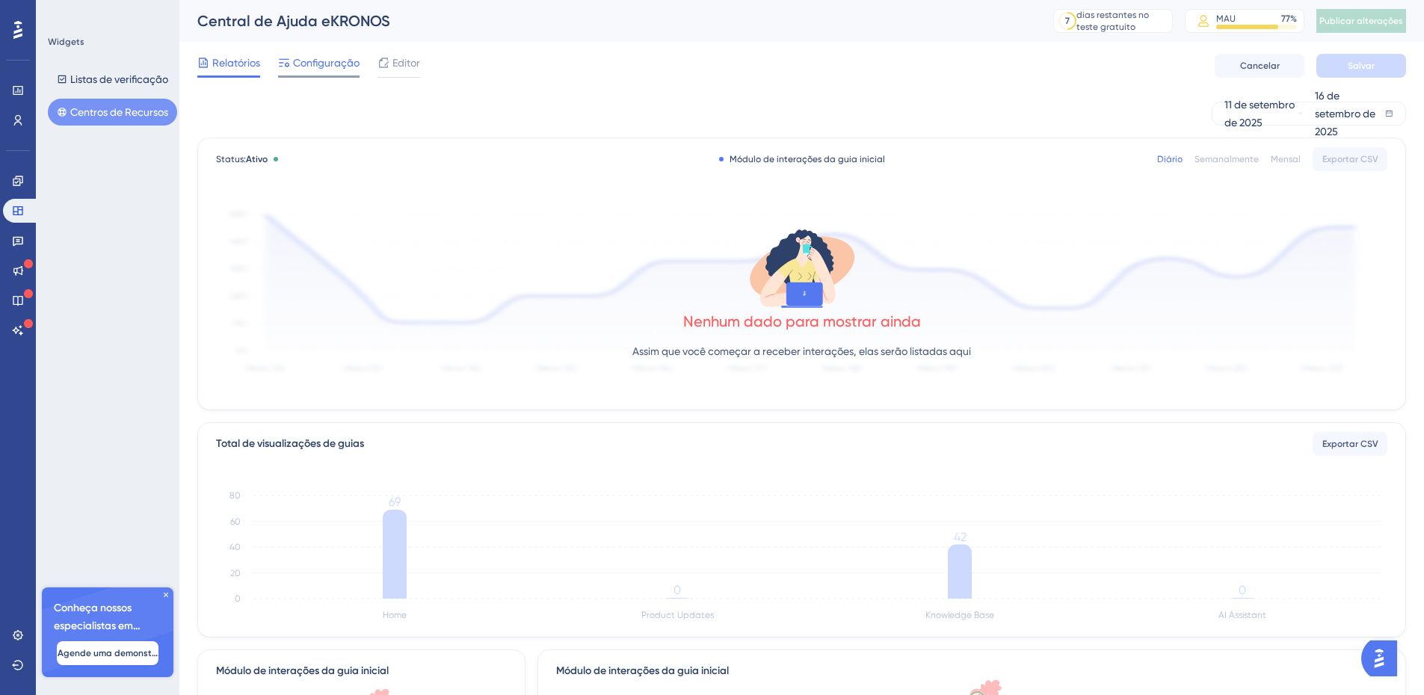
click at [333, 67] on font "Configuração" at bounding box center [326, 63] width 67 height 12
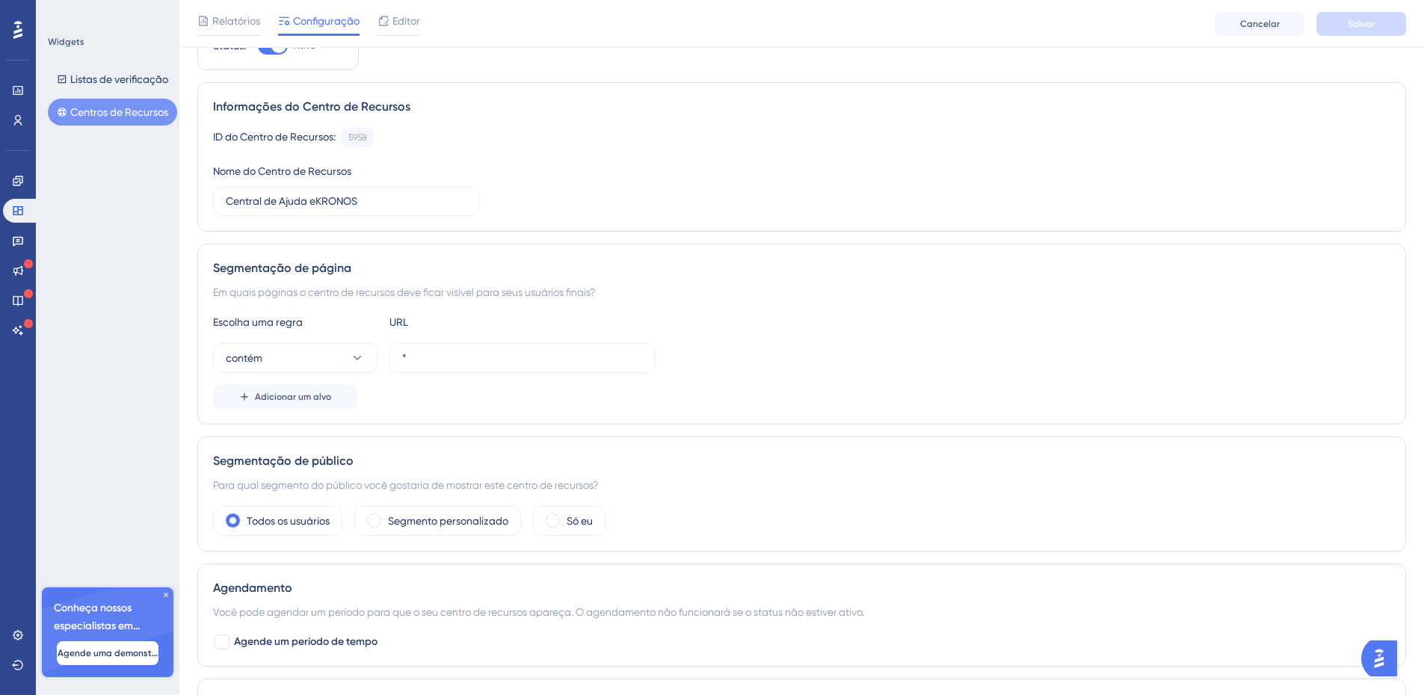
scroll to position [150, 0]
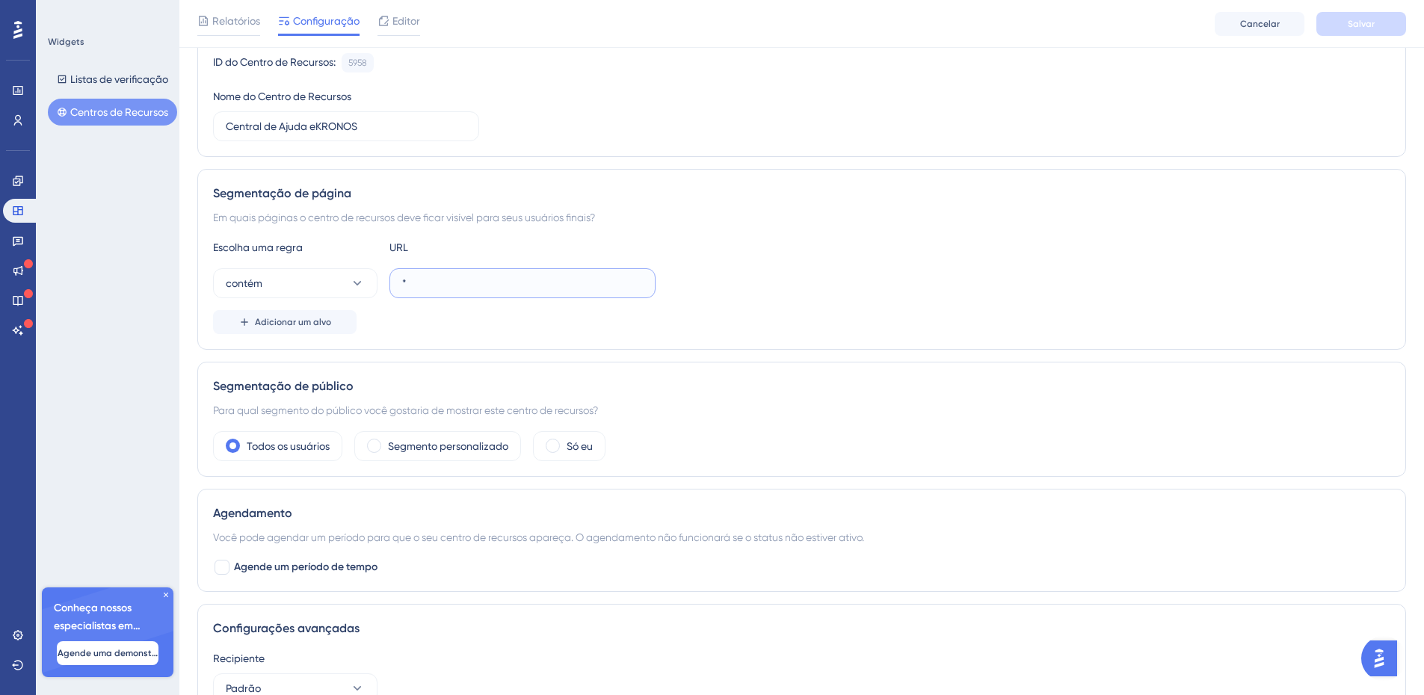
drag, startPoint x: 415, startPoint y: 283, endPoint x: 394, endPoint y: 285, distance: 21.1
click at [394, 285] on label "*" at bounding box center [523, 283] width 266 height 30
type input "/"
click at [1371, 25] on font "Salvar" at bounding box center [1361, 24] width 27 height 10
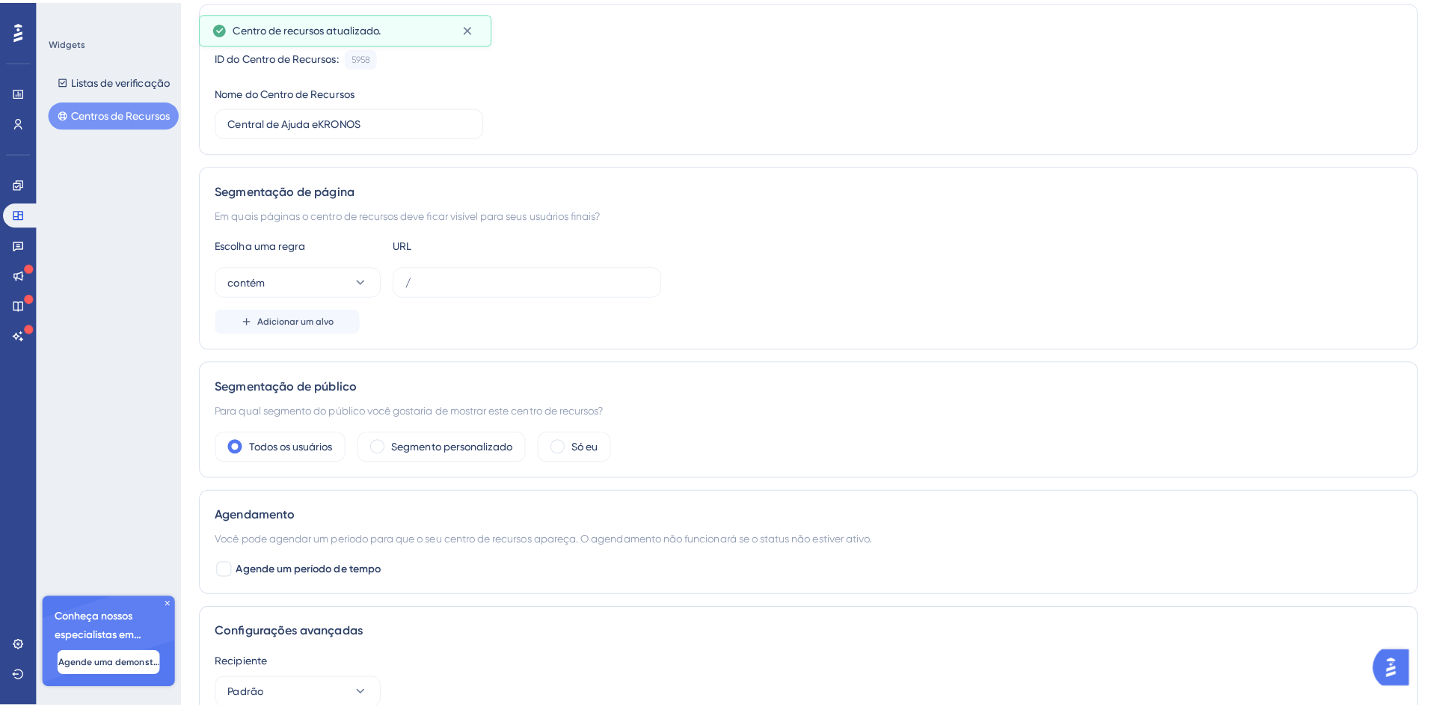
scroll to position [0, 0]
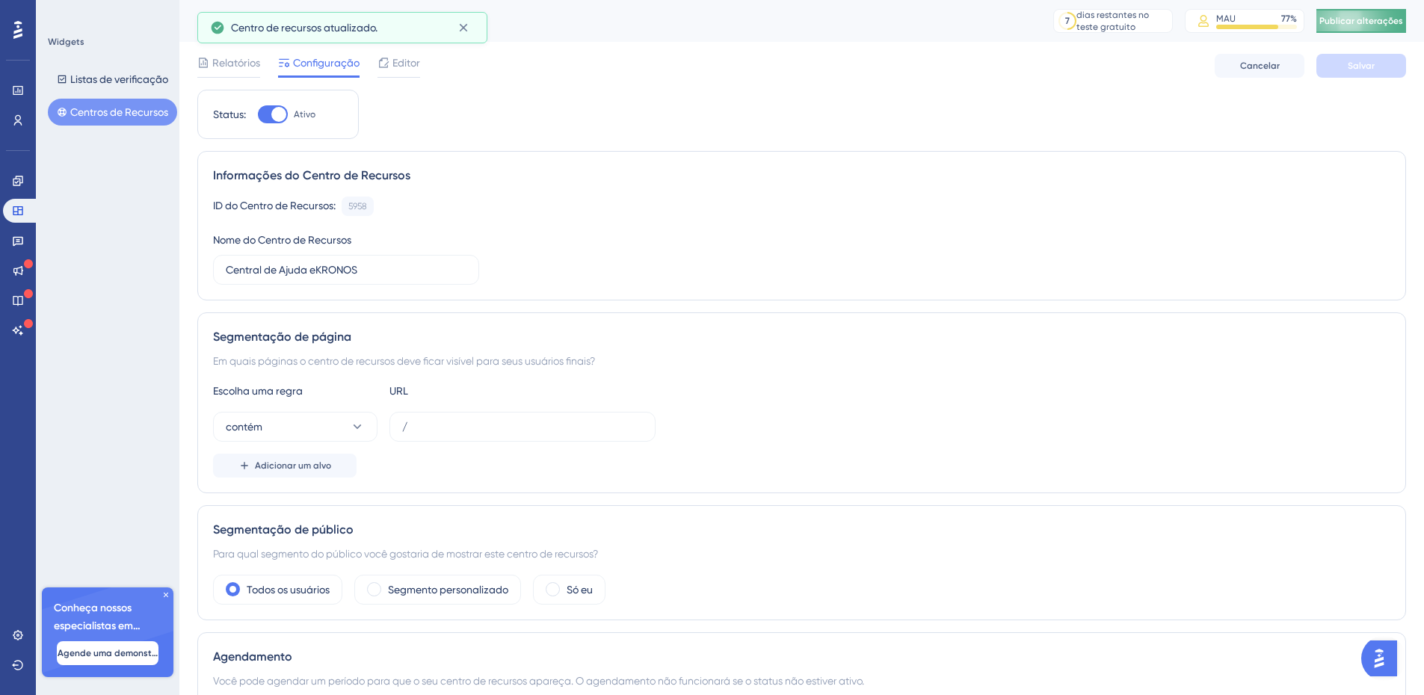
click at [1355, 23] on font "Publicar alterações" at bounding box center [1362, 21] width 84 height 10
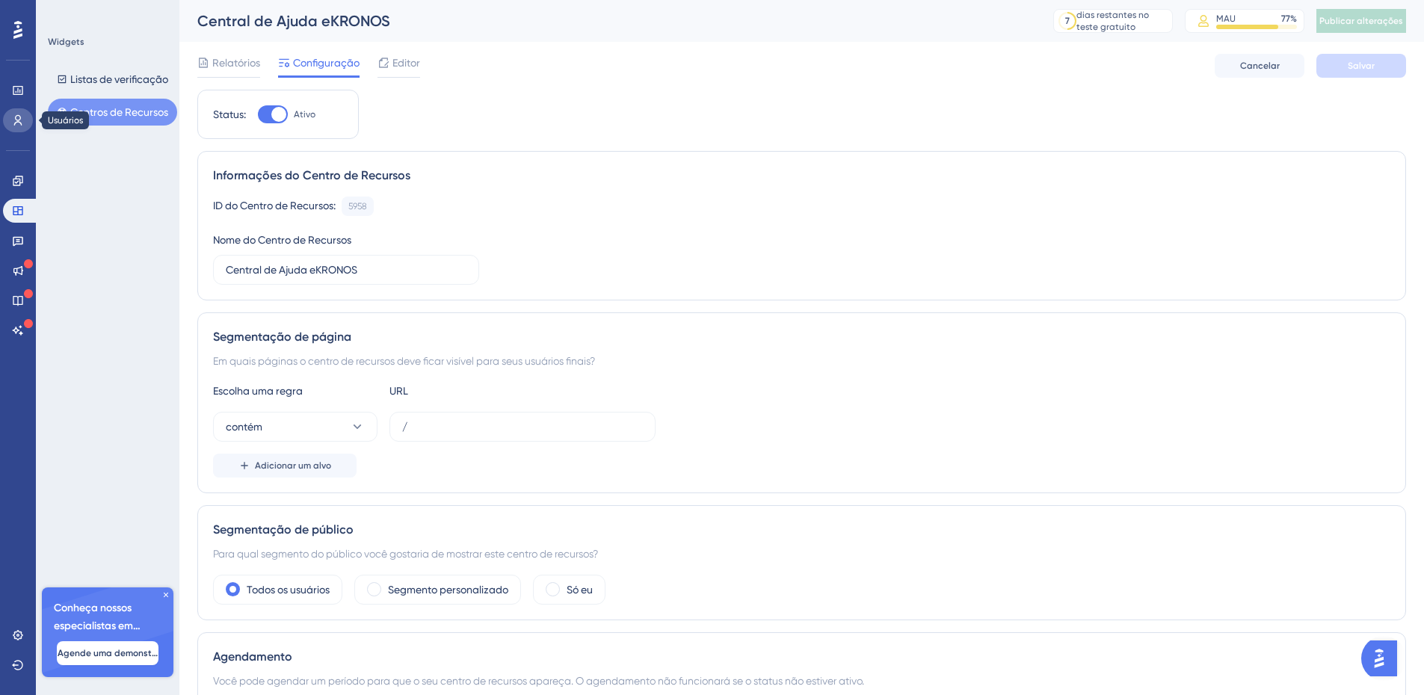
click at [21, 121] on icon at bounding box center [18, 120] width 12 height 12
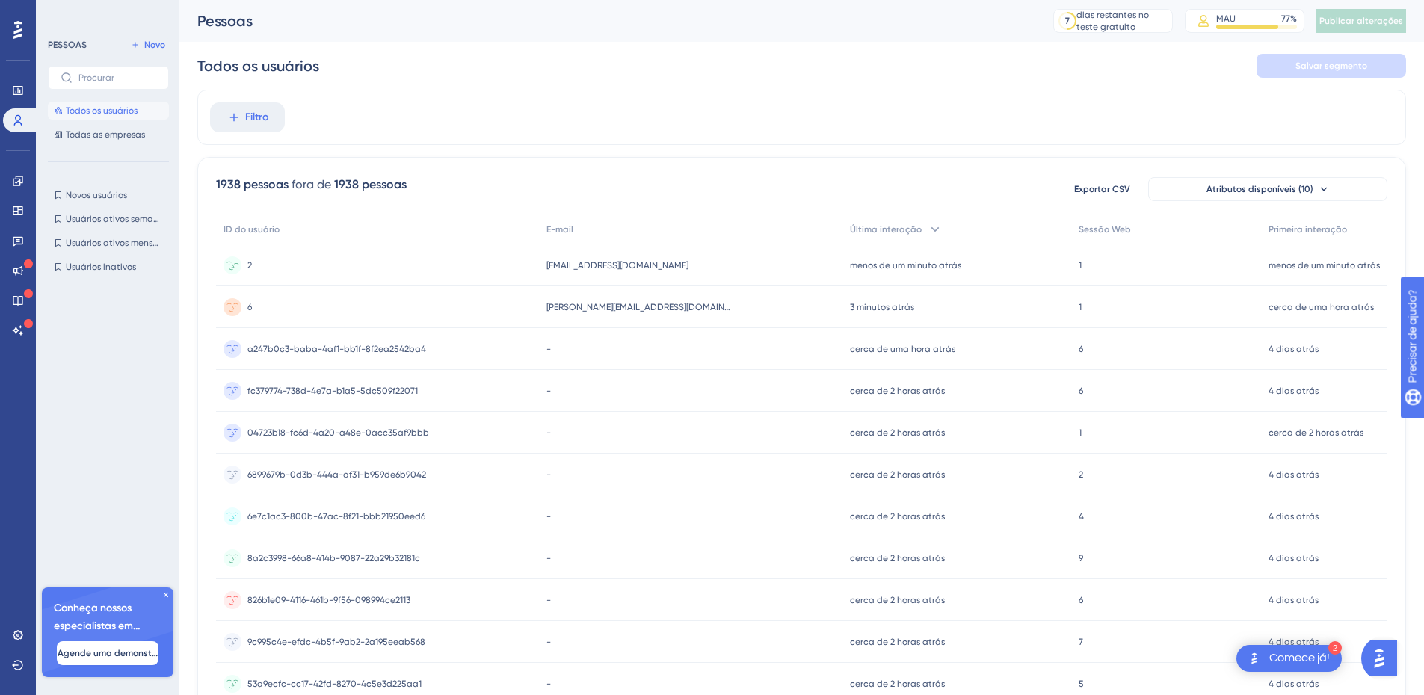
click at [298, 263] on div "2 2" at bounding box center [377, 266] width 323 height 42
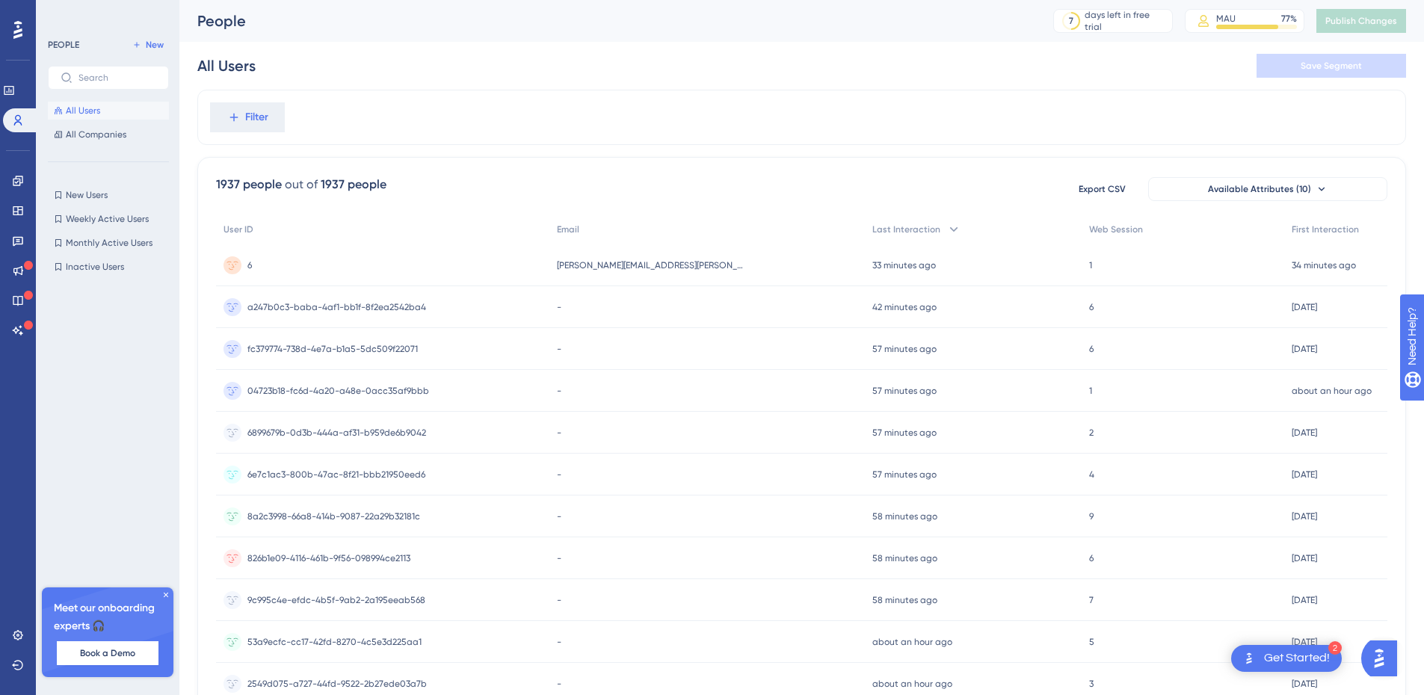
click at [255, 268] on div "6 6" at bounding box center [382, 266] width 333 height 42
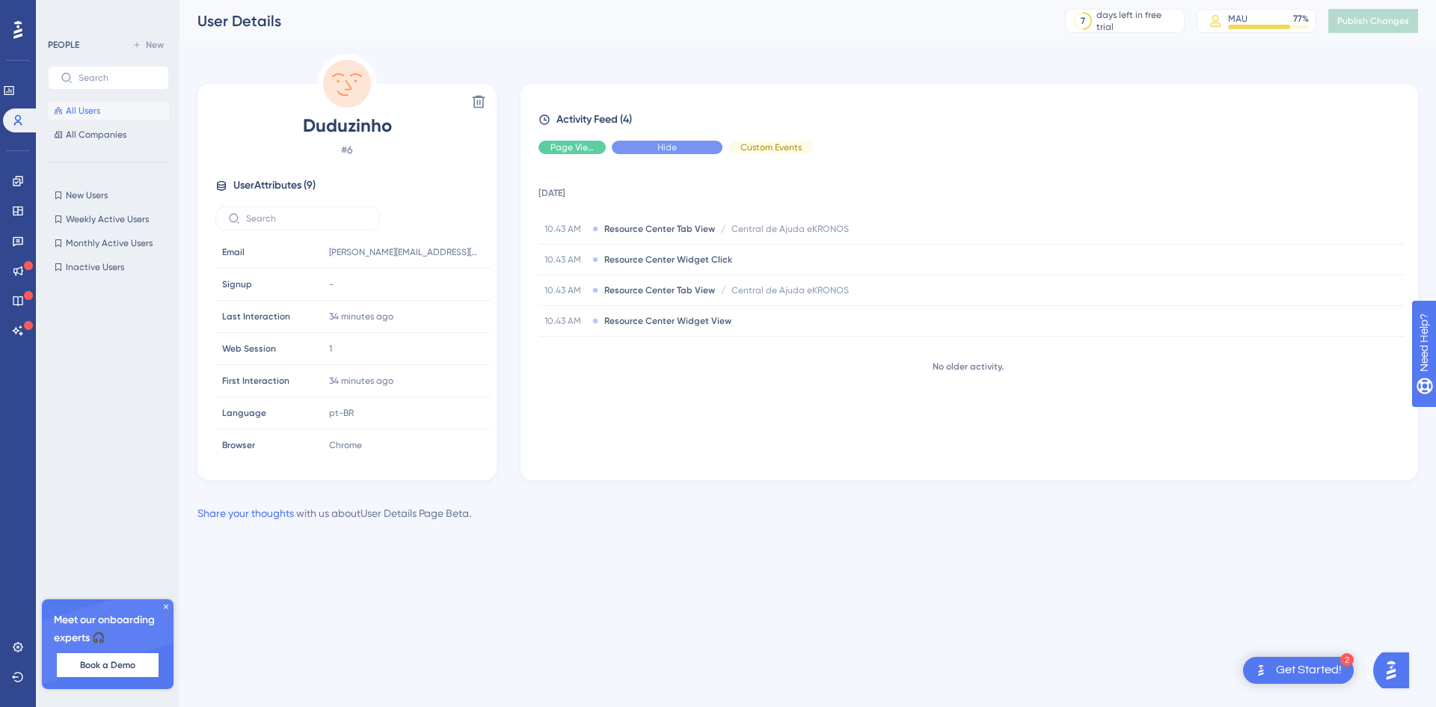
click at [694, 150] on div "Hide" at bounding box center [667, 147] width 111 height 13
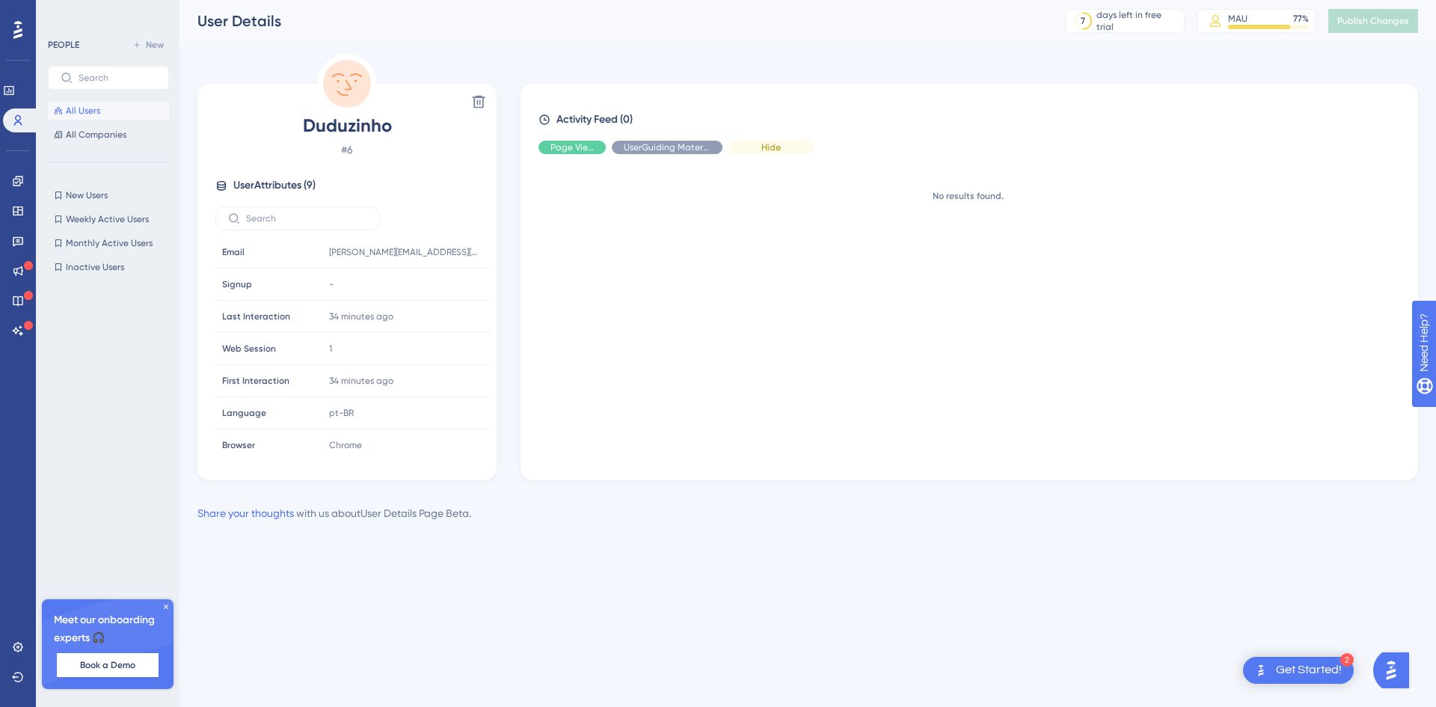
click at [756, 144] on div "Hide" at bounding box center [770, 147] width 85 height 13
click at [585, 150] on div "Hide" at bounding box center [571, 147] width 67 height 13
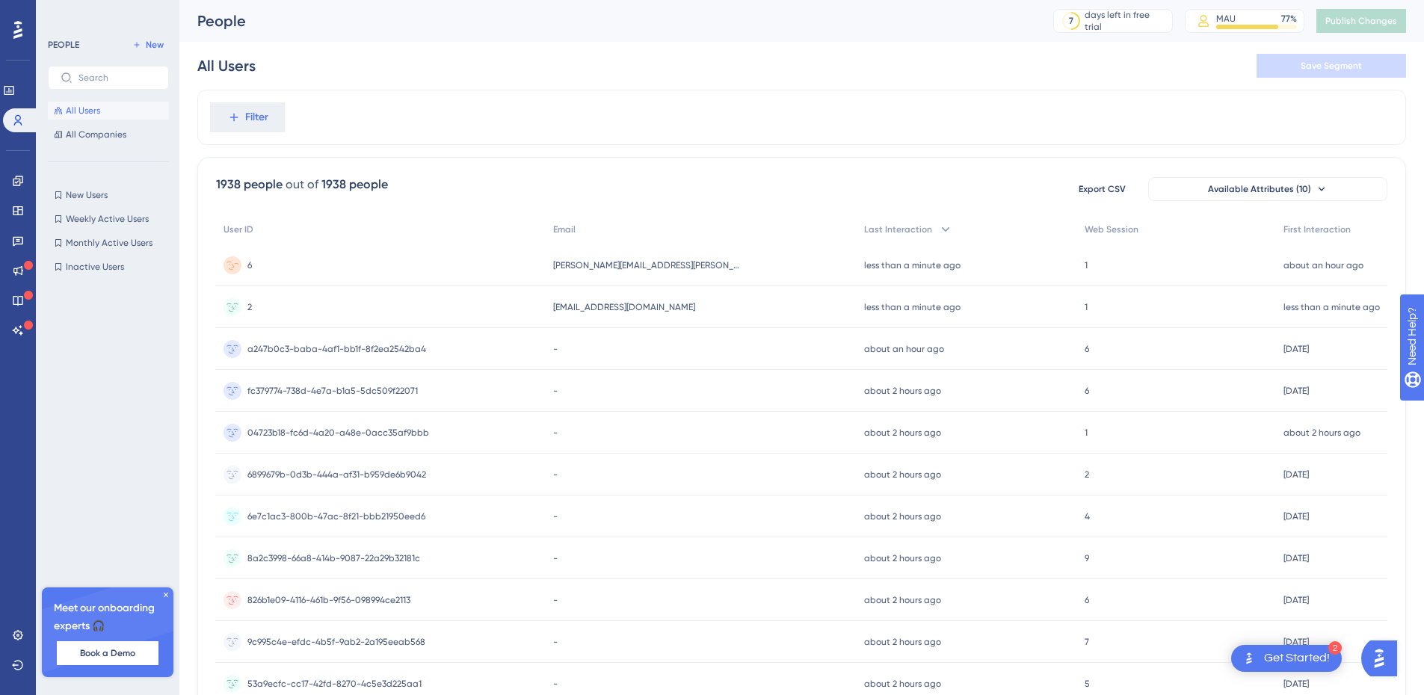
click at [518, 265] on div "6 6" at bounding box center [381, 266] width 330 height 42
